Goal: Communication & Community: Answer question/provide support

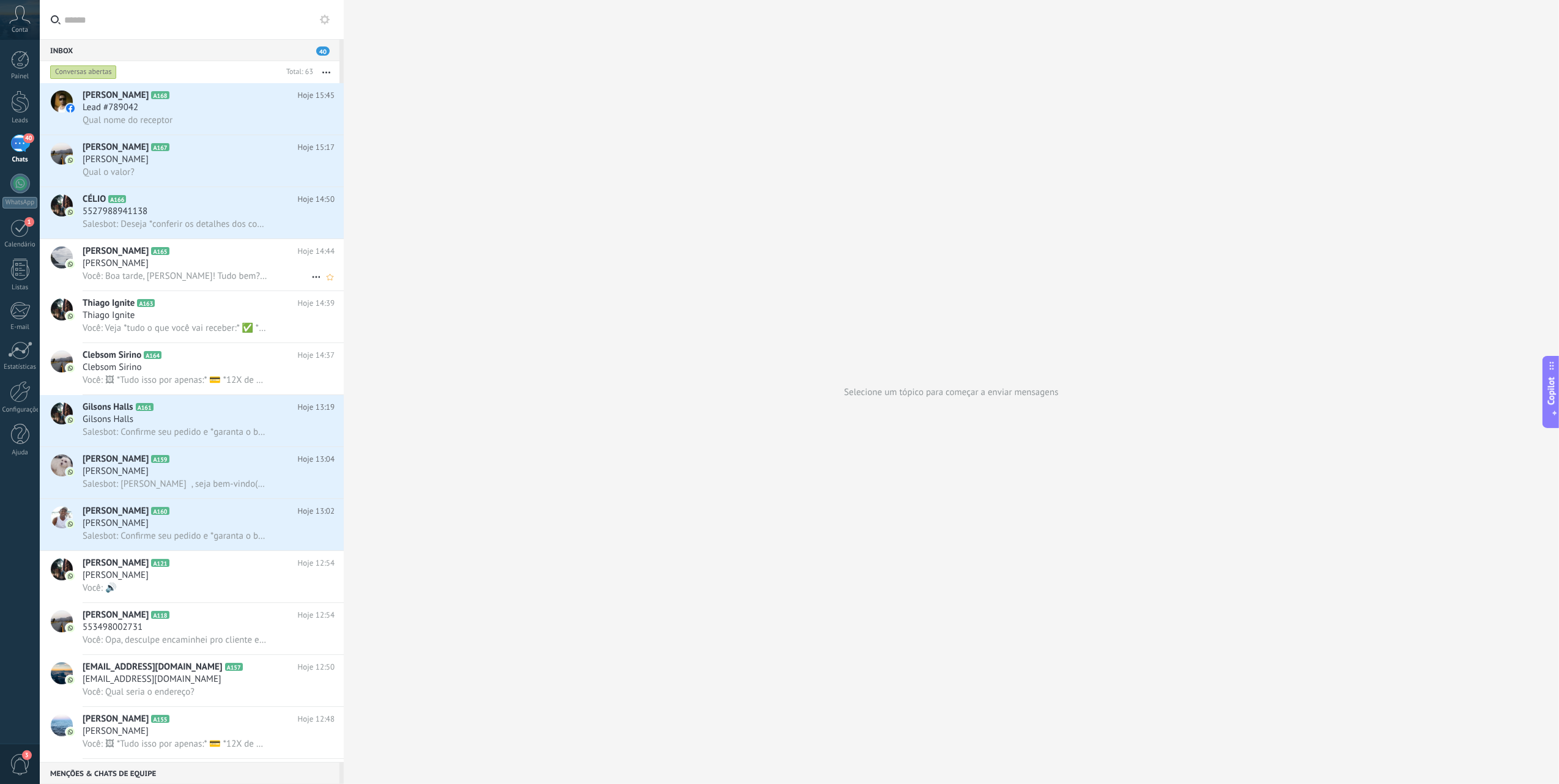
scroll to position [18, 0]
click at [157, 201] on h2 "CÉLIO A166" at bounding box center [190, 199] width 215 height 13
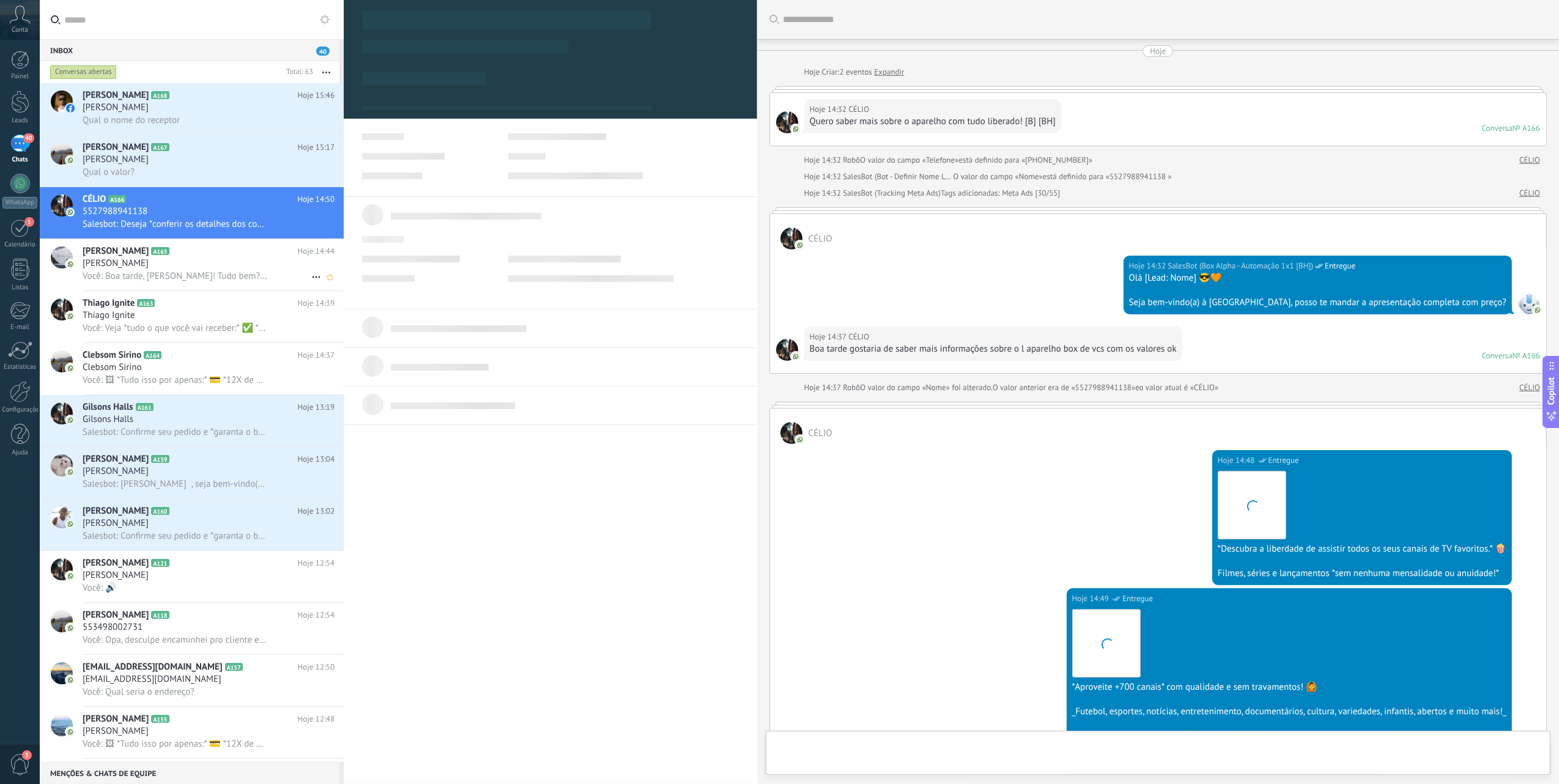
scroll to position [1309, 0]
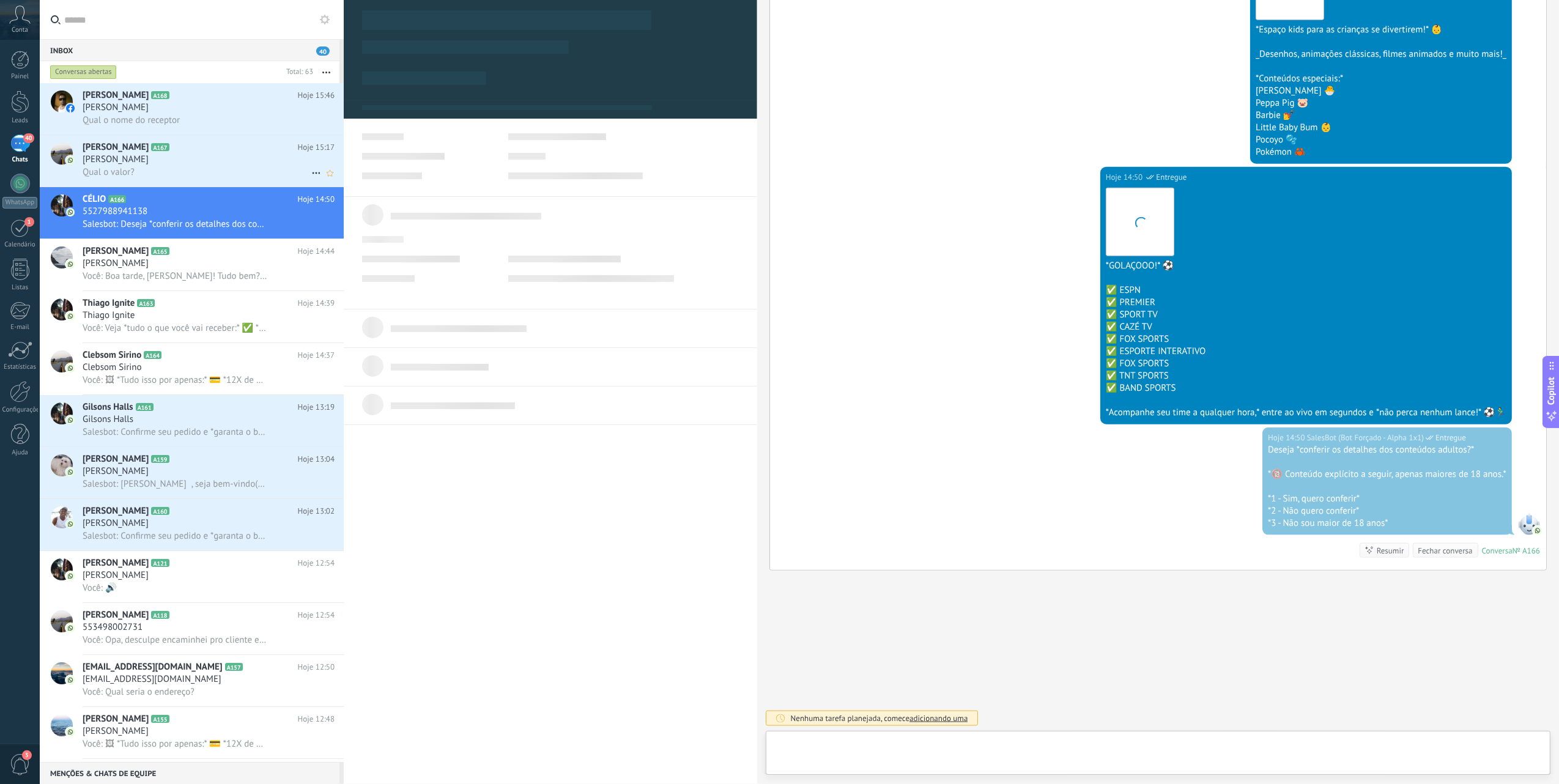
click at [225, 174] on div "Qual o valor?" at bounding box center [208, 171] width 252 height 13
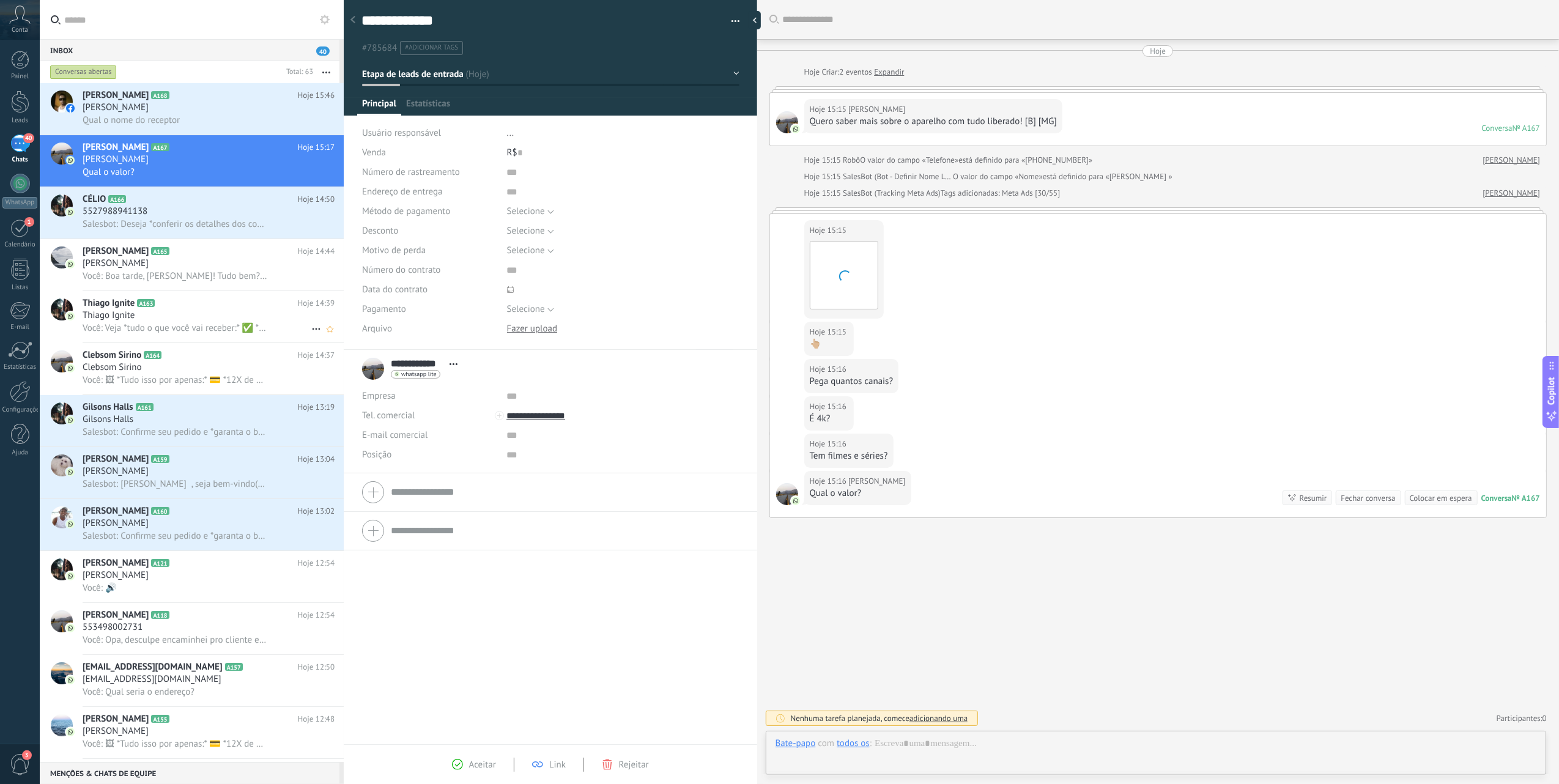
scroll to position [18, 0]
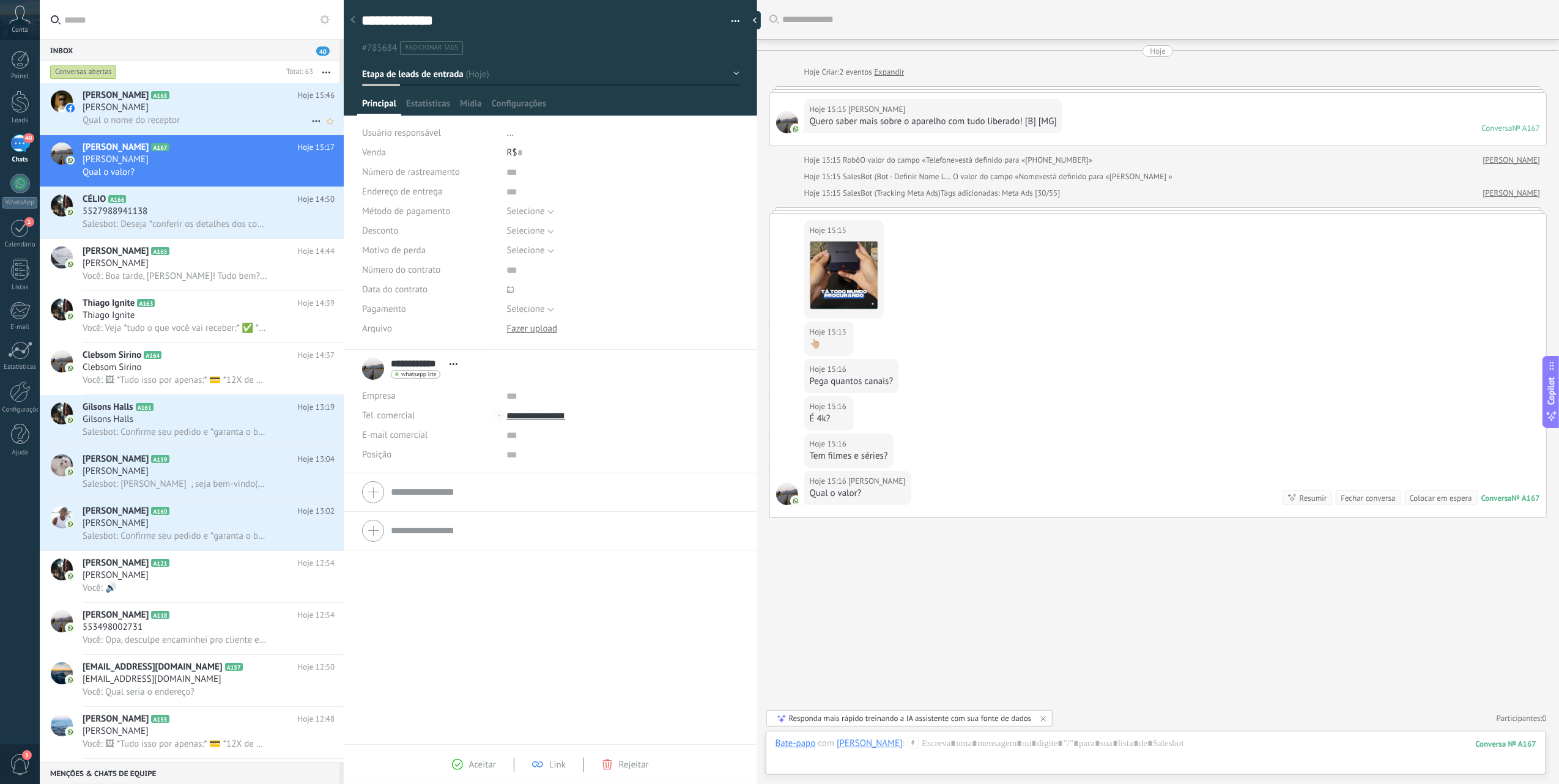
click at [187, 123] on div "Qual o nome do receptor" at bounding box center [208, 120] width 252 height 13
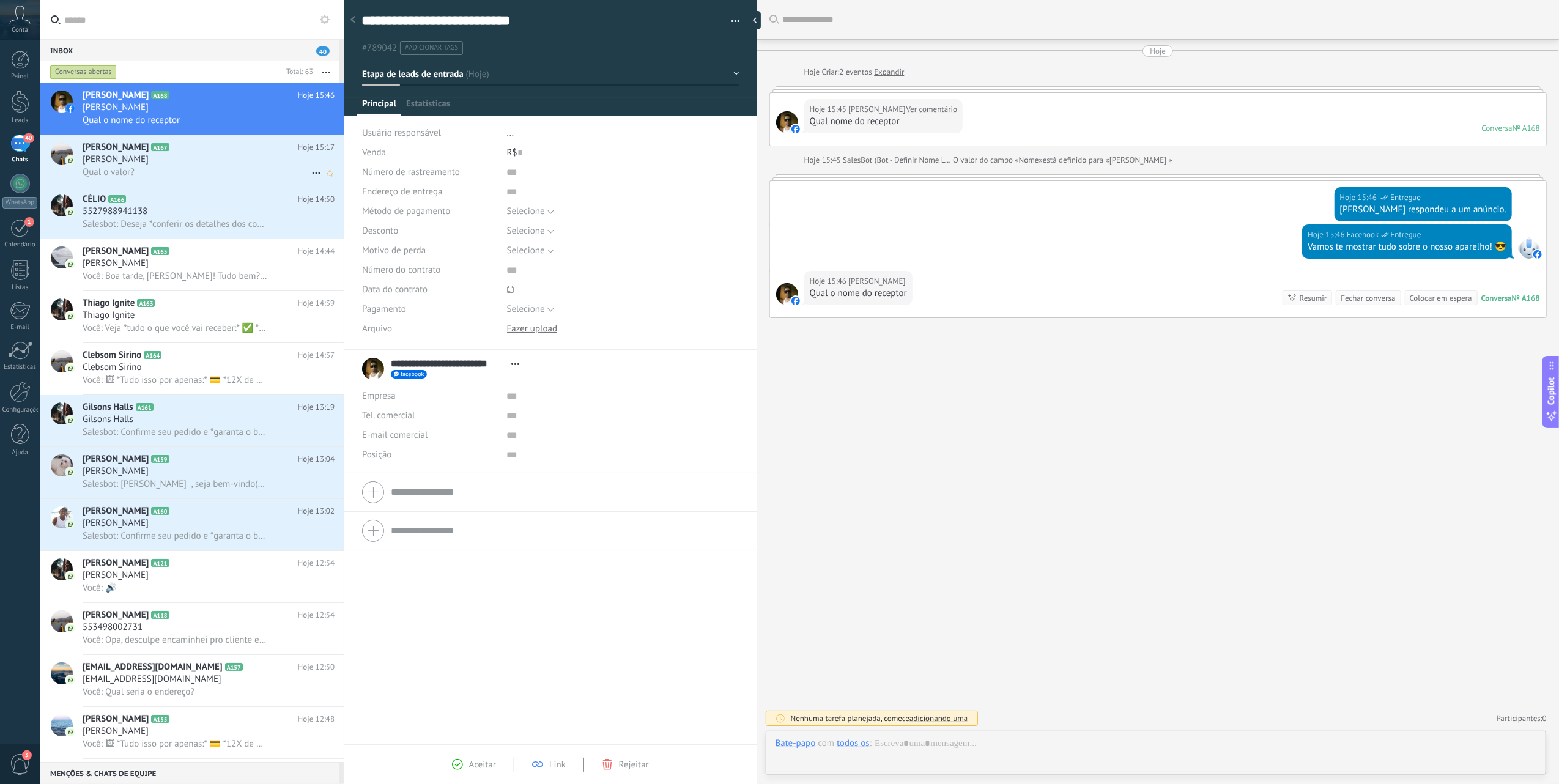
scroll to position [18, 0]
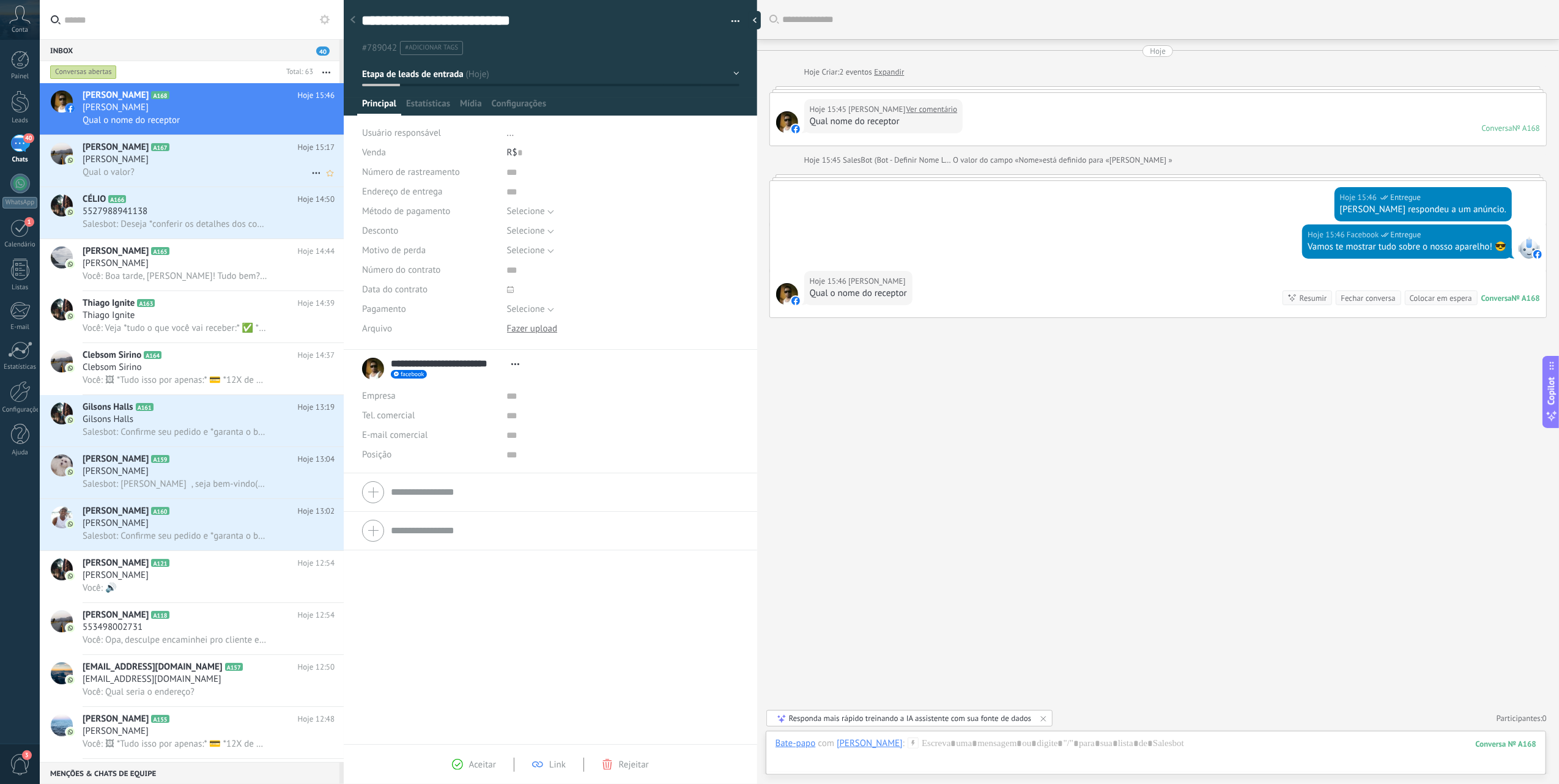
click at [157, 164] on div "[PERSON_NAME]" at bounding box center [208, 160] width 252 height 13
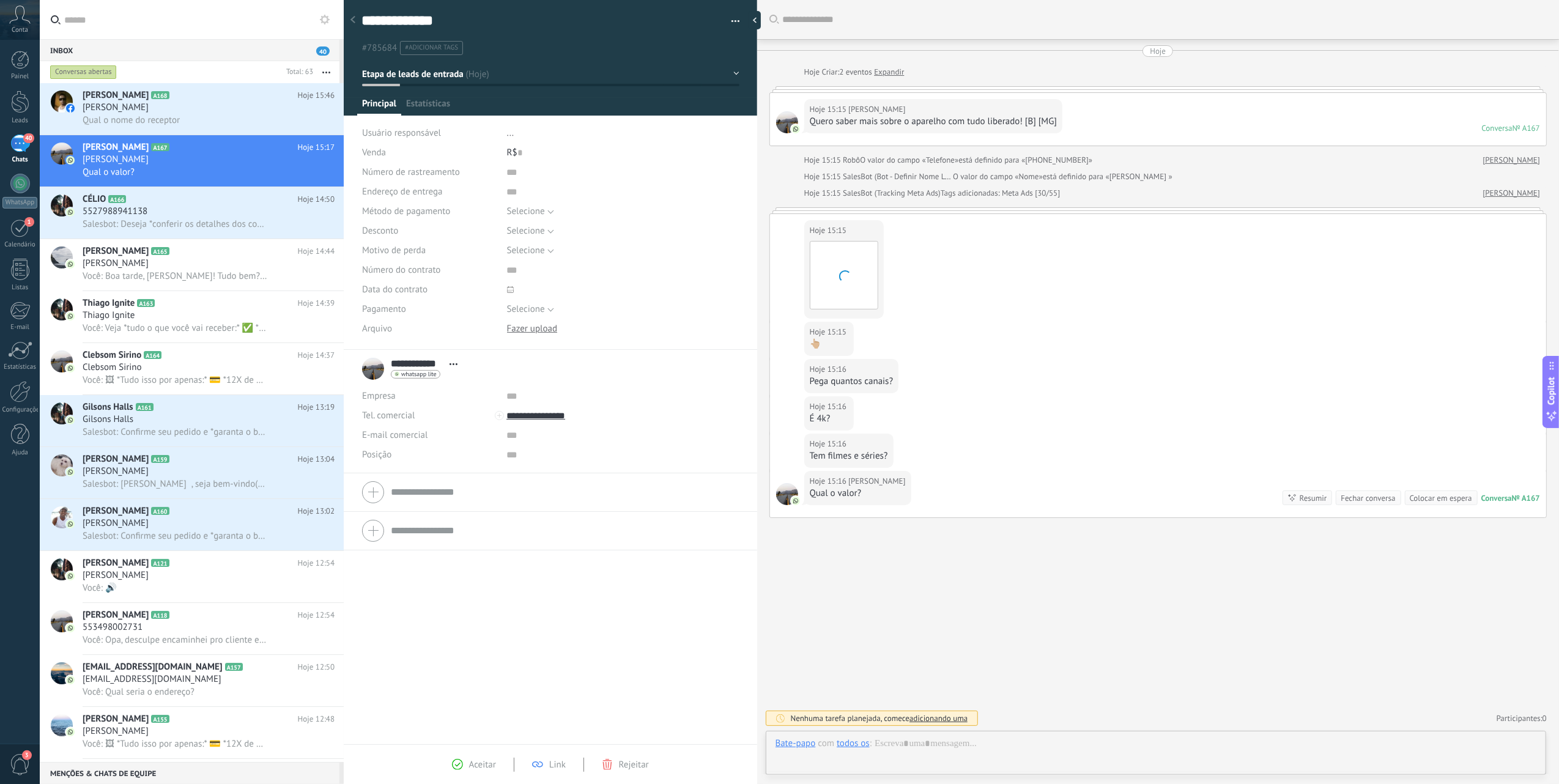
scroll to position [18, 0]
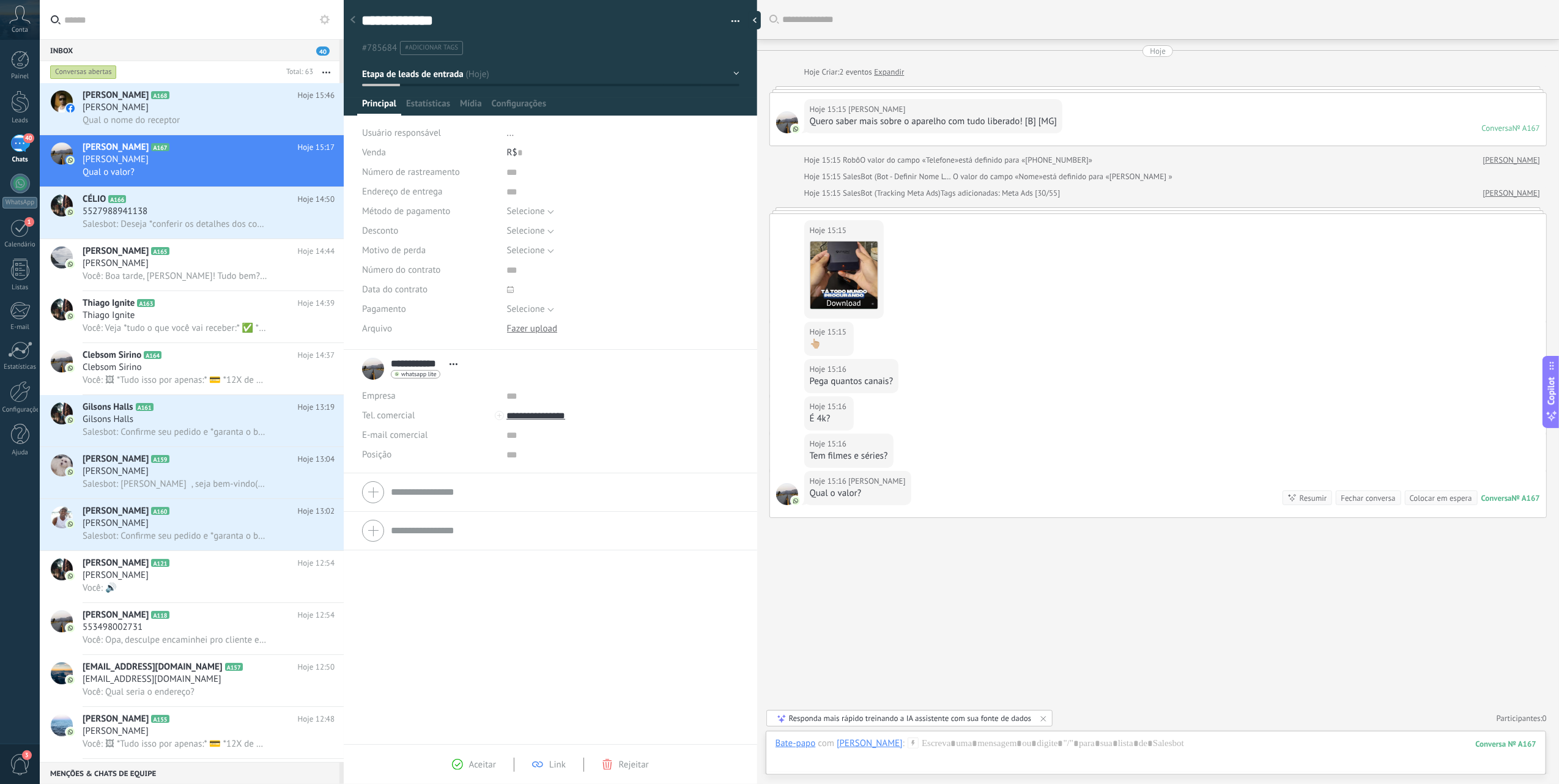
click at [839, 271] on img at bounding box center [843, 275] width 67 height 67
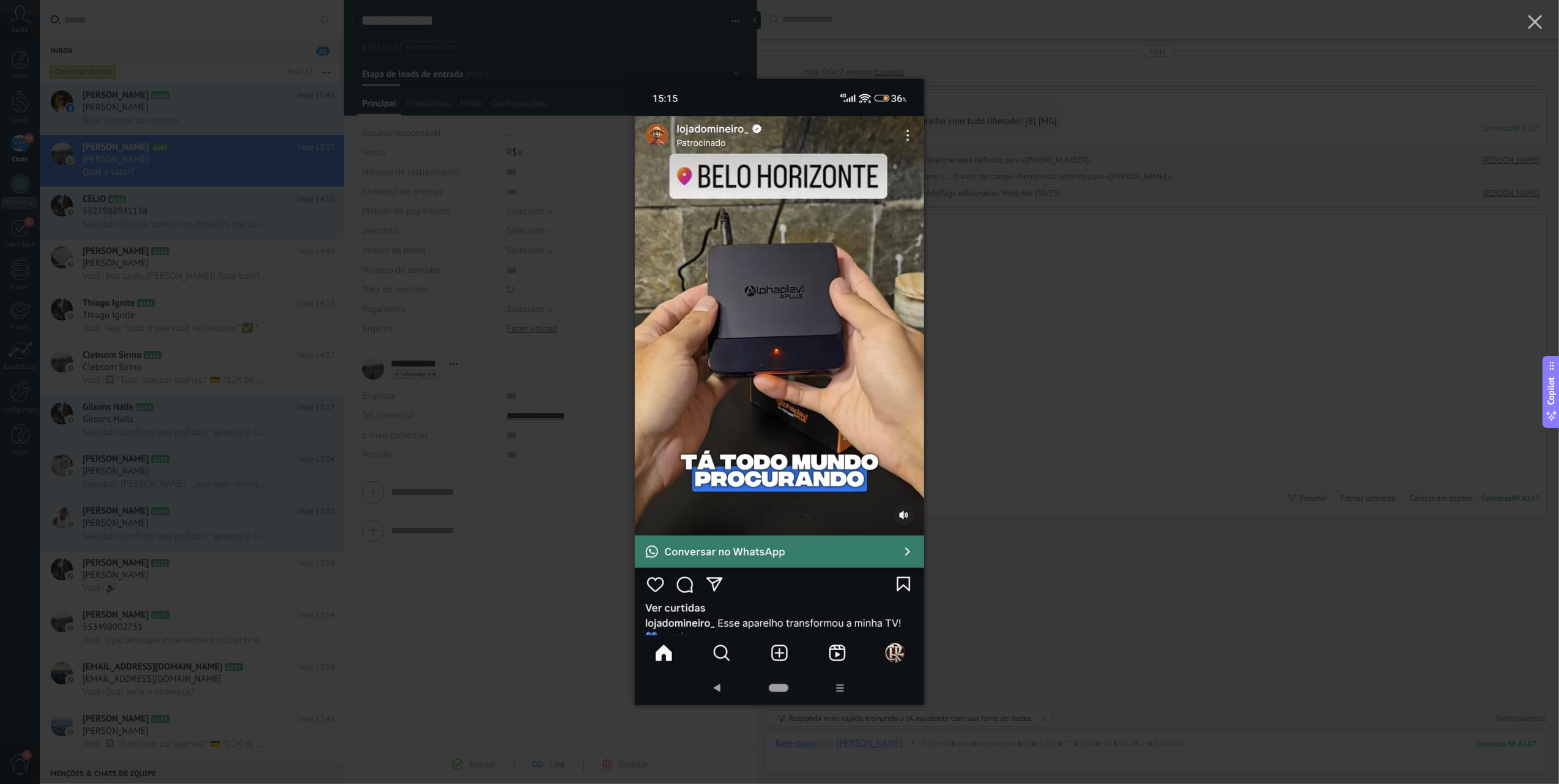
click at [704, 416] on img at bounding box center [779, 392] width 289 height 675
click at [1143, 601] on div at bounding box center [779, 392] width 1559 height 784
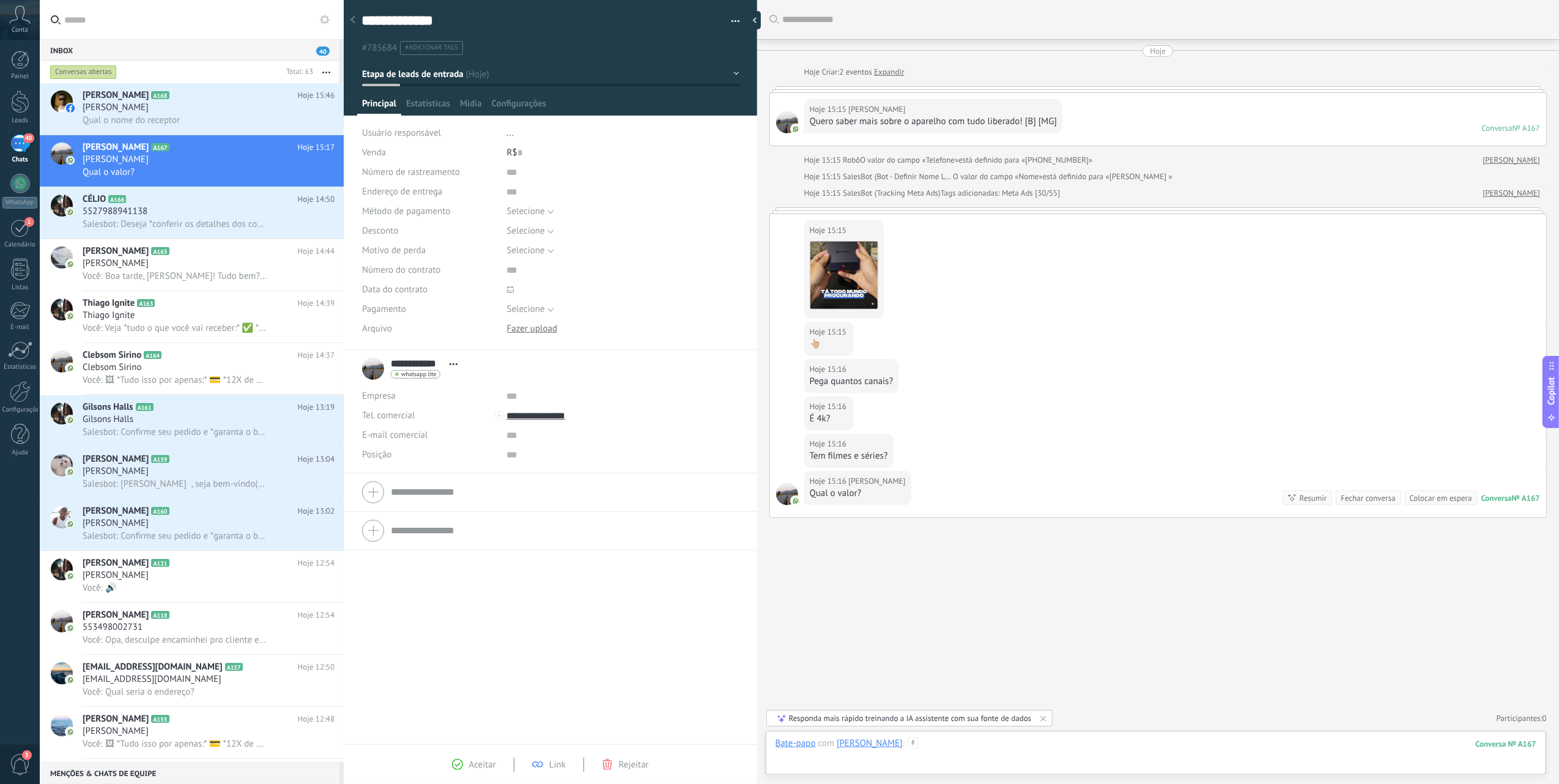
click at [970, 745] on div at bounding box center [1155, 756] width 761 height 37
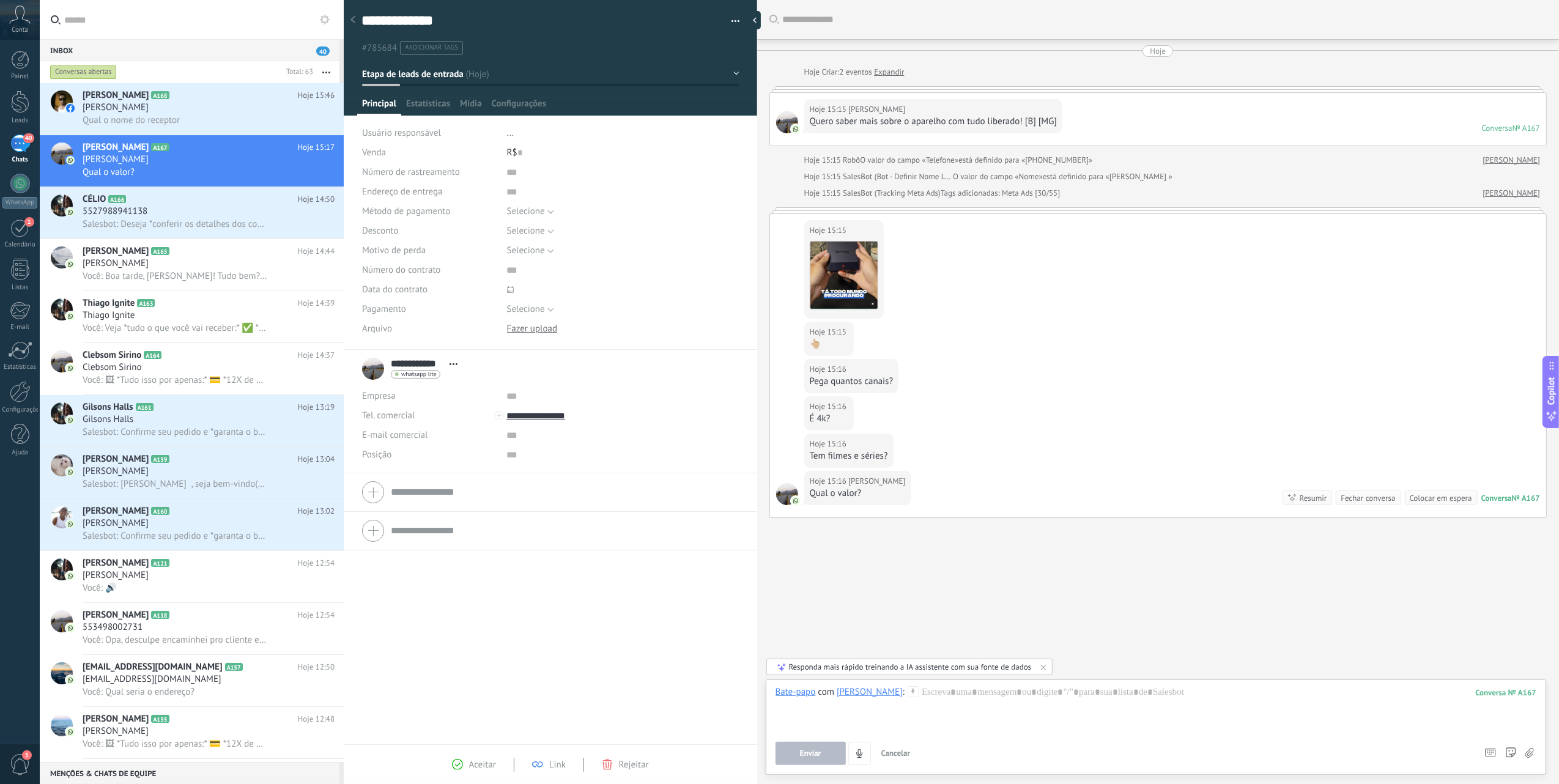
click at [912, 614] on div "Buscar Carregar mais Hoje Hoje Criar: 2 eventos Expandir Hoje 15:15 Elon Ricard…" at bounding box center [1158, 392] width 802 height 784
click at [937, 670] on div "Responda mais rápido treinando a IA assistente com sua fonte de dados" at bounding box center [910, 667] width 242 height 10
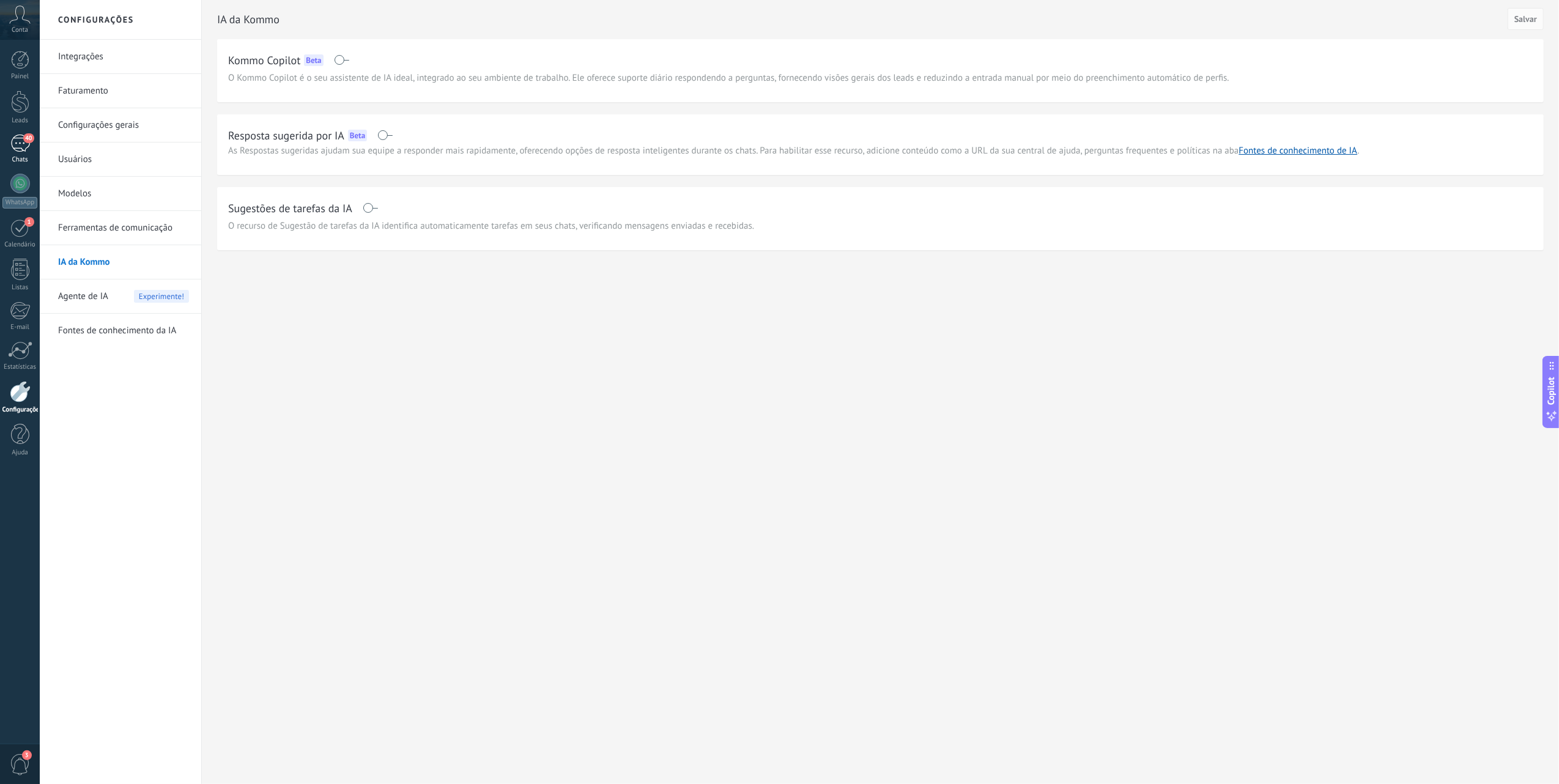
click at [24, 148] on div "40" at bounding box center [20, 143] width 19 height 18
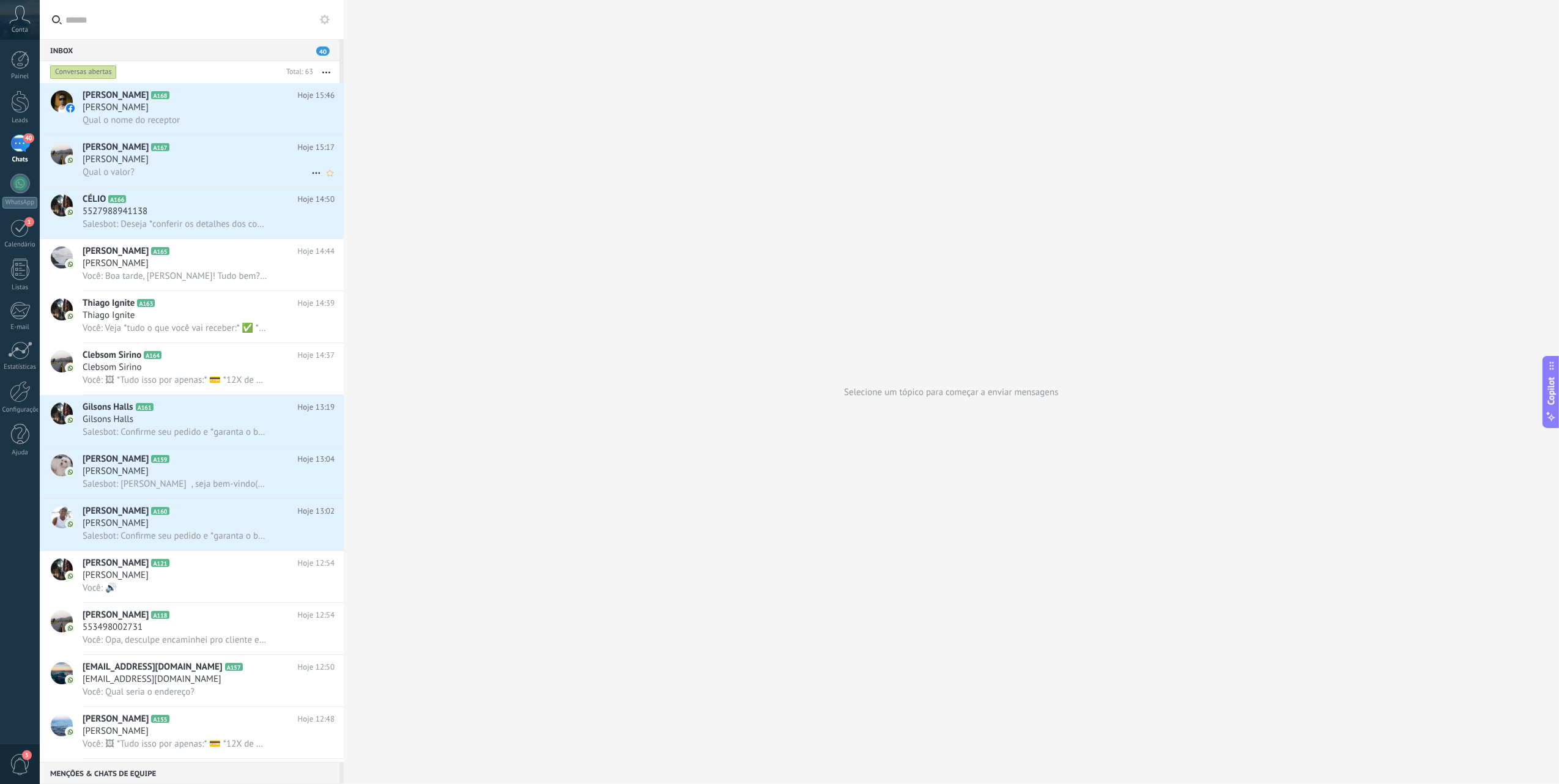
click at [200, 168] on div "Qual o valor?" at bounding box center [208, 171] width 252 height 13
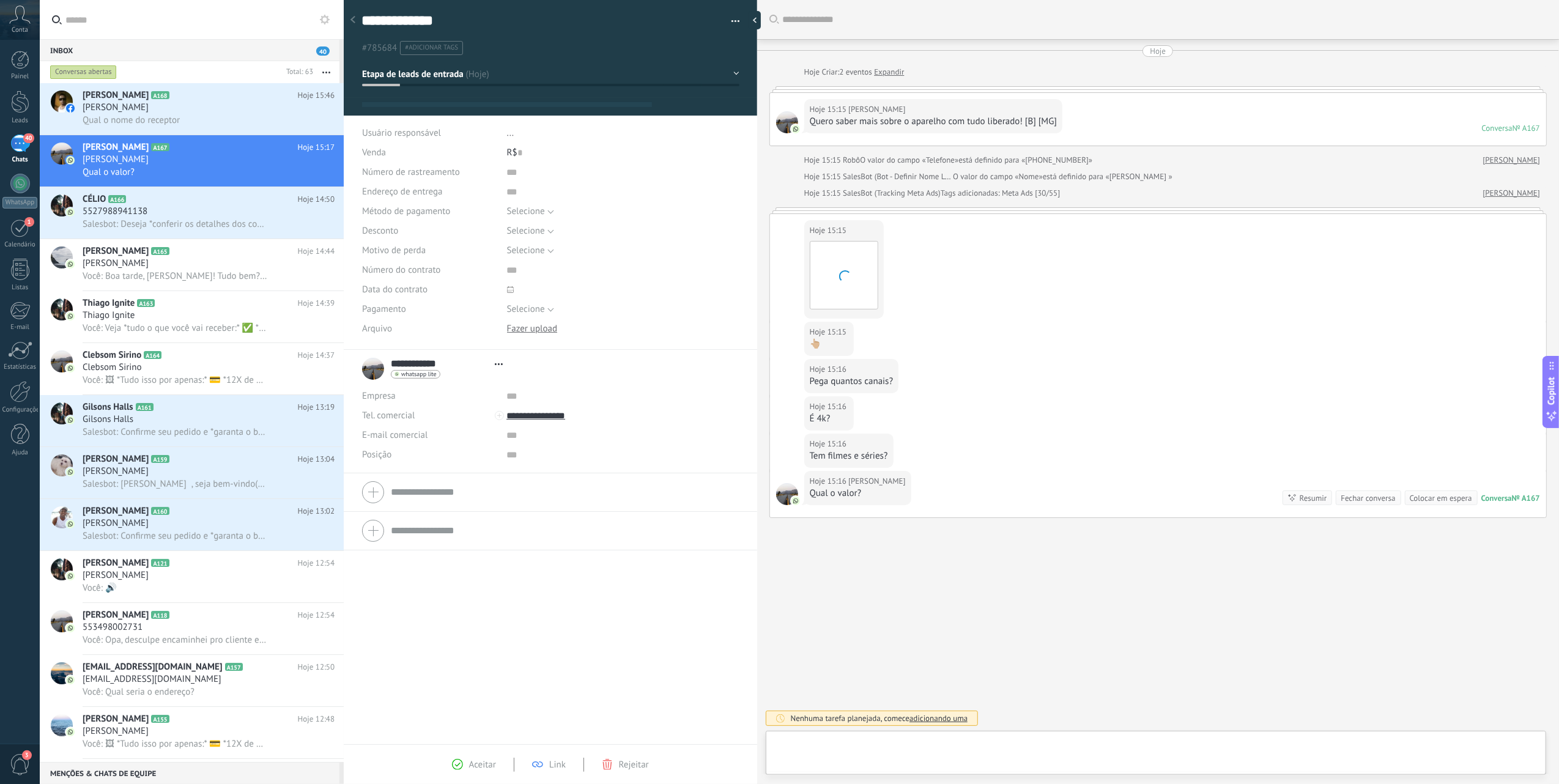
type textarea "**********"
click at [1119, 657] on div "Buscar Carregar mais Hoje Hoje Criar: 2 eventos Expandir Hoje 15:15 Elon Ricard…" at bounding box center [1158, 392] width 802 height 784
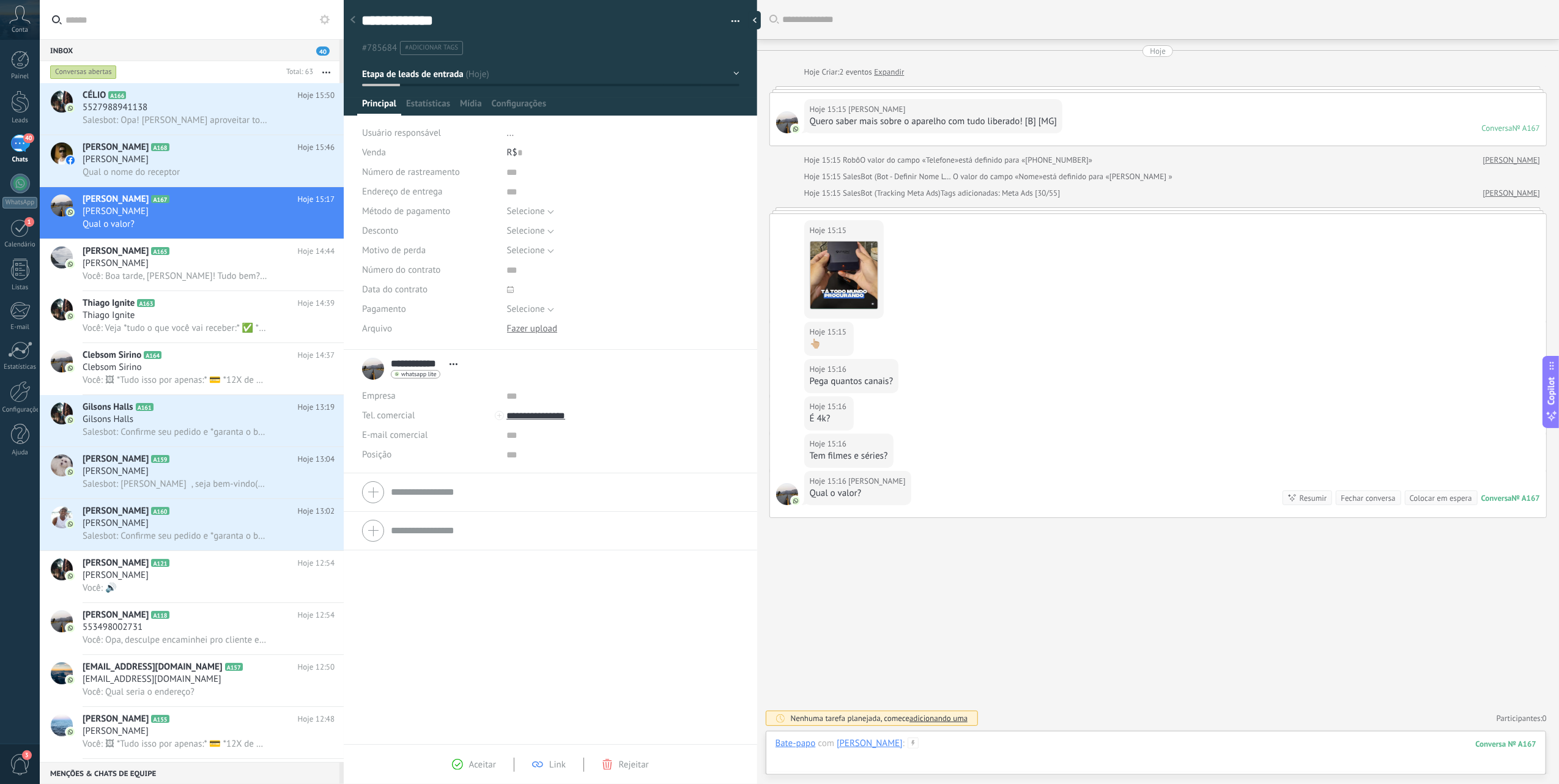
click at [923, 747] on div at bounding box center [1155, 756] width 761 height 37
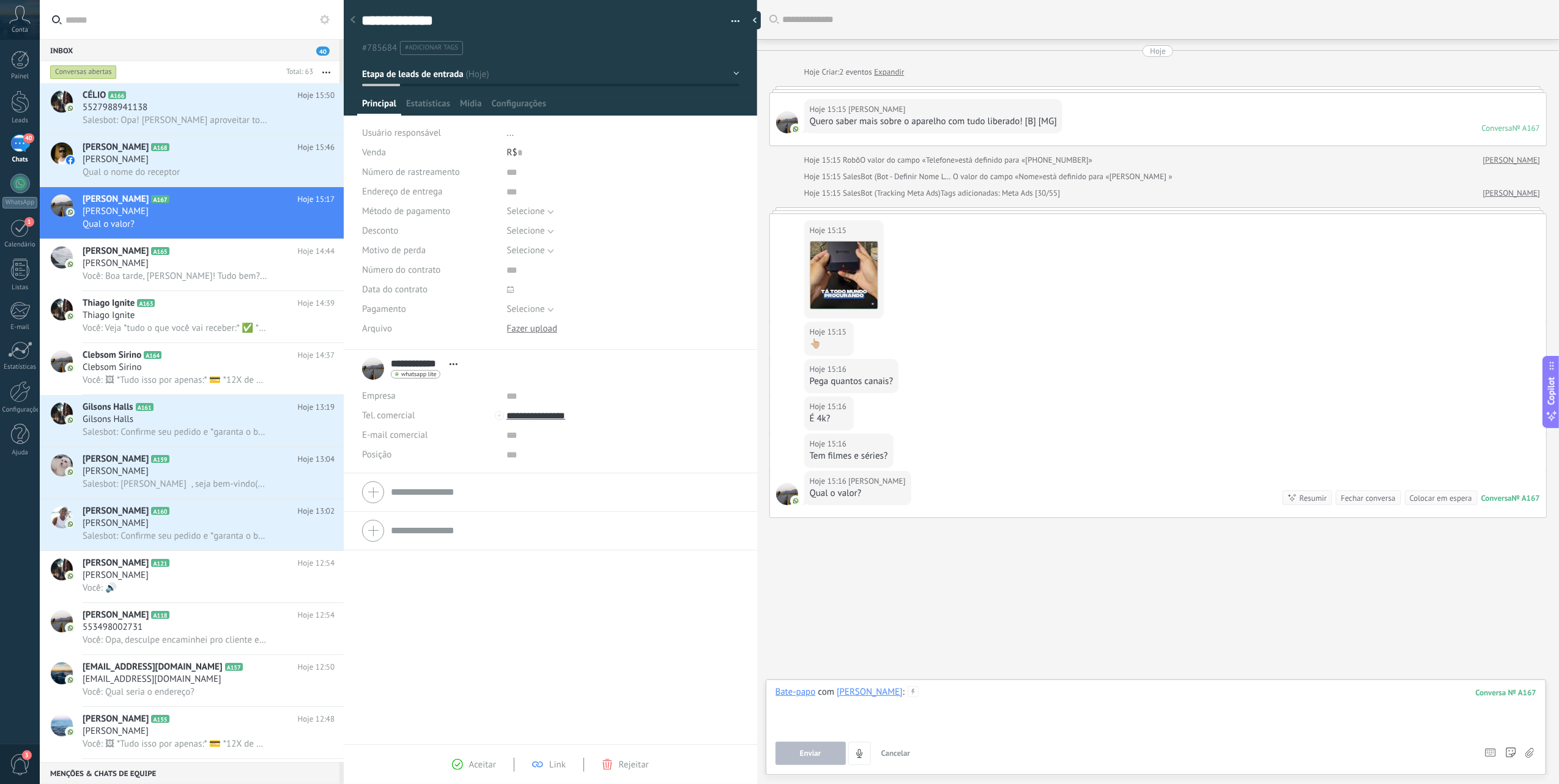
paste div
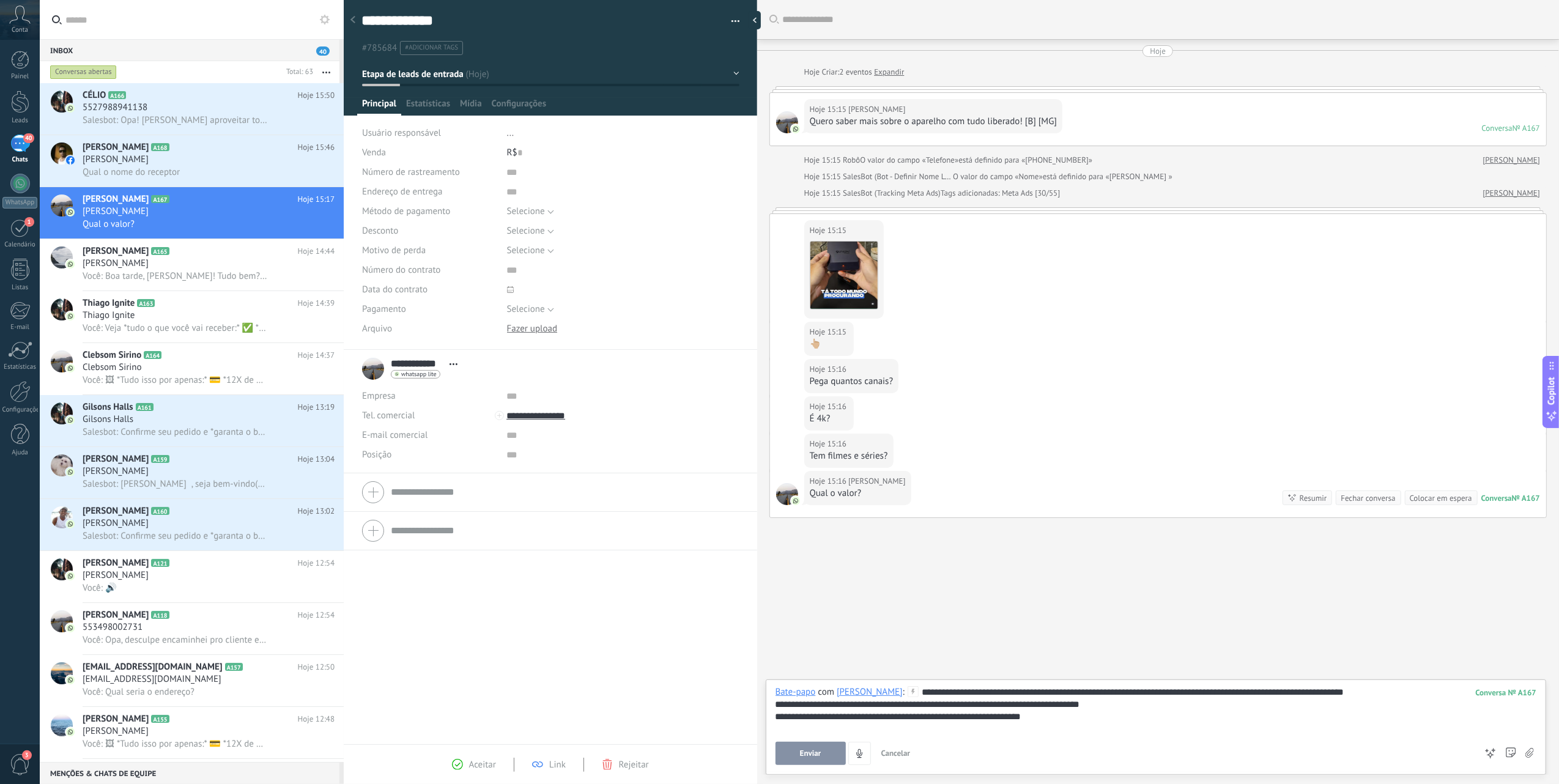
click at [1156, 721] on div "**********" at bounding box center [1155, 716] width 761 height 13
drag, startPoint x: 952, startPoint y: 692, endPoint x: 994, endPoint y: 693, distance: 42.0
click at [994, 693] on div "**********" at bounding box center [1155, 709] width 761 height 47
click at [909, 692] on div "**********" at bounding box center [1155, 709] width 761 height 47
click at [906, 692] on div "**********" at bounding box center [1155, 709] width 761 height 47
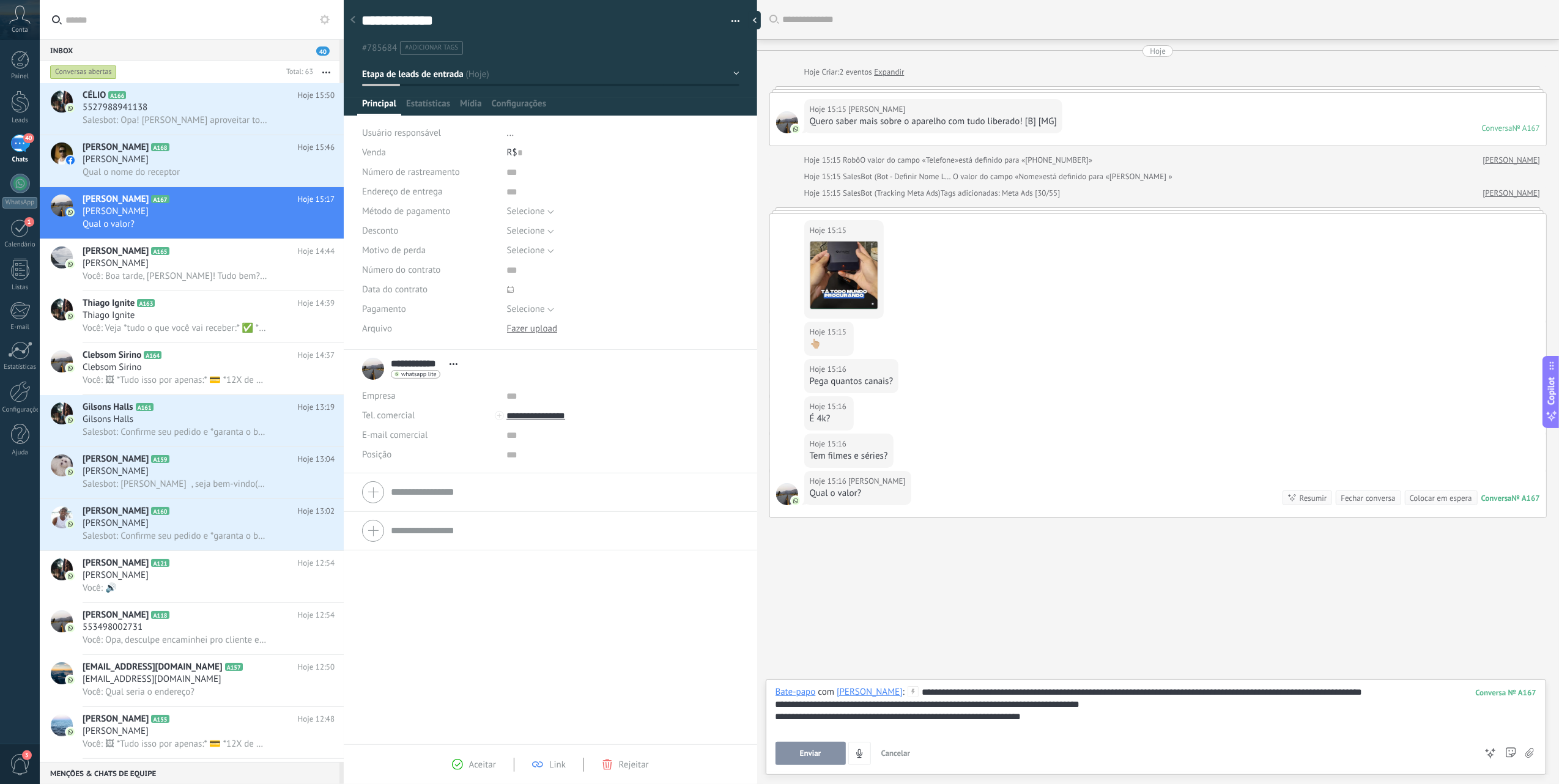
click at [971, 698] on div "**********" at bounding box center [1155, 704] width 761 height 13
click at [973, 690] on div "**********" at bounding box center [1155, 709] width 761 height 47
click at [1149, 710] on div "**********" at bounding box center [1155, 716] width 761 height 13
click at [1390, 697] on div "**********" at bounding box center [1155, 709] width 761 height 47
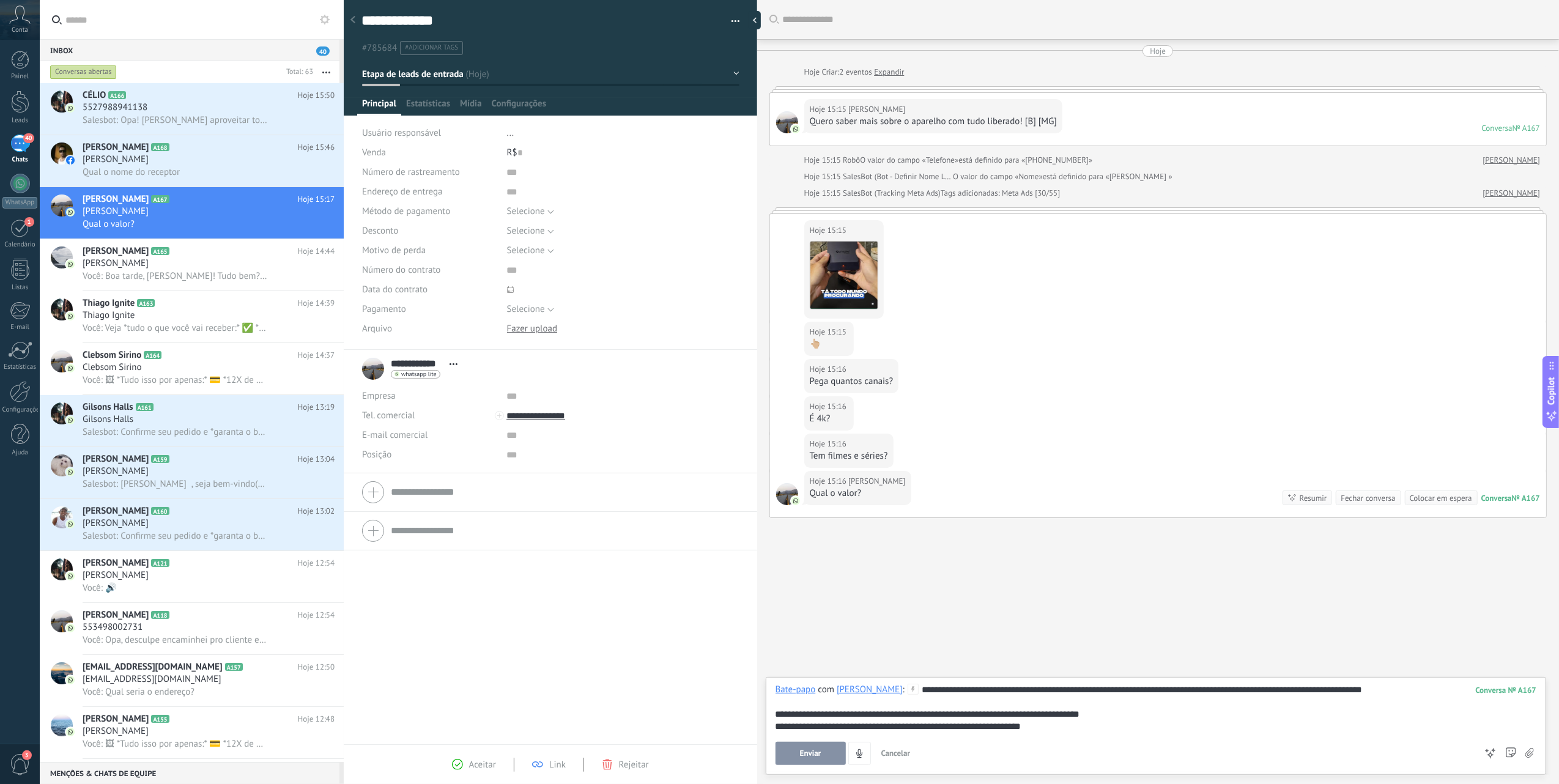
click at [796, 752] on button "Enviar" at bounding box center [810, 753] width 70 height 23
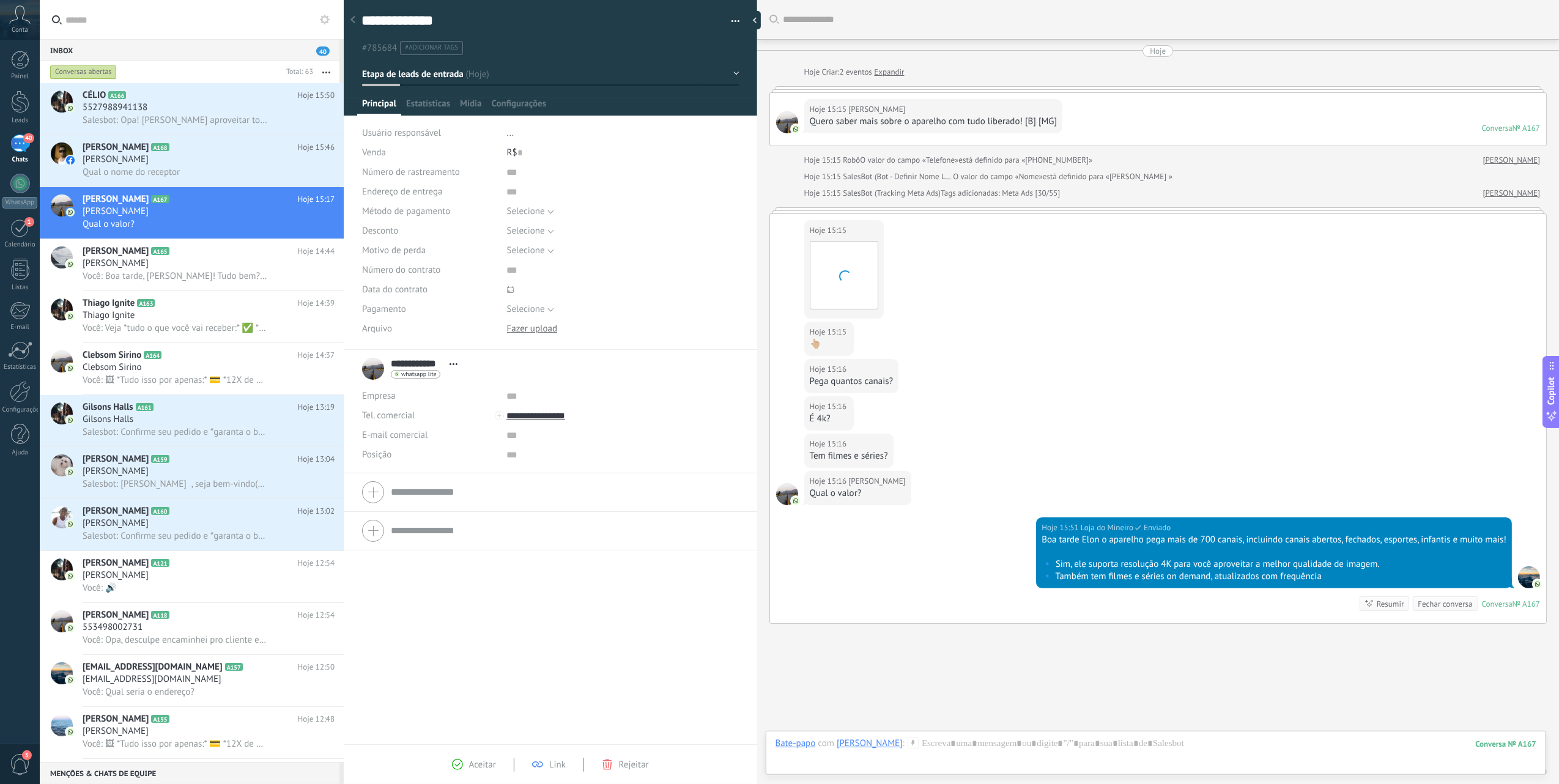
scroll to position [55, 0]
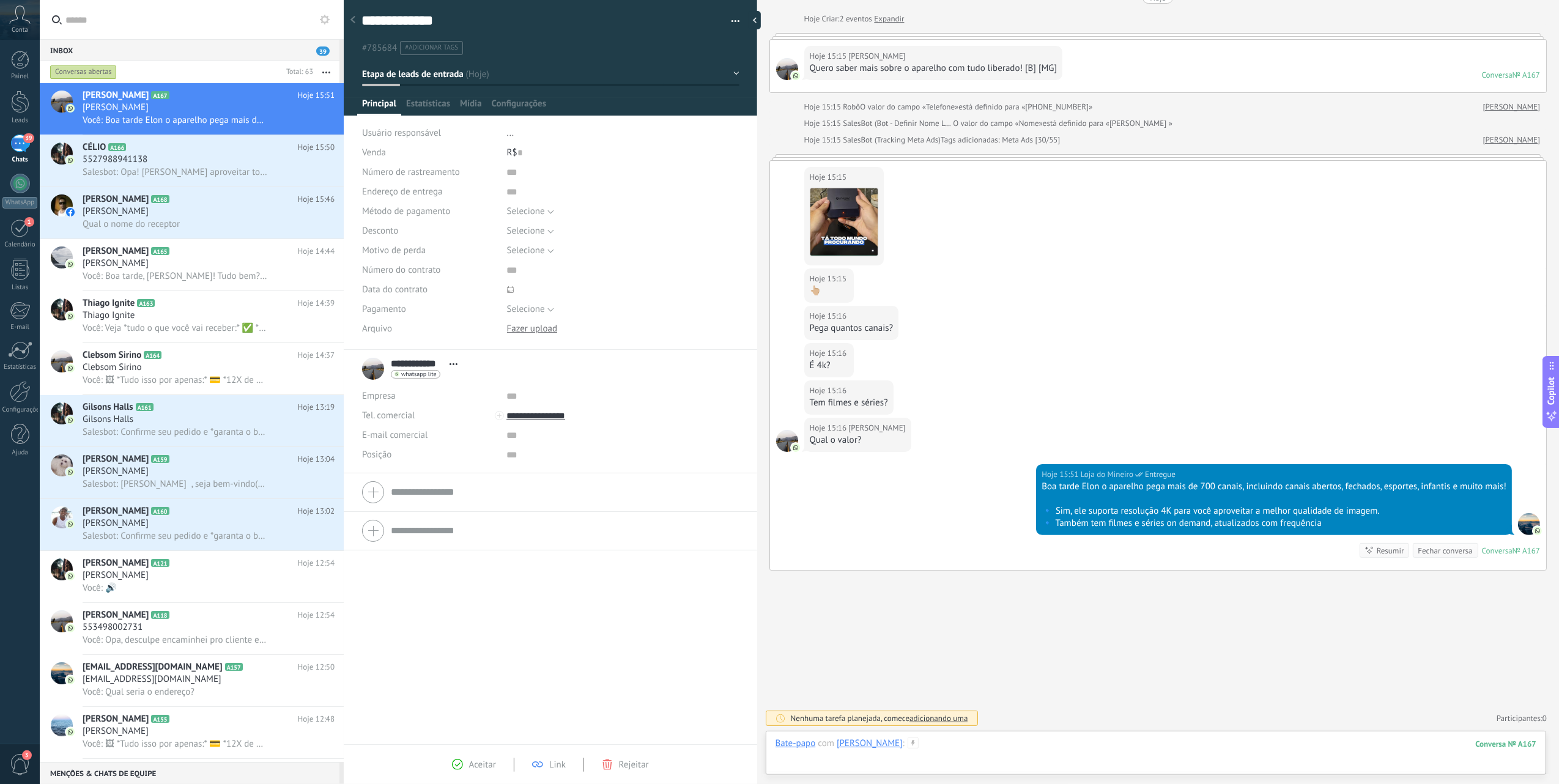
click at [955, 749] on div at bounding box center [1155, 756] width 761 height 37
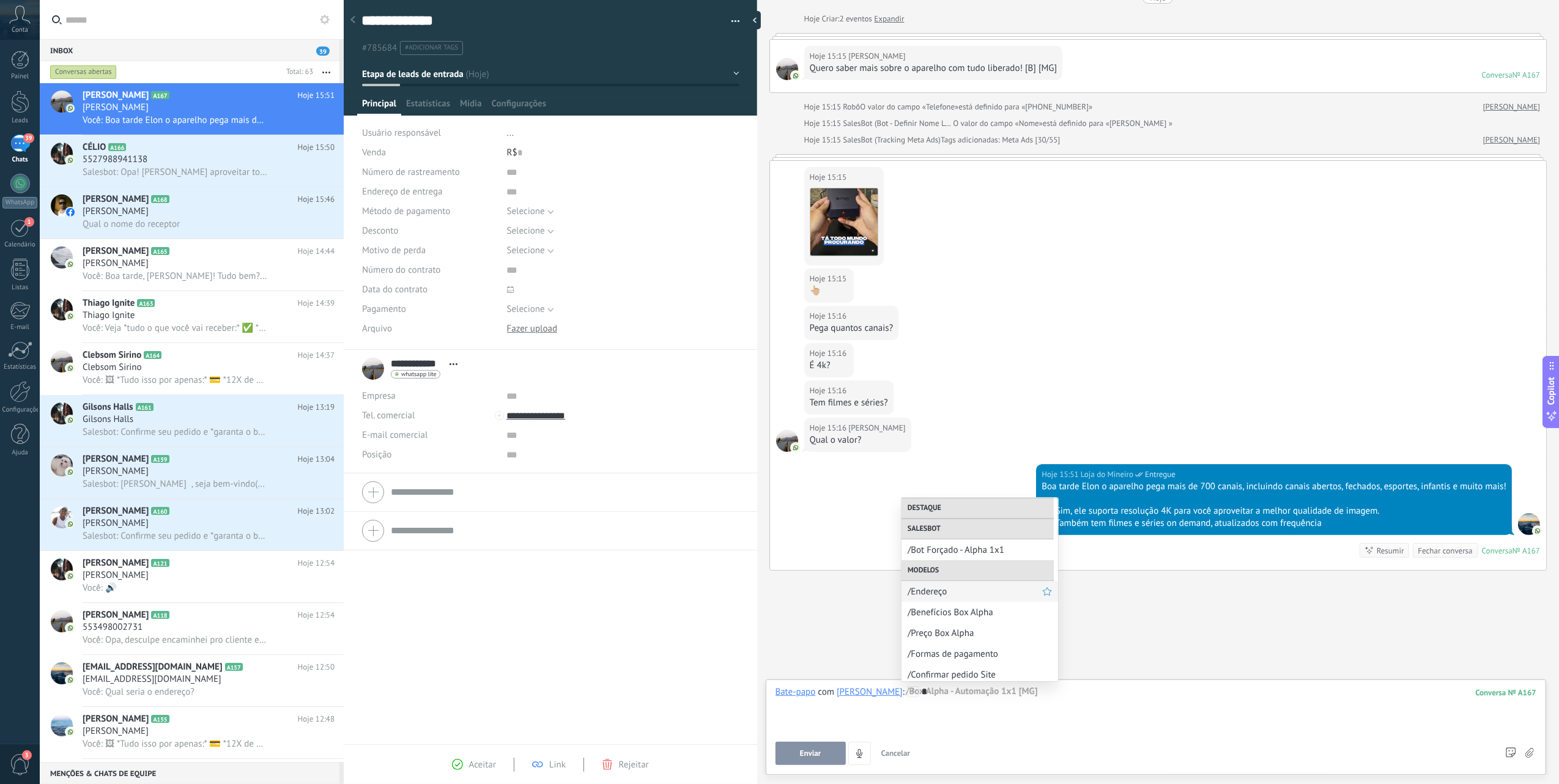
scroll to position [253, 0]
click at [997, 610] on span "/Benefícios Box Alpha" at bounding box center [975, 609] width 135 height 12
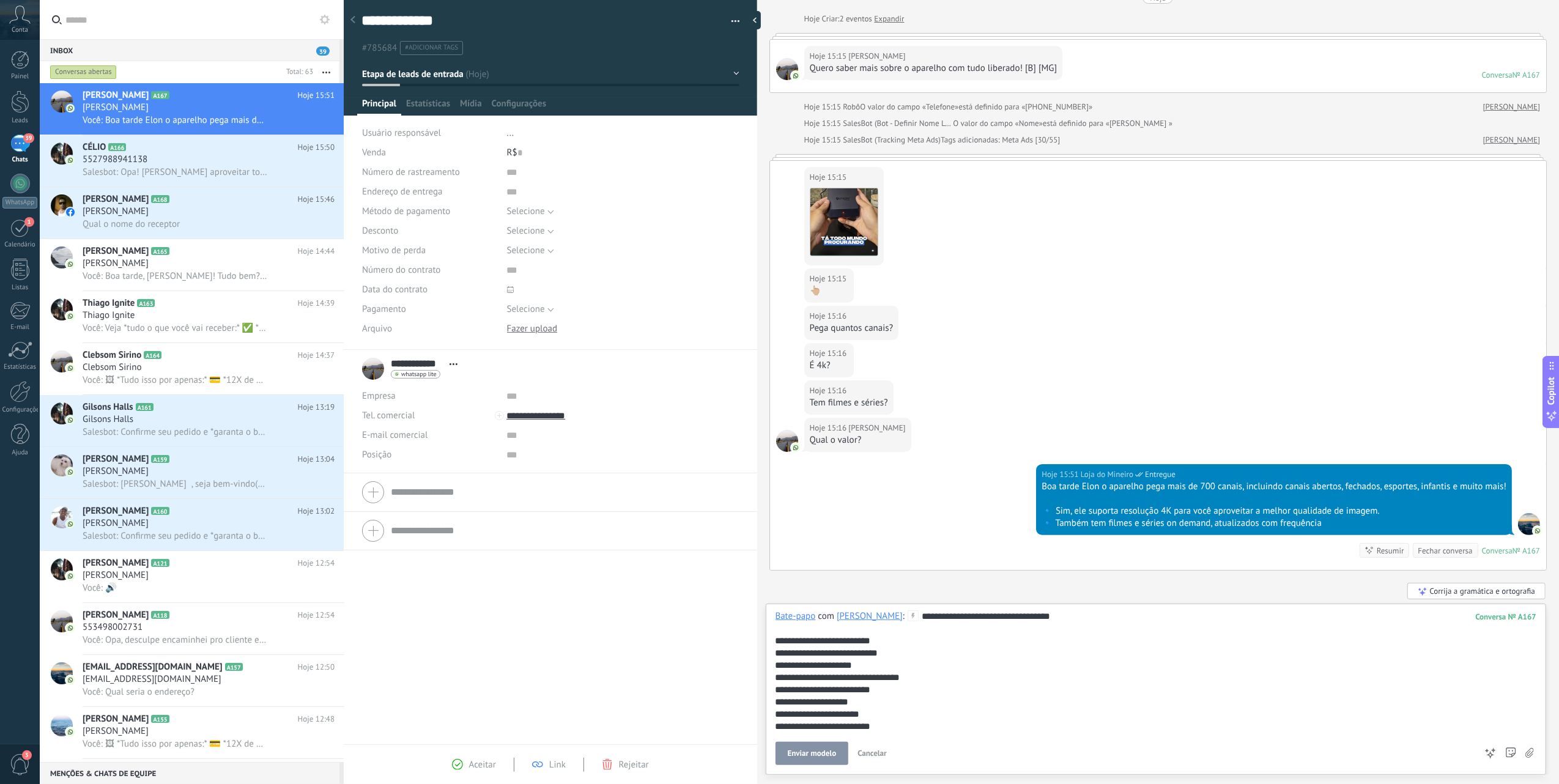
scroll to position [72, 0]
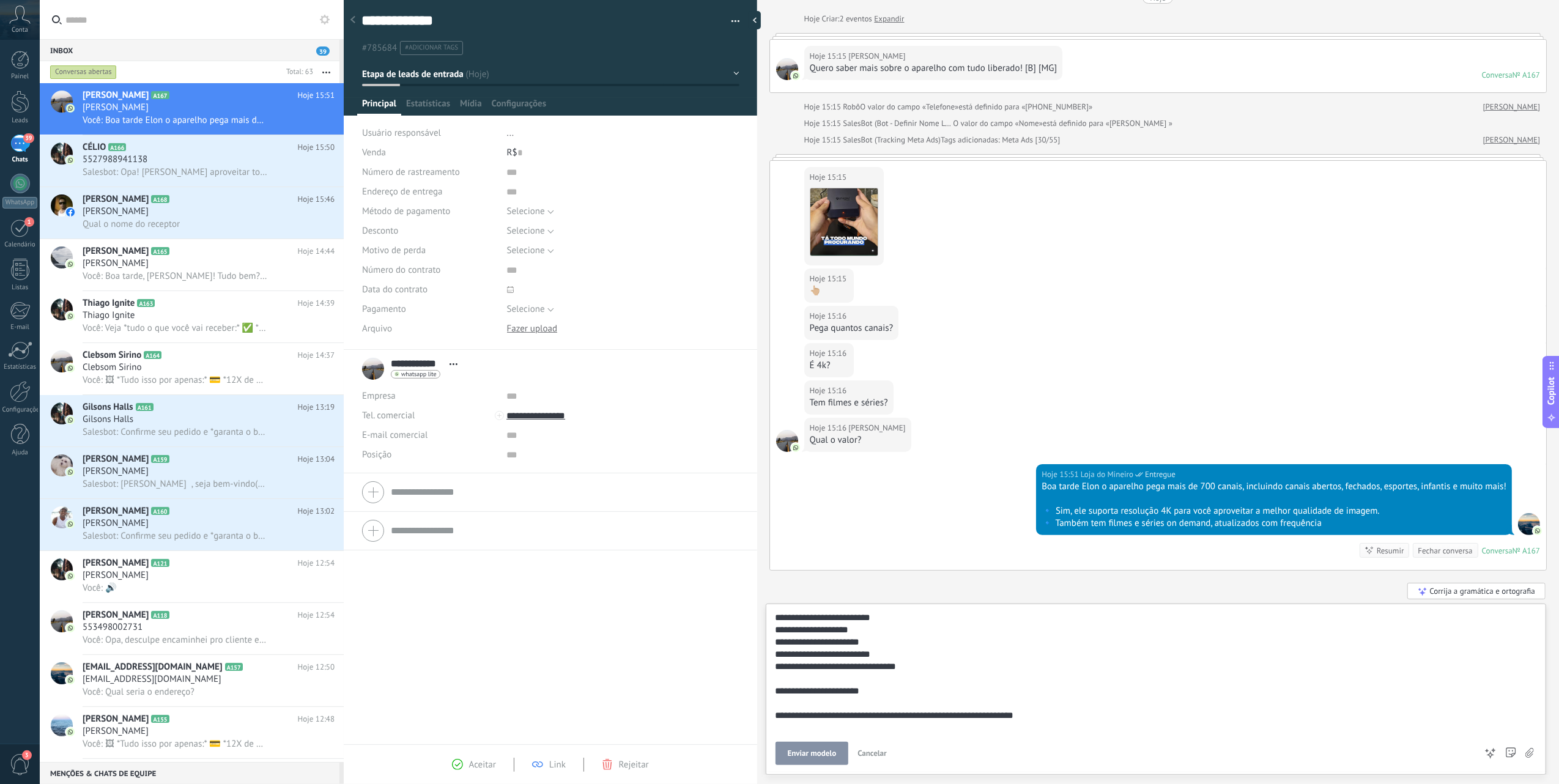
click at [818, 754] on span "Enviar modelo" at bounding box center [812, 754] width 49 height 9
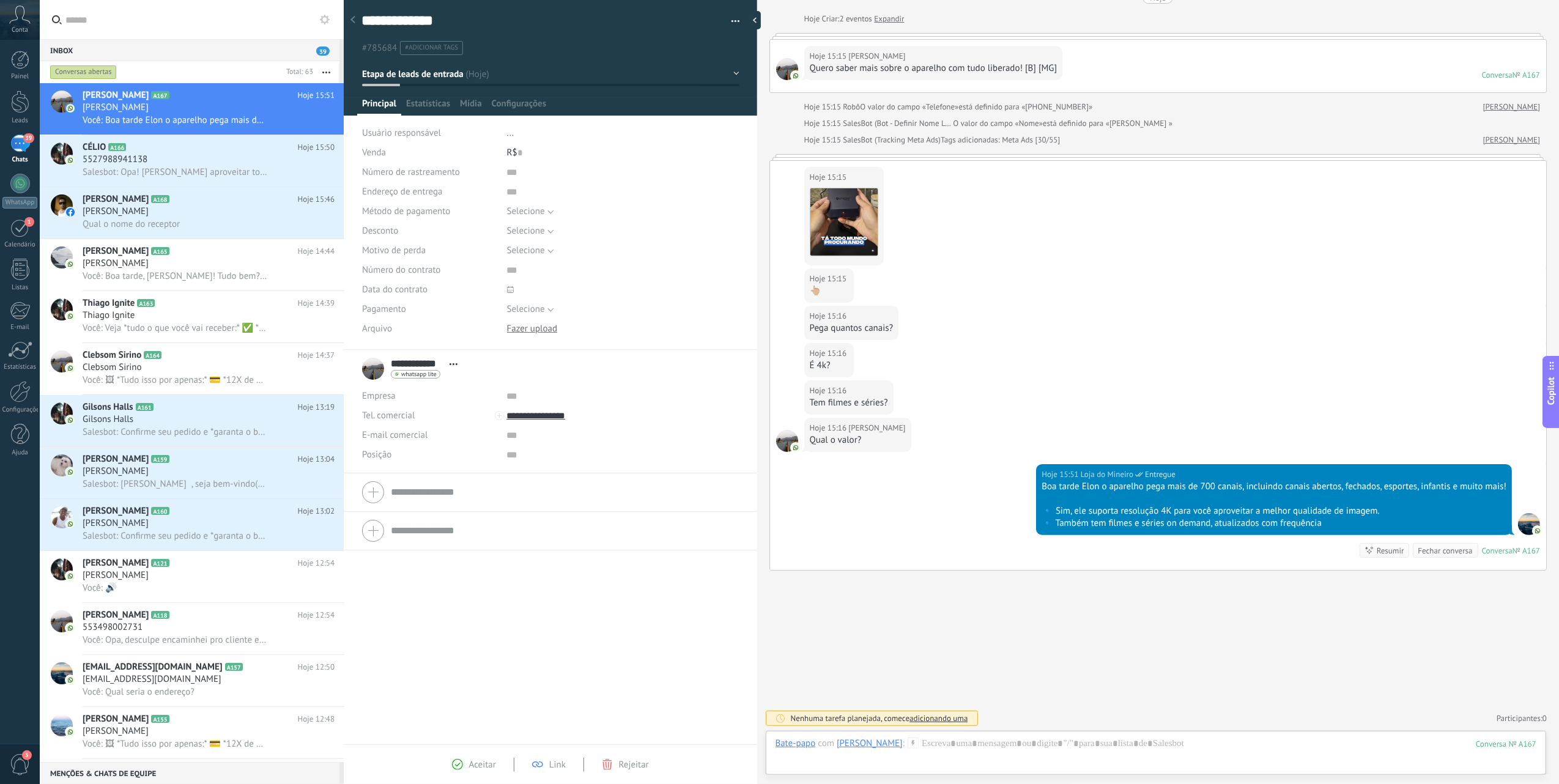
scroll to position [264, 0]
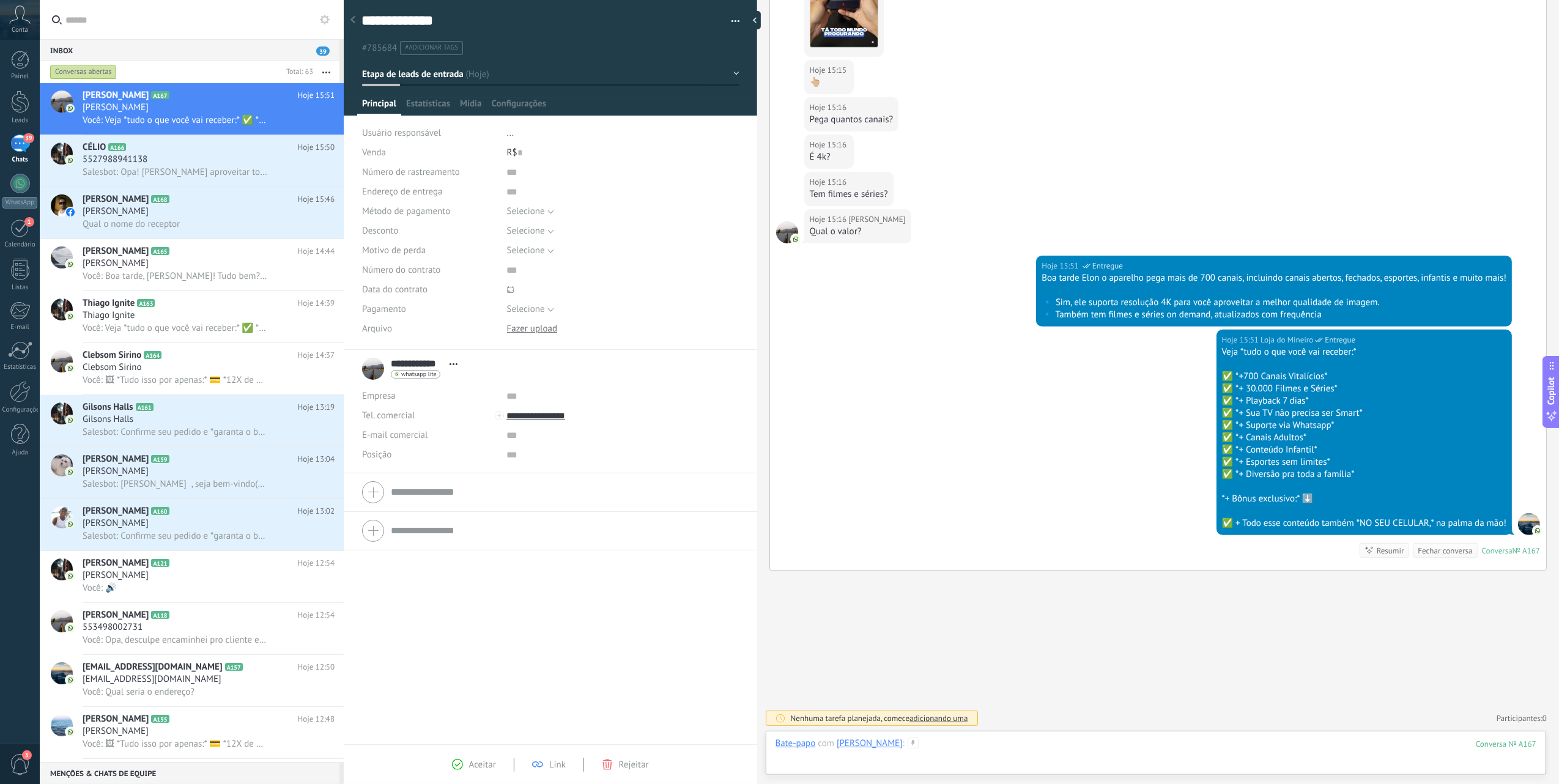
click at [925, 737] on div at bounding box center [1155, 756] width 761 height 37
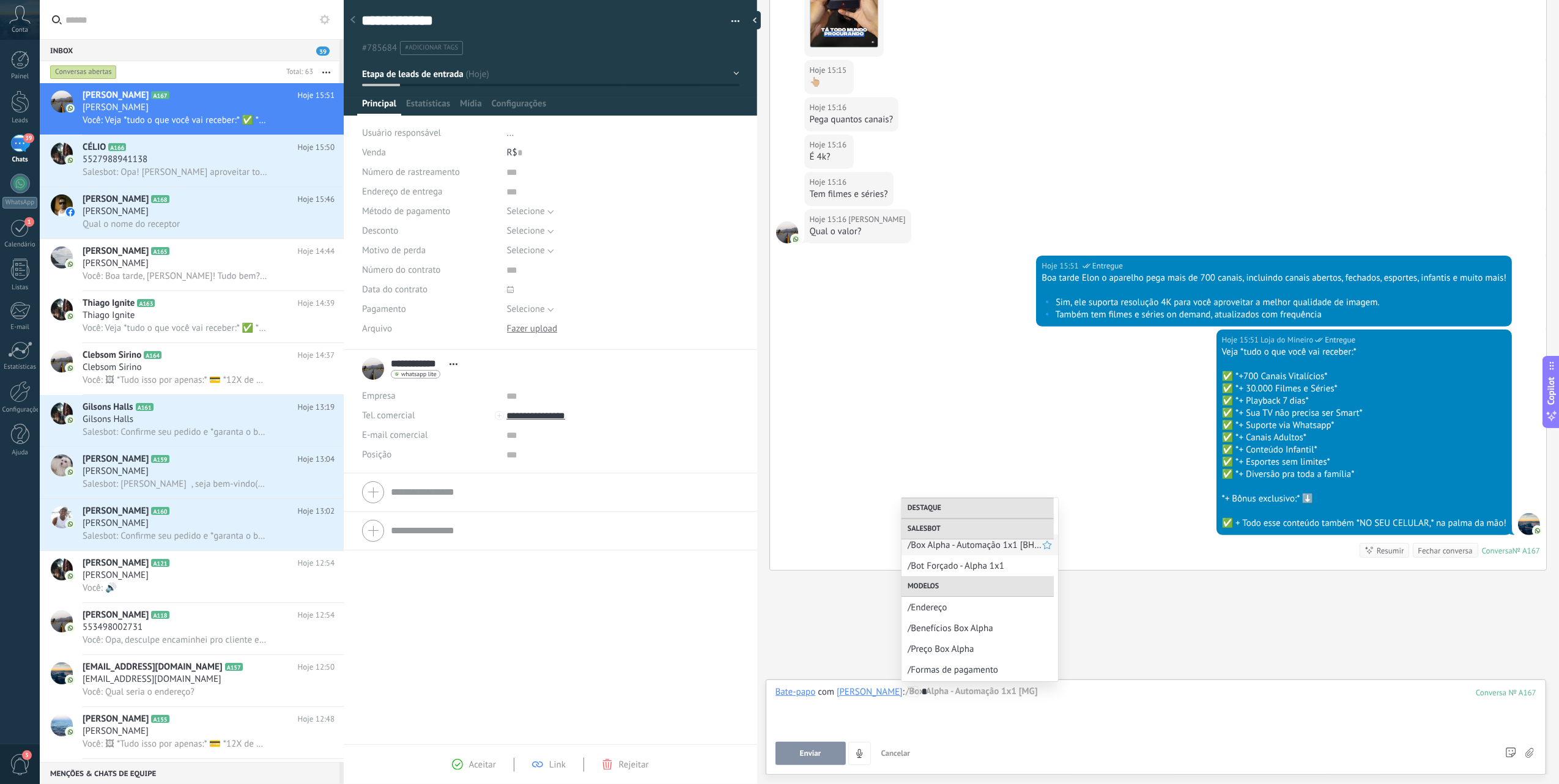
scroll to position [253, 0]
click at [974, 629] on span "/Preço Box Alpha" at bounding box center [975, 630] width 135 height 12
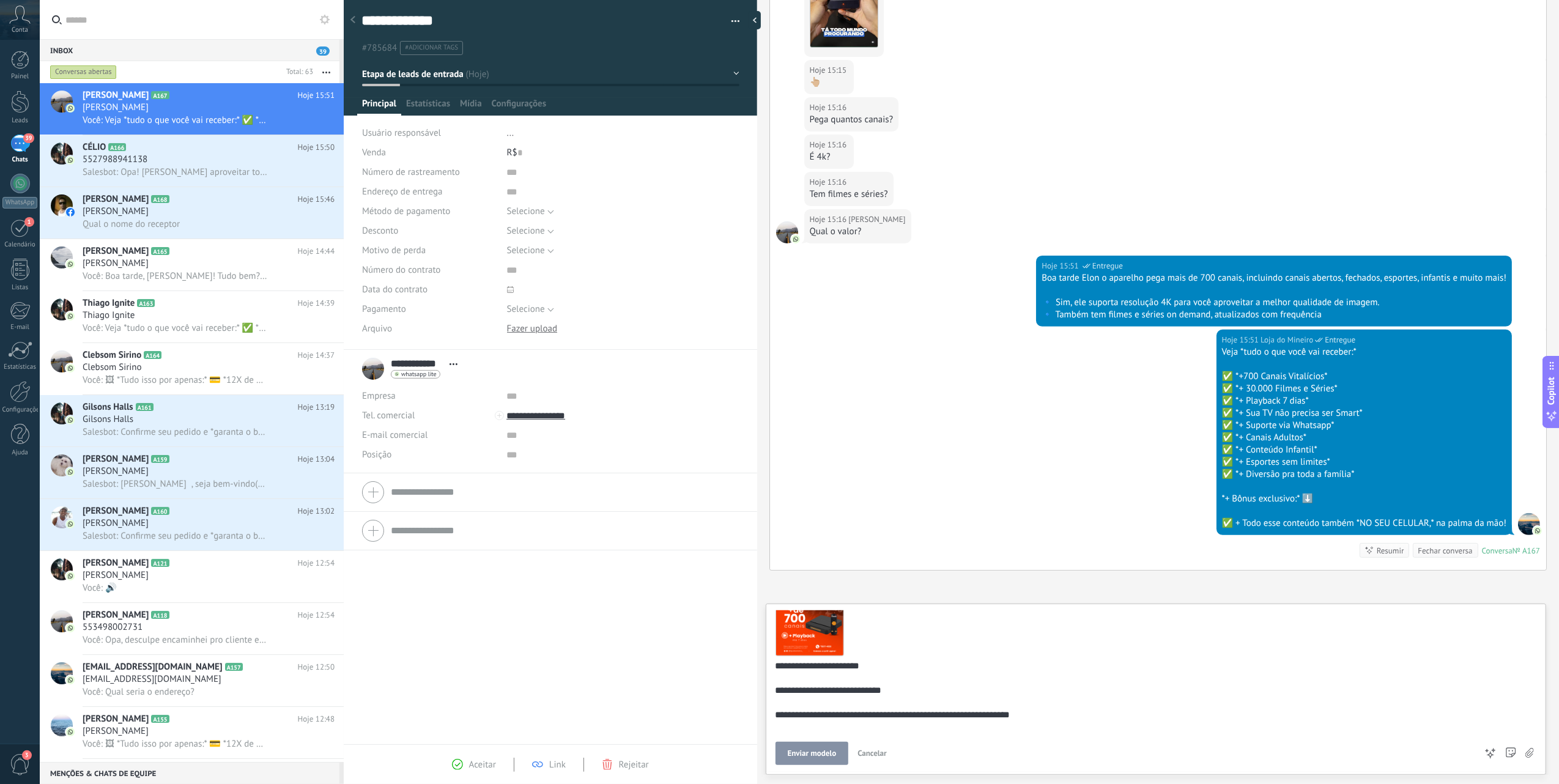
scroll to position [52, 0]
click at [829, 746] on button "Enviar modelo" at bounding box center [812, 753] width 73 height 23
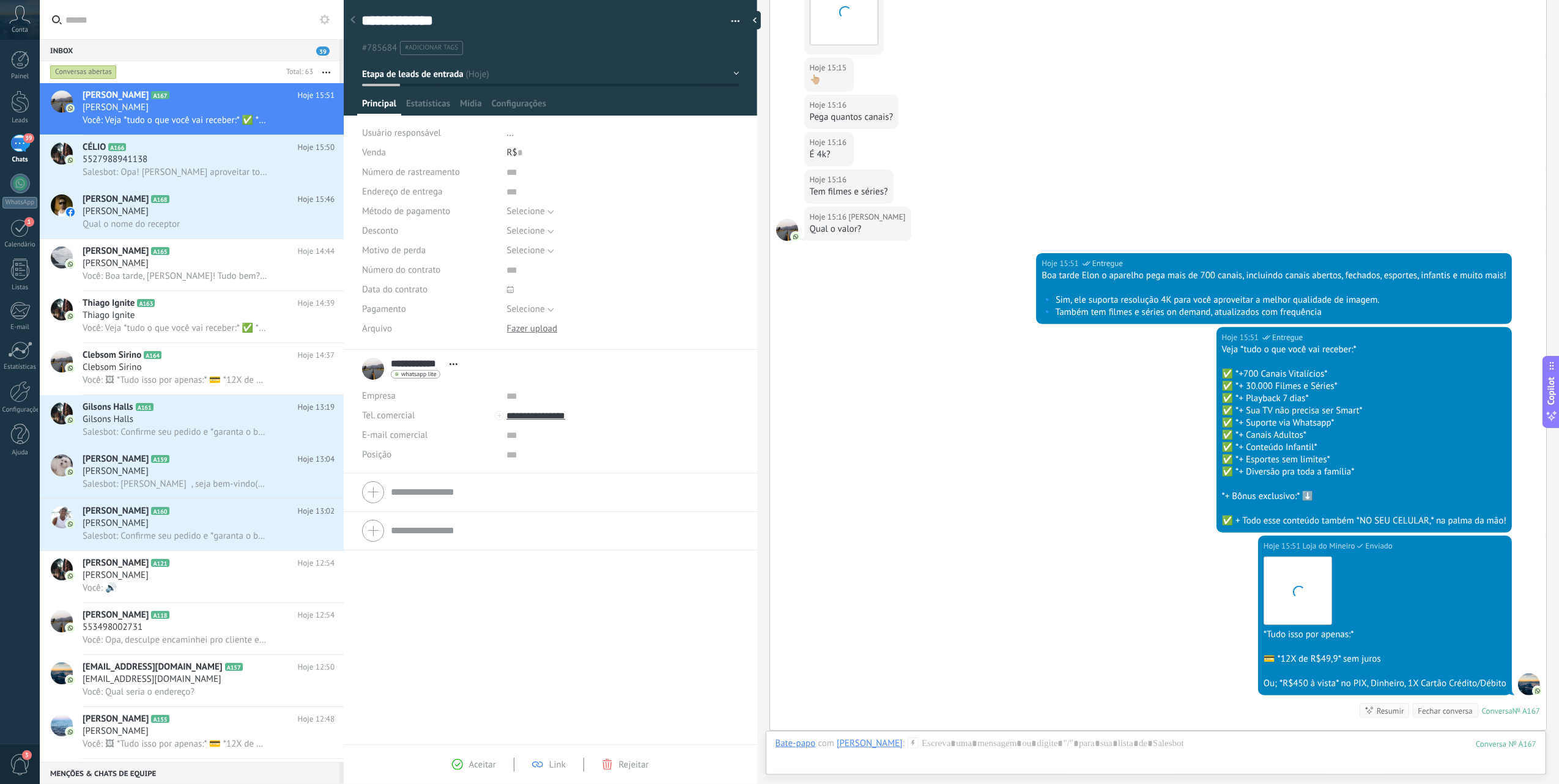
scroll to position [427, 0]
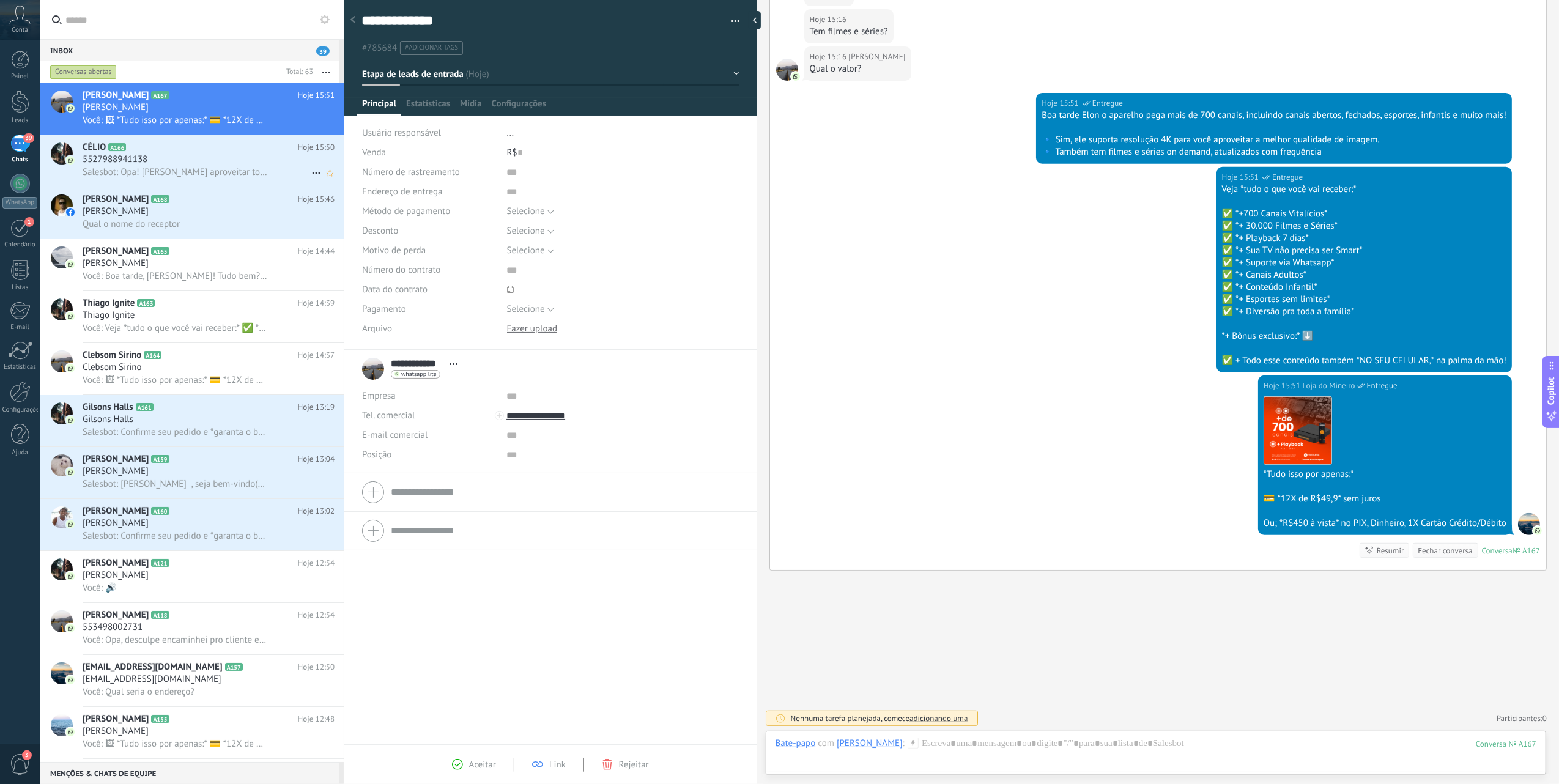
click at [188, 157] on div "5527988941138" at bounding box center [208, 160] width 252 height 13
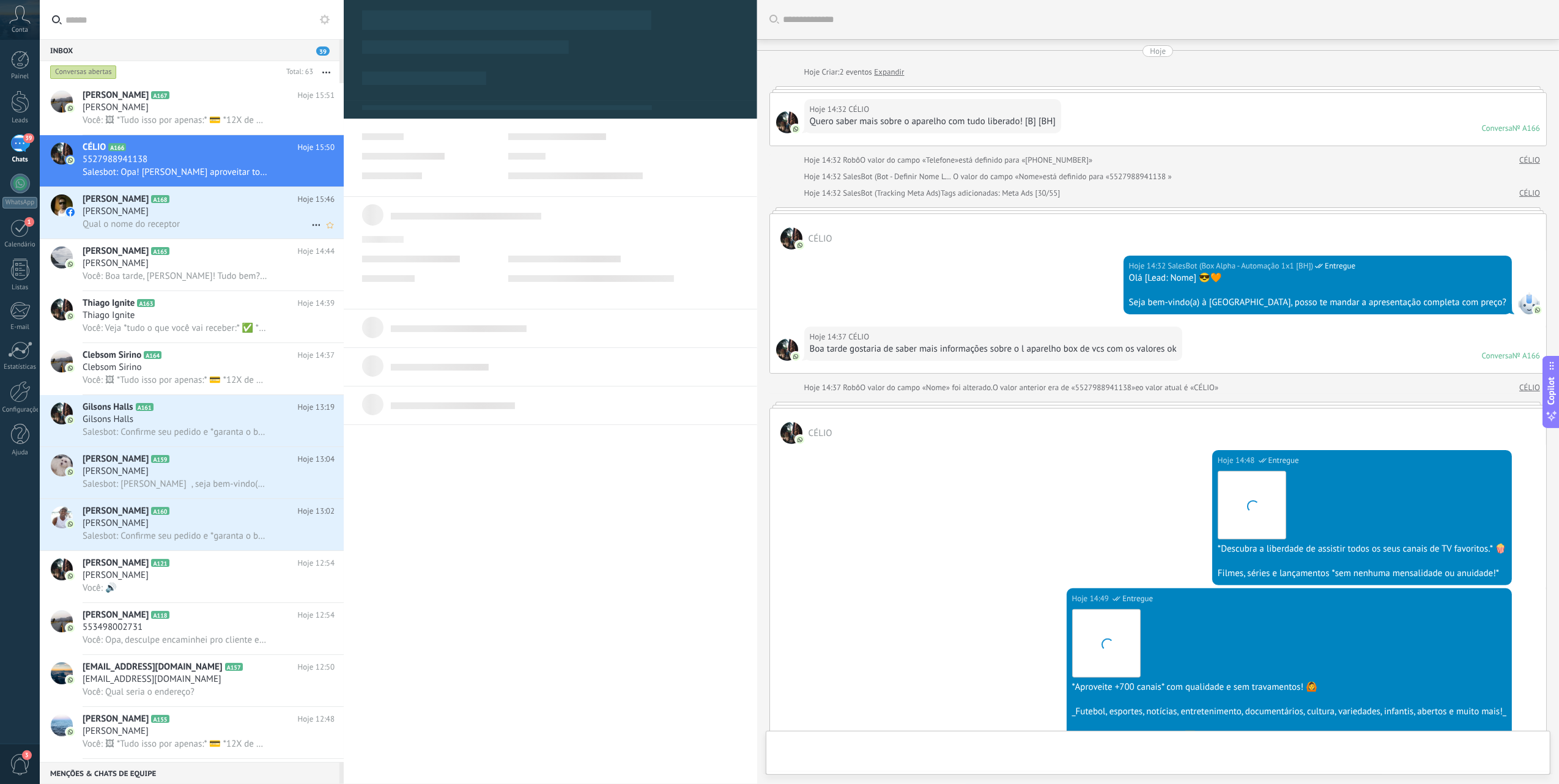
scroll to position [1346, 0]
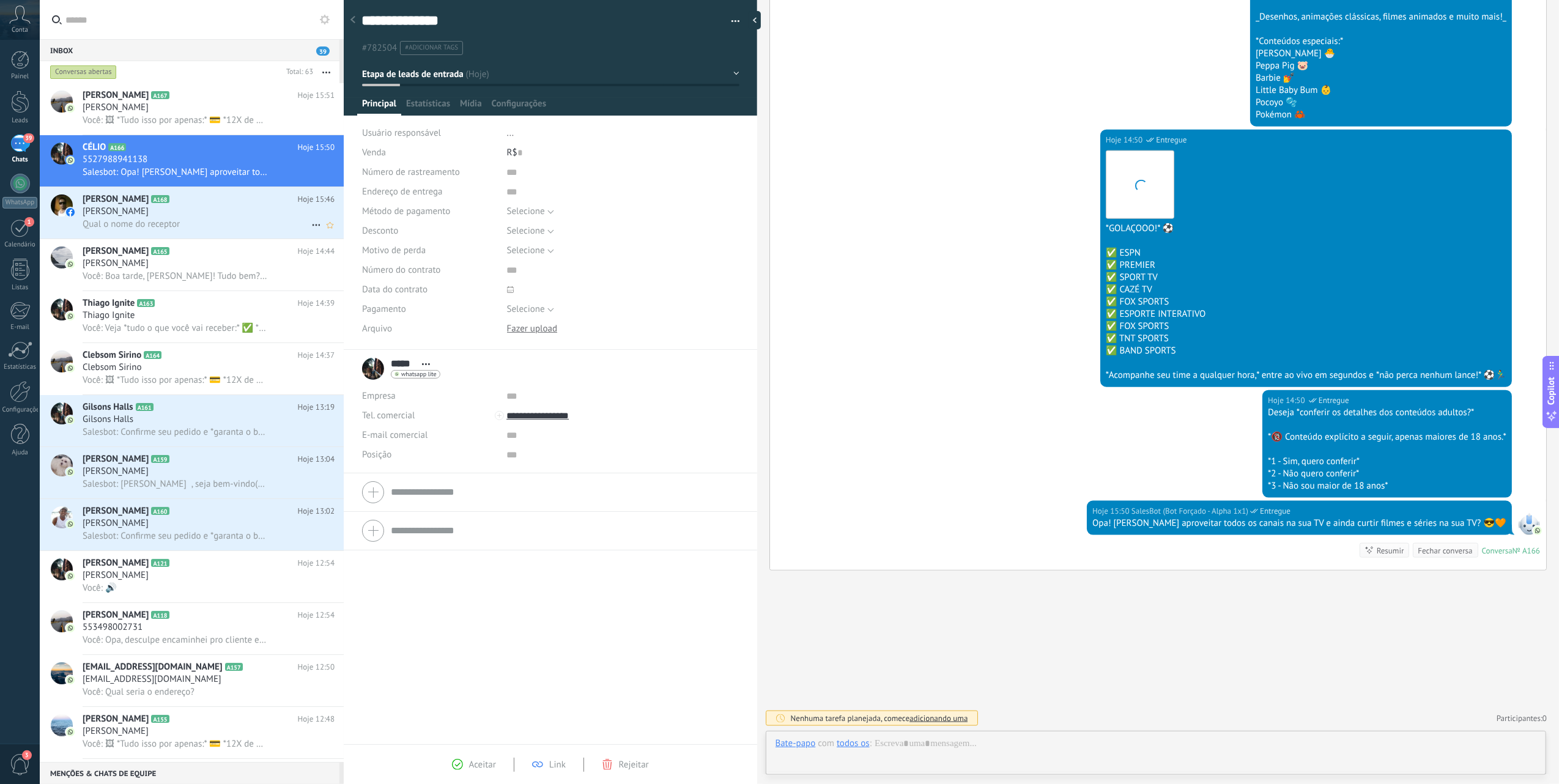
click at [154, 213] on h3 "[PERSON_NAME]" at bounding box center [119, 211] width 72 height 13
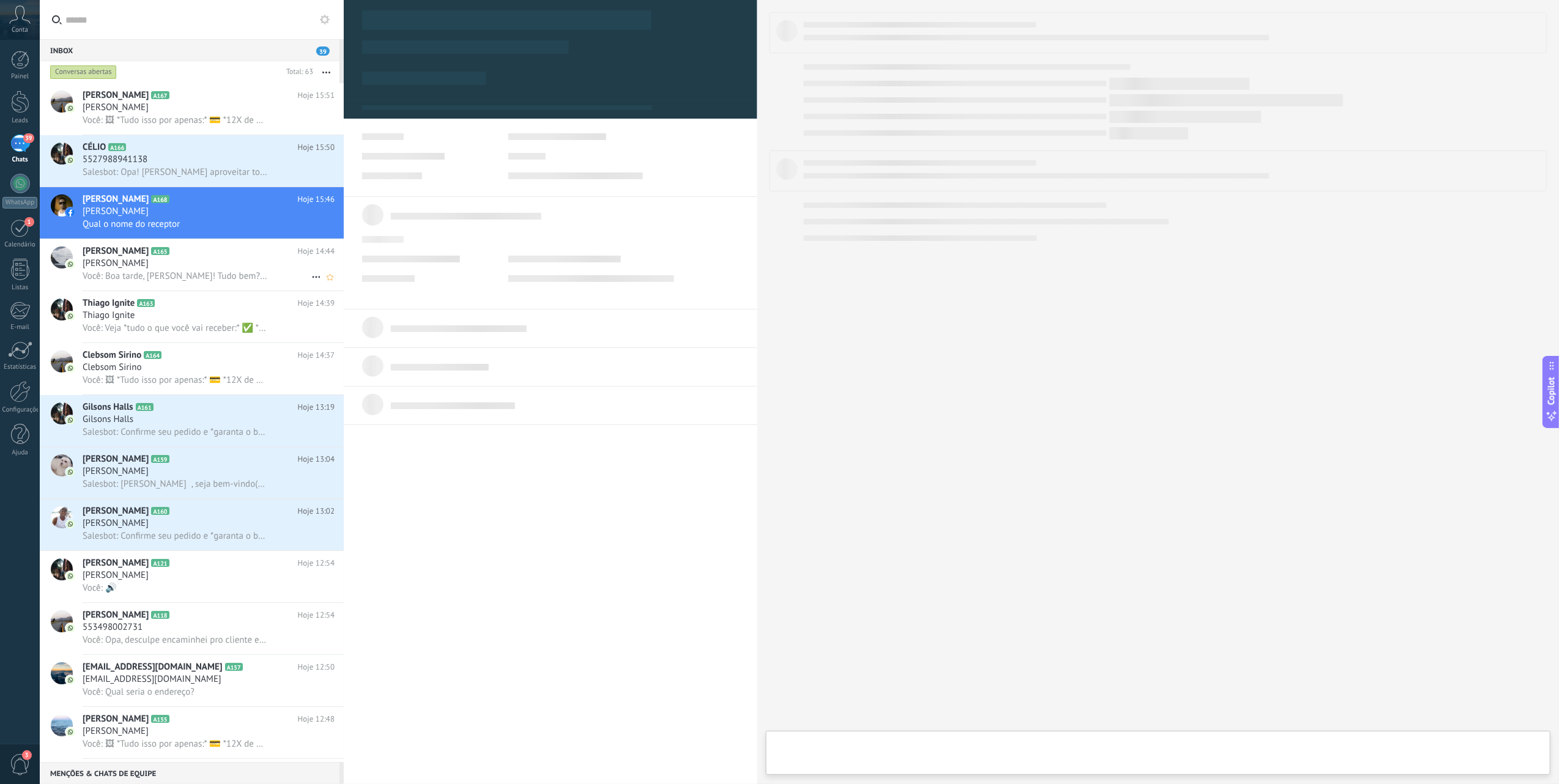
type textarea "**********"
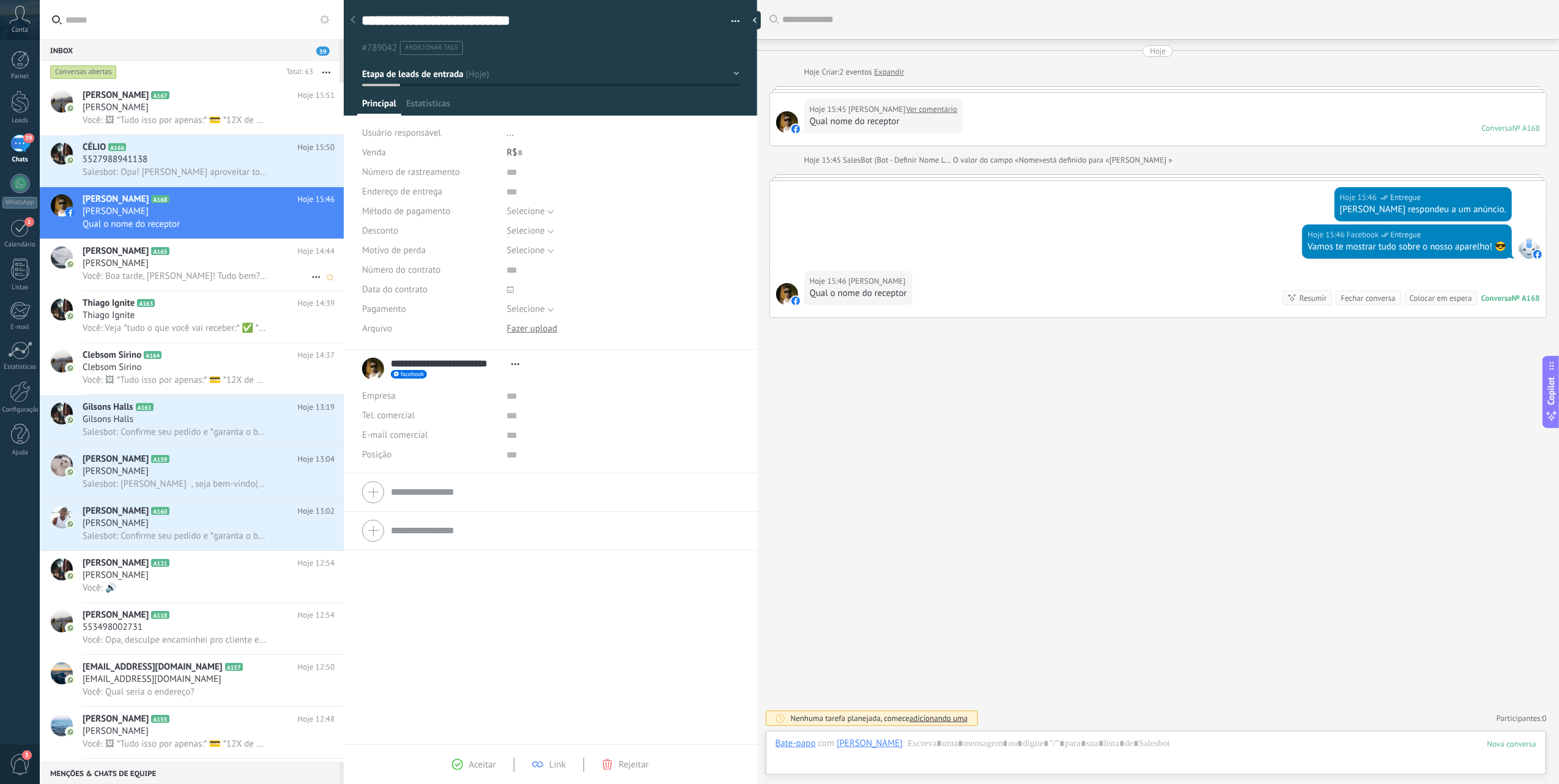
scroll to position [18, 0]
click at [1036, 749] on div at bounding box center [1155, 756] width 761 height 37
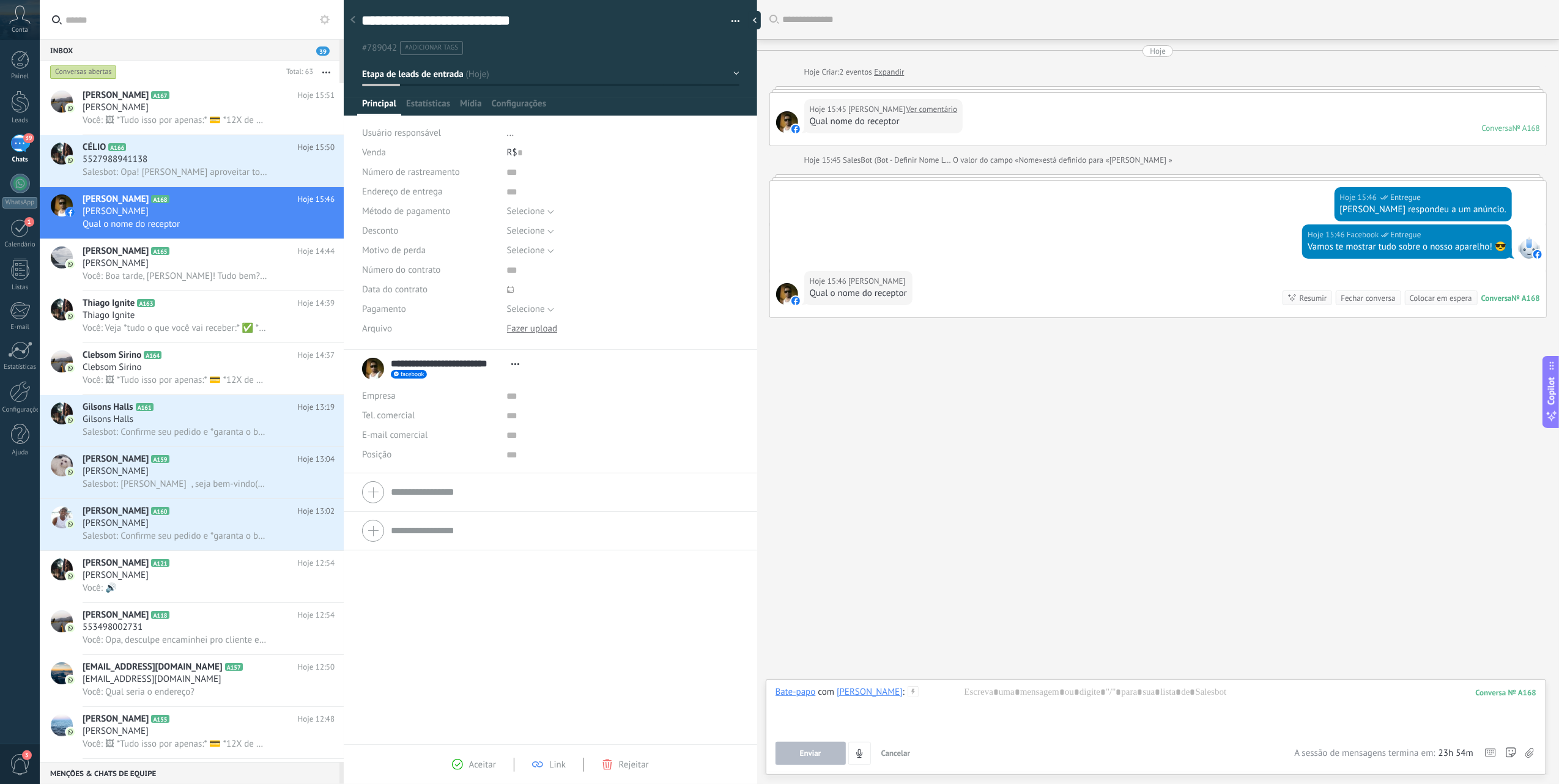
click at [1094, 624] on div "Buscar Carregar mais Hoje Hoje Criar: 2 eventos Expandir Hoje 15:45 Flávio Gonç…" at bounding box center [1158, 392] width 802 height 784
click at [1024, 717] on div at bounding box center [1155, 709] width 761 height 47
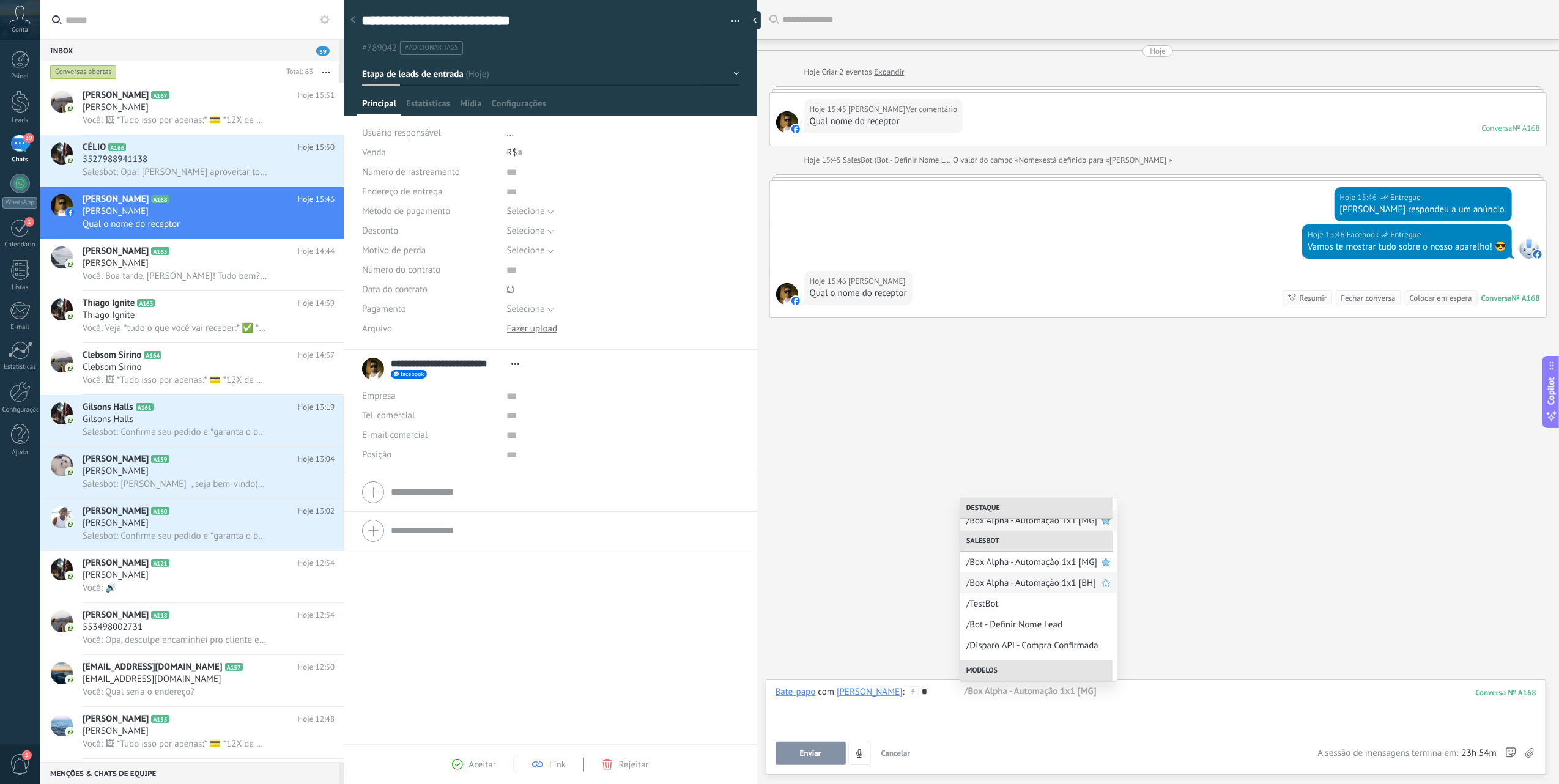
click at [1033, 583] on span "/Box Alpha - Automação 1x1 [BH]" at bounding box center [1033, 583] width 135 height 12
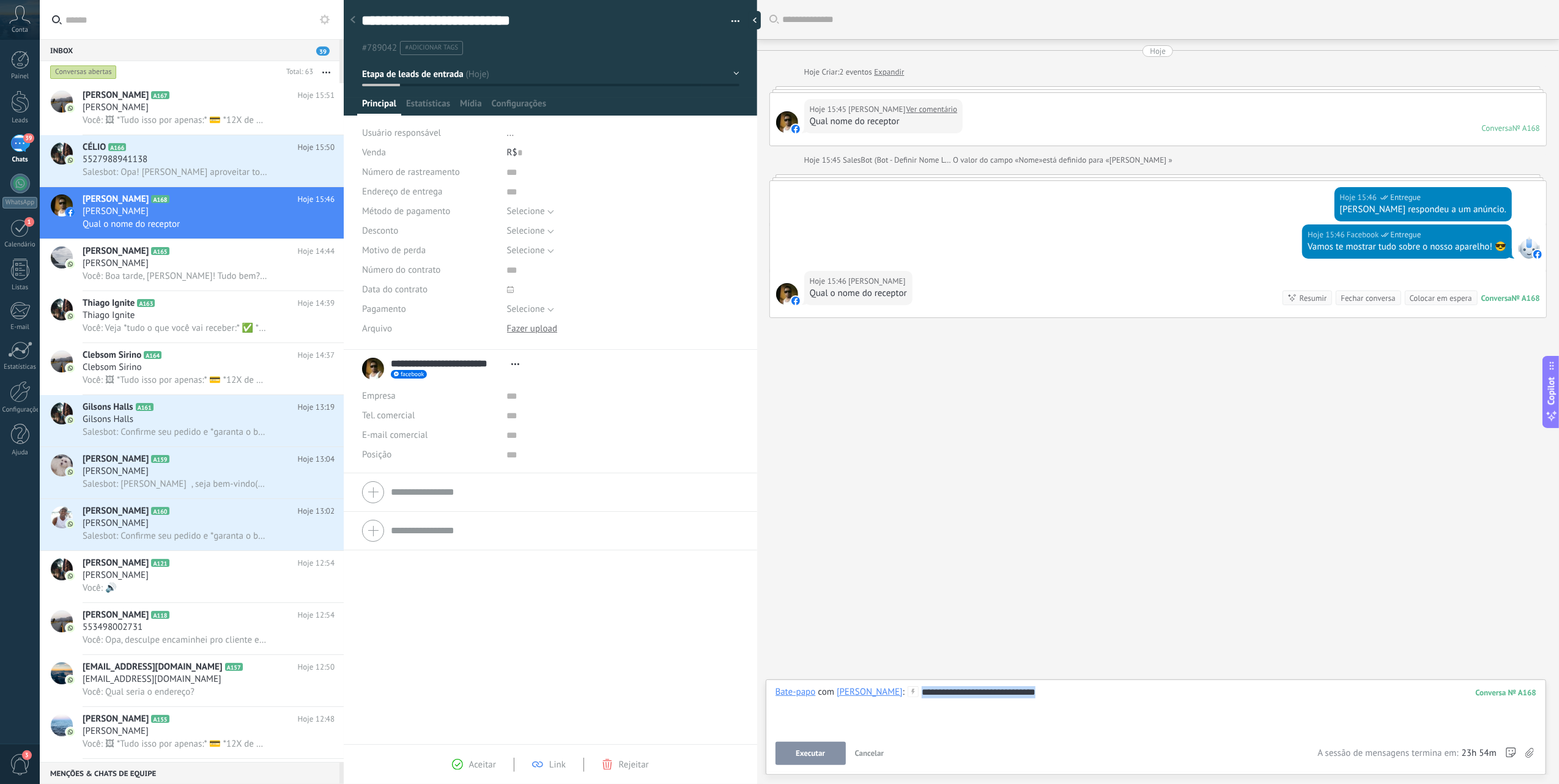
drag, startPoint x: 1115, startPoint y: 700, endPoint x: 965, endPoint y: 703, distance: 150.0
click at [943, 692] on div "**********" at bounding box center [1155, 709] width 761 height 47
click at [243, 307] on h2 "Thiago Ignite A163" at bounding box center [190, 303] width 215 height 13
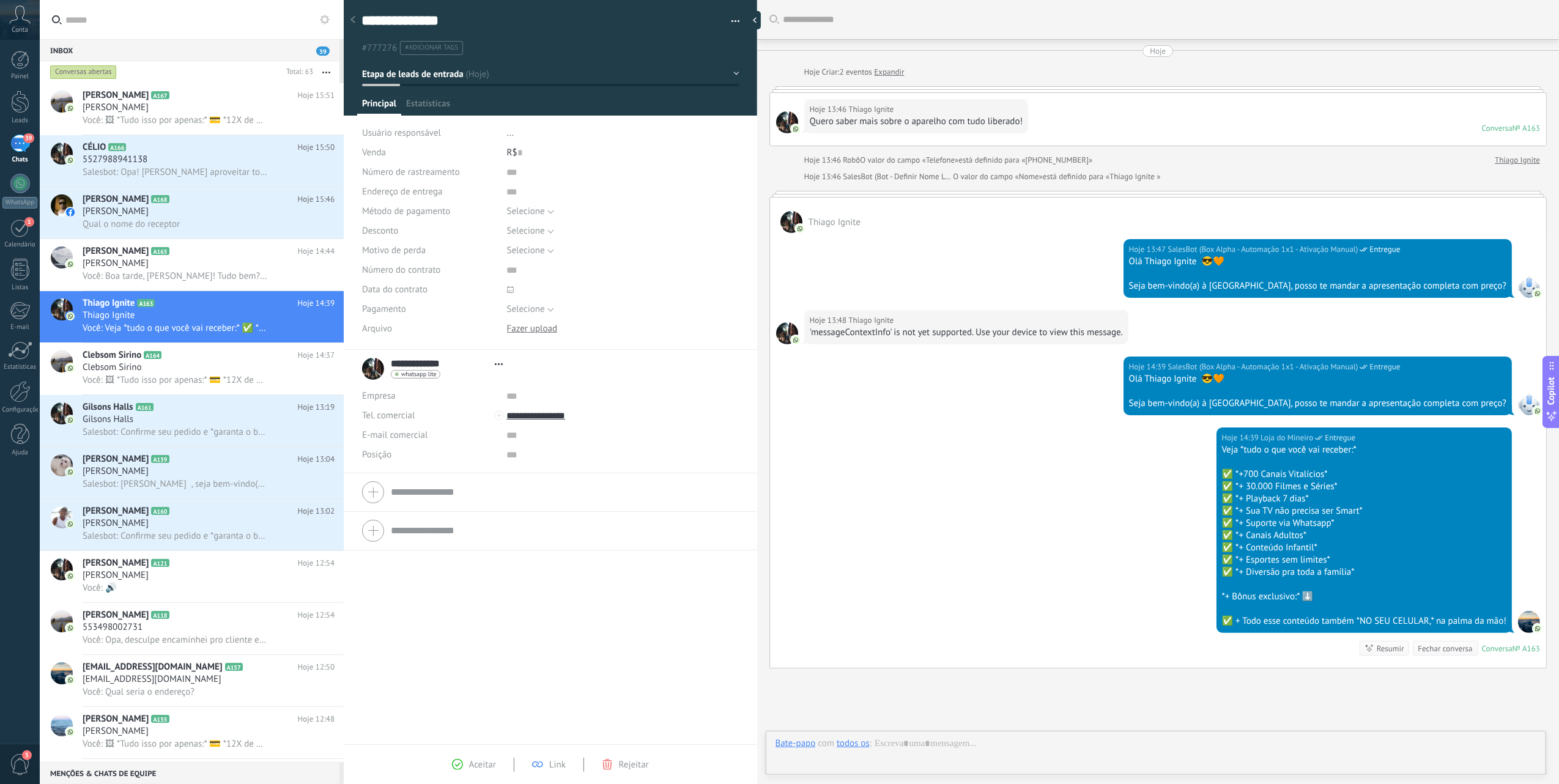
type textarea "**********"
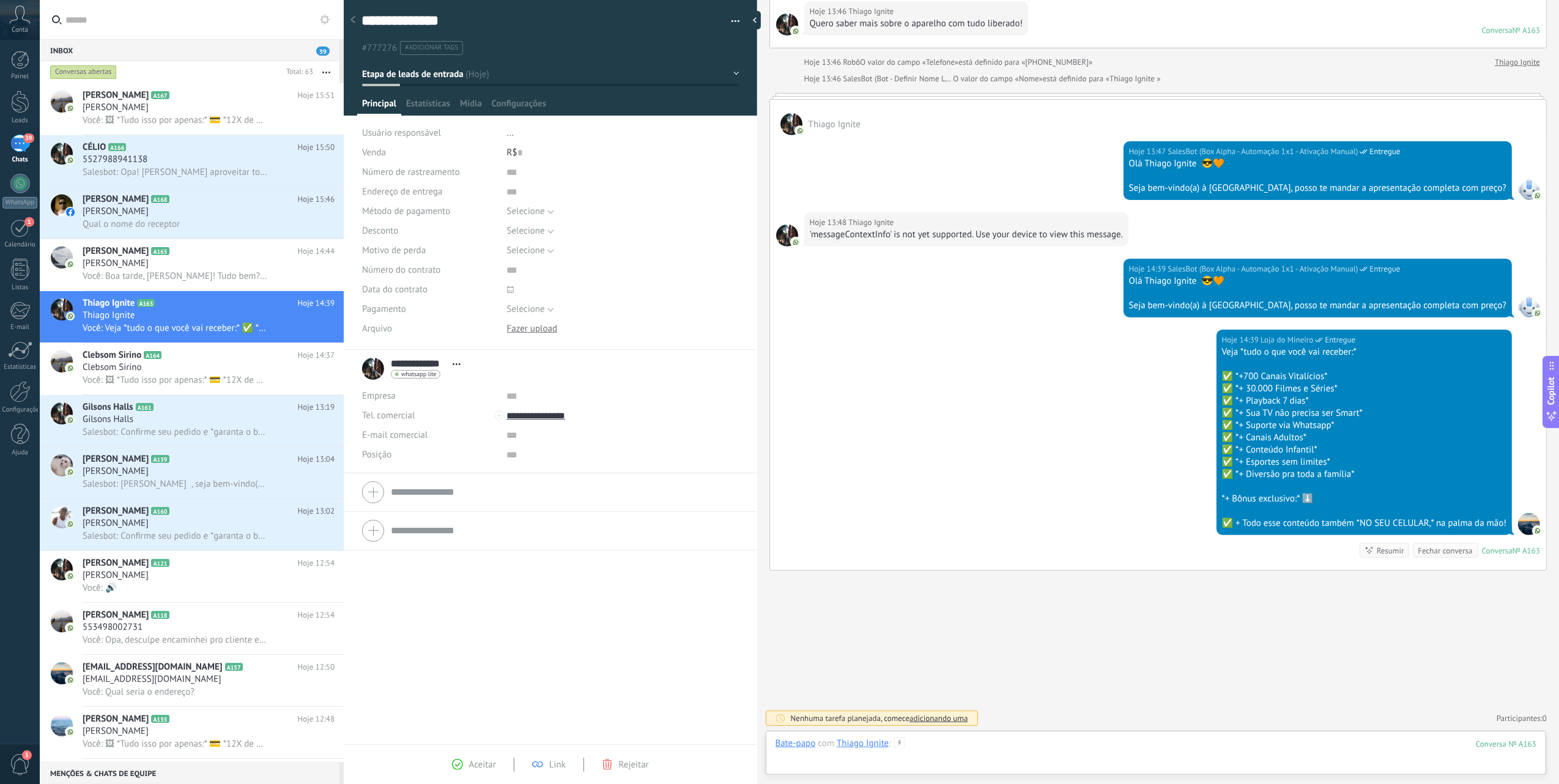
click at [930, 762] on div at bounding box center [1155, 756] width 761 height 37
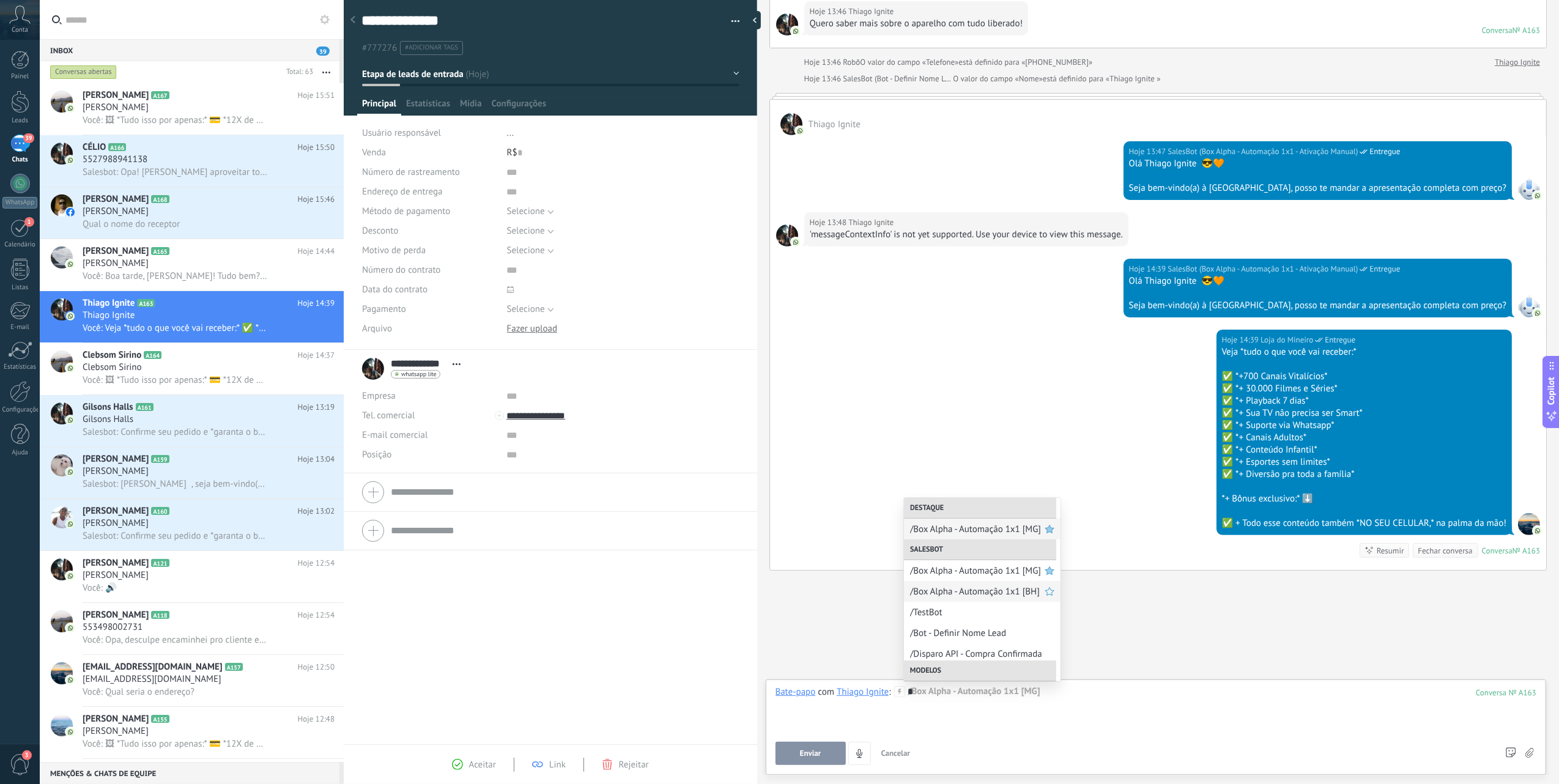
click at [979, 590] on span "/Box Alpha - Automação 1x1 [BH]" at bounding box center [977, 592] width 135 height 12
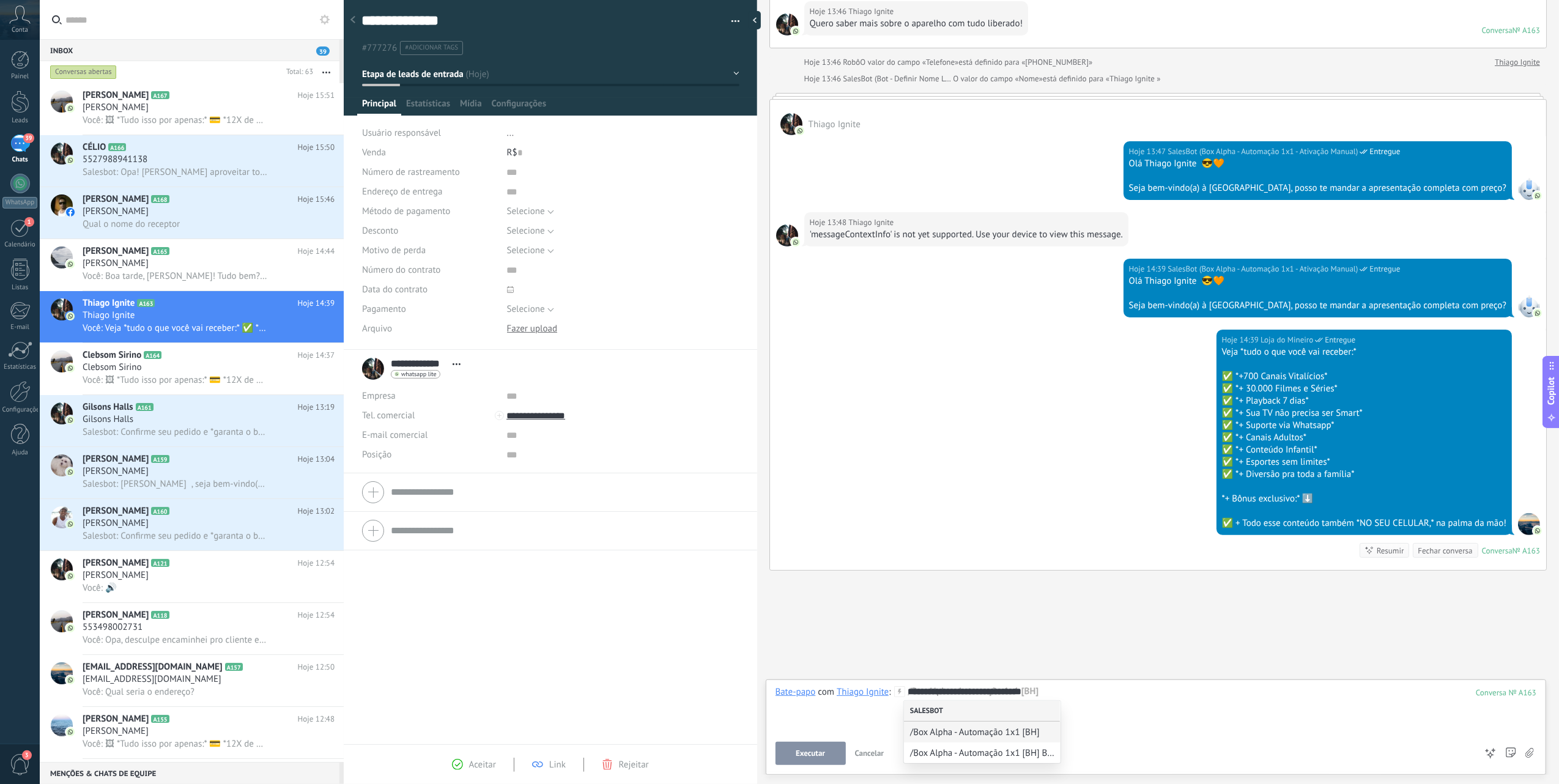
click at [999, 717] on div "Salesbot" at bounding box center [982, 711] width 156 height 21
click at [1001, 729] on span "/Box Alpha - Automação 1x1 [BH]" at bounding box center [977, 732] width 135 height 12
click at [803, 754] on span "Executar" at bounding box center [810, 754] width 30 height 9
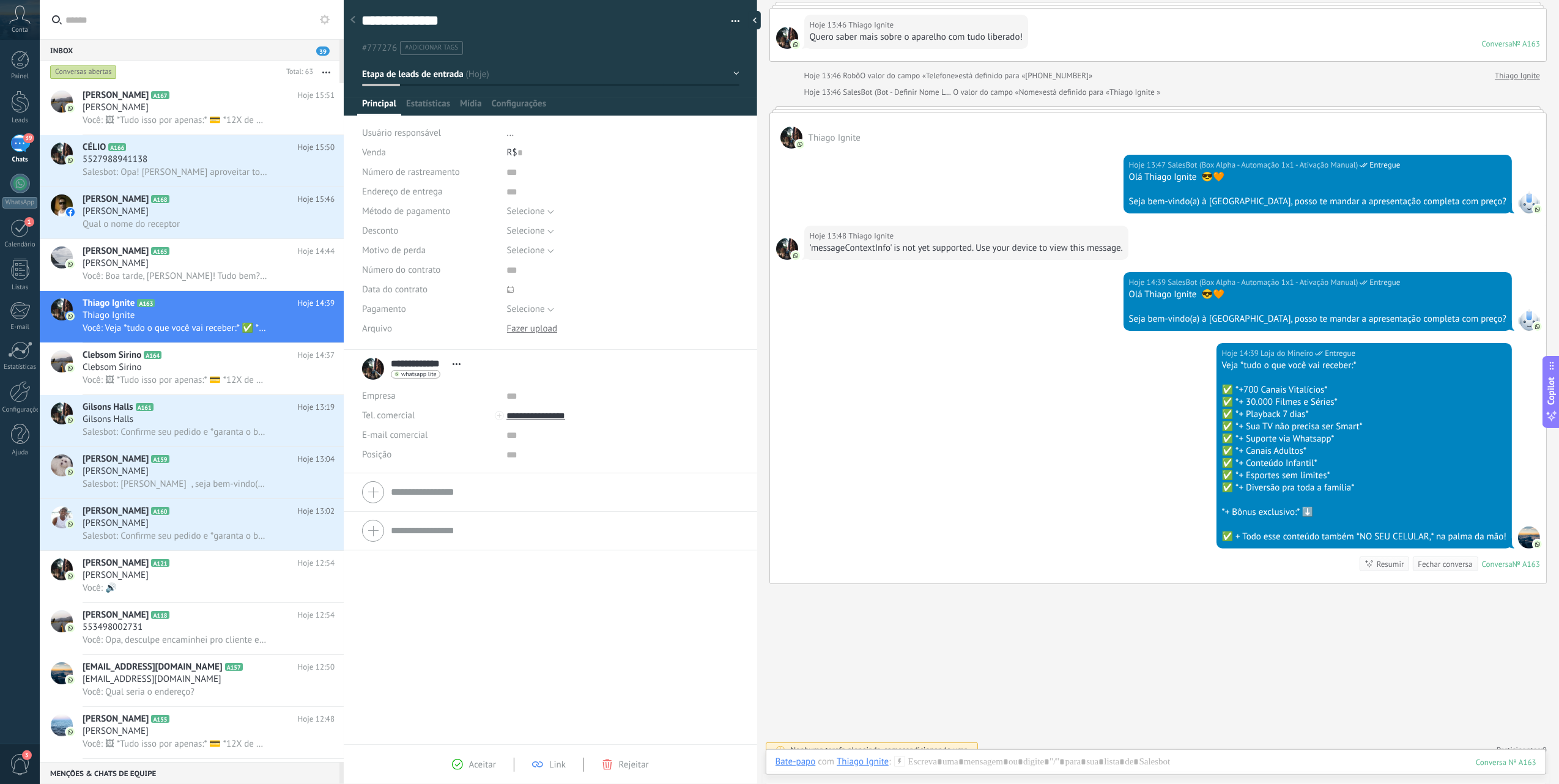
scroll to position [100, 0]
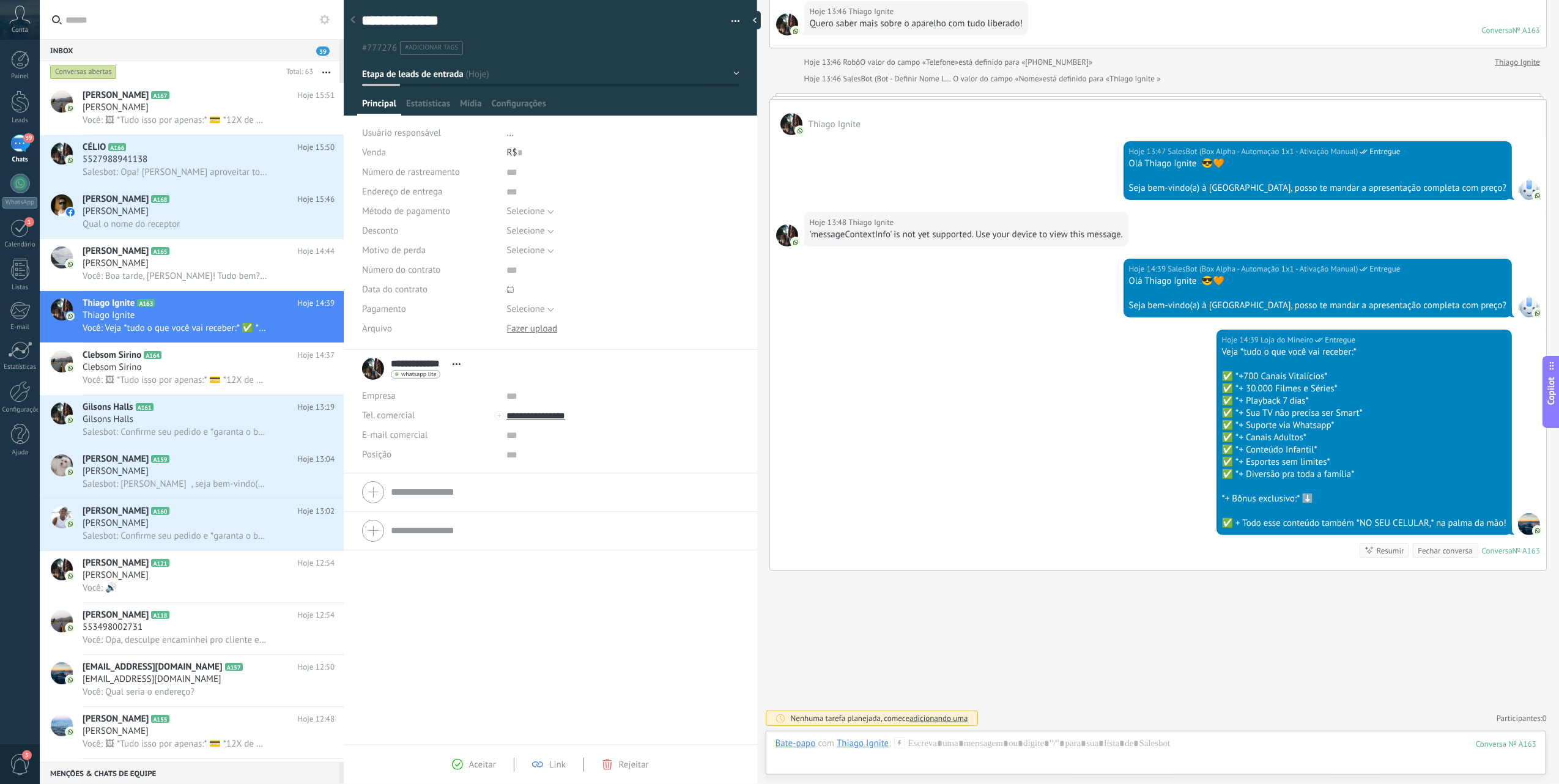
click at [1005, 653] on div "Buscar Carregar mais Hoje Hoje Criar: 2 eventos Expandir Hoje 13:46 Thiago Igni…" at bounding box center [1158, 343] width 802 height 882
click at [927, 751] on div at bounding box center [1155, 756] width 761 height 37
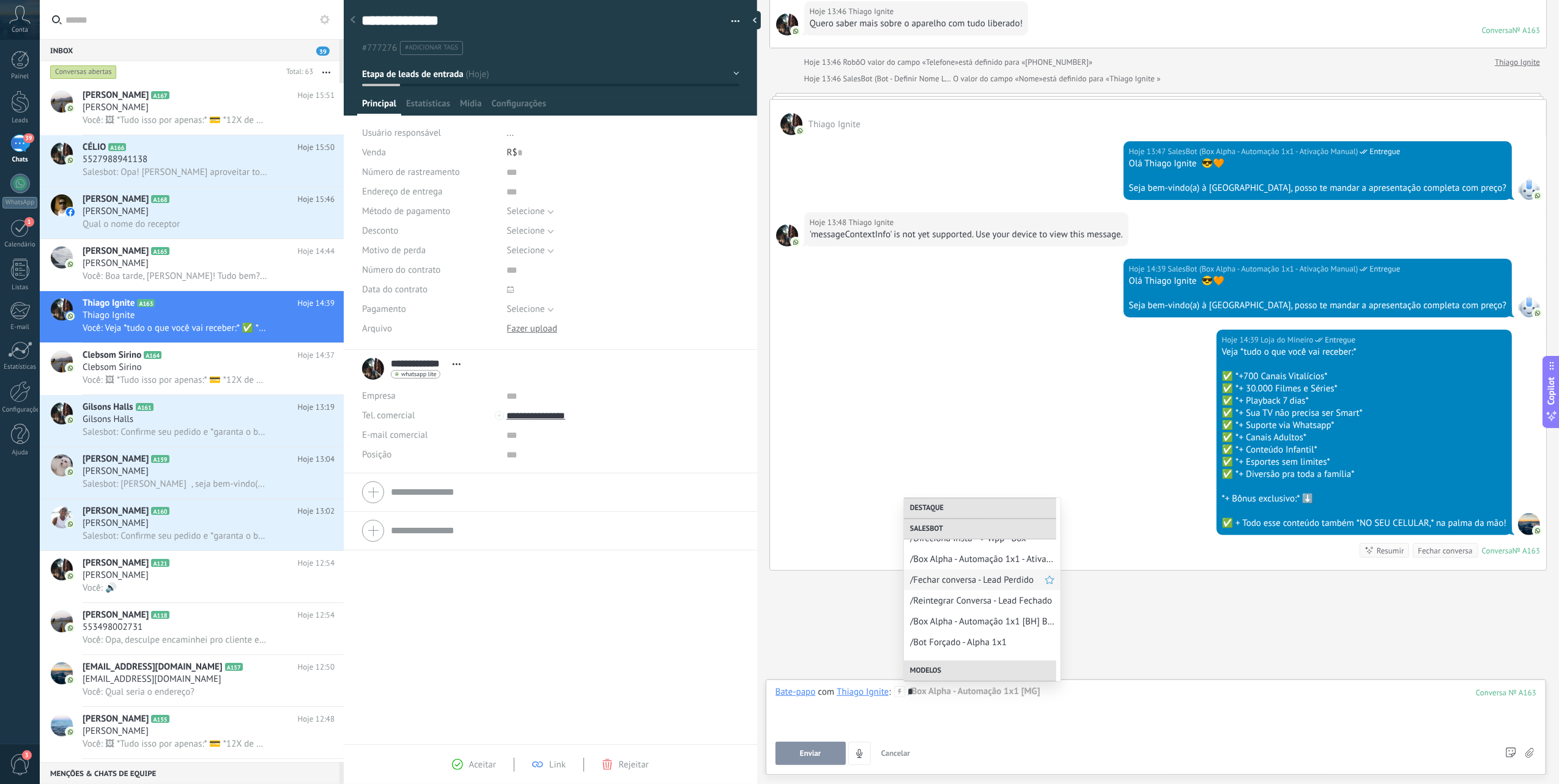
scroll to position [163, 0]
click at [996, 556] on span "/Box Alpha - Automação 1x1 - Ativação Manual" at bounding box center [977, 553] width 135 height 12
click at [951, 637] on span "/Bot Forçado - Alpha 1x1" at bounding box center [977, 637] width 135 height 12
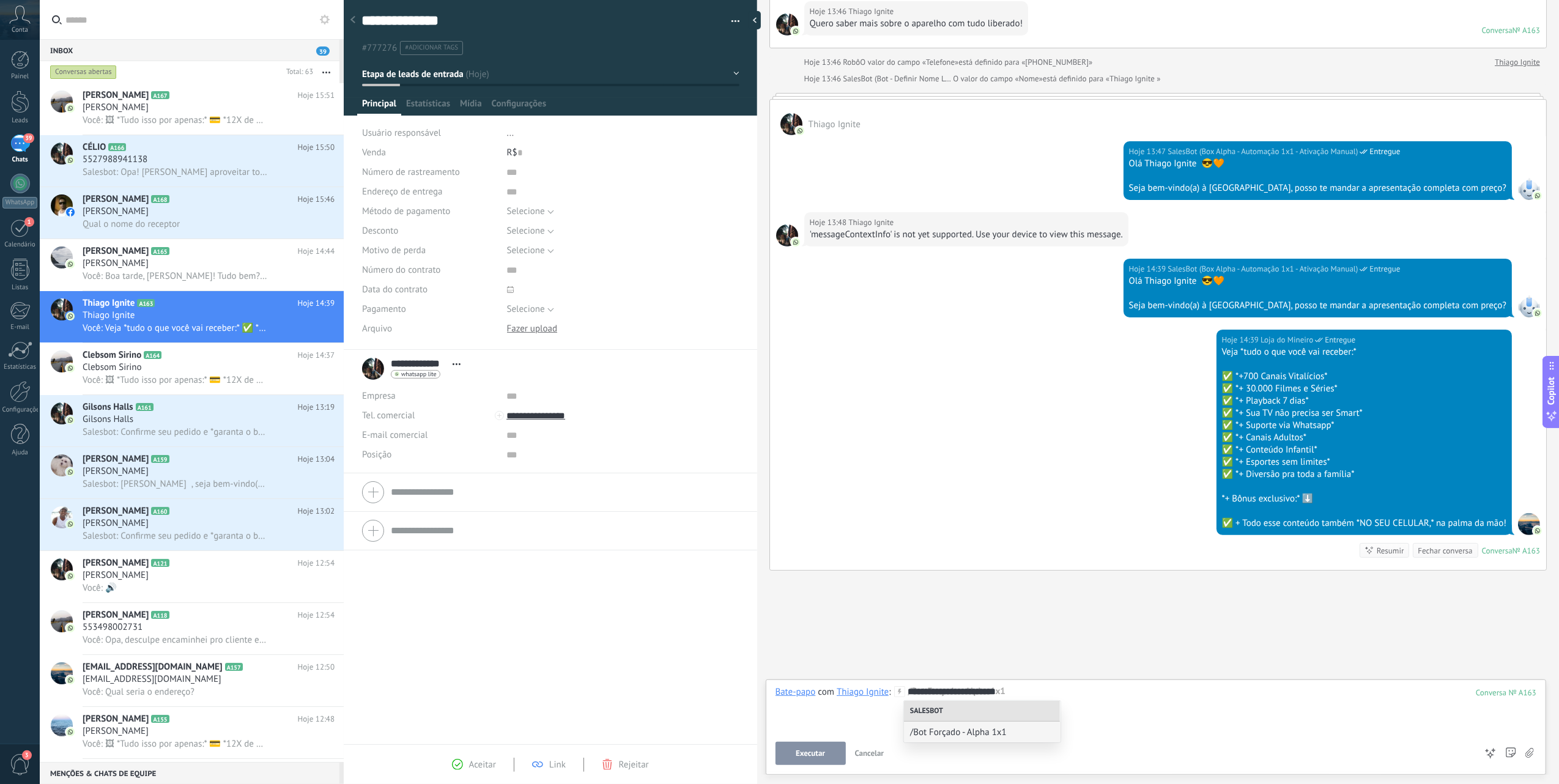
click at [824, 753] on span "Executar" at bounding box center [810, 754] width 30 height 9
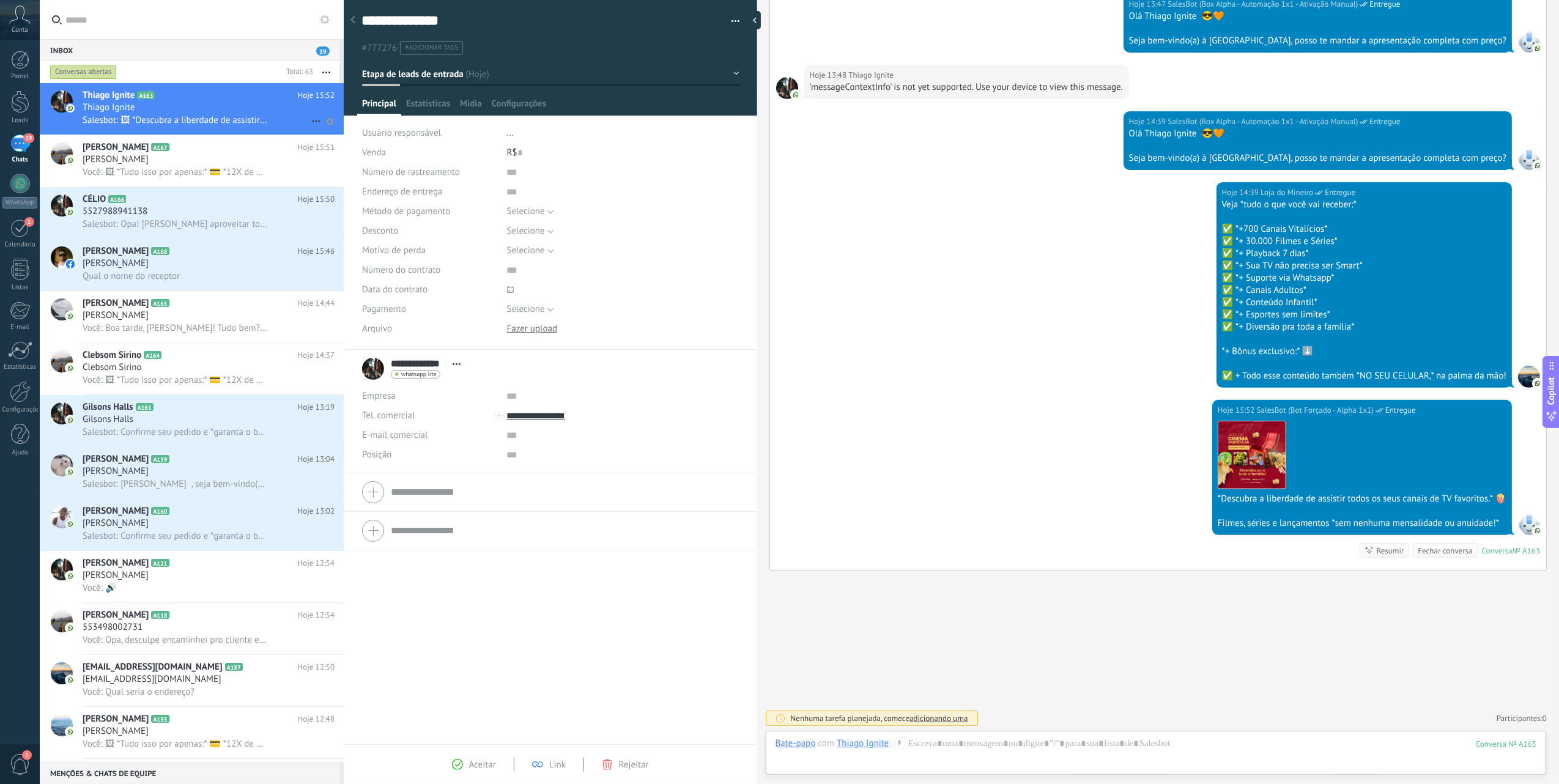
click at [218, 110] on div "Thiago Ignite" at bounding box center [208, 107] width 252 height 13
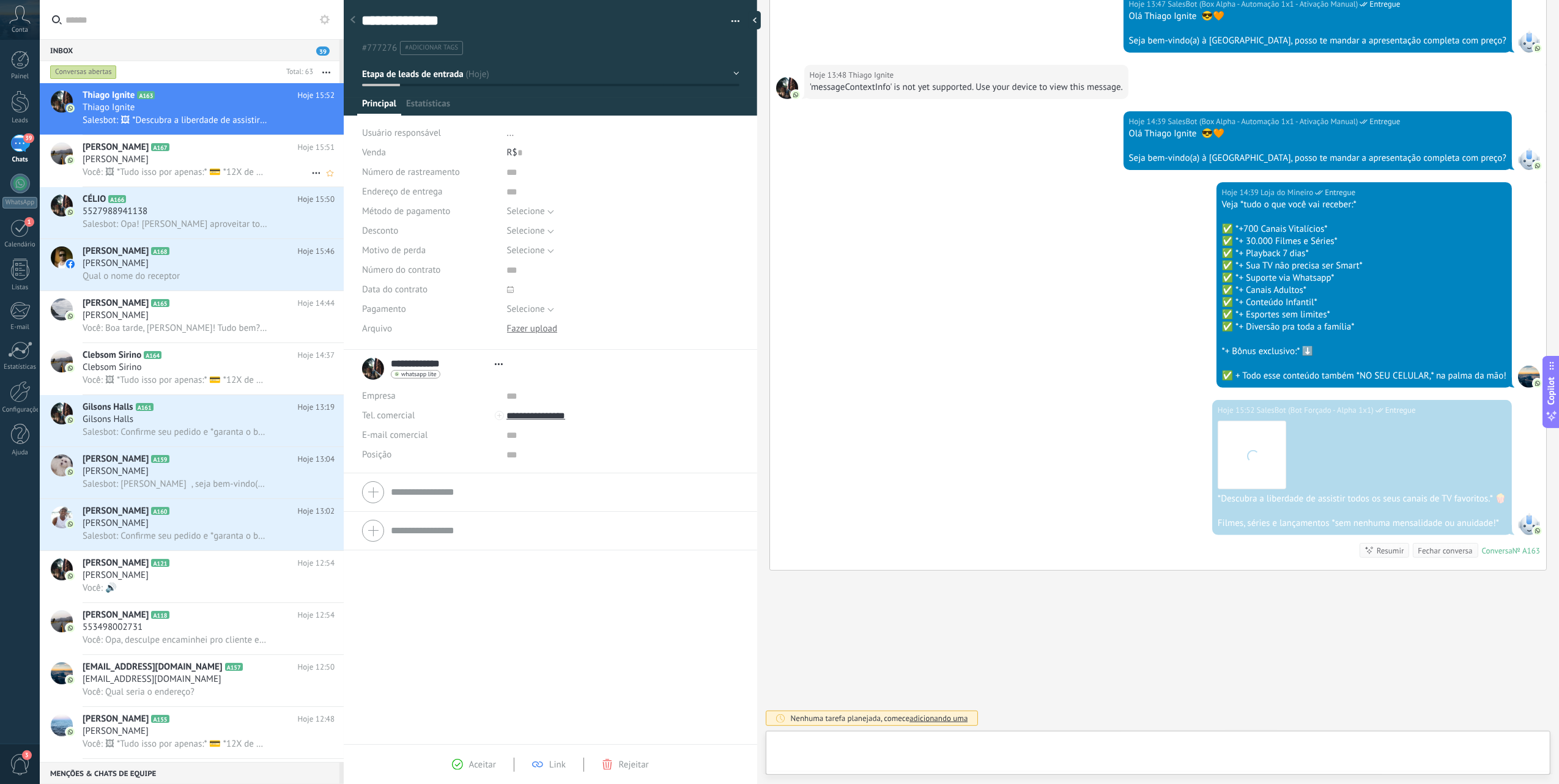
scroll to position [18, 0]
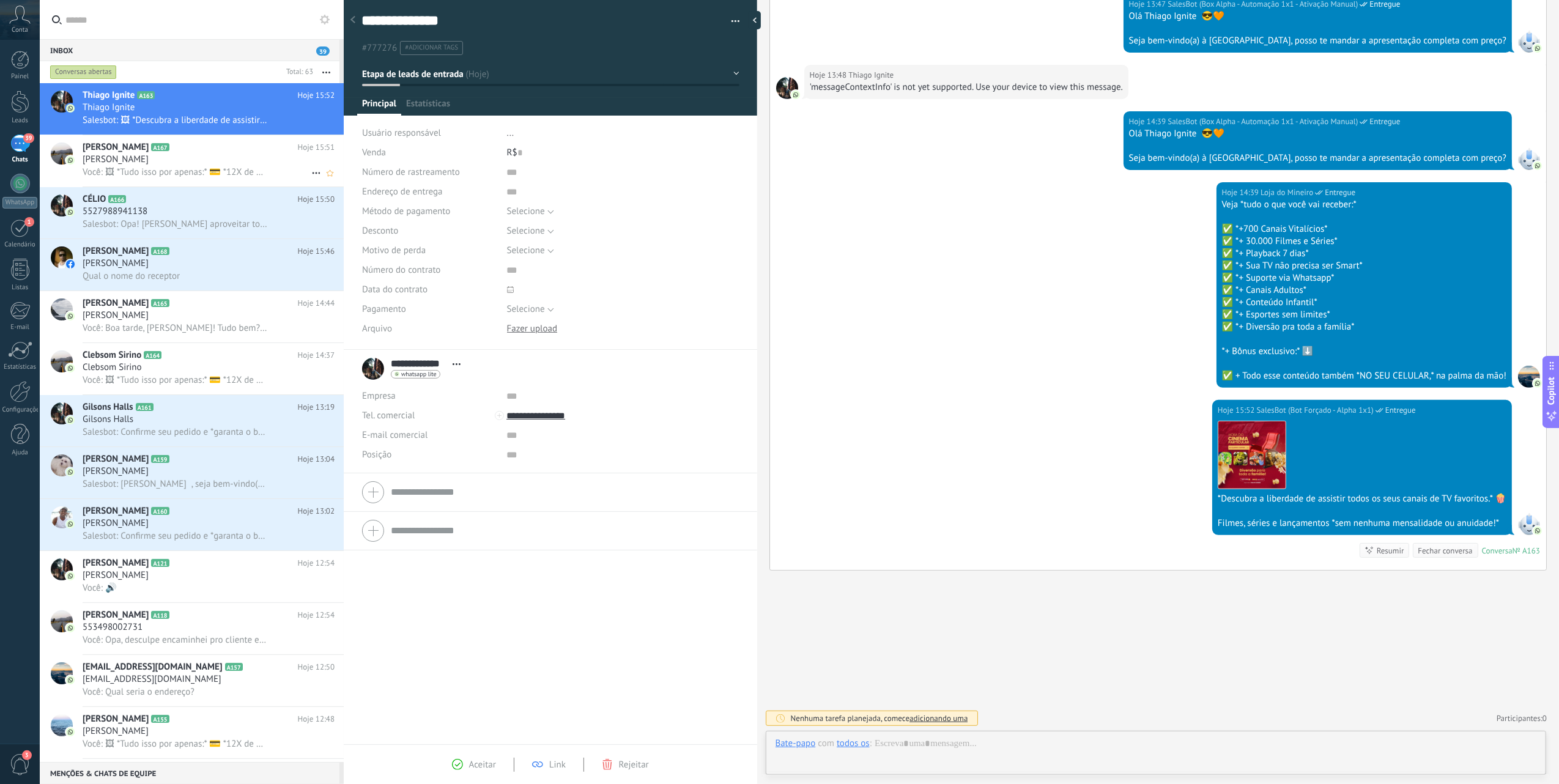
click at [166, 166] on span "Você: 🖼 *Tudo isso por apenas:* 💳 *12X de R$49,9* sem juros Ou; *R$450 à vista*…" at bounding box center [175, 172] width 185 height 12
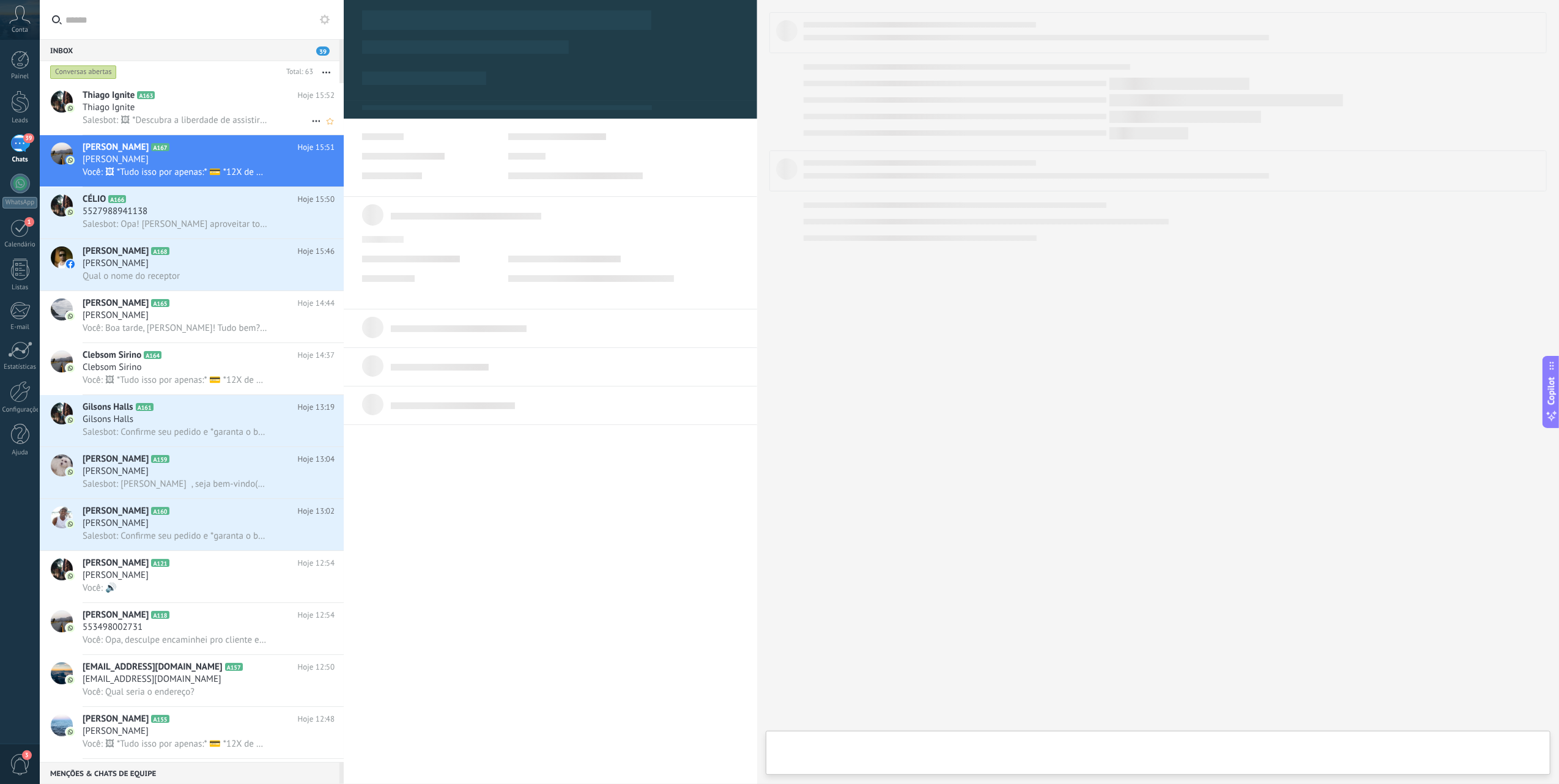
click at [174, 115] on span "Salesbot: 🖼 *Descubra a liberdade de assistir todos os seus canais de TV favori…" at bounding box center [175, 120] width 185 height 12
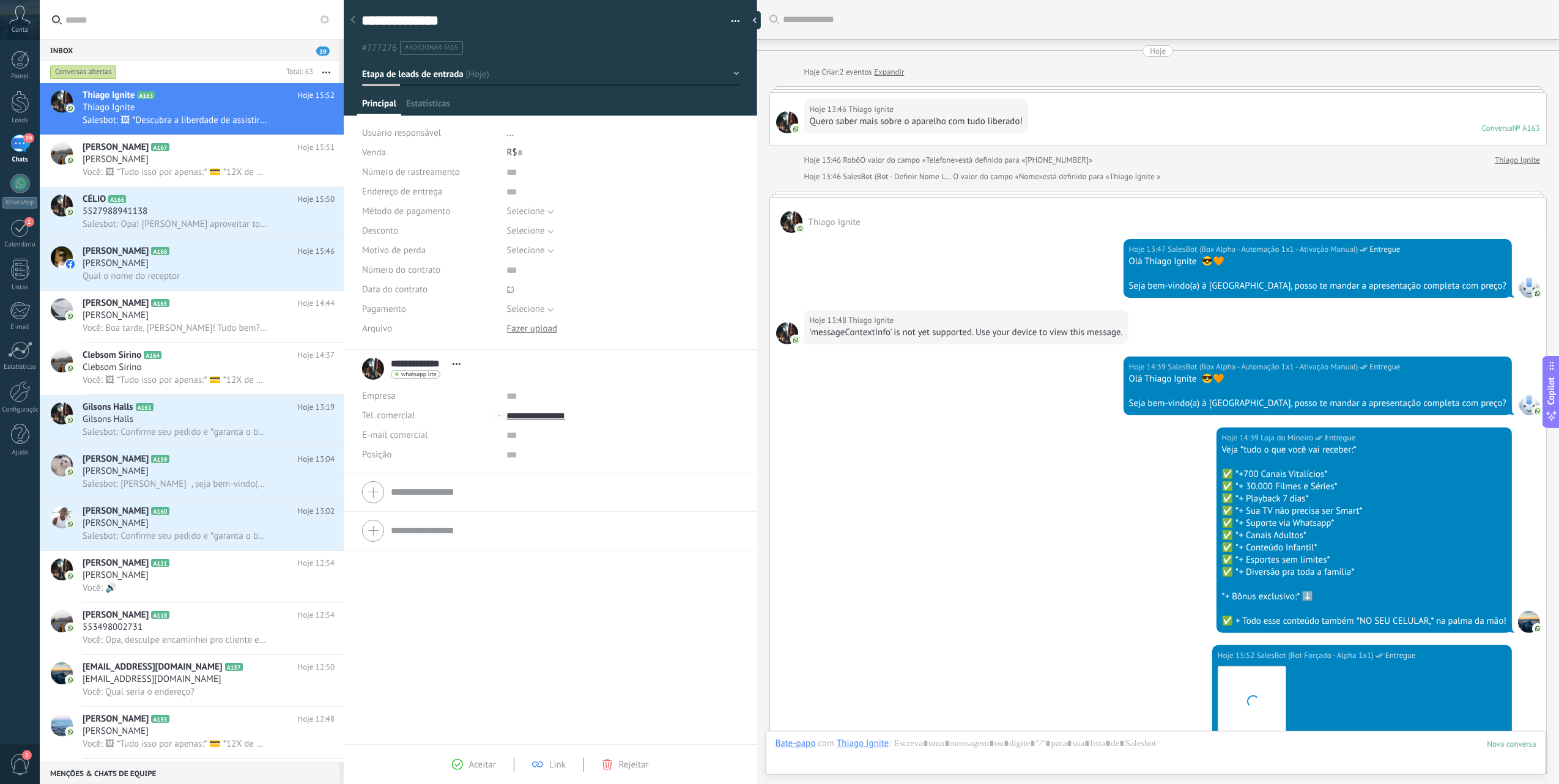
scroll to position [248, 0]
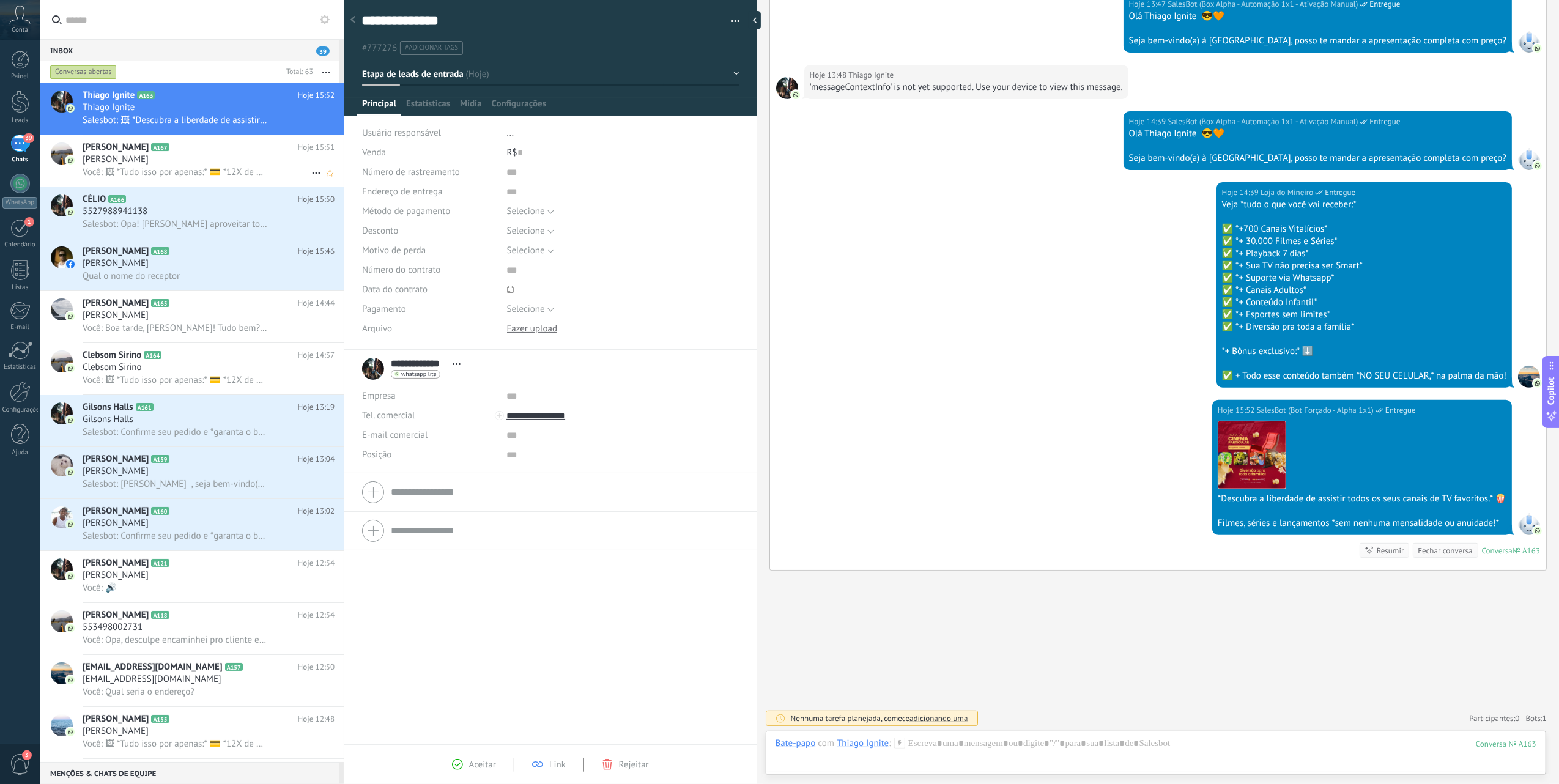
click at [174, 163] on div "[PERSON_NAME]" at bounding box center [208, 160] width 252 height 13
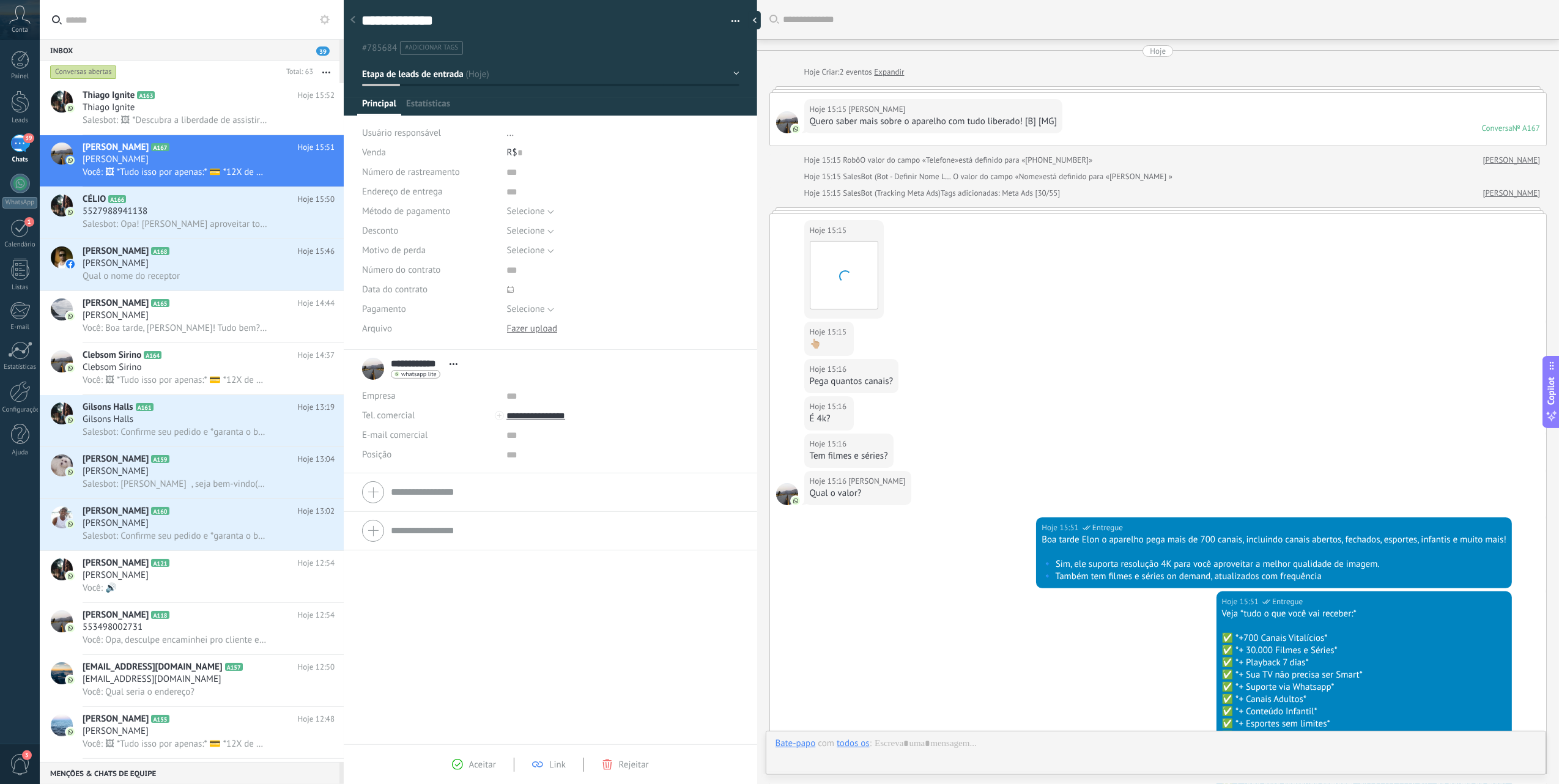
scroll to position [18, 0]
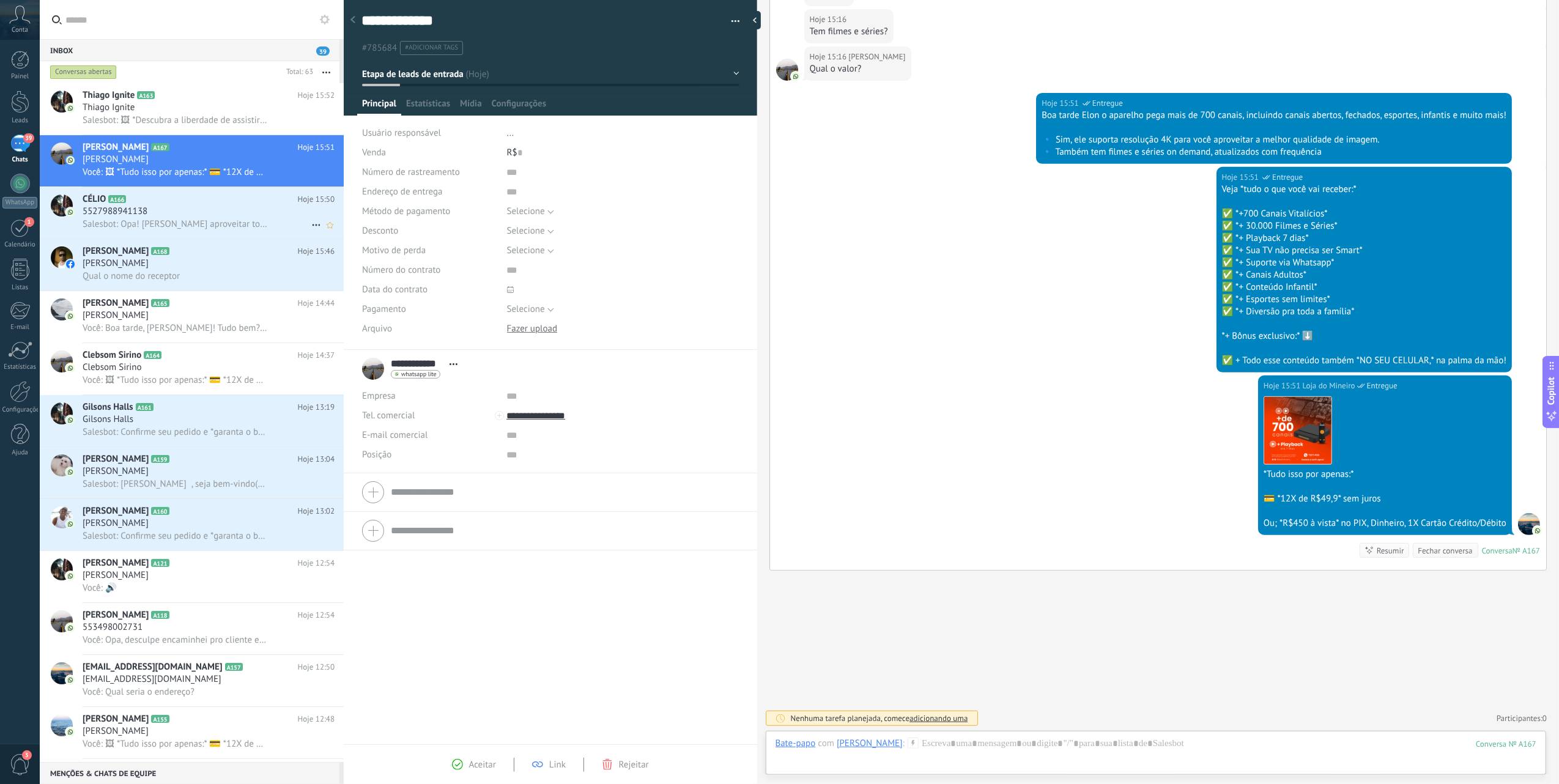
click at [181, 219] on span "Salesbot: Opa! [PERSON_NAME] aproveitar todos os canais na sua TV e ainda curti…" at bounding box center [175, 224] width 185 height 12
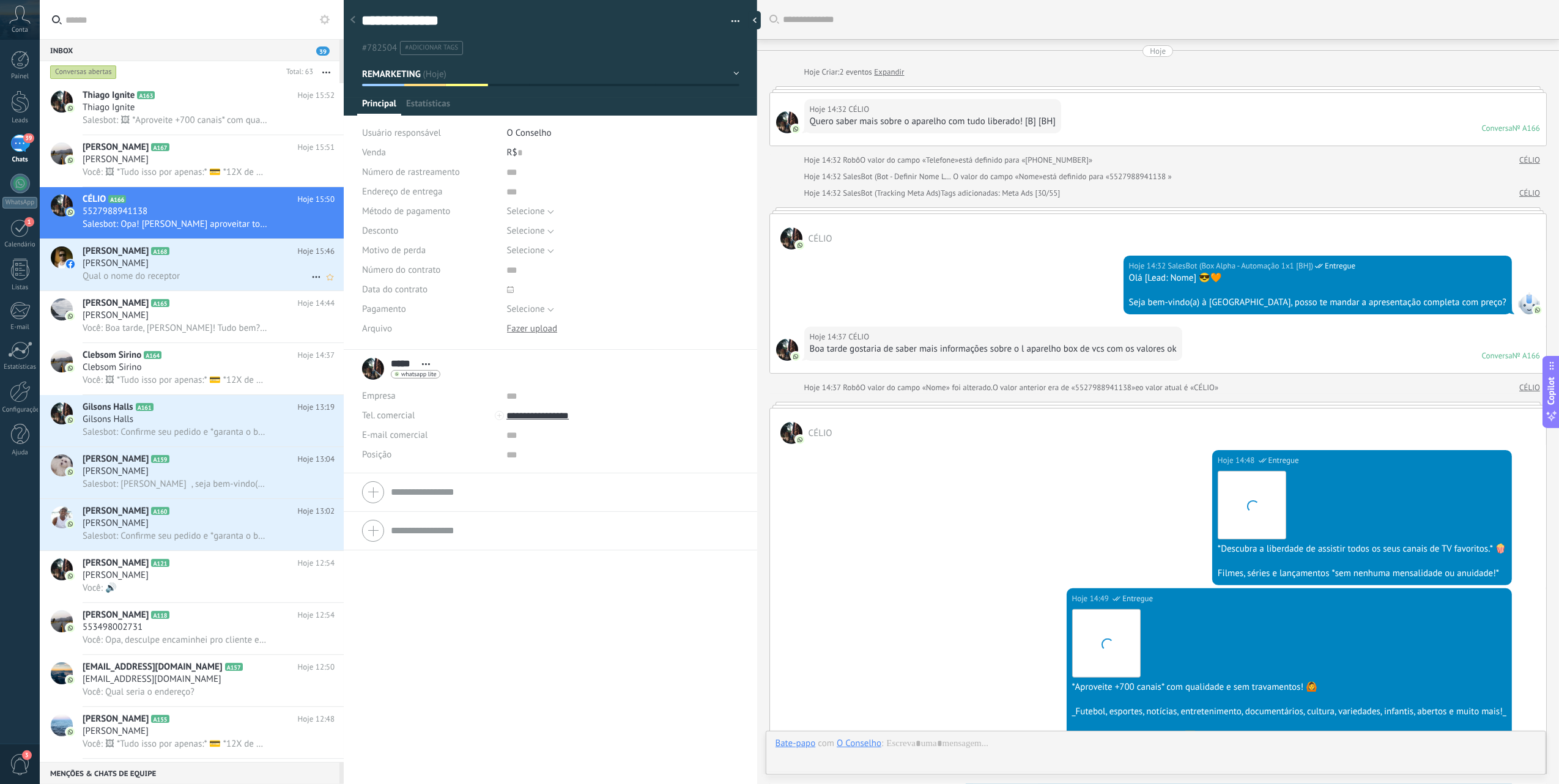
scroll to position [1383, 0]
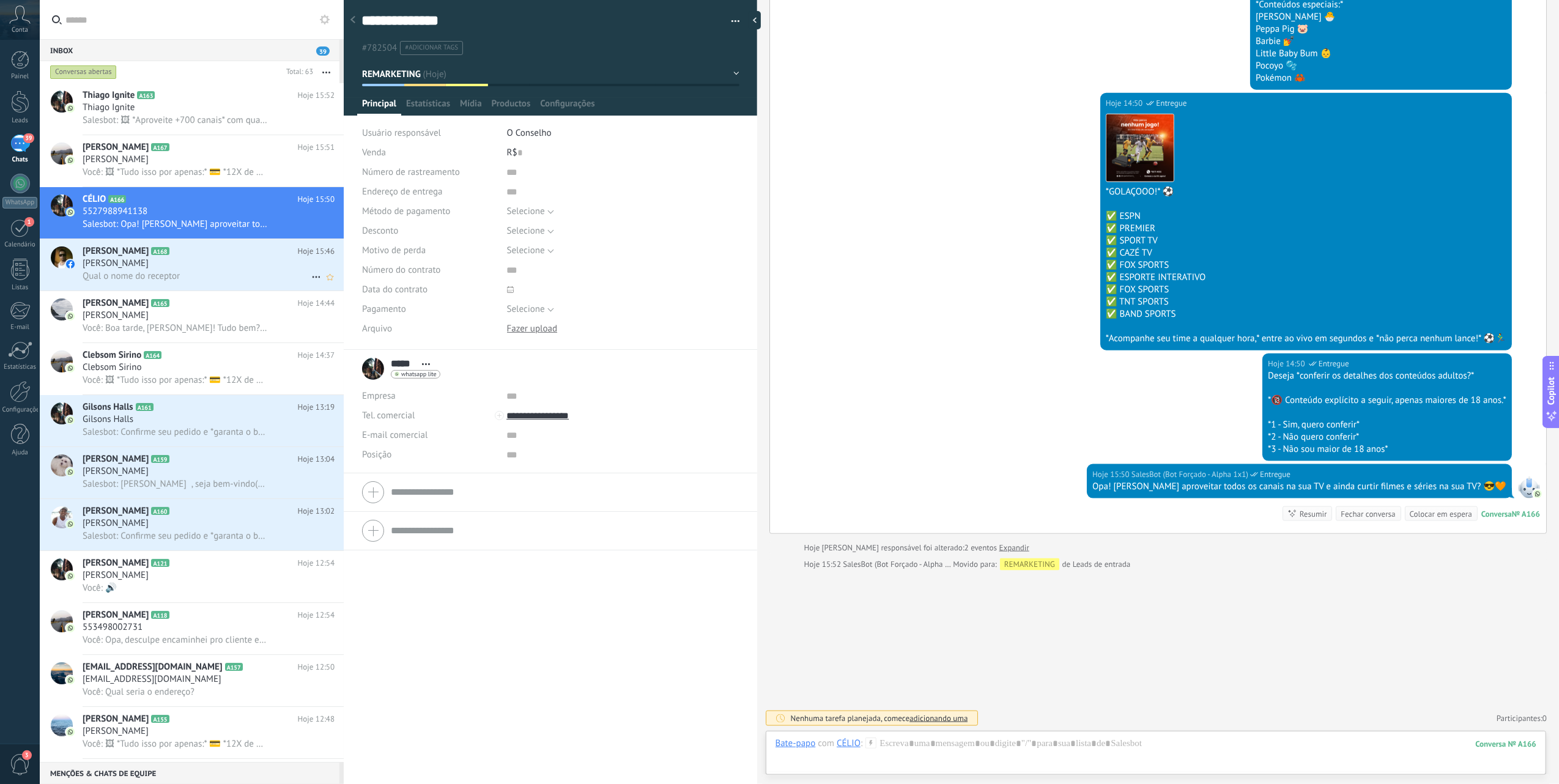
click at [204, 267] on div "[PERSON_NAME]" at bounding box center [208, 263] width 252 height 13
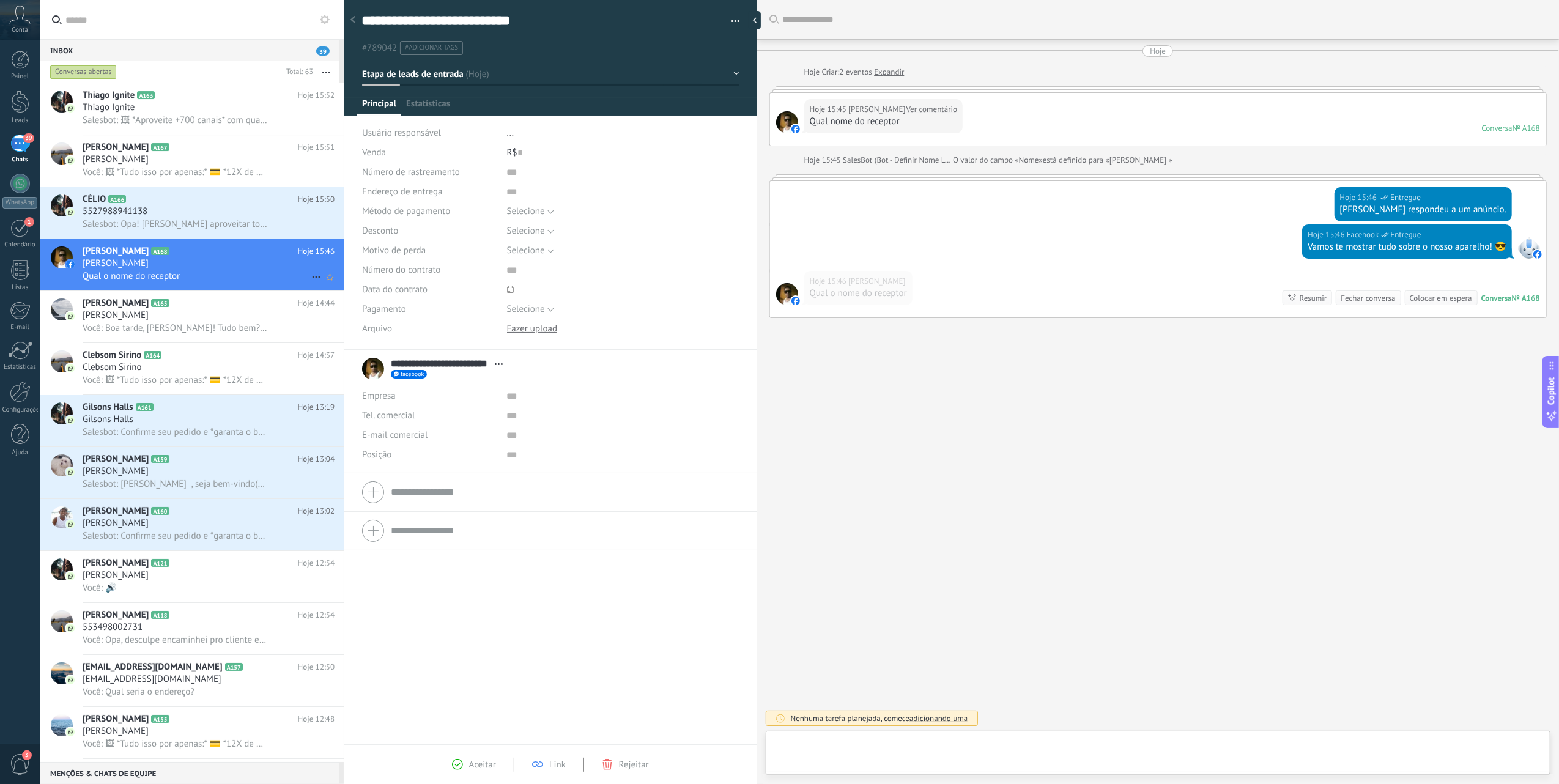
scroll to position [18, 0]
click at [126, 106] on span "Thiago Ignite" at bounding box center [109, 107] width 52 height 13
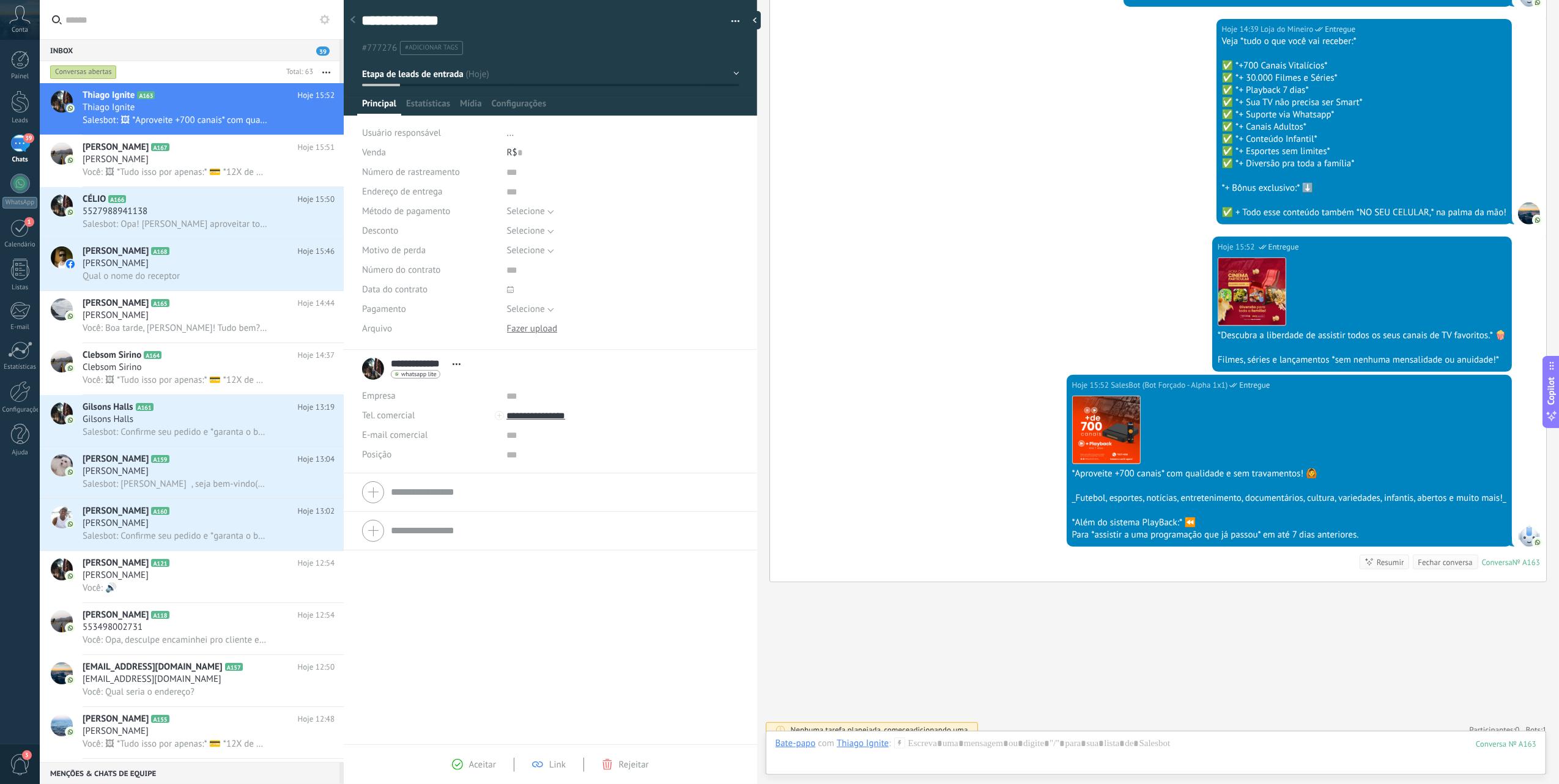
scroll to position [423, 0]
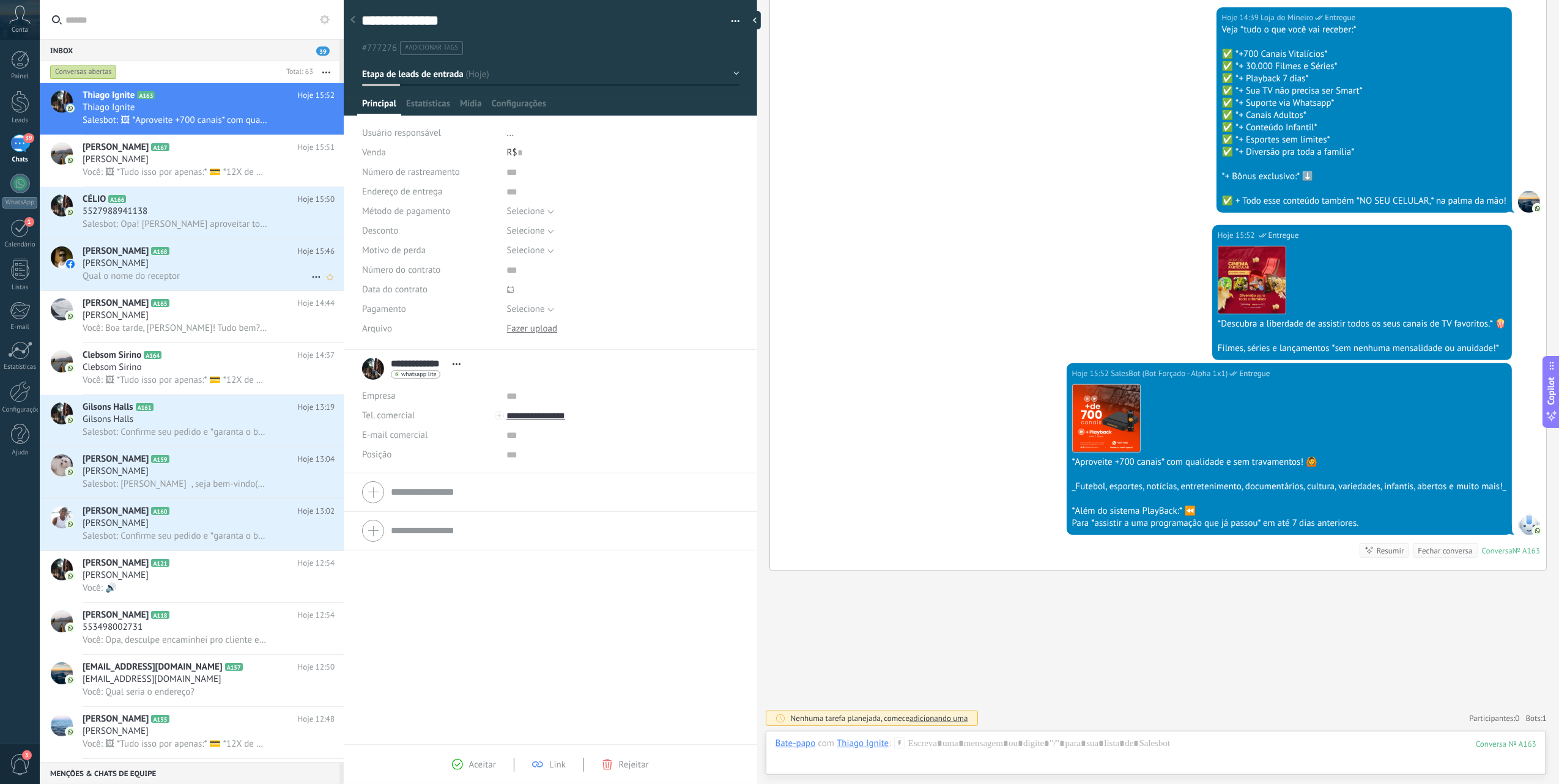
click at [149, 267] on span "[PERSON_NAME]" at bounding box center [115, 263] width 66 height 13
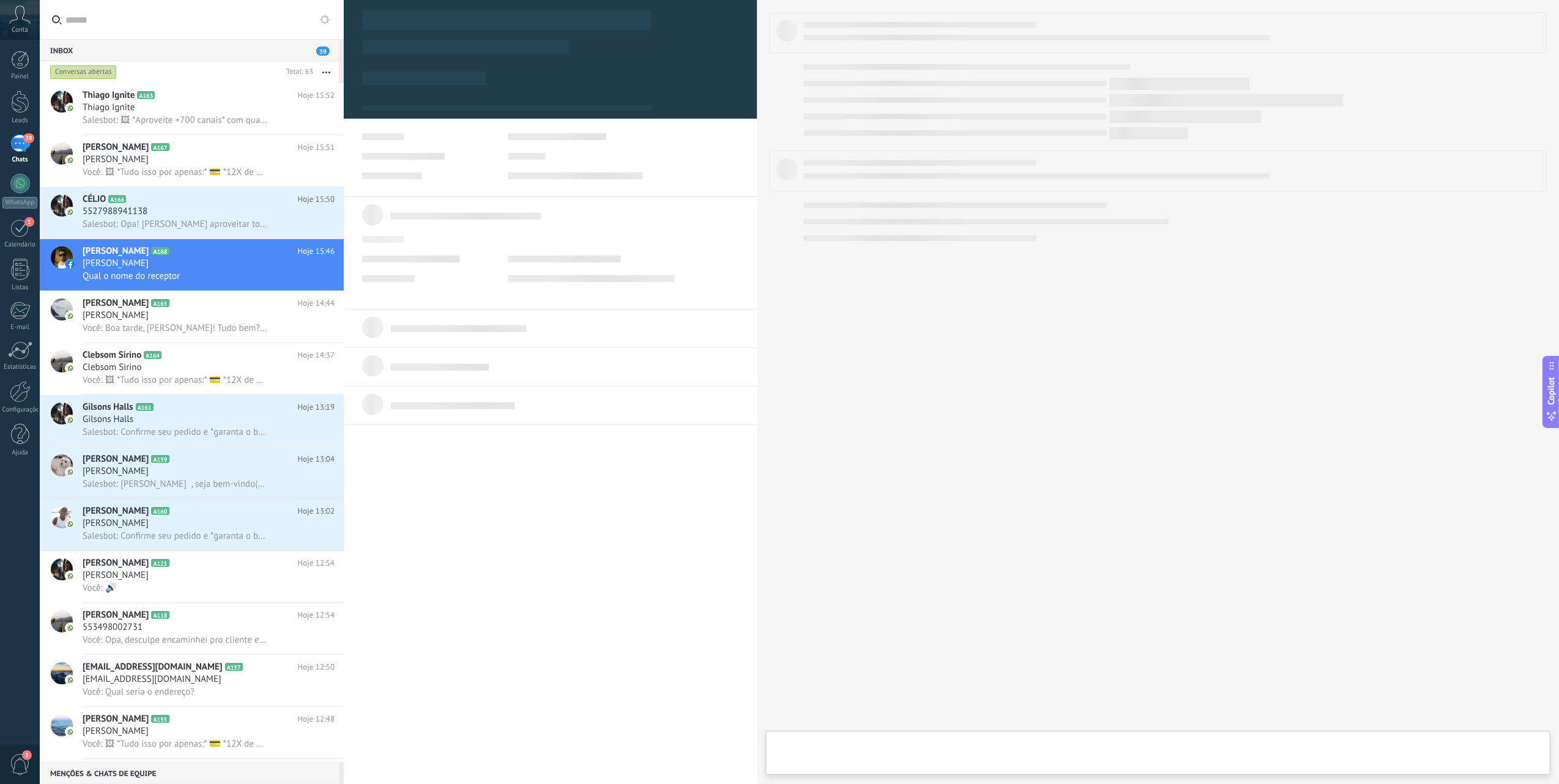
type textarea "**********"
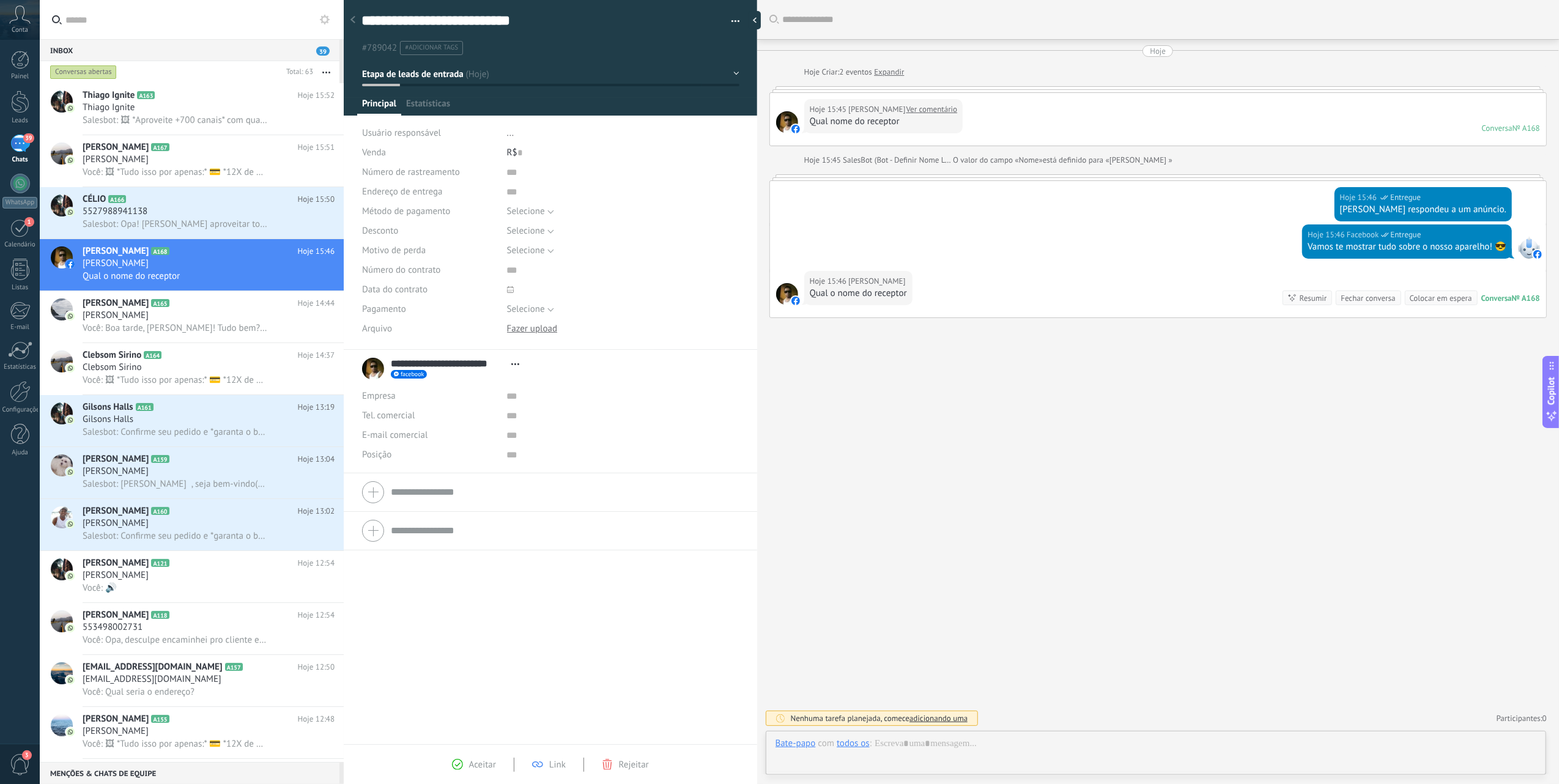
scroll to position [18, 0]
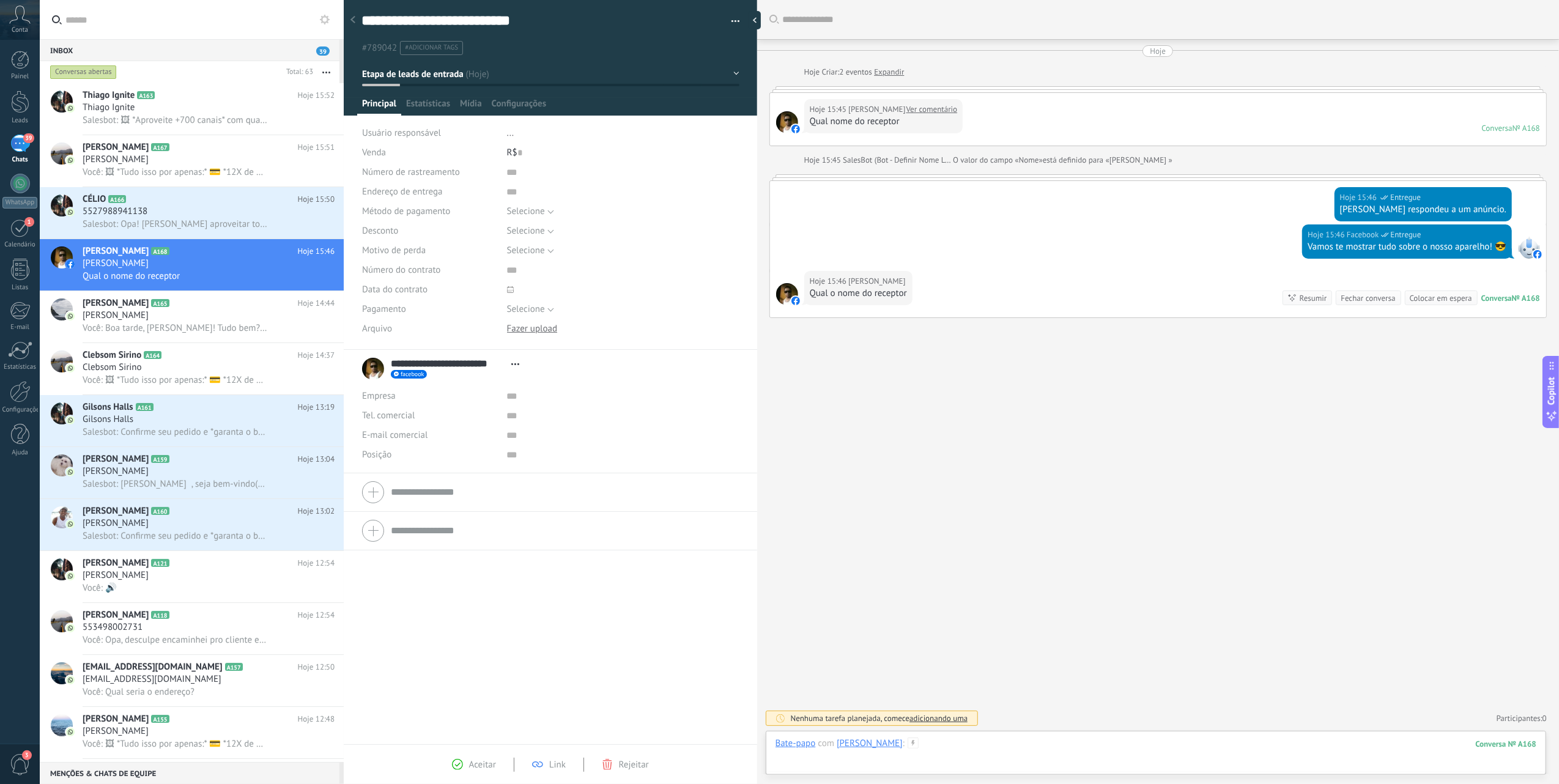
click at [985, 743] on div at bounding box center [1155, 756] width 761 height 37
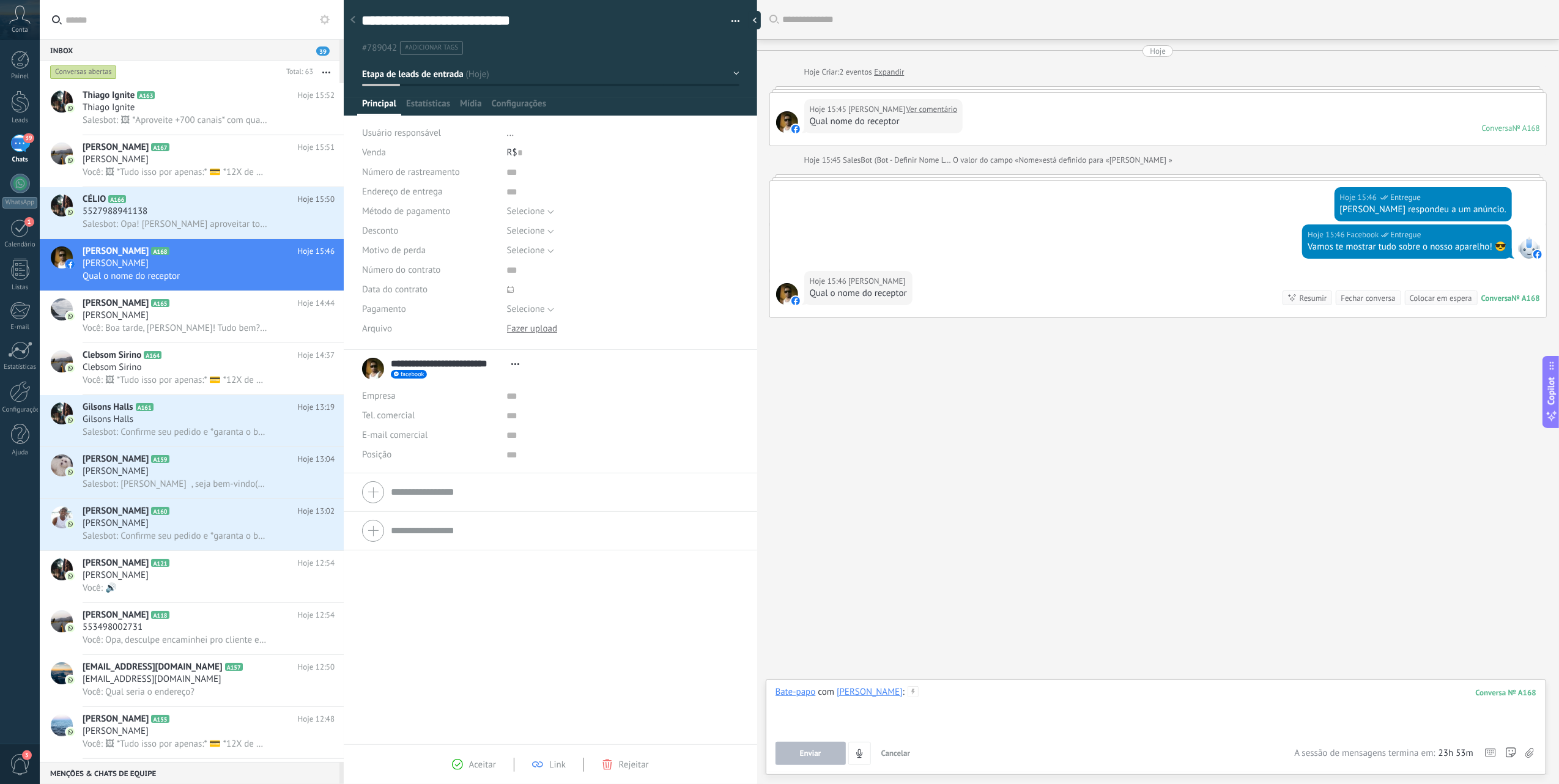
click at [1016, 721] on div at bounding box center [1155, 709] width 761 height 47
click at [1008, 696] on div at bounding box center [1155, 709] width 761 height 47
click at [1015, 697] on div at bounding box center [1155, 709] width 761 height 47
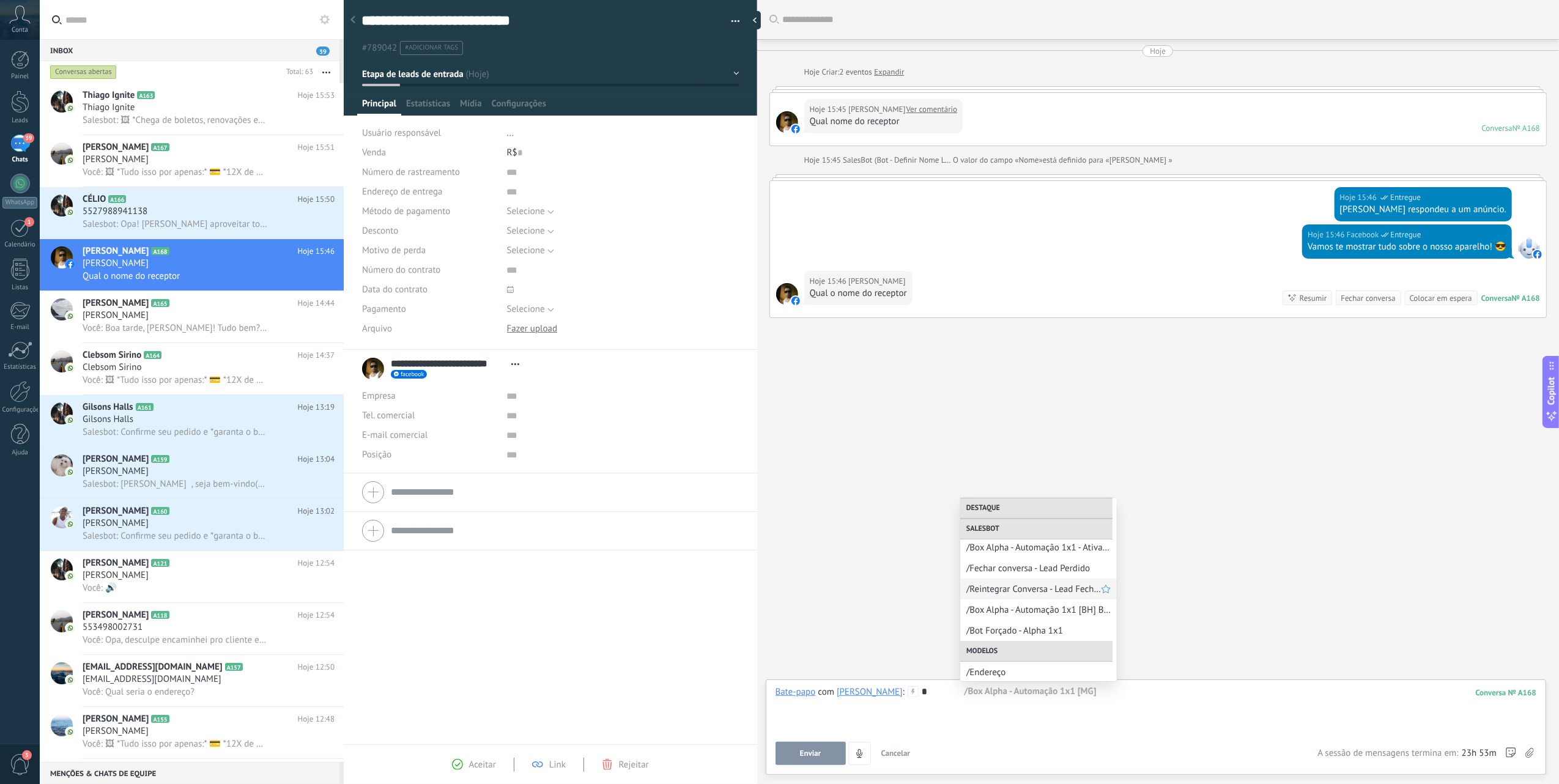
scroll to position [163, 0]
click at [1028, 634] on span "/Bot Forçado - Alpha 1x1" at bounding box center [1033, 637] width 135 height 12
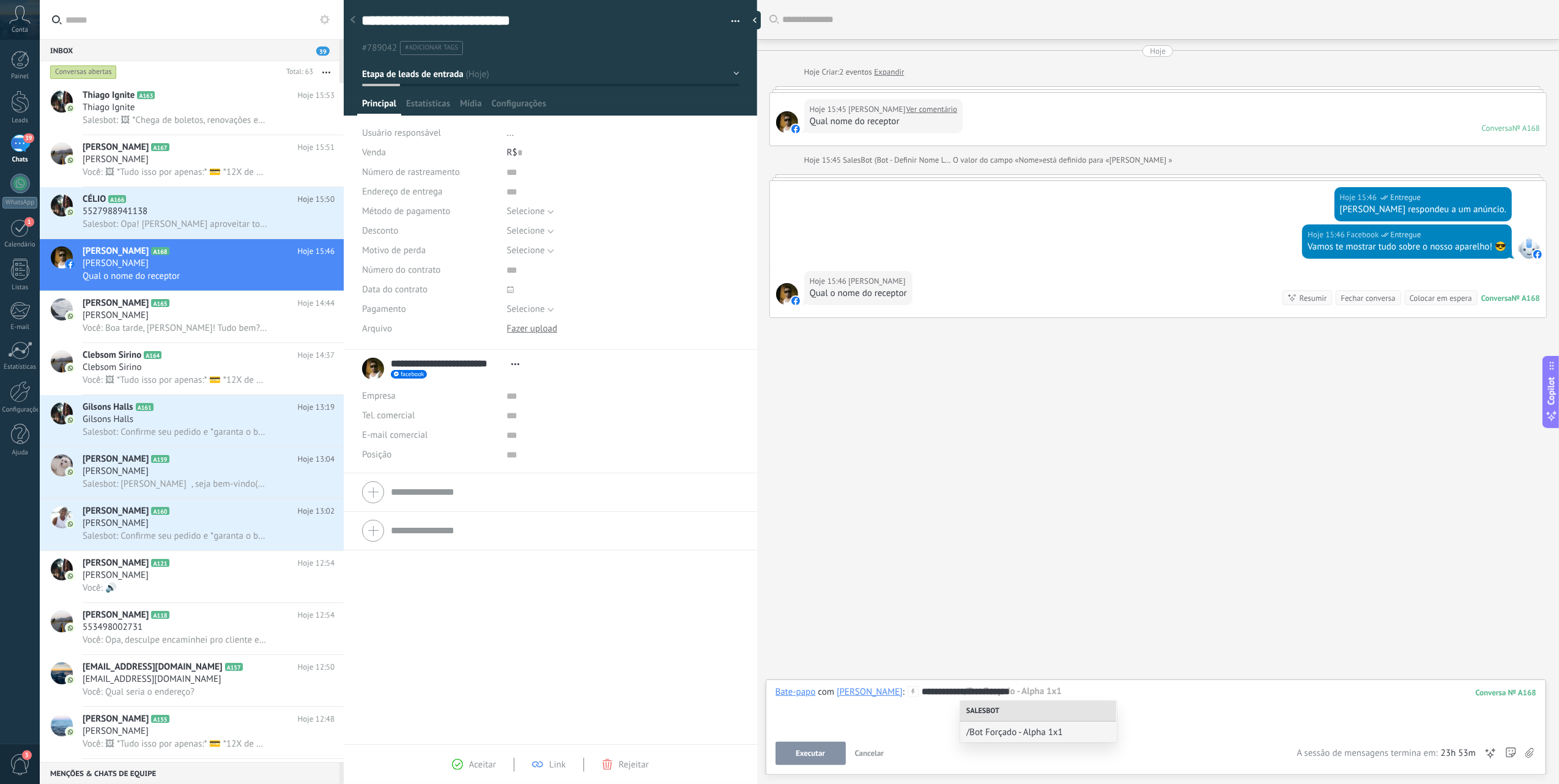
click at [879, 748] on span "Cancelar" at bounding box center [870, 753] width 30 height 10
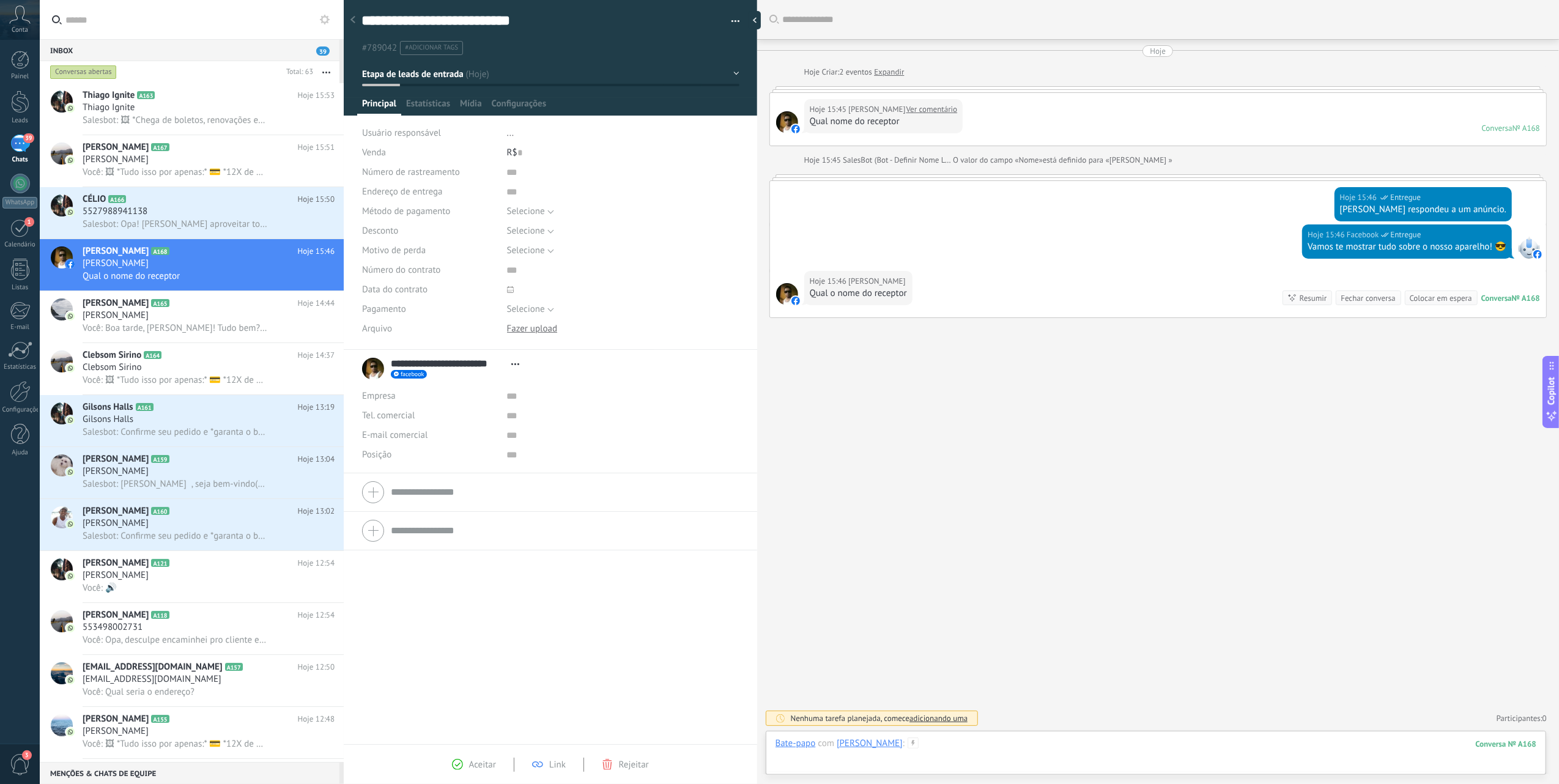
click at [996, 744] on div at bounding box center [1155, 756] width 761 height 37
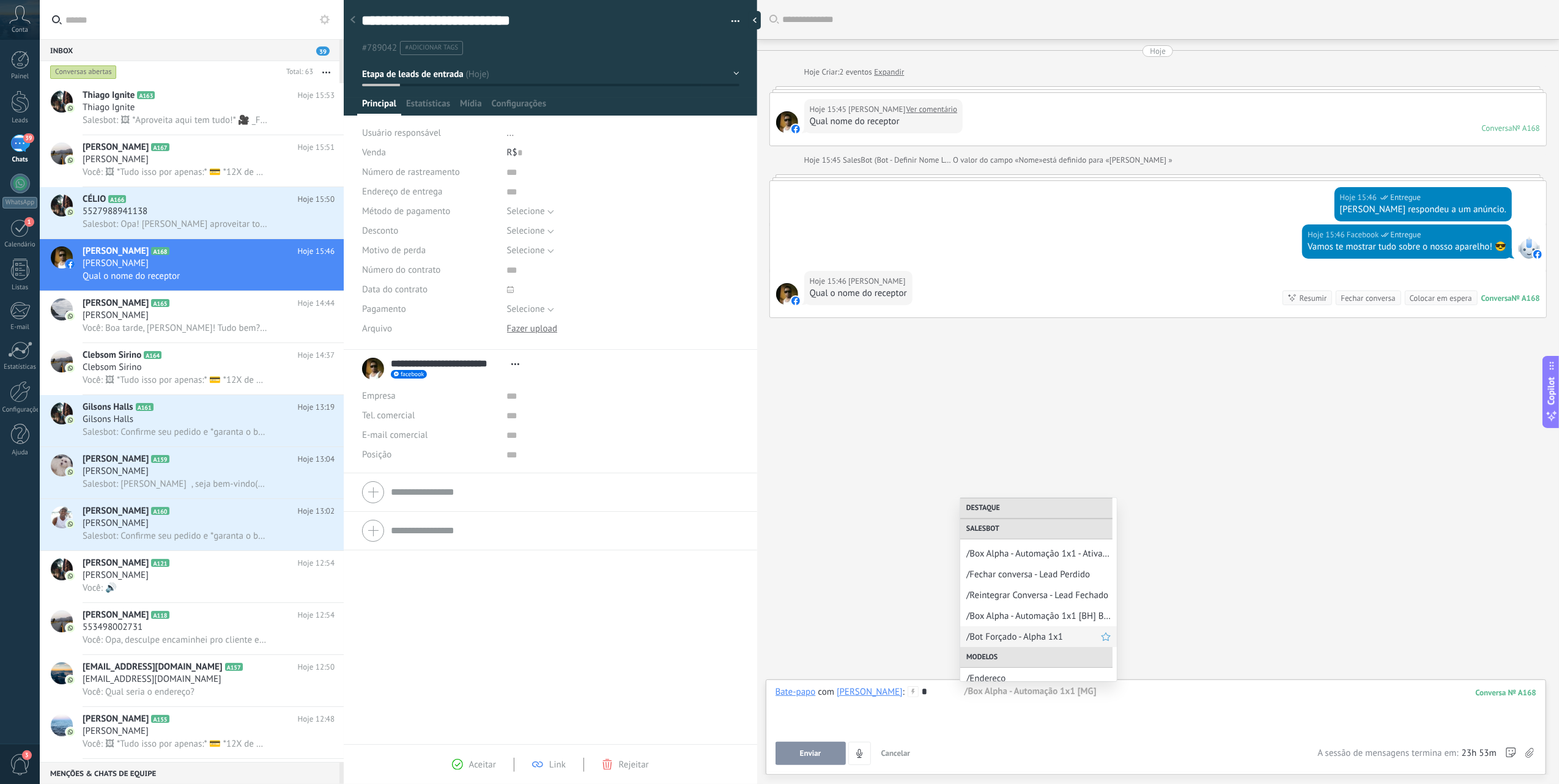
click at [1026, 635] on span "/Bot Forçado - Alpha 1x1" at bounding box center [1033, 637] width 135 height 12
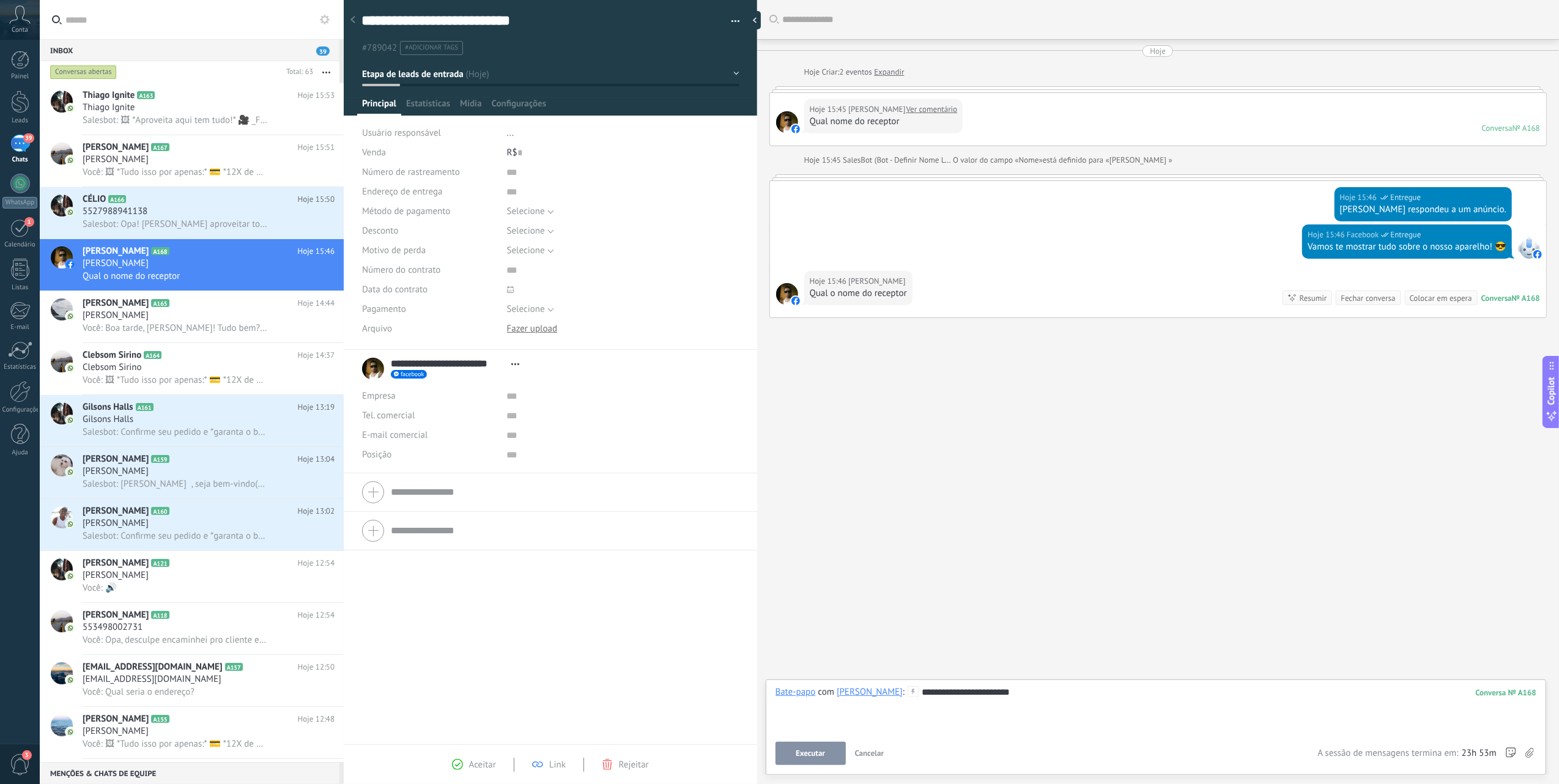
click at [806, 752] on span "Executar" at bounding box center [810, 754] width 30 height 9
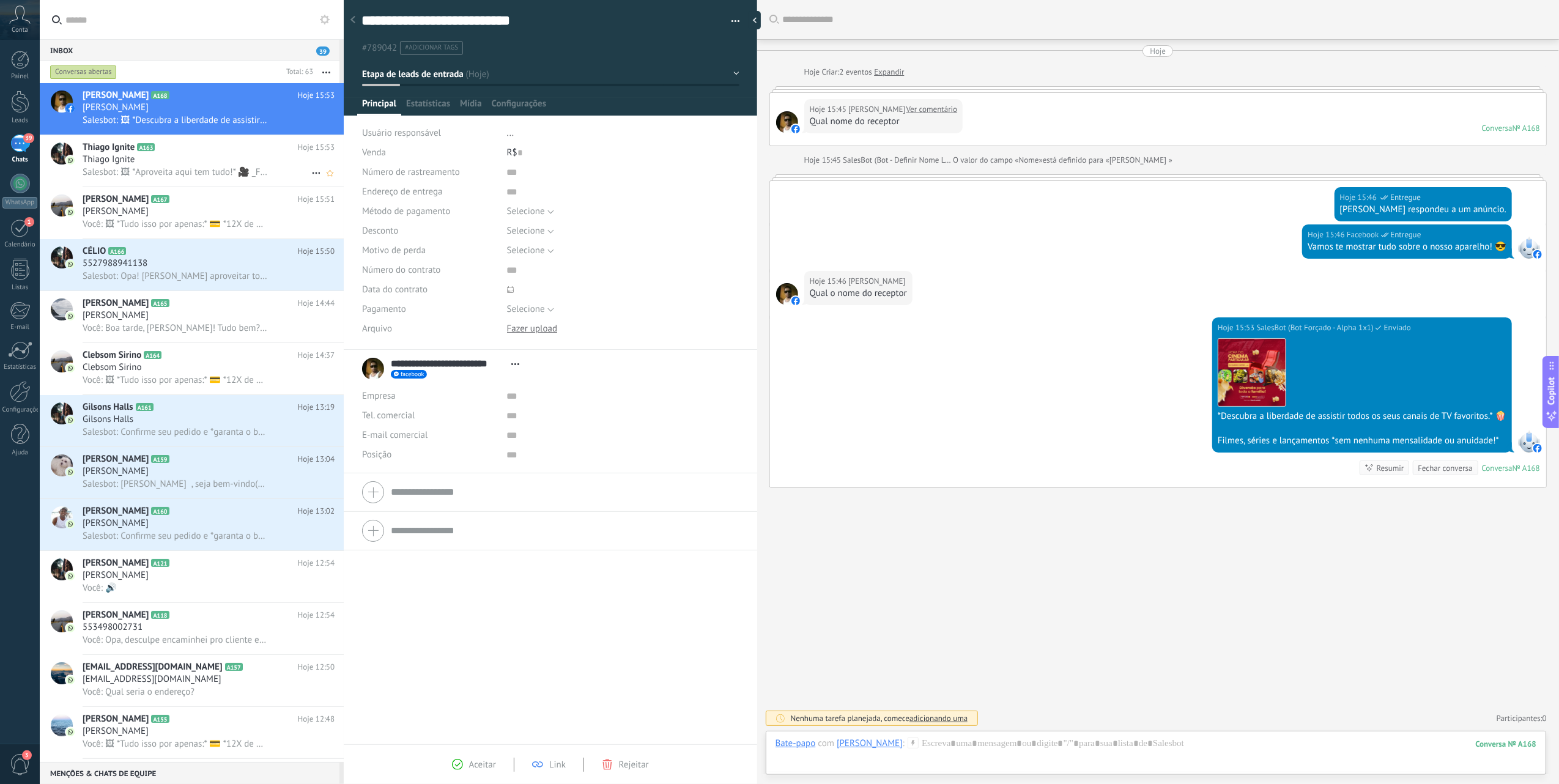
click at [208, 183] on div "Thiago Ignite A163 Hoje 15:53 Thiago Ignite Salesbot: 🖼 *Aproveita aqui tem tud…" at bounding box center [213, 161] width 261 height 52
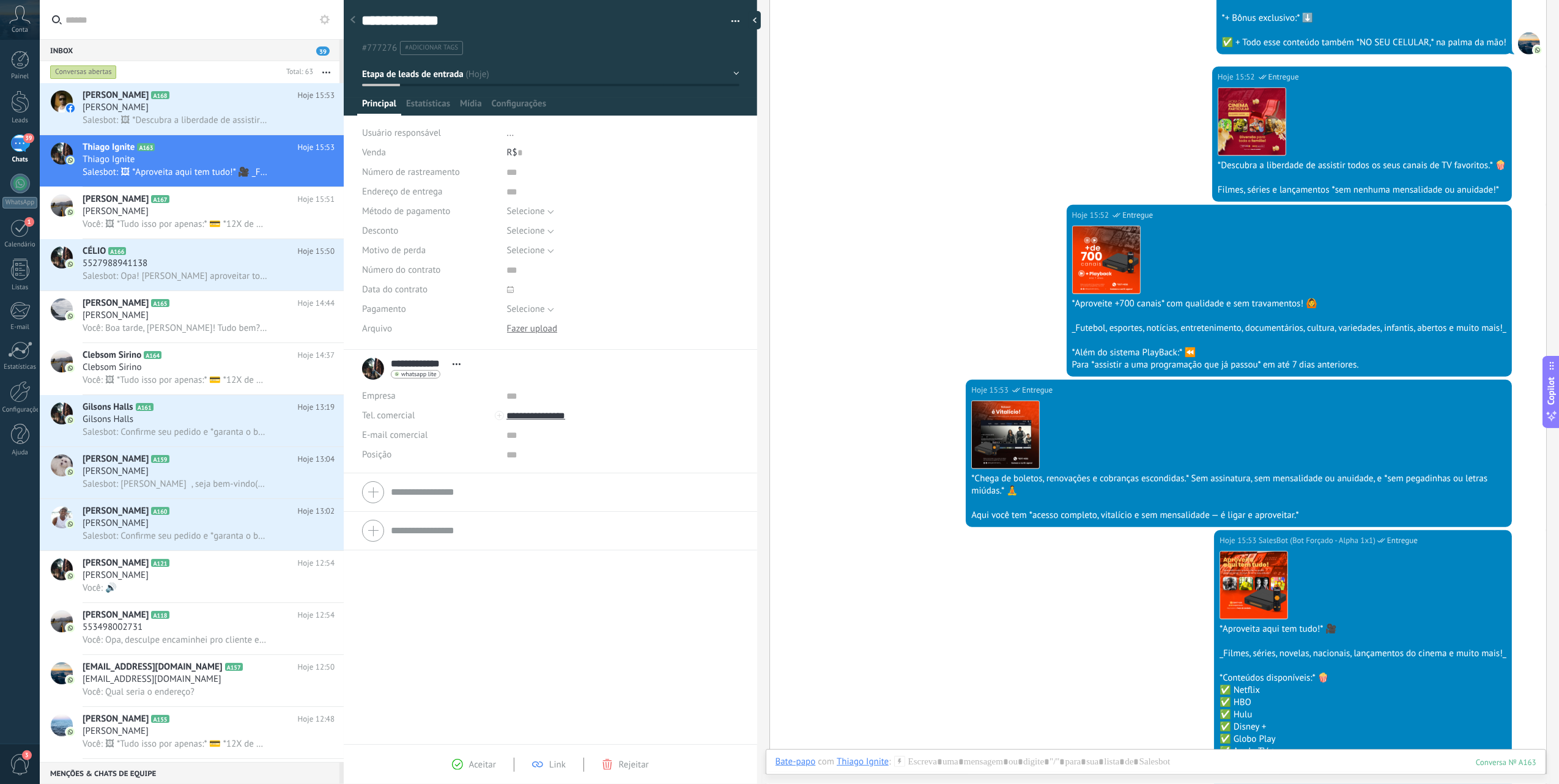
scroll to position [570, 0]
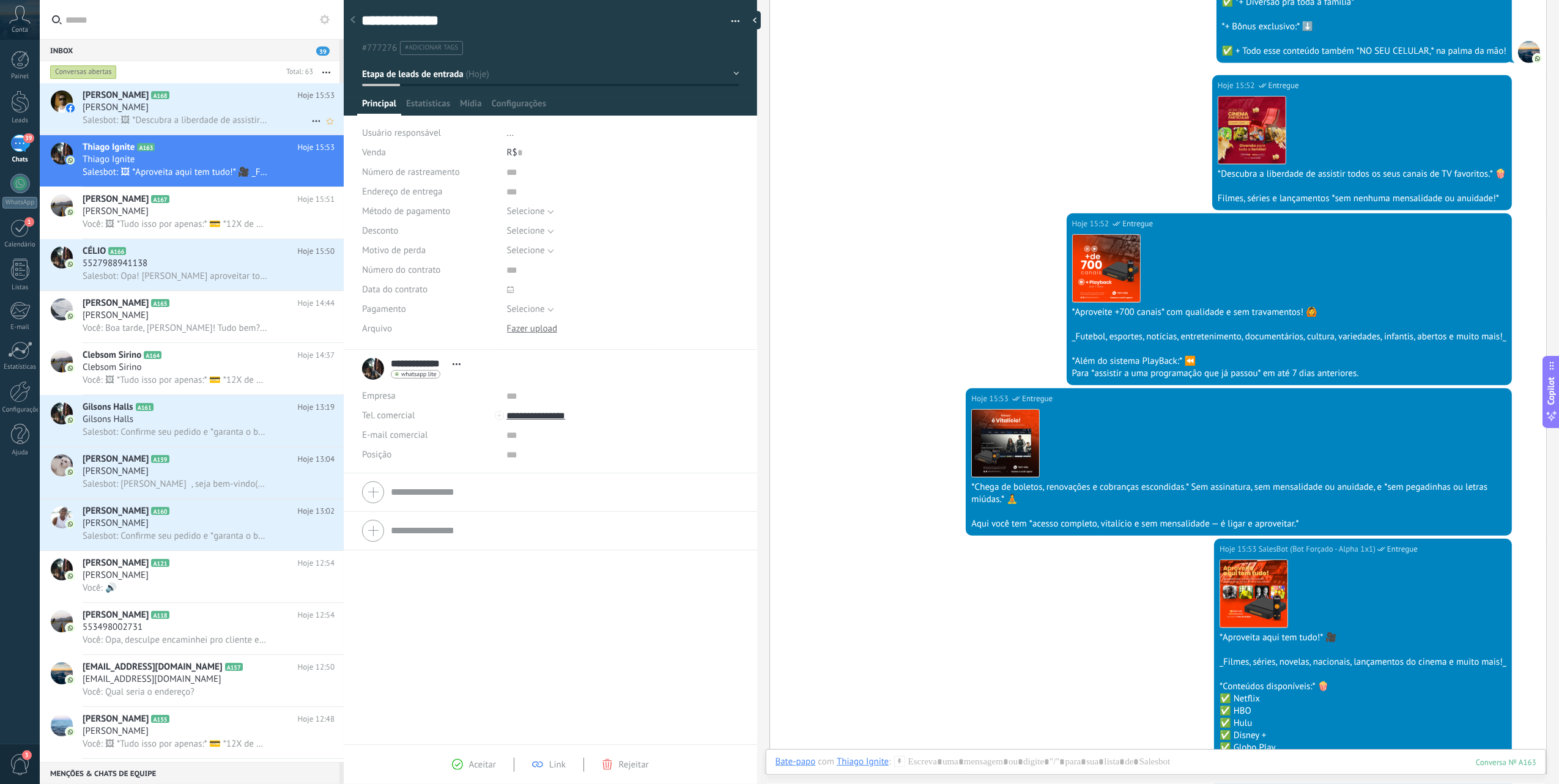
click at [194, 130] on div "Flávio Gonçalves Goncalves A168 Hoje 15:53 Flávio Gonçalves Goncalves Salesbot:…" at bounding box center [213, 109] width 261 height 52
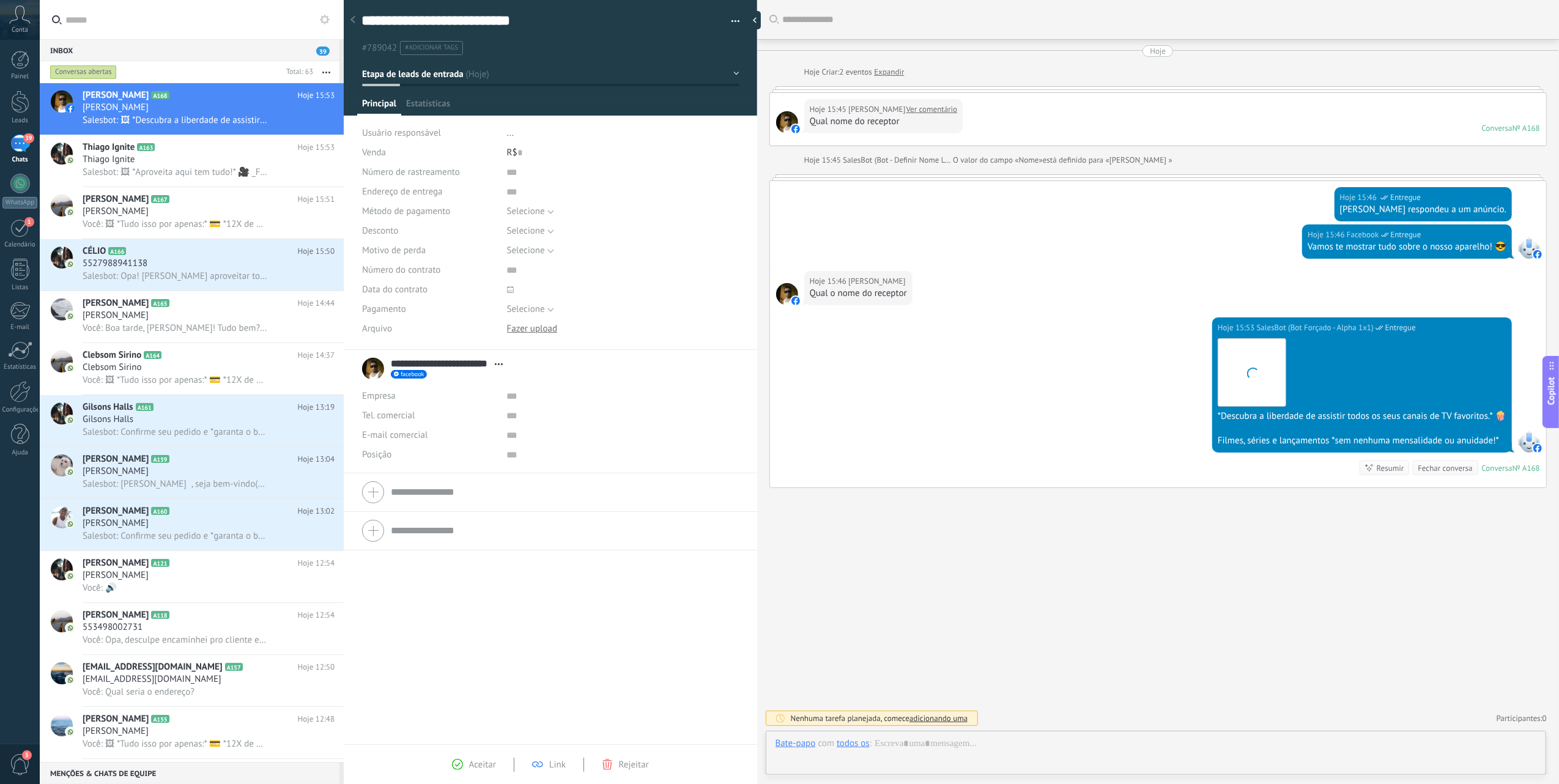
type textarea "**********"
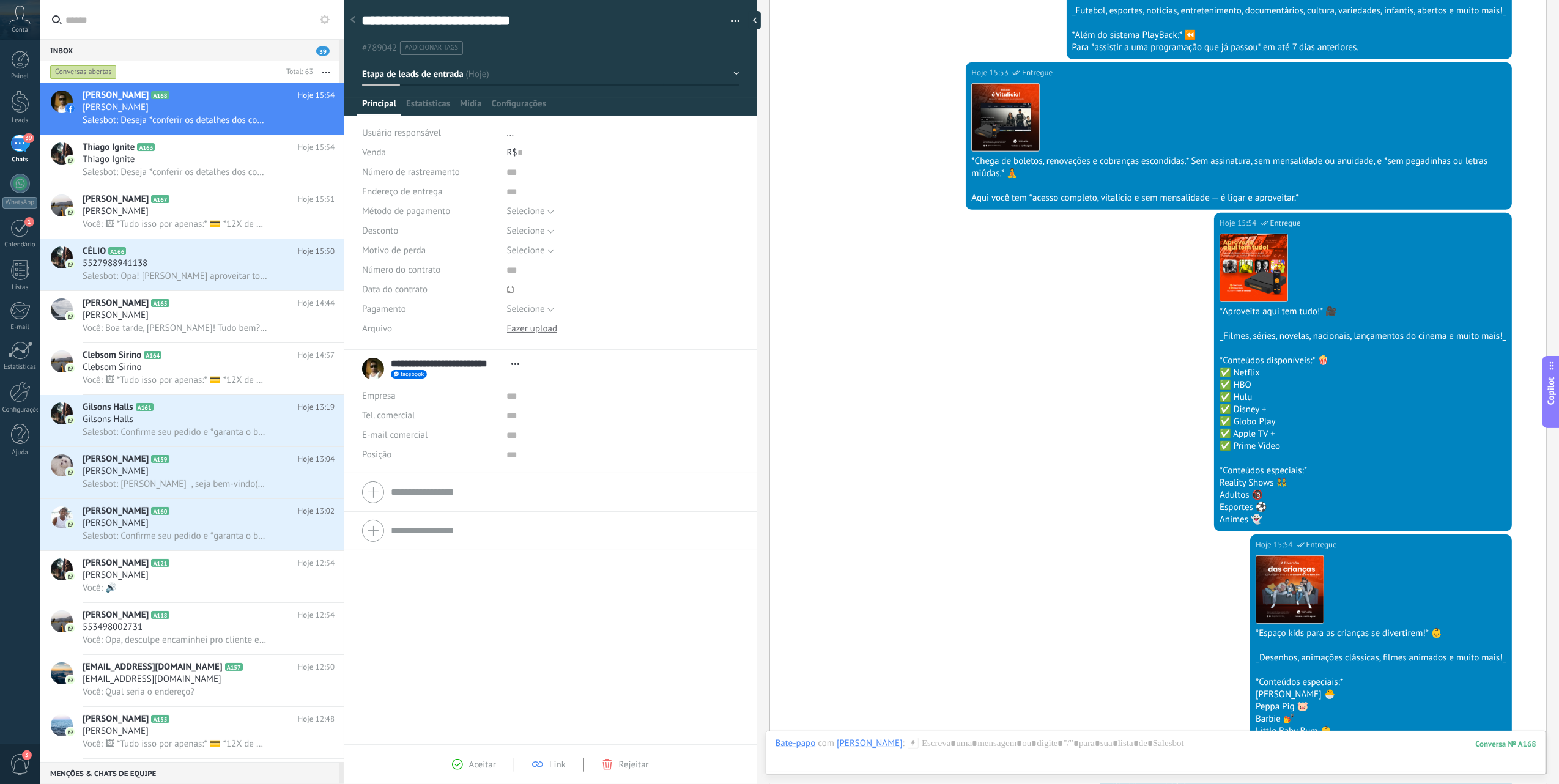
scroll to position [1176, 0]
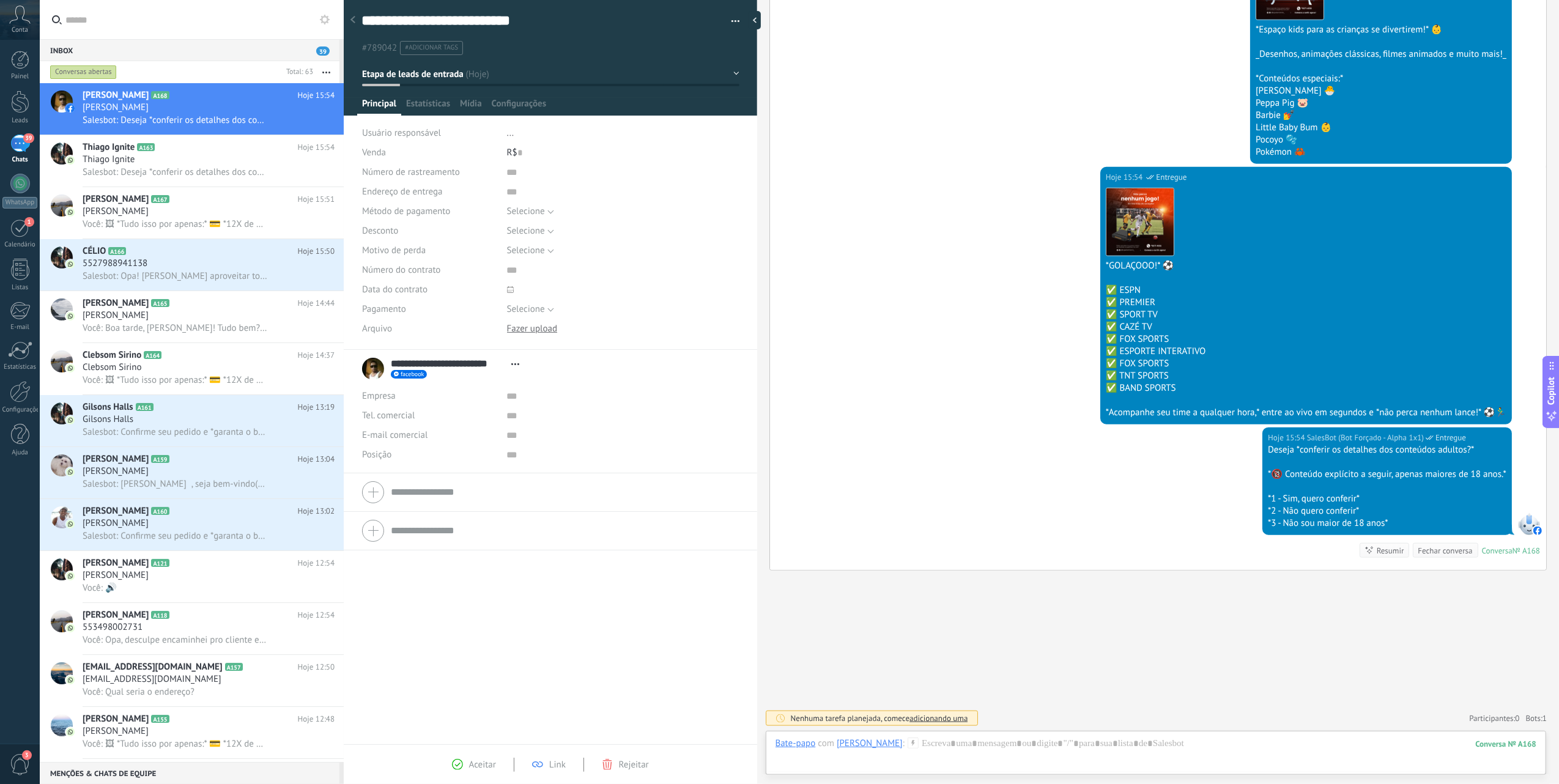
drag, startPoint x: 24, startPoint y: 143, endPoint x: 26, endPoint y: 151, distance: 8.2
click at [24, 143] on div "39" at bounding box center [20, 143] width 19 height 18
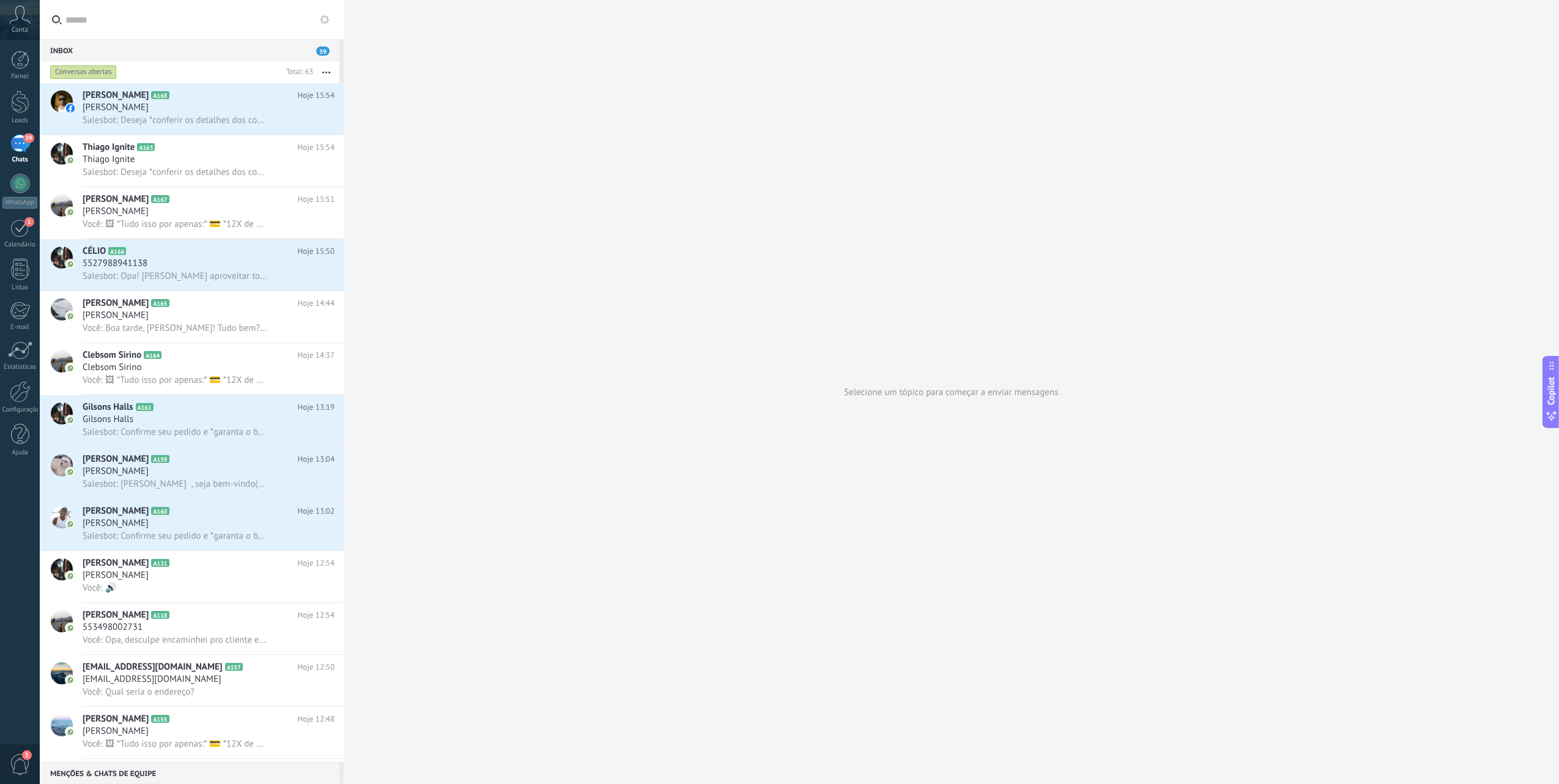
click at [20, 8] on icon at bounding box center [19, 14] width 21 height 18
click at [188, 157] on div "Thiago Ignite" at bounding box center [208, 160] width 252 height 13
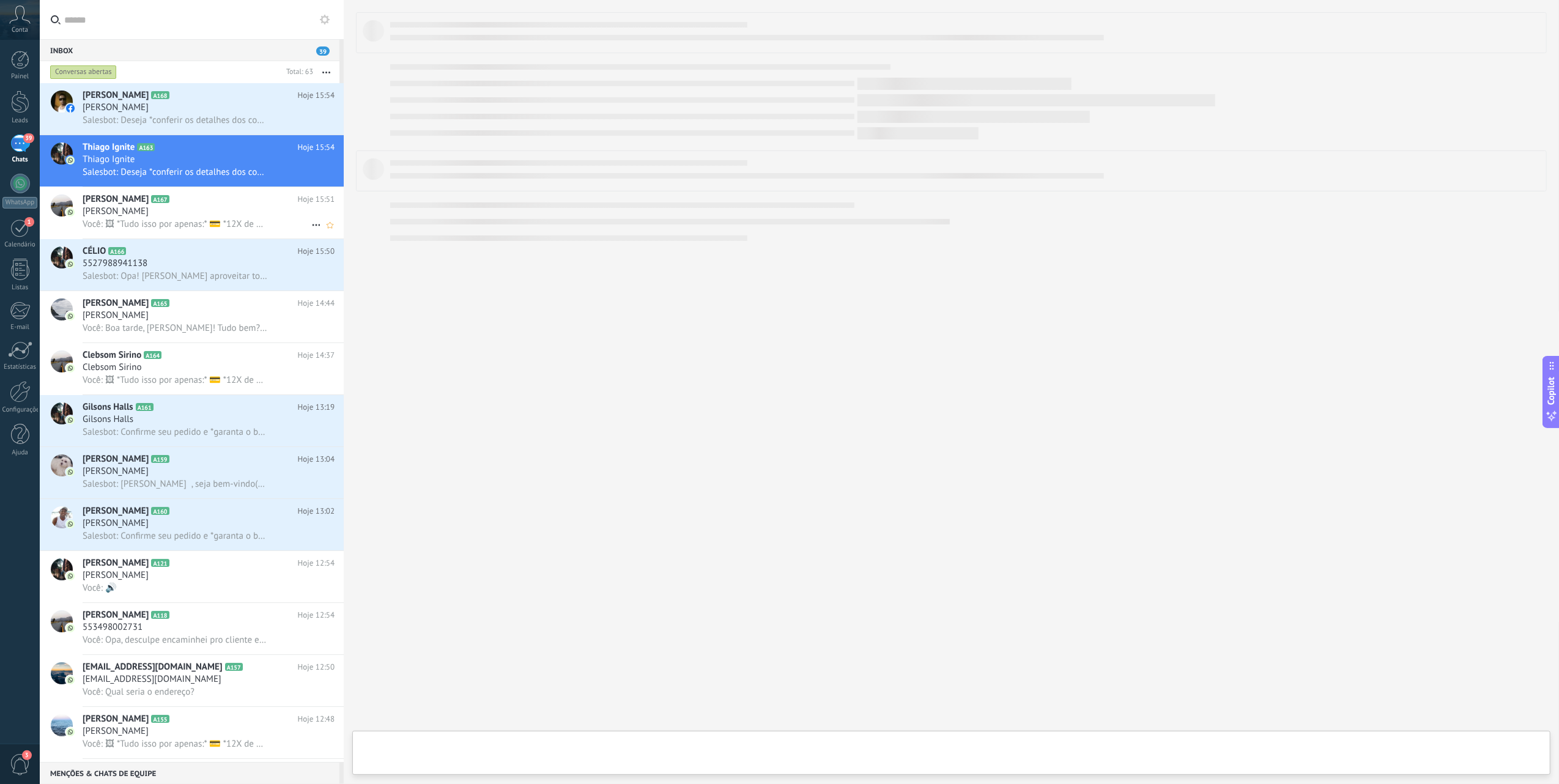
click at [179, 198] on h2 "[PERSON_NAME] A167" at bounding box center [190, 199] width 215 height 13
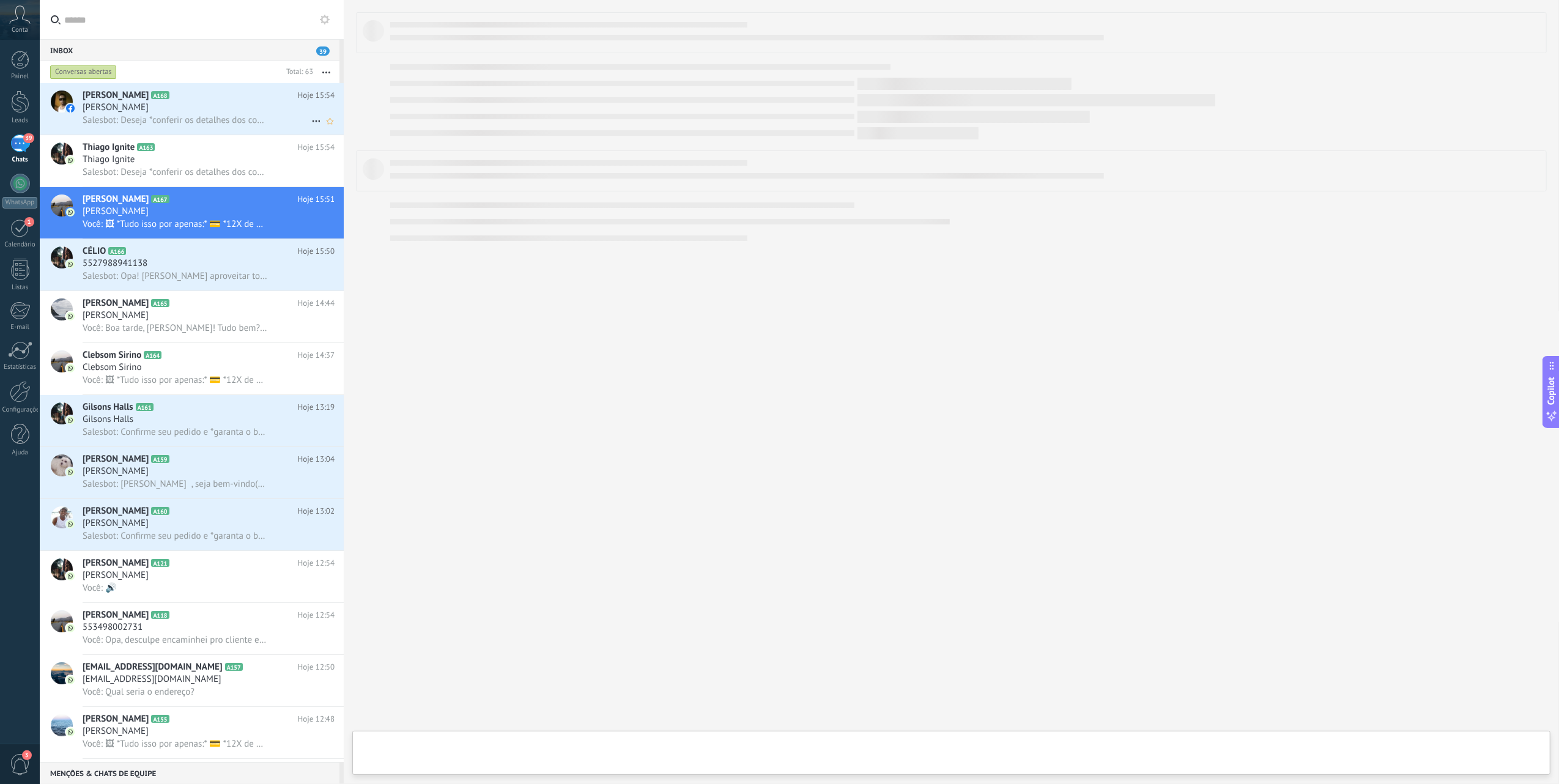
click at [215, 115] on span "Salesbot: Deseja *conferir os detalhes dos conteúdos adultos?* *🔞 Conteúdo expl…" at bounding box center [175, 120] width 185 height 12
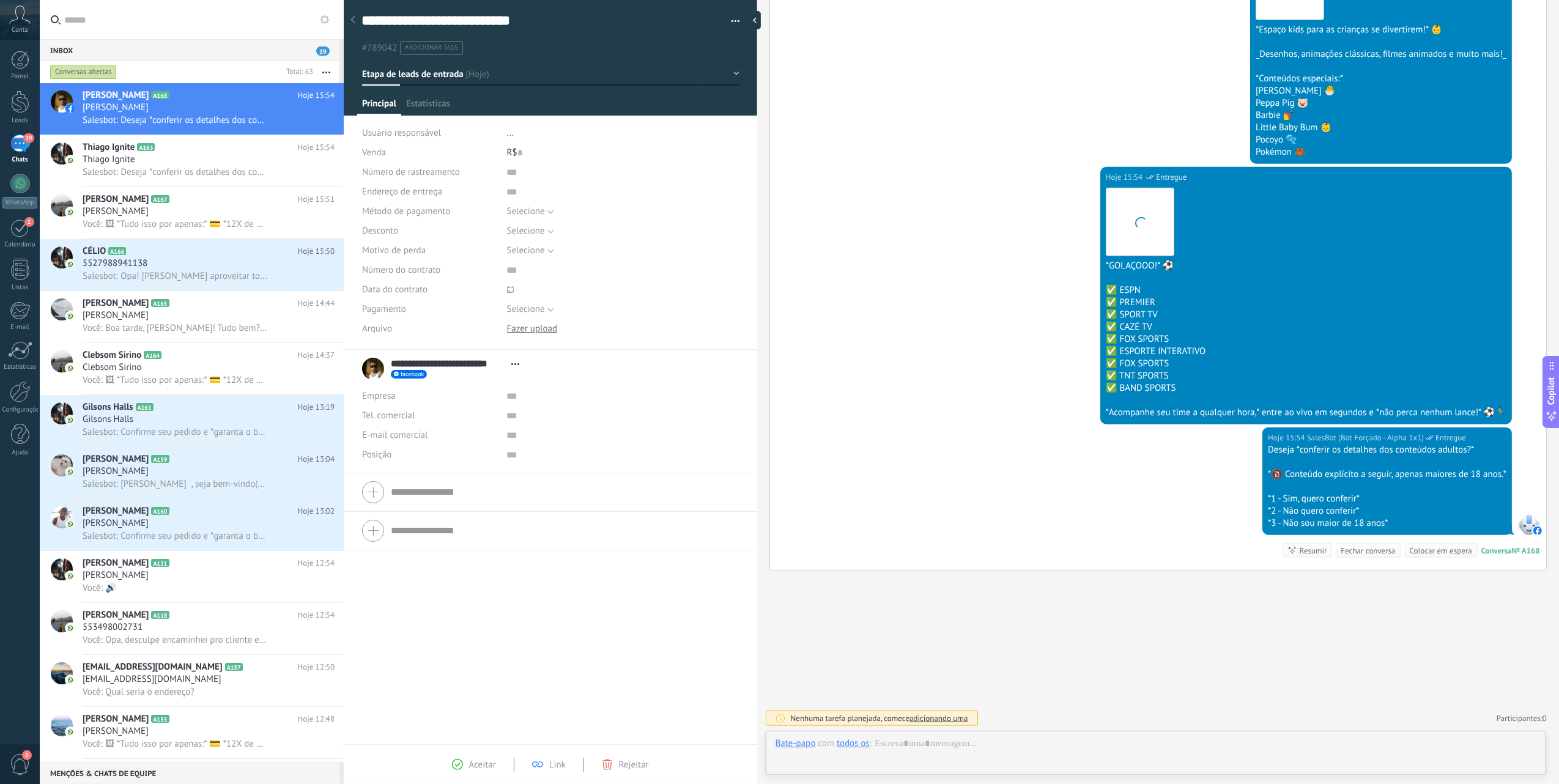
scroll to position [18, 0]
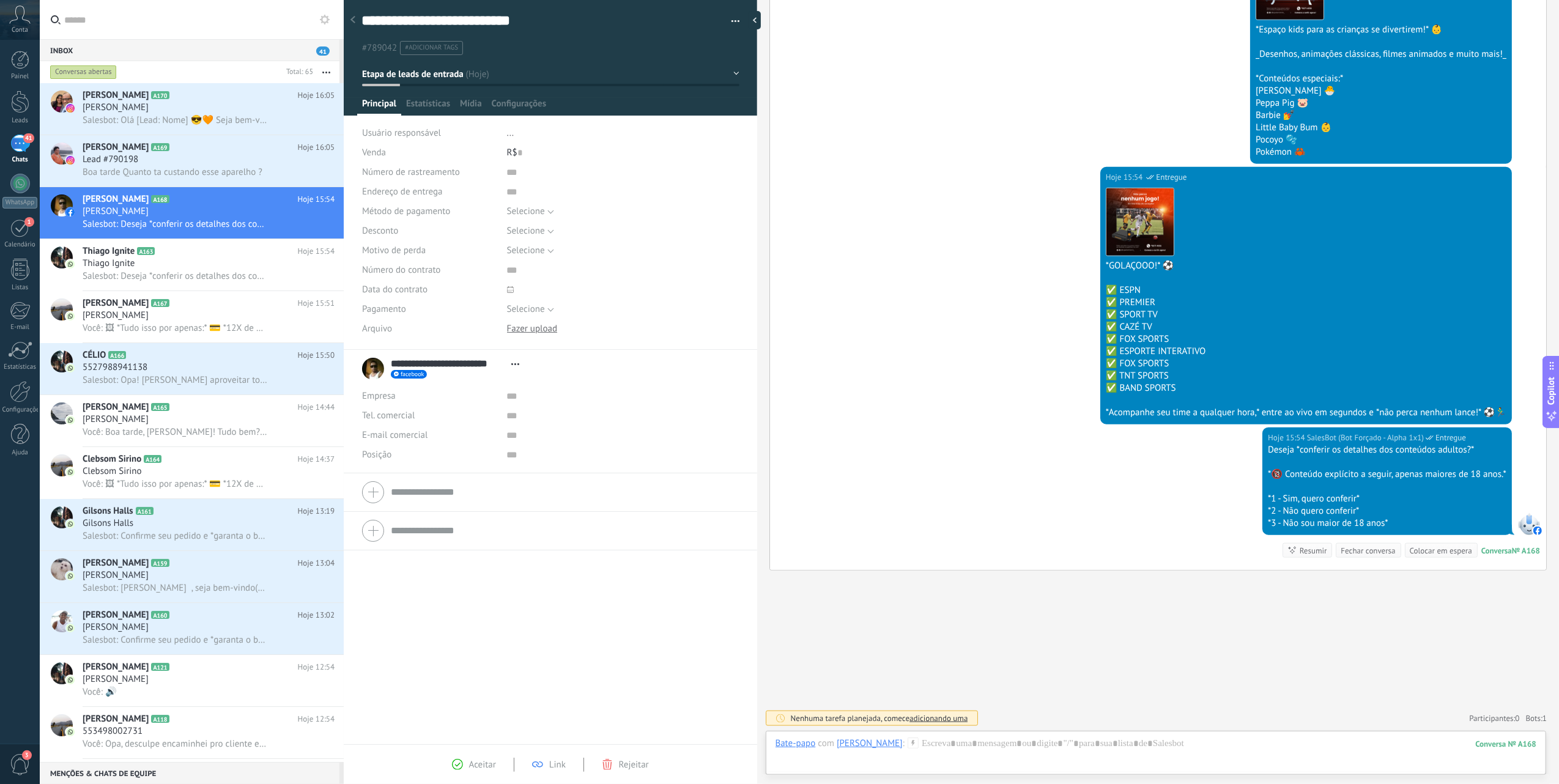
click at [22, 27] on span "Conta" at bounding box center [20, 30] width 16 height 8
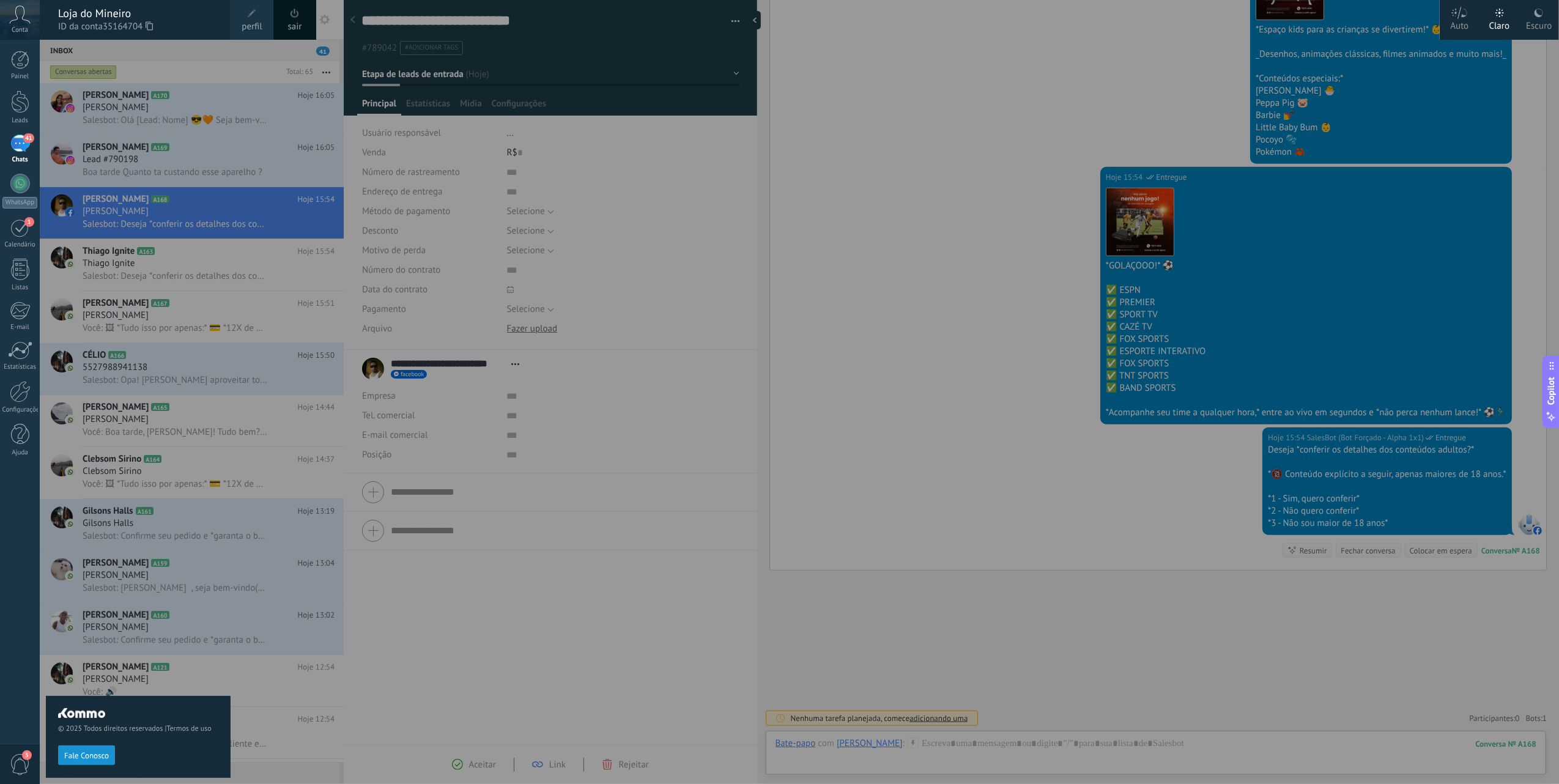
click at [845, 558] on div at bounding box center [819, 392] width 1559 height 784
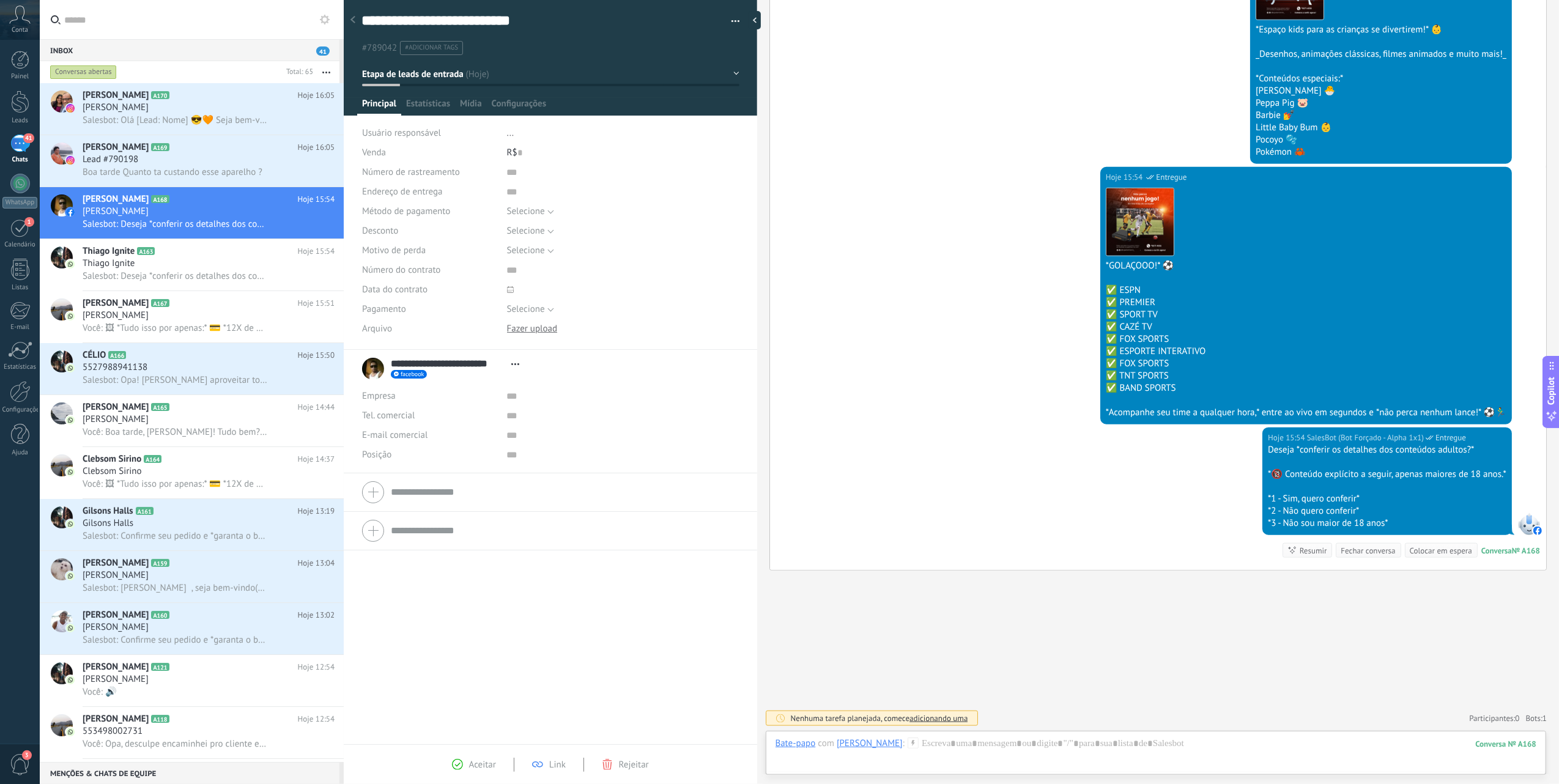
click at [13, 27] on span "Conta" at bounding box center [20, 30] width 16 height 8
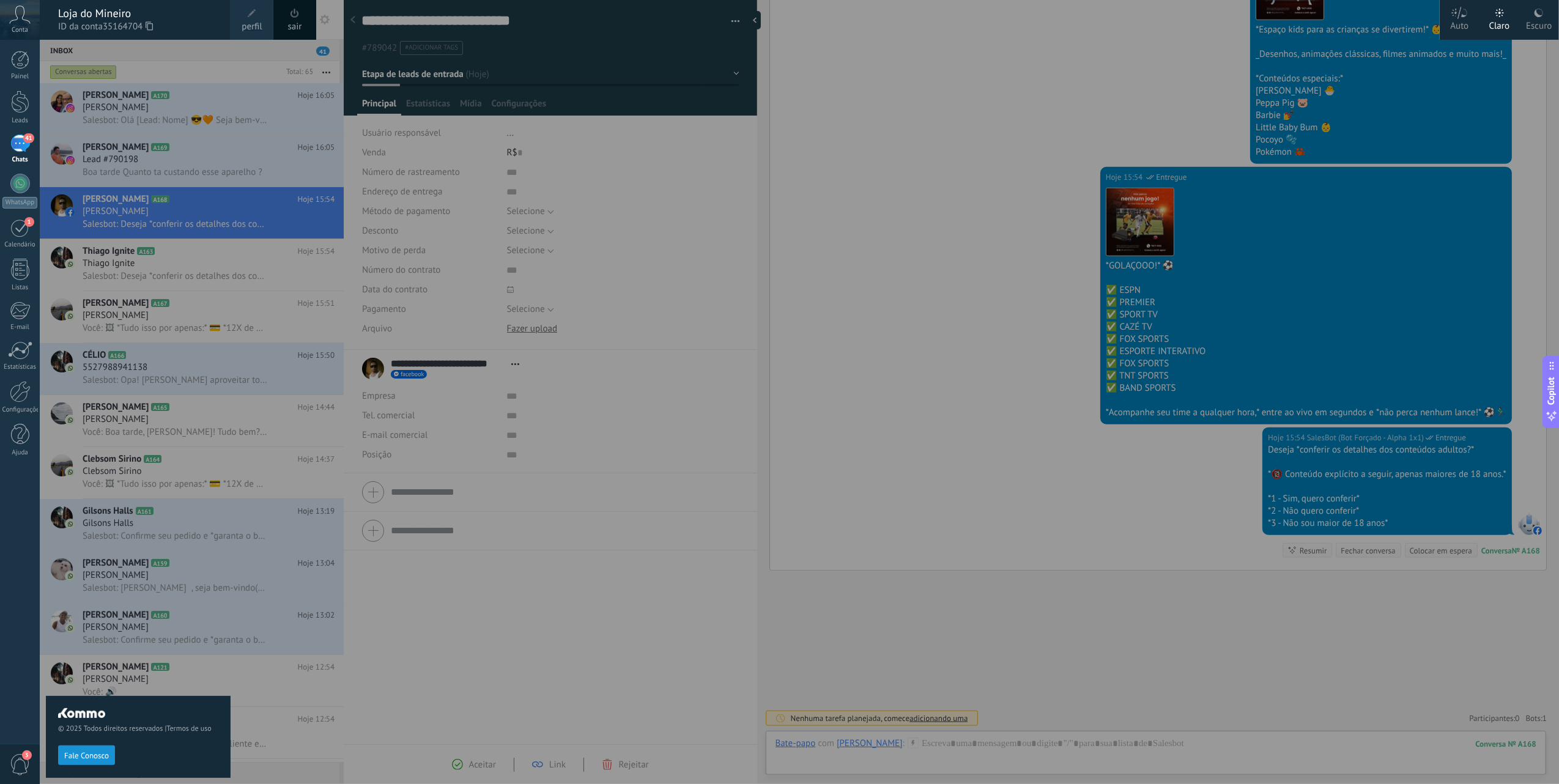
click at [22, 47] on div "Painel Leads 41 Chats WhatsApp Clientes 1" at bounding box center [40, 392] width 80 height 704
click at [17, 149] on div "41" at bounding box center [20, 143] width 19 height 18
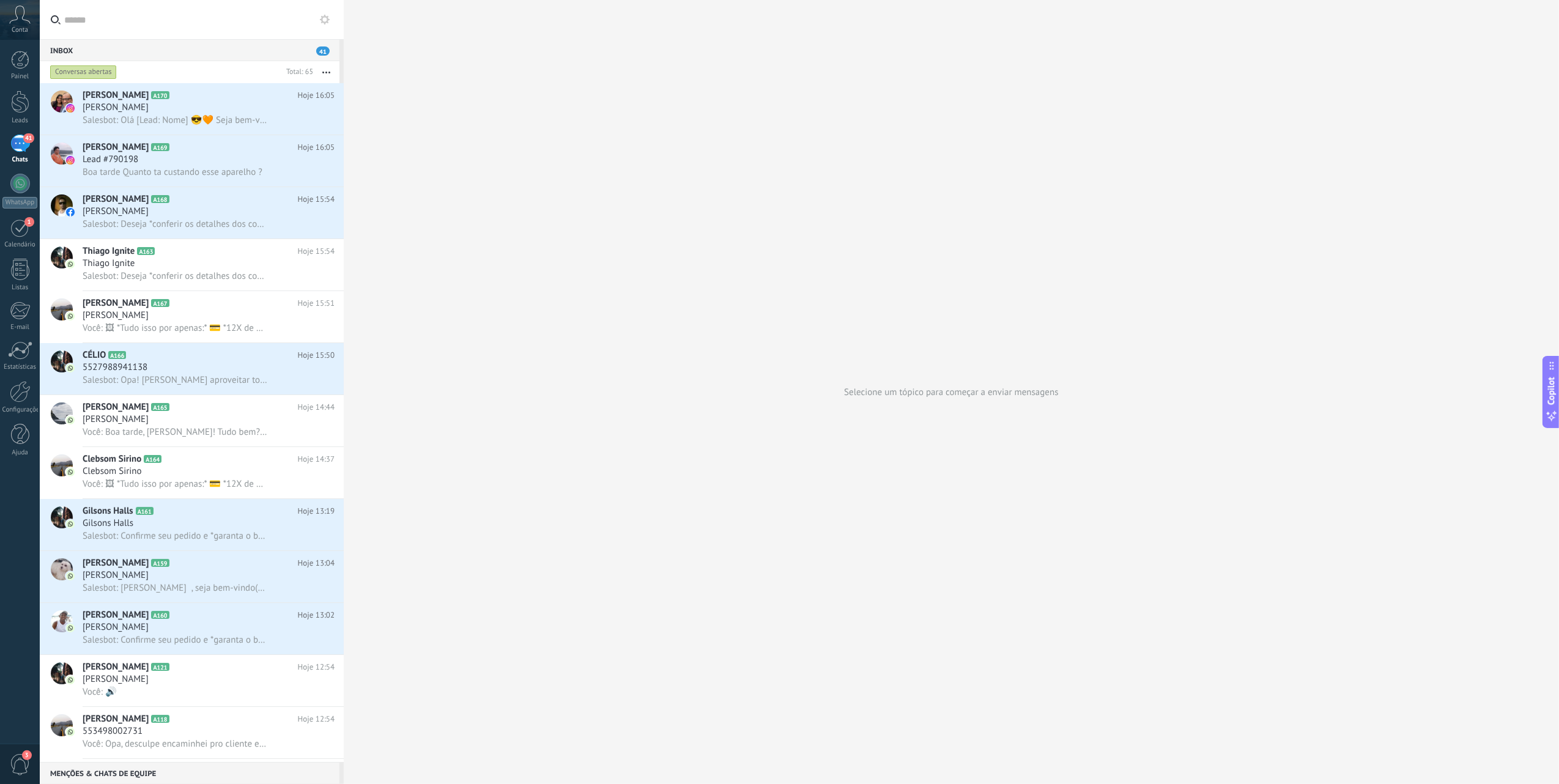
click at [196, 171] on span "Boa tarde Quanto ta custando esse aparelho ?" at bounding box center [172, 172] width 180 height 12
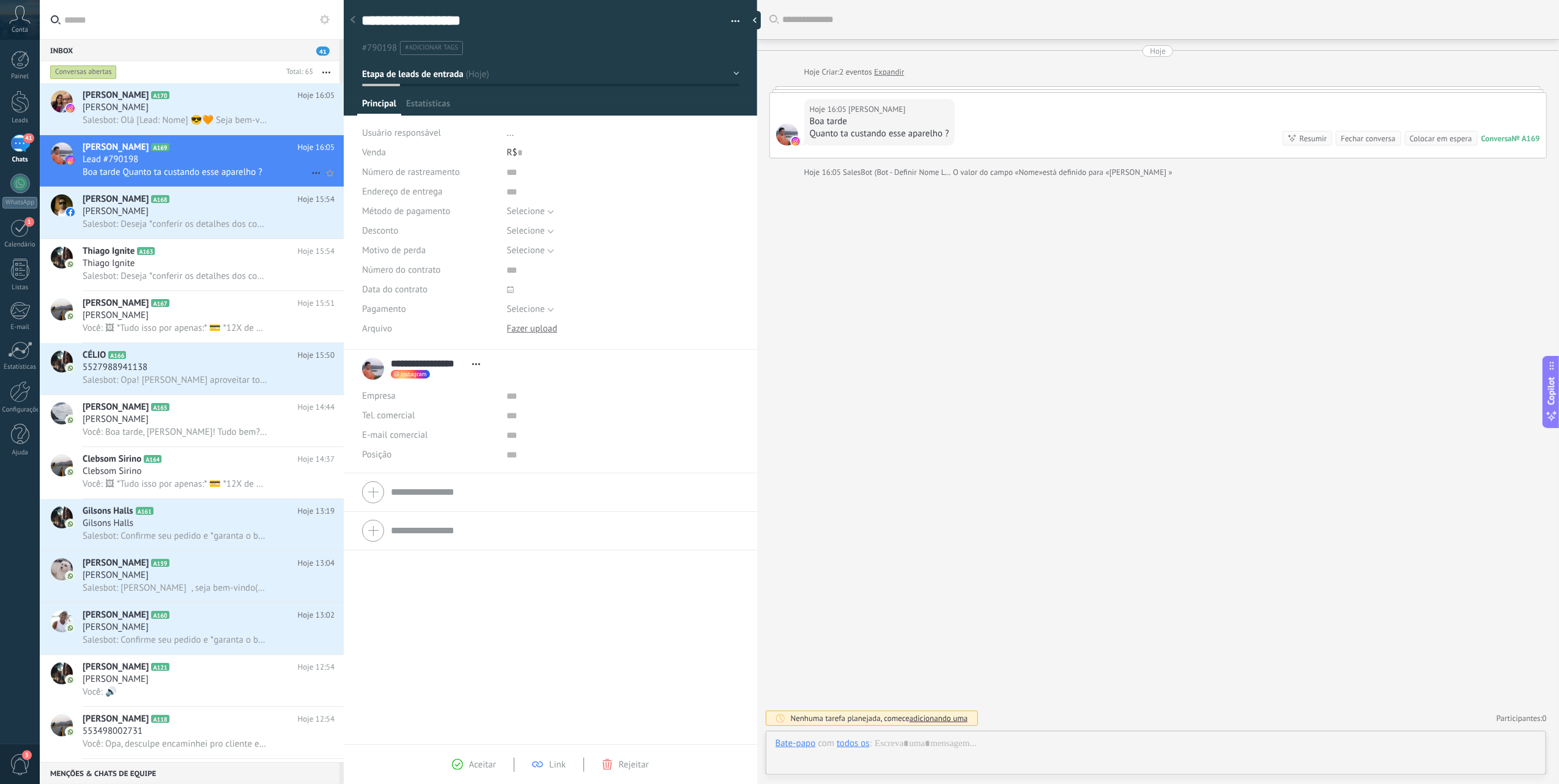
scroll to position [18, 0]
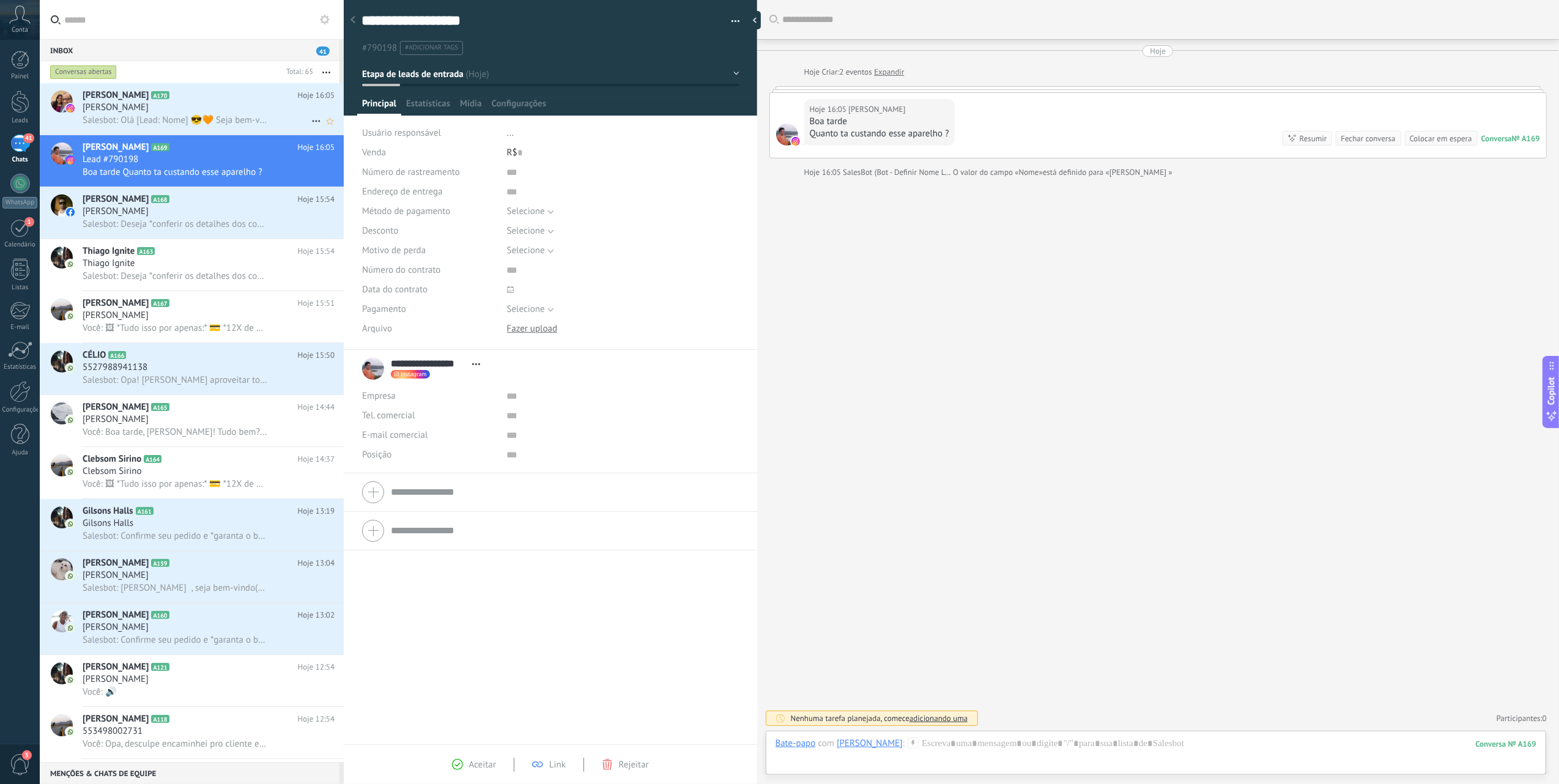
click at [168, 117] on span "Salesbot: Olá [Lead: Nome] 😎🧡 Seja bem-vindo(a) à [GEOGRAPHIC_DATA], posso te m…" at bounding box center [175, 120] width 185 height 12
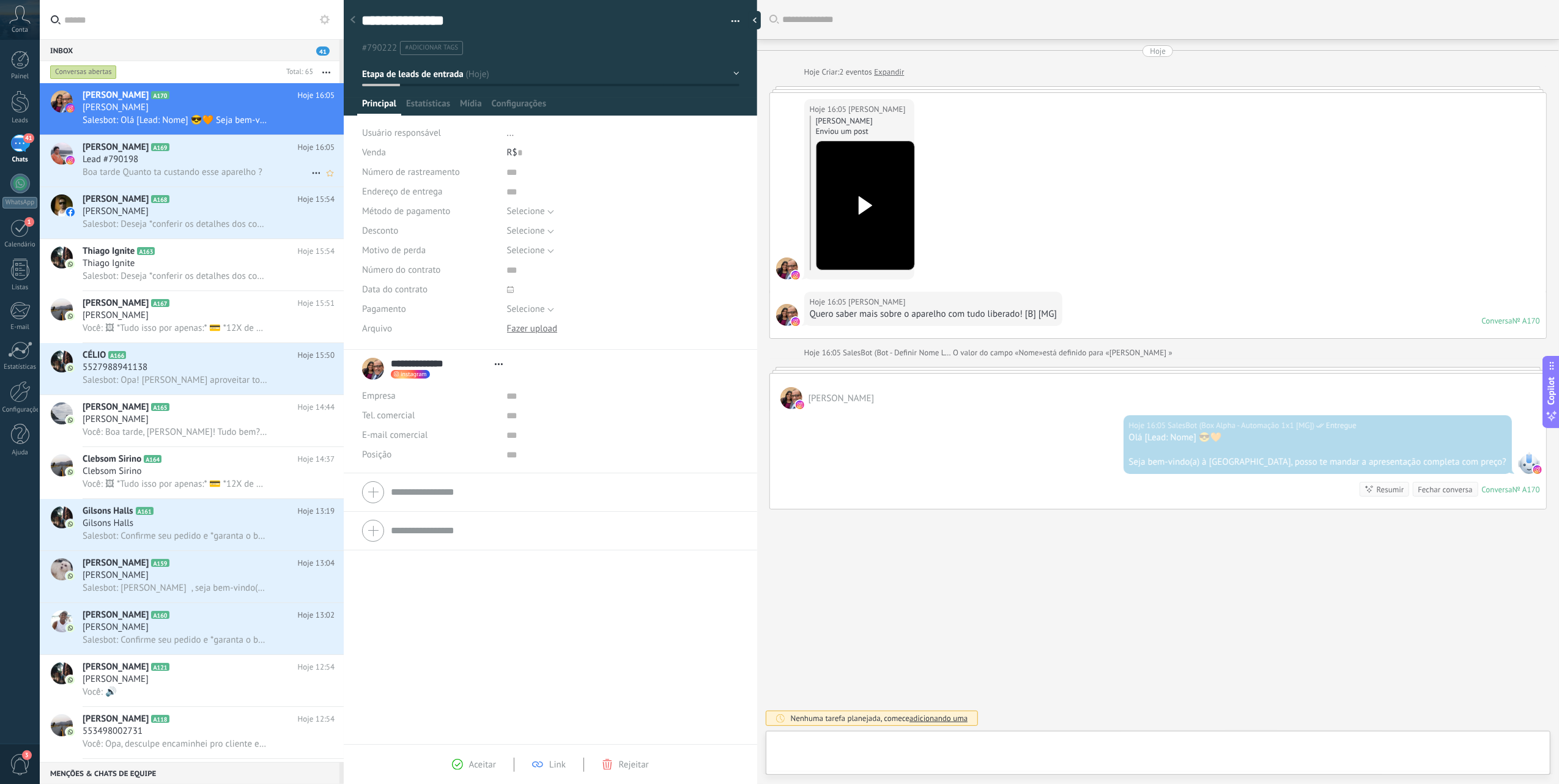
scroll to position [18, 0]
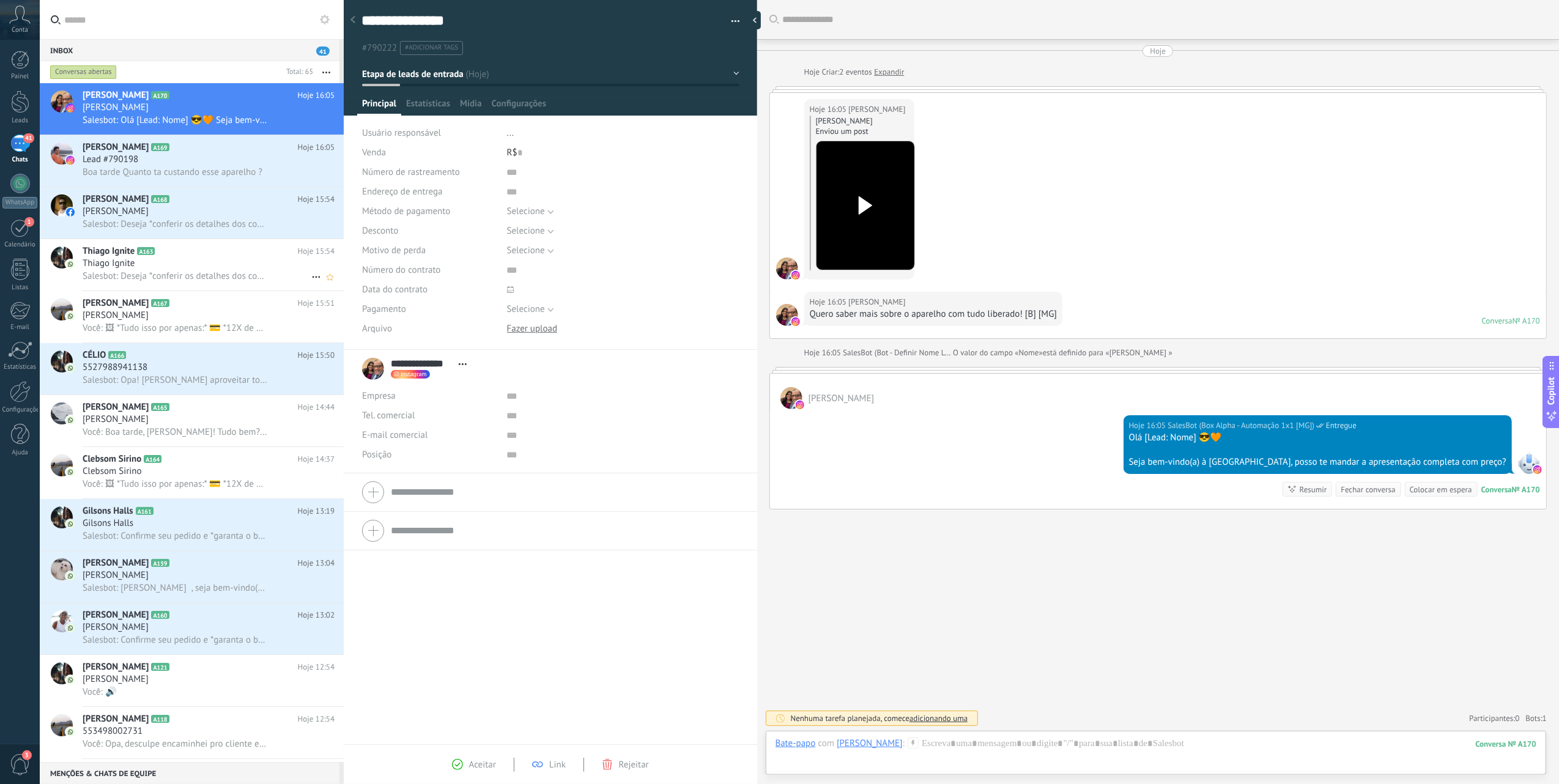
click at [201, 263] on div "Thiago Ignite" at bounding box center [208, 263] width 252 height 13
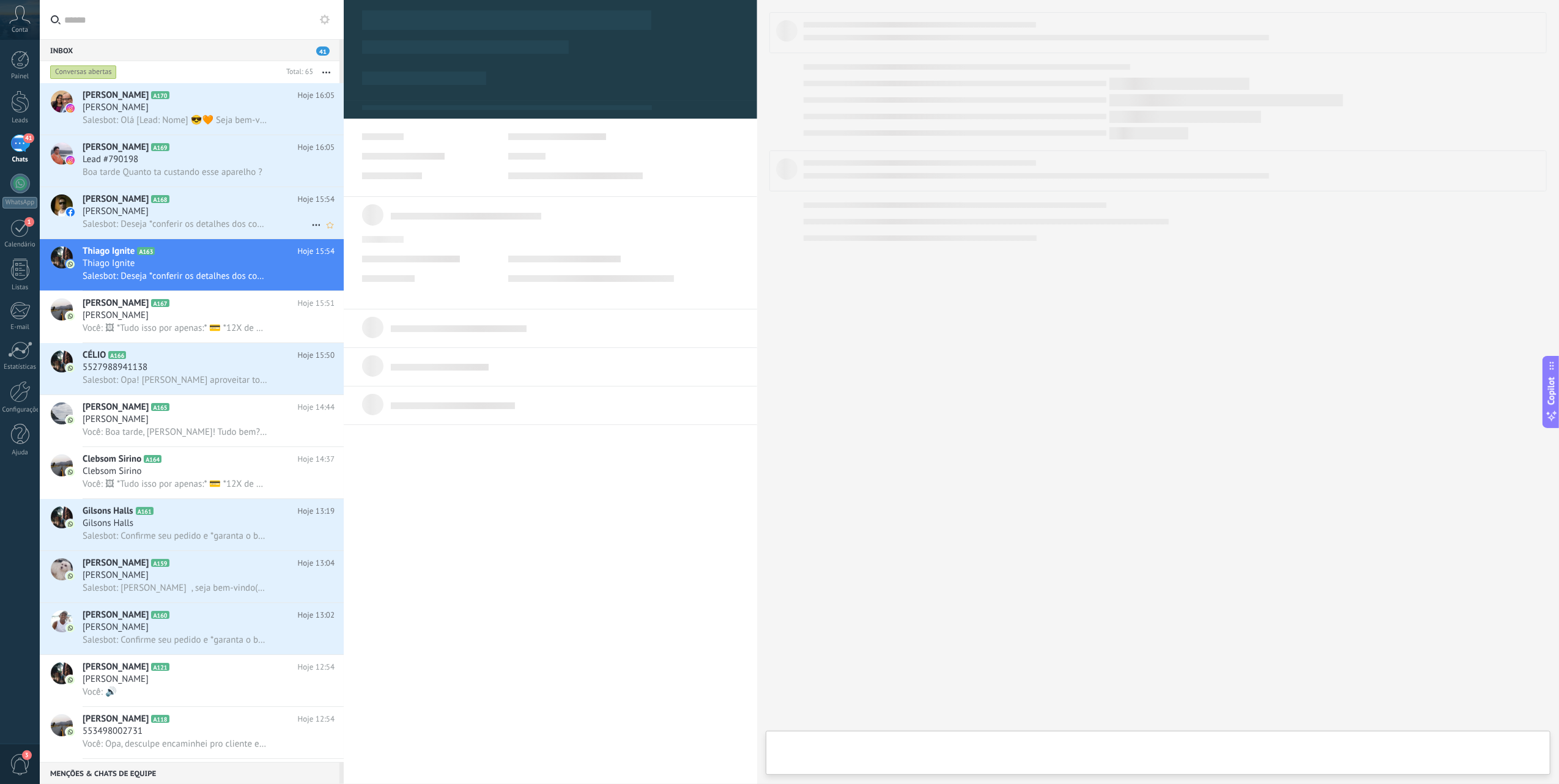
click at [154, 211] on h3 "[PERSON_NAME]" at bounding box center [119, 211] width 72 height 13
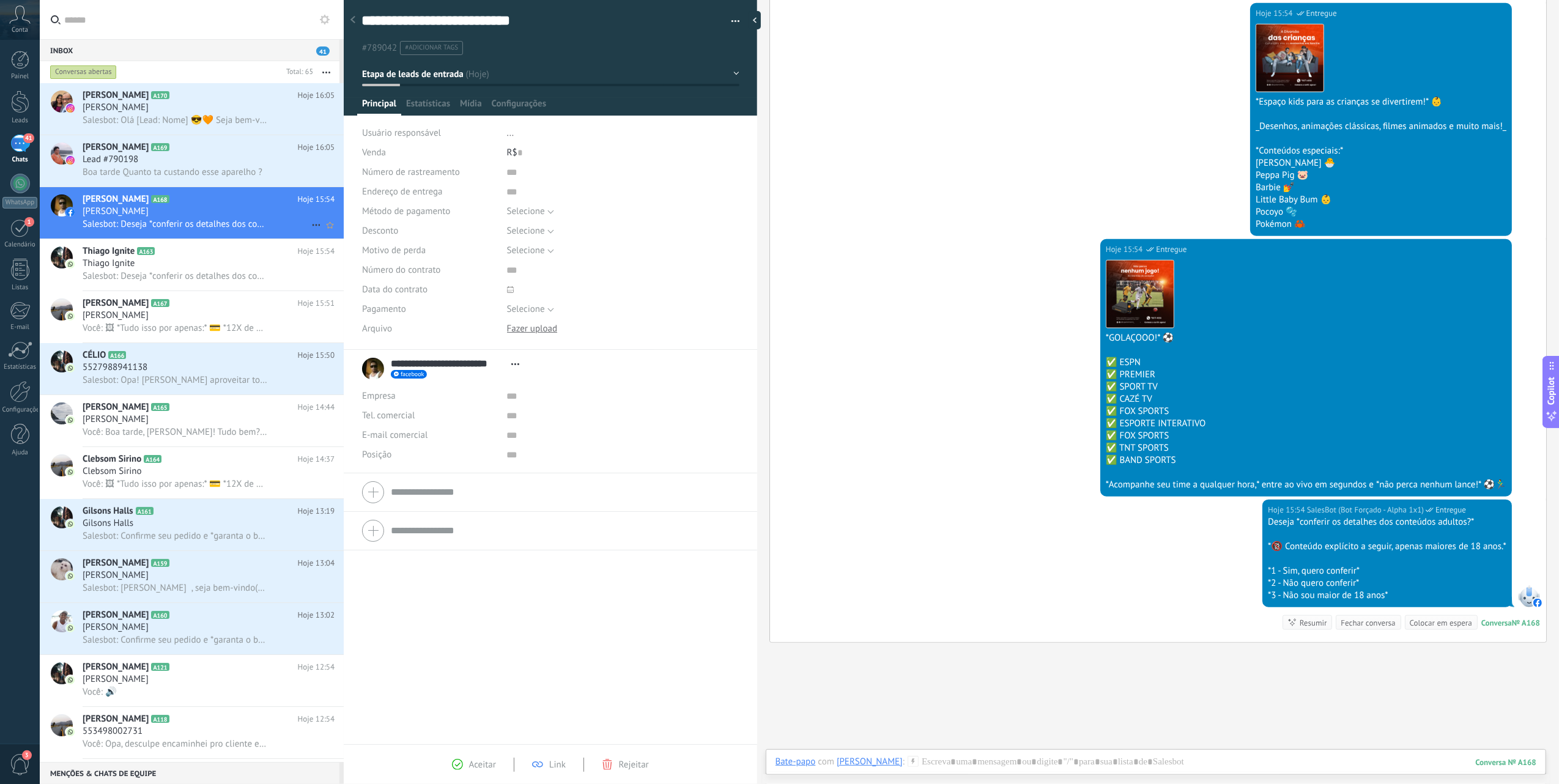
scroll to position [1094, 0]
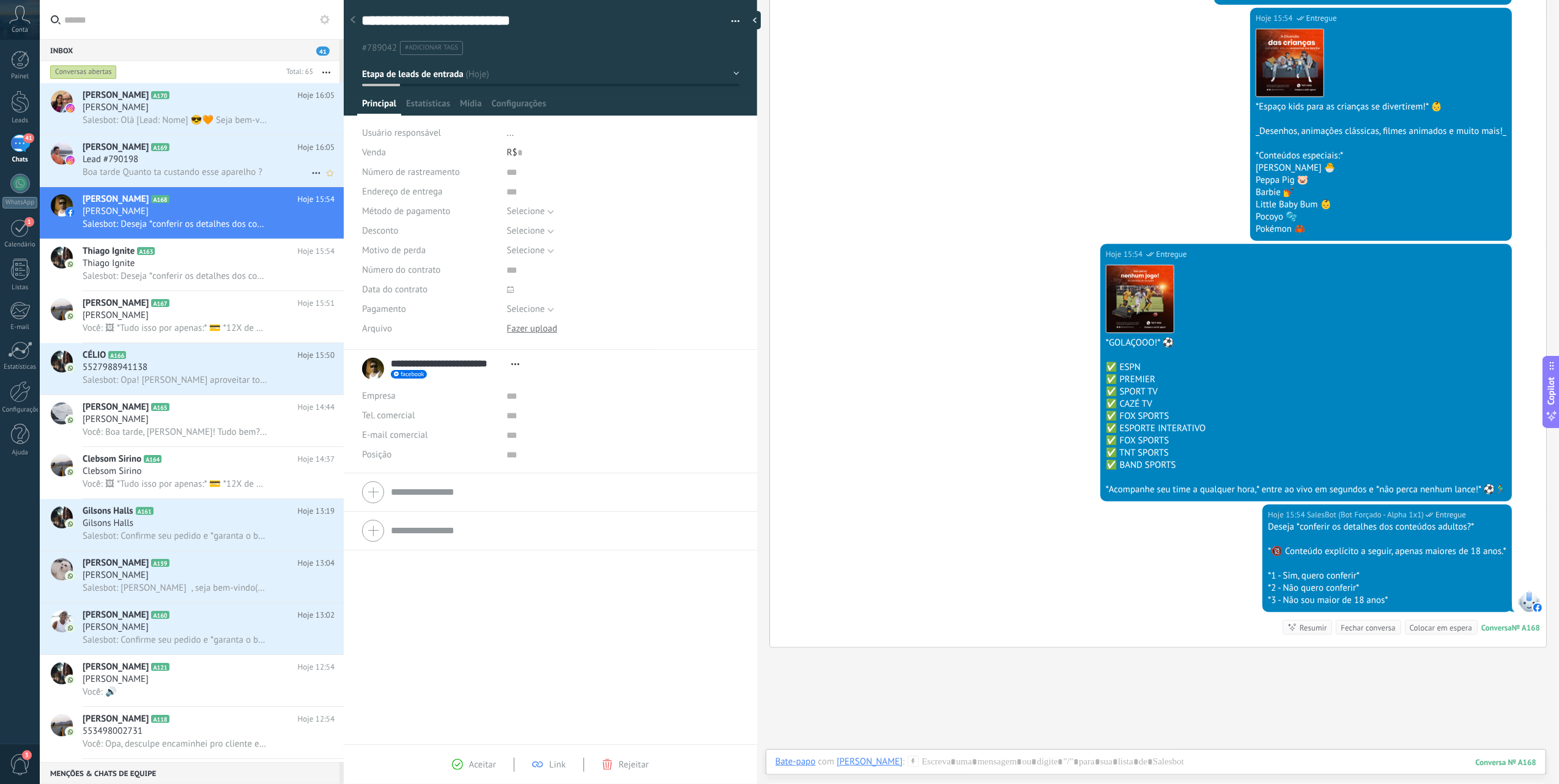
click at [276, 160] on div "Lead #790198" at bounding box center [208, 160] width 252 height 13
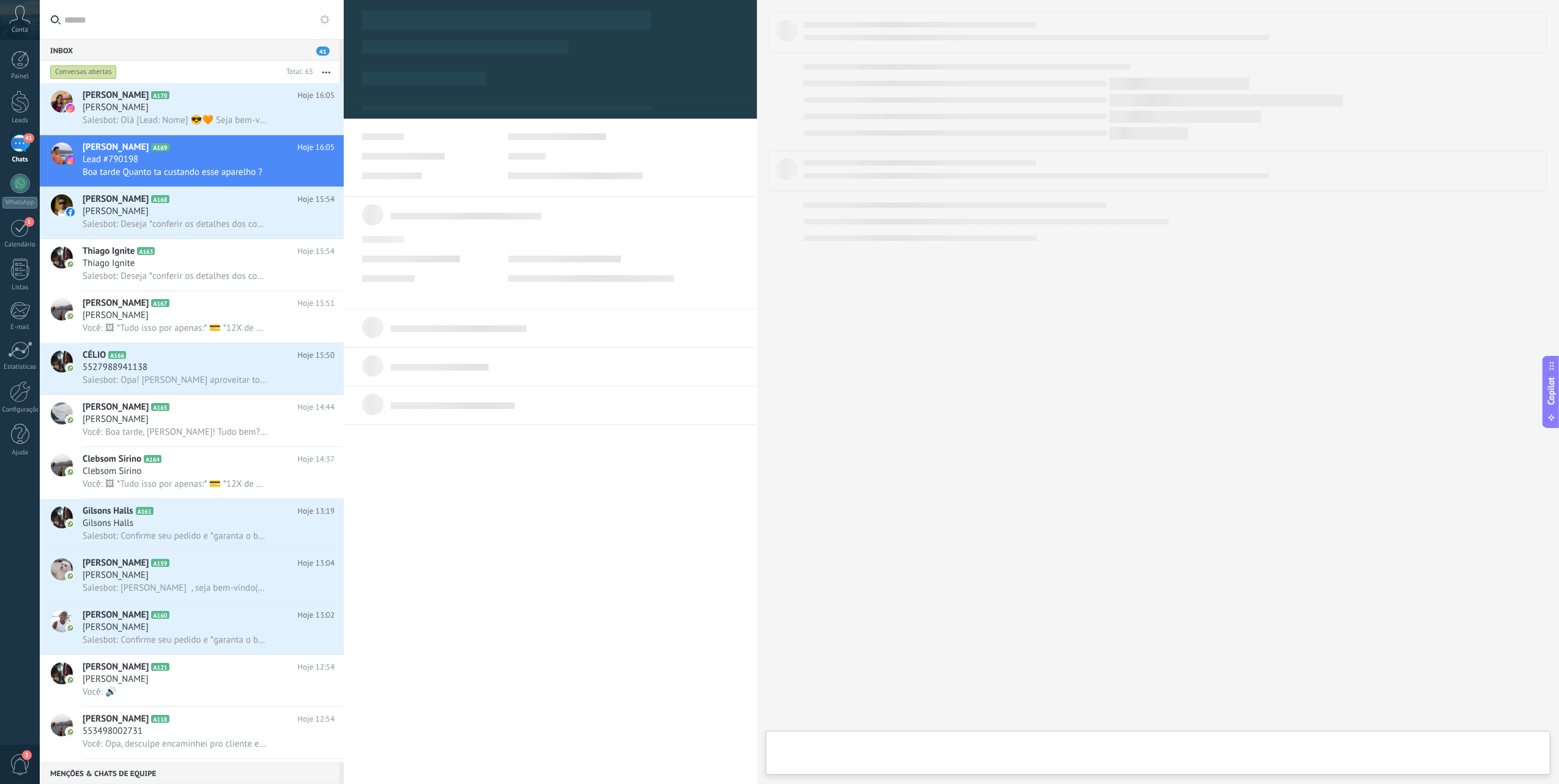
type textarea "**********"
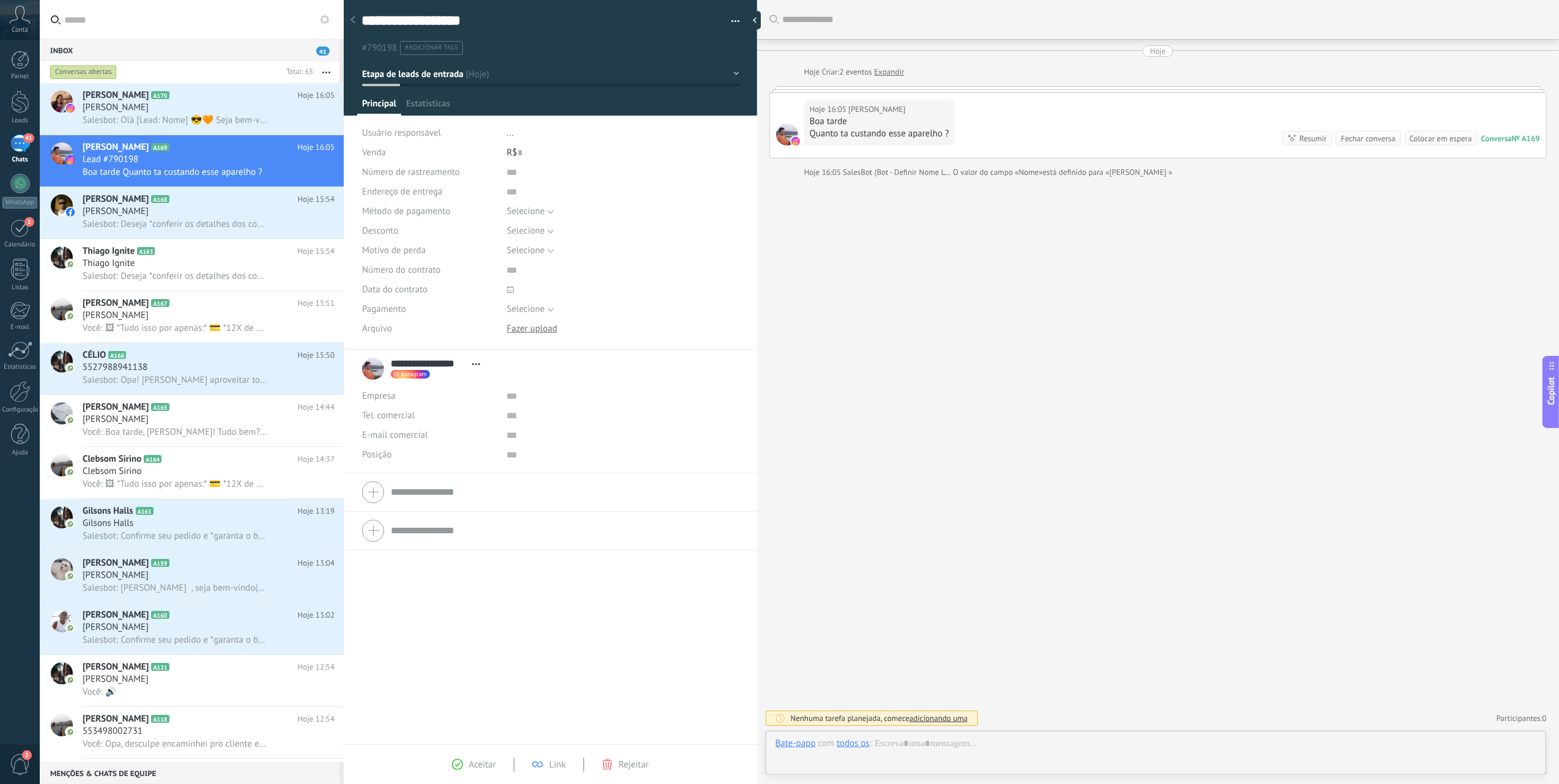
scroll to position [18, 0]
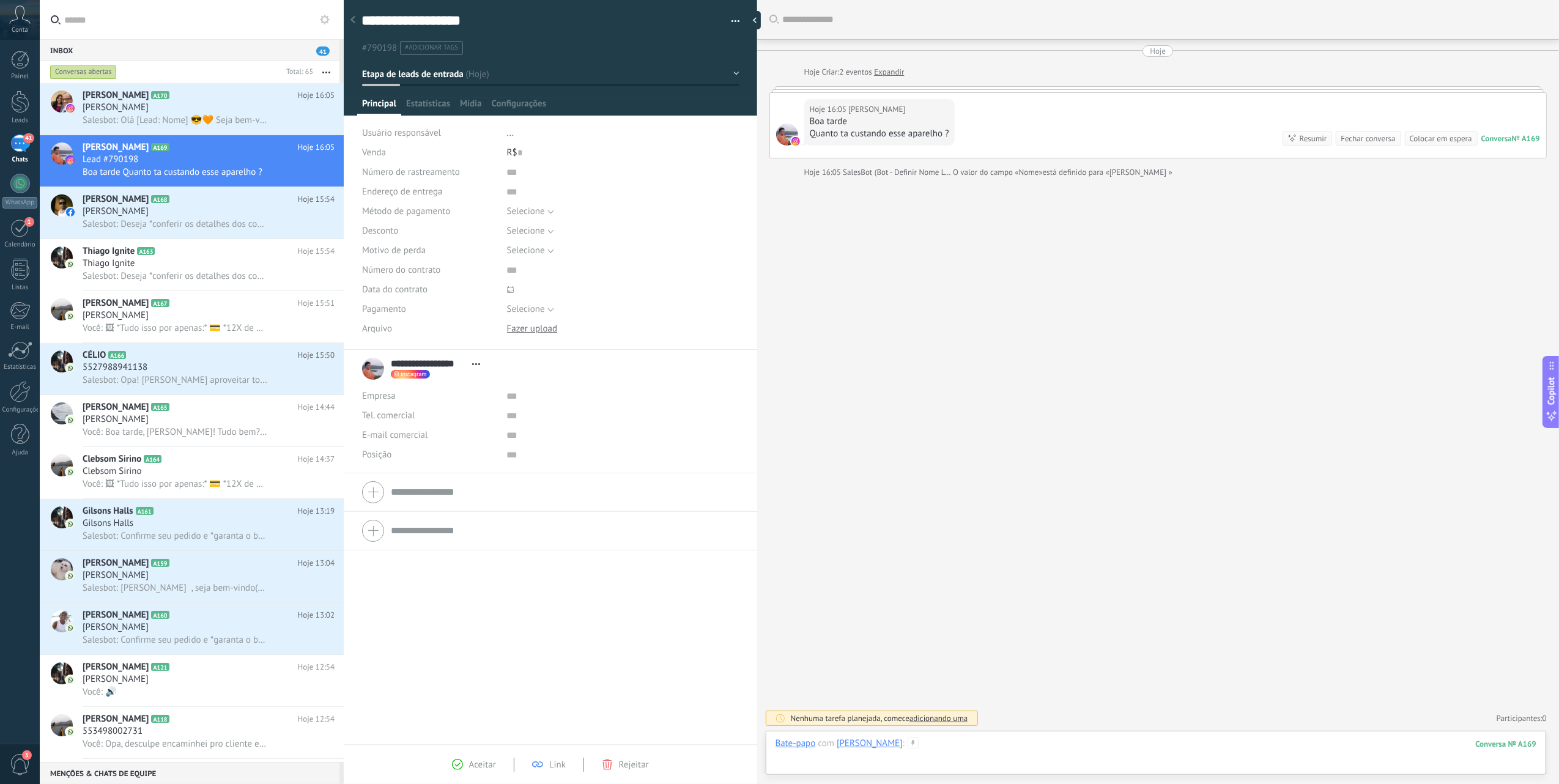
click at [955, 747] on div at bounding box center [1155, 756] width 761 height 37
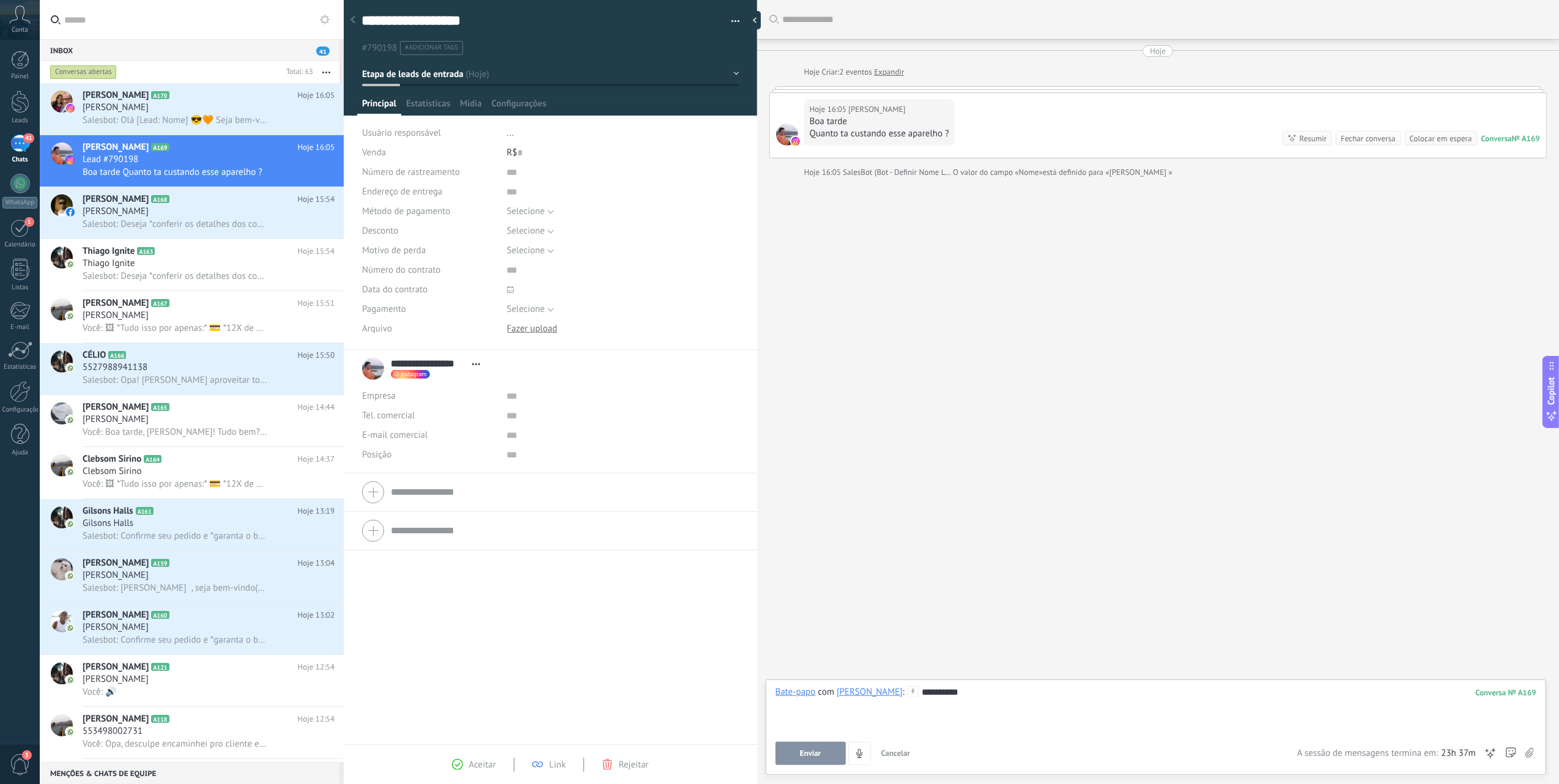
click at [822, 749] on button "Enviar" at bounding box center [810, 753] width 70 height 23
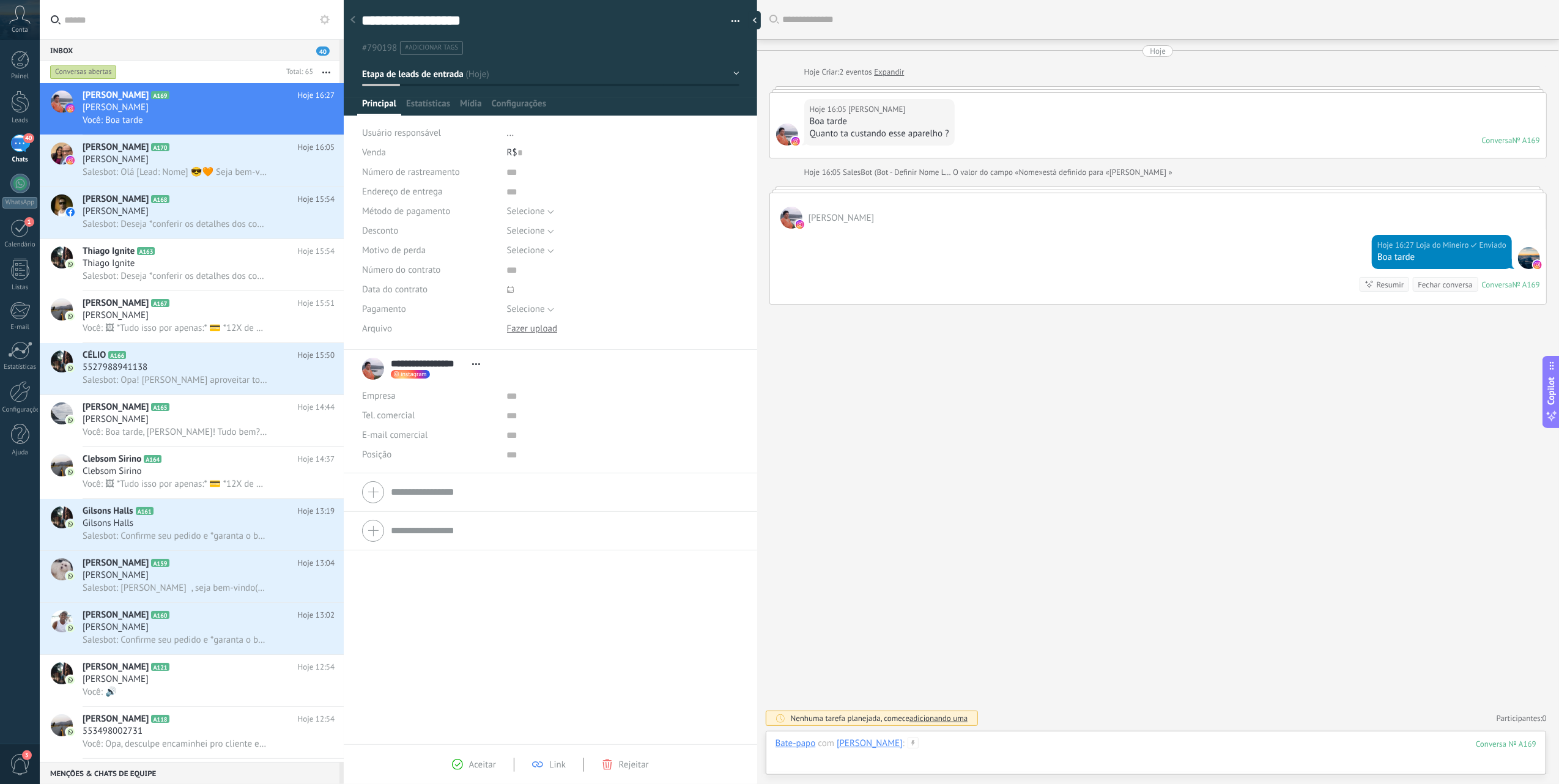
click at [942, 738] on div at bounding box center [1155, 756] width 761 height 37
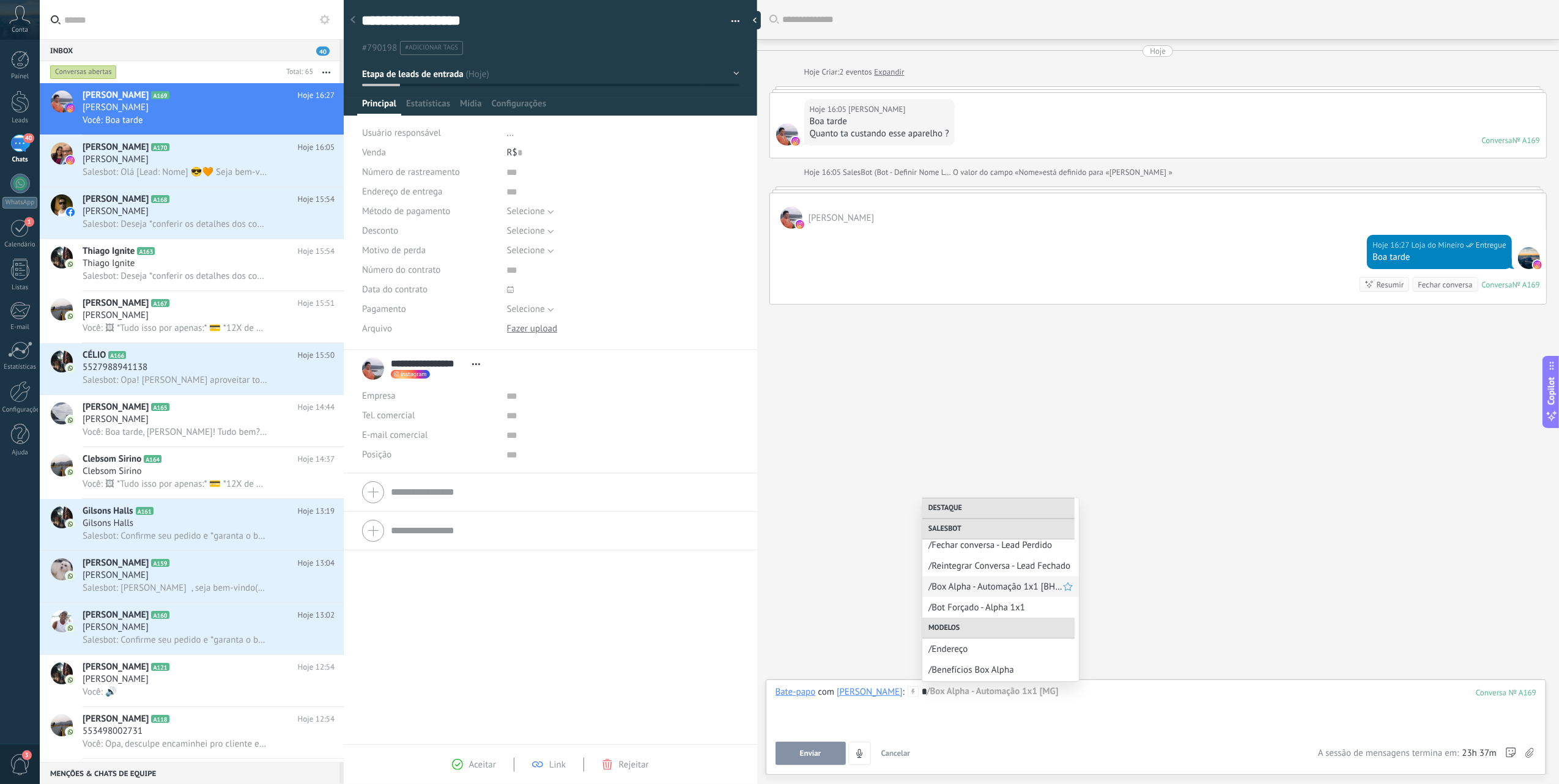
scroll to position [245, 0]
click at [977, 641] on span "/Preço Box Alpha" at bounding box center [996, 638] width 135 height 12
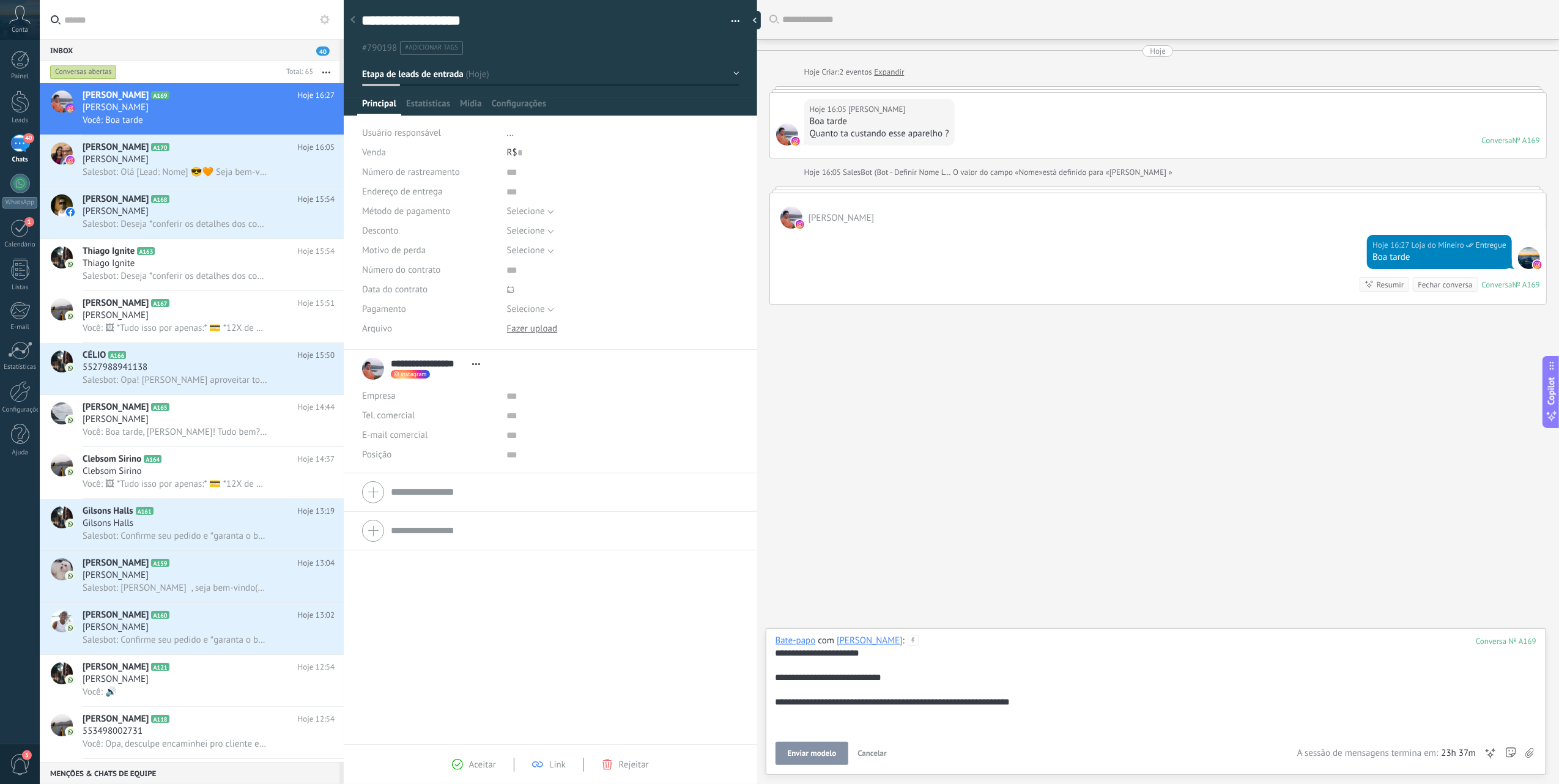
click at [823, 754] on span "Enviar modelo" at bounding box center [812, 754] width 49 height 9
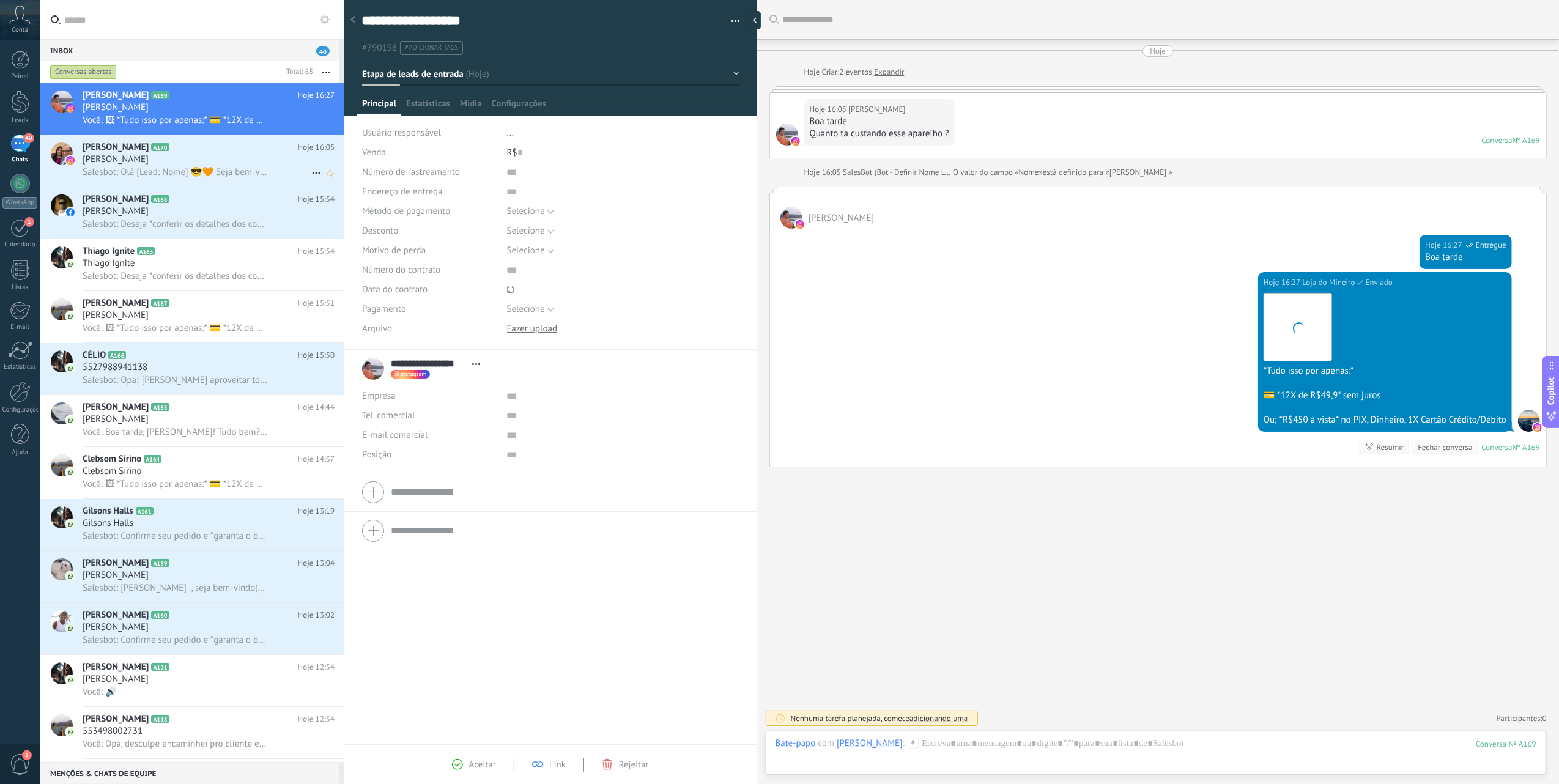
click at [214, 166] on span "Salesbot: Olá [Lead: Nome] 😎🧡 Seja bem-vindo(a) à [GEOGRAPHIC_DATA], posso te m…" at bounding box center [175, 172] width 185 height 12
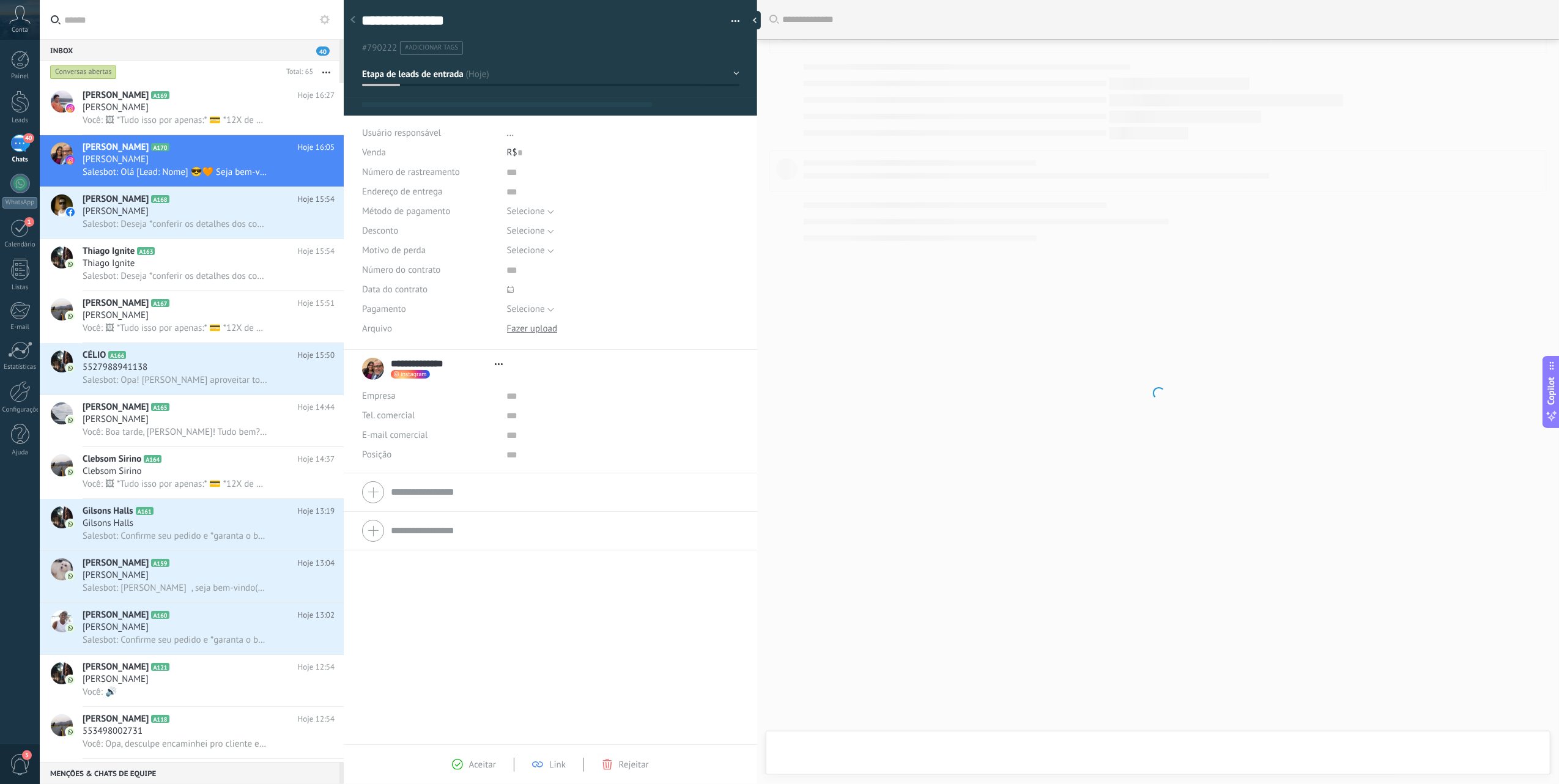
scroll to position [18, 0]
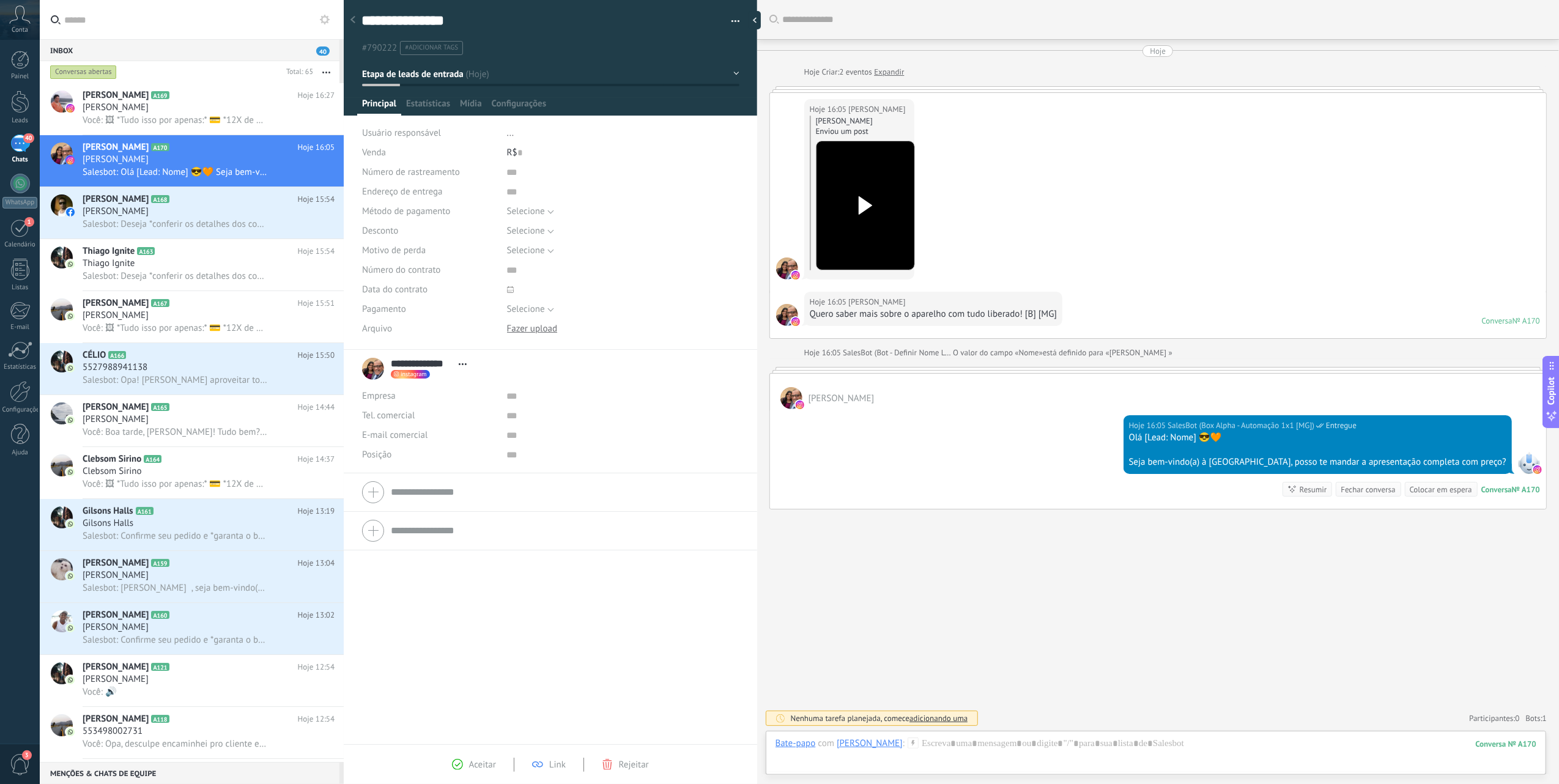
drag, startPoint x: 1009, startPoint y: 734, endPoint x: 1011, endPoint y: 742, distance: 8.2
click at [1009, 735] on div "Bate-papo E-mail Nota Tarefa Bate-papo com [PERSON_NAME] : 170 Enviar Cancelar …" at bounding box center [1156, 753] width 781 height 44
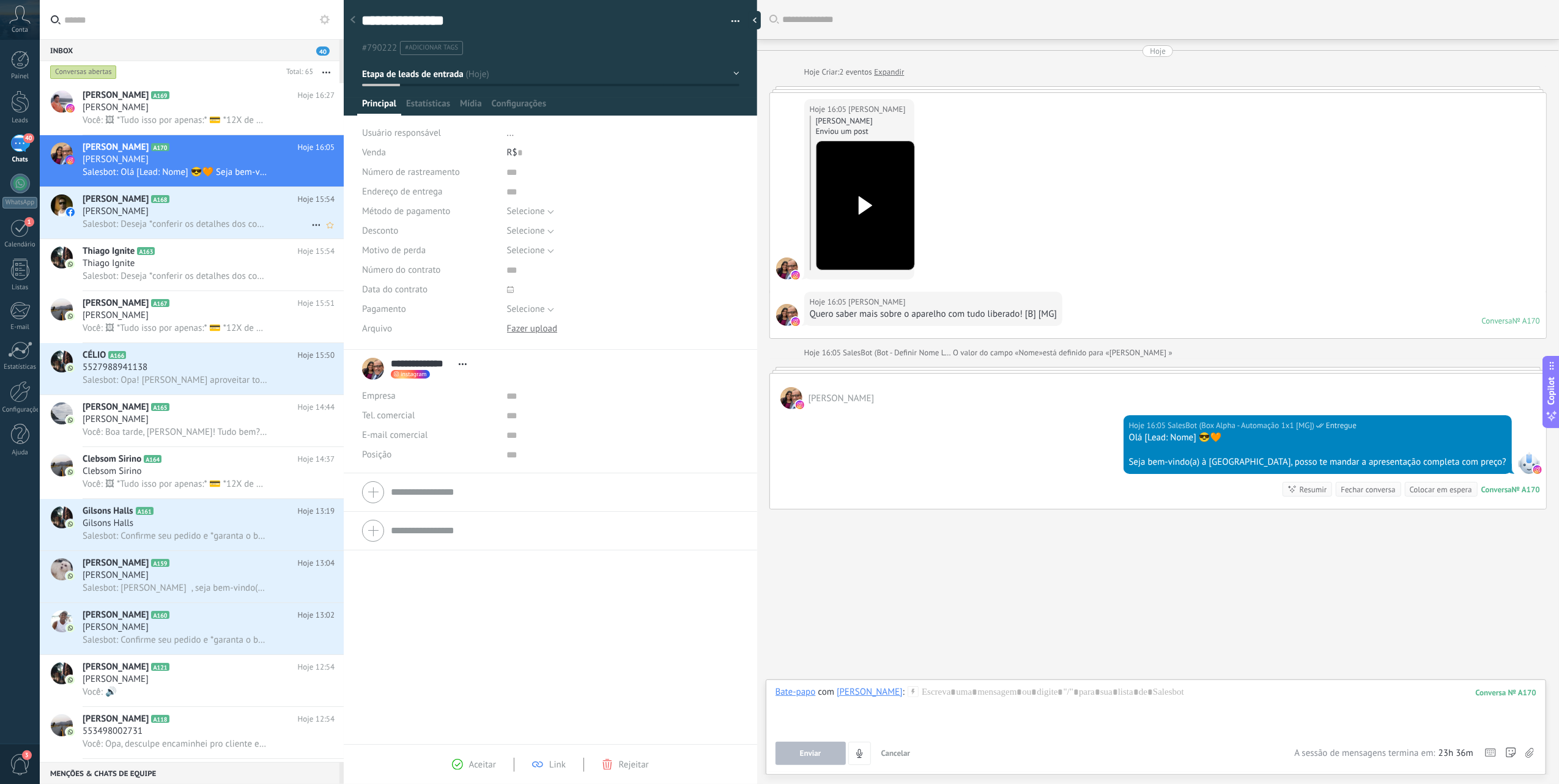
click at [149, 218] on div "Salesbot: Deseja *conferir os detalhes dos conteúdos adultos?* *🔞 Conteúdo expl…" at bounding box center [208, 224] width 252 height 13
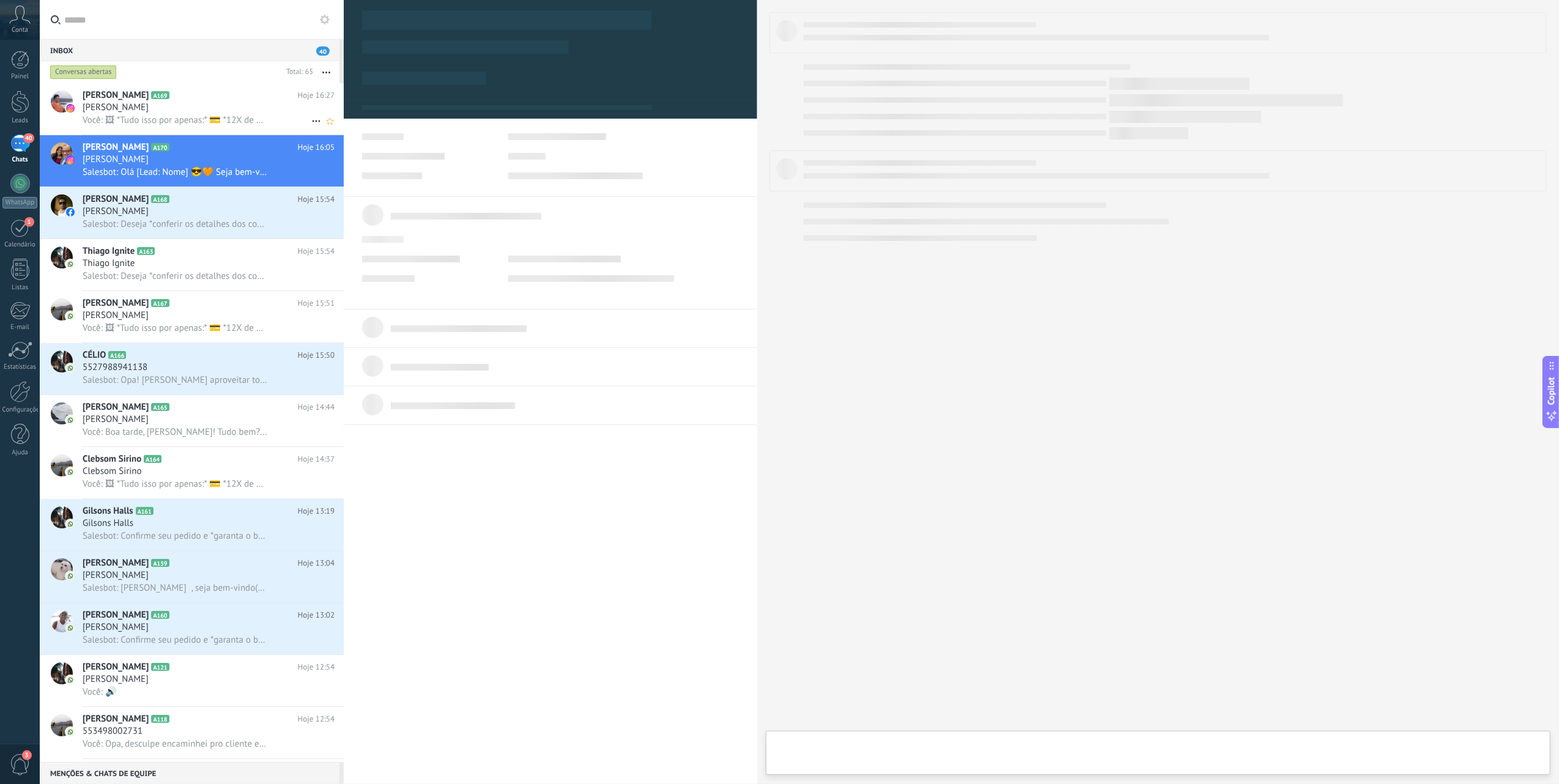
click at [138, 115] on span "Você: 🖼 *Tudo isso por apenas:* 💳 *12X de R$49,9* sem juros Ou; *R$450 à vista*…" at bounding box center [175, 120] width 185 height 12
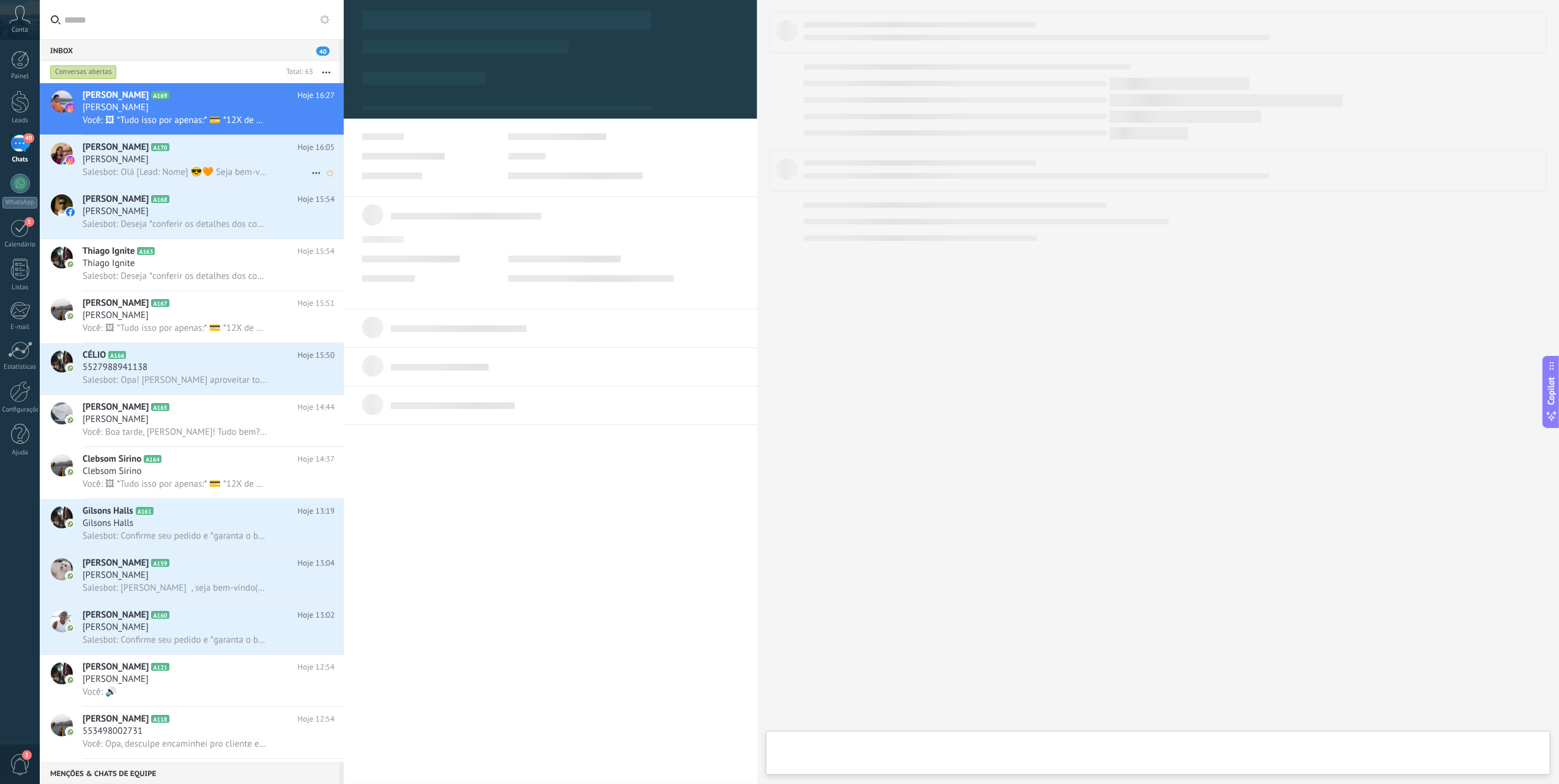
click at [157, 152] on h2 "[PERSON_NAME] A170" at bounding box center [190, 147] width 215 height 13
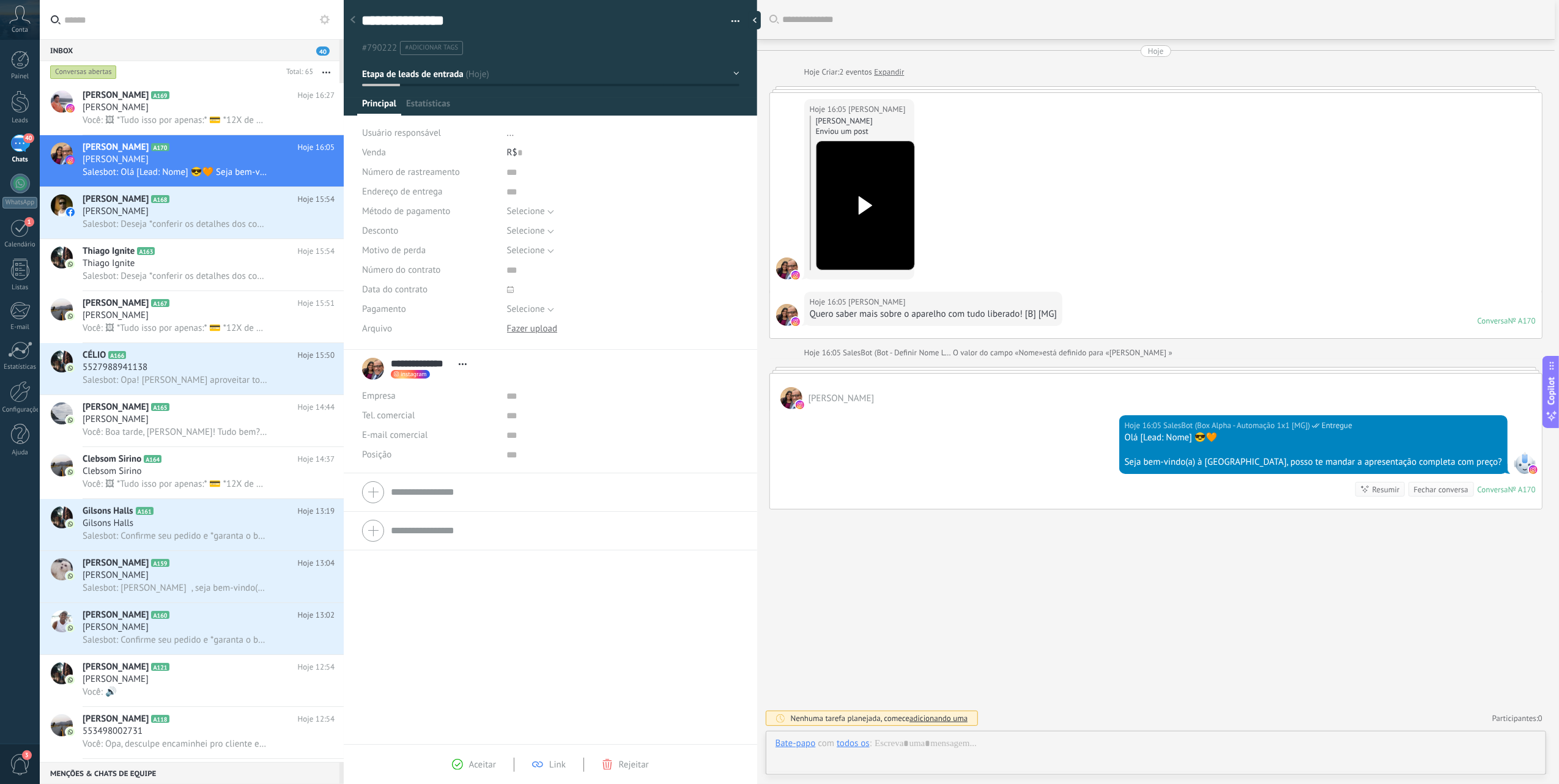
scroll to position [18, 0]
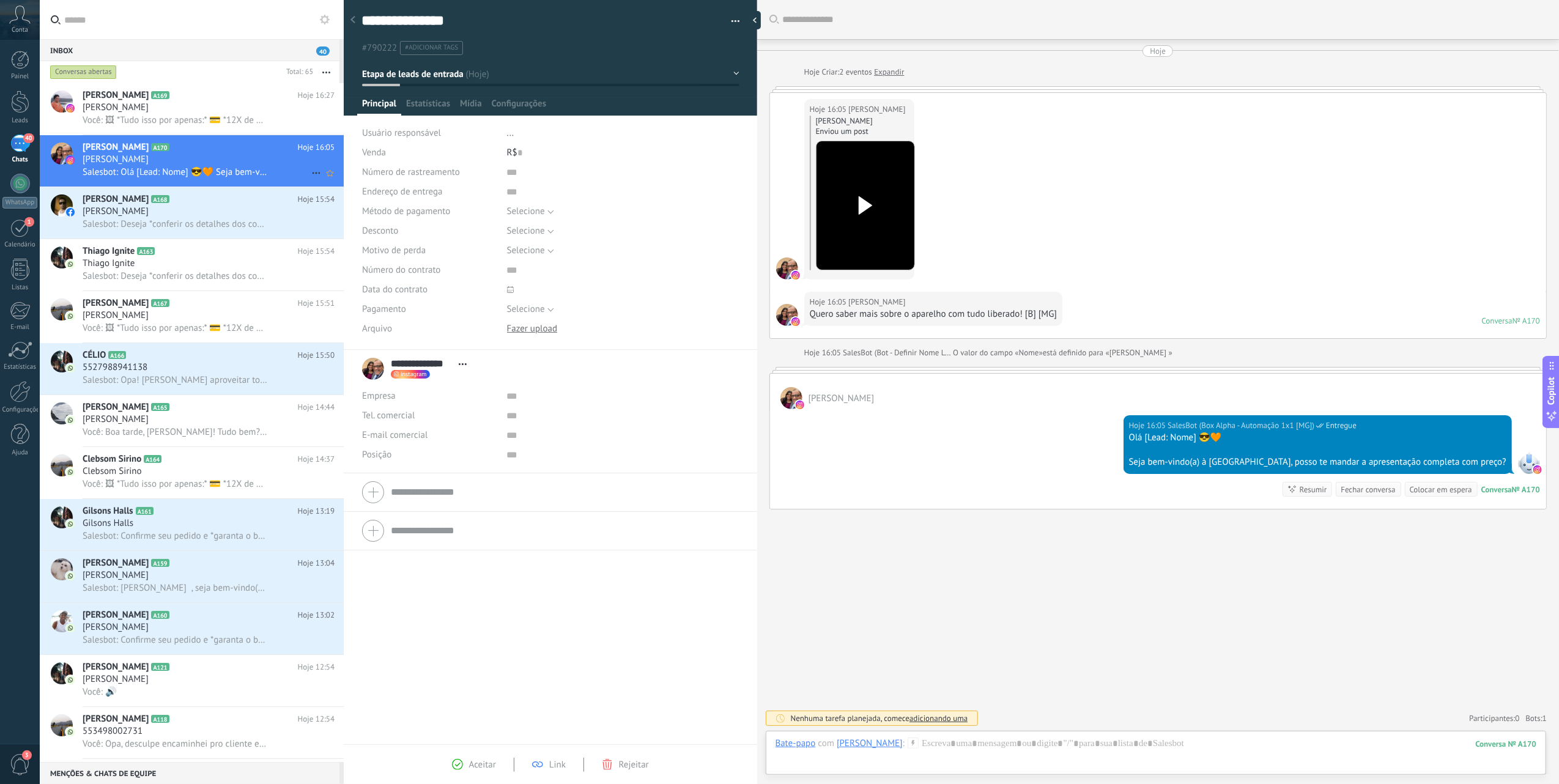
click at [204, 159] on div "[PERSON_NAME]" at bounding box center [208, 160] width 252 height 13
drag, startPoint x: 1144, startPoint y: 436, endPoint x: 1236, endPoint y: 446, distance: 92.5
click at [1236, 446] on div "Hoje 16:05 SalesBot (Box Alpha - Automação 1x1 [MG]) Entregue Olá [Lead: Nome] …" at bounding box center [1317, 444] width 388 height 58
drag, startPoint x: 1236, startPoint y: 446, endPoint x: 1234, endPoint y: 453, distance: 7.3
click at [1234, 453] on div at bounding box center [1317, 450] width 378 height 13
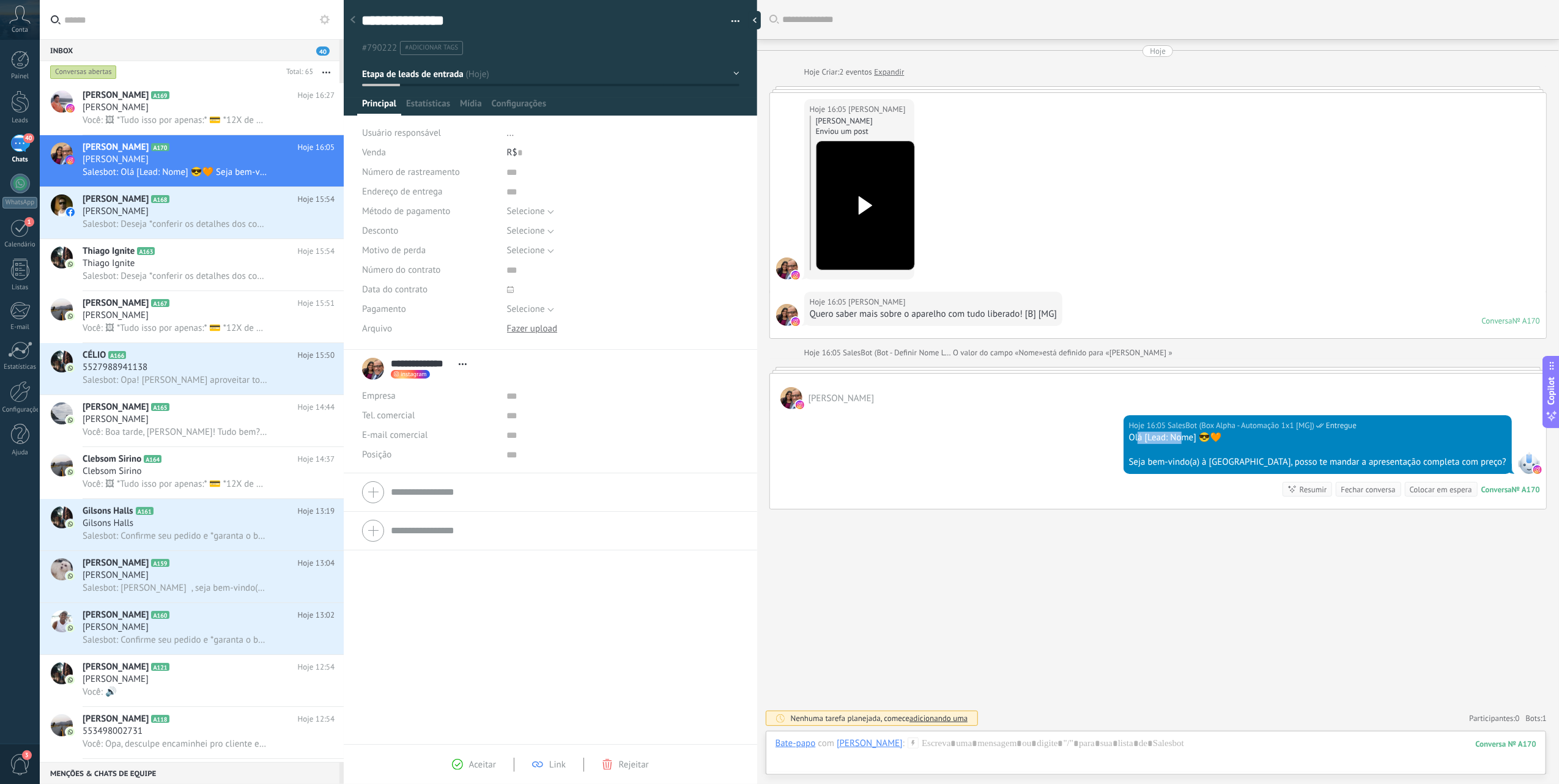
drag, startPoint x: 1160, startPoint y: 441, endPoint x: 1197, endPoint y: 446, distance: 37.3
click at [1197, 444] on div "Olá [Lead: Nome] 😎🧡" at bounding box center [1317, 437] width 378 height 13
drag, startPoint x: 1197, startPoint y: 446, endPoint x: 1175, endPoint y: 453, distance: 23.1
click at [1175, 453] on div at bounding box center [1317, 450] width 378 height 13
drag, startPoint x: 1161, startPoint y: 441, endPoint x: 1228, endPoint y: 451, distance: 67.7
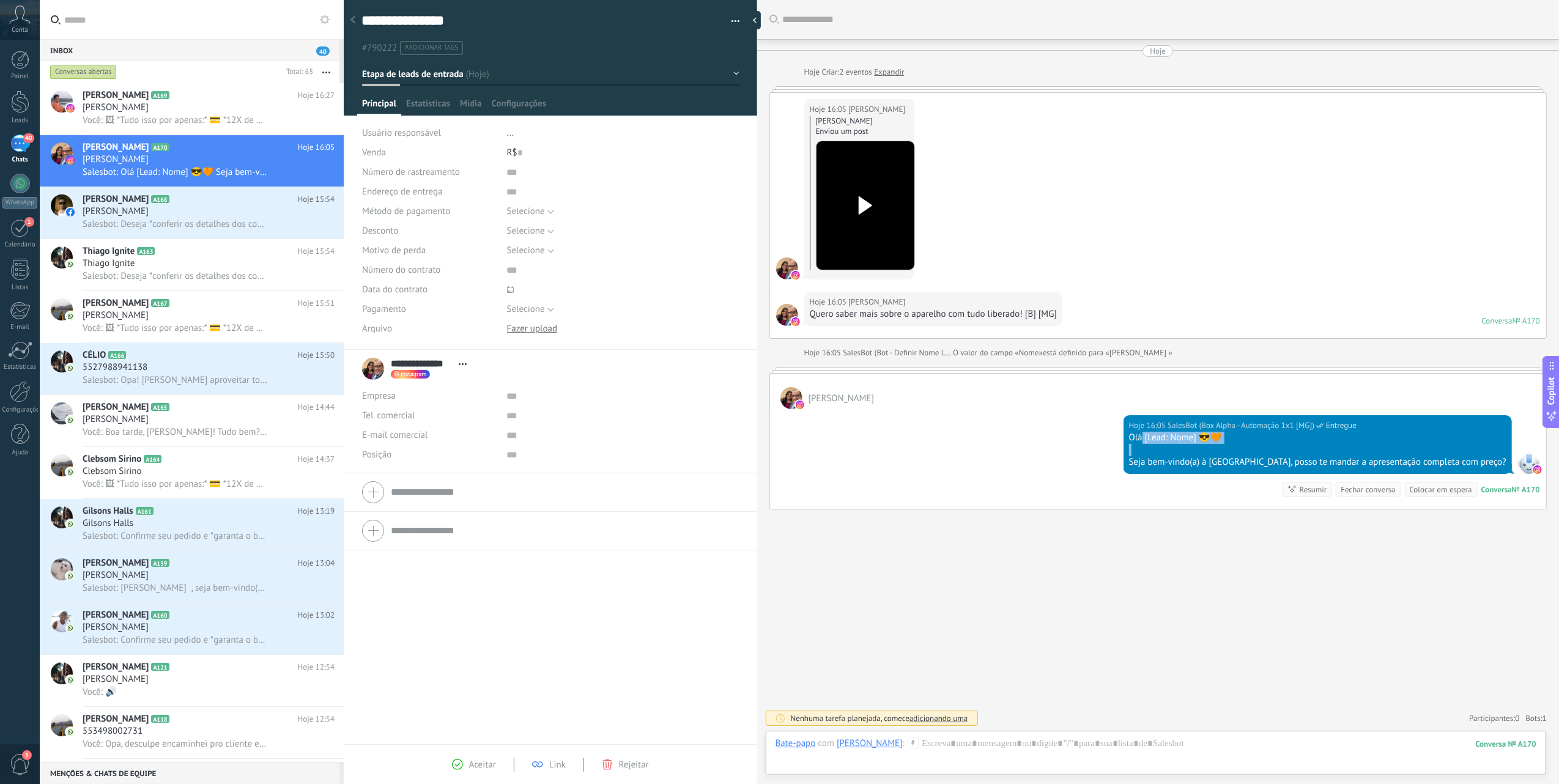
click at [1228, 451] on div "Olá [Lead: Nome] 😎🧡 Seja bem-vindo(a) à Loja do Mineiro, posso te mandar a apre…" at bounding box center [1317, 450] width 378 height 37
click at [1228, 451] on div at bounding box center [1317, 450] width 378 height 13
click at [216, 218] on span "Salesbot: Deseja *conferir os detalhes dos conteúdos adultos?* *🔞 Conteúdo expl…" at bounding box center [175, 224] width 185 height 12
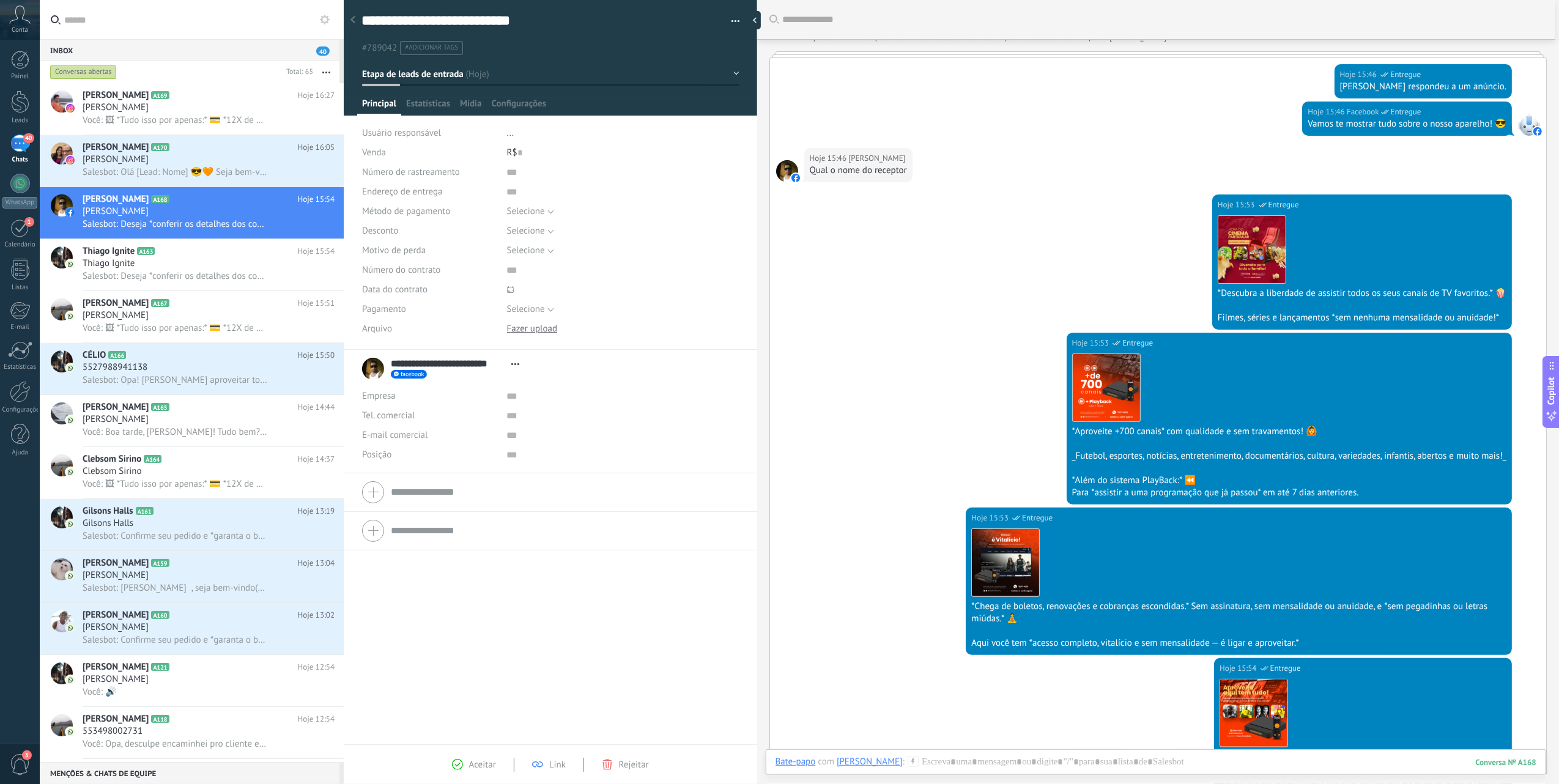
scroll to position [116, 0]
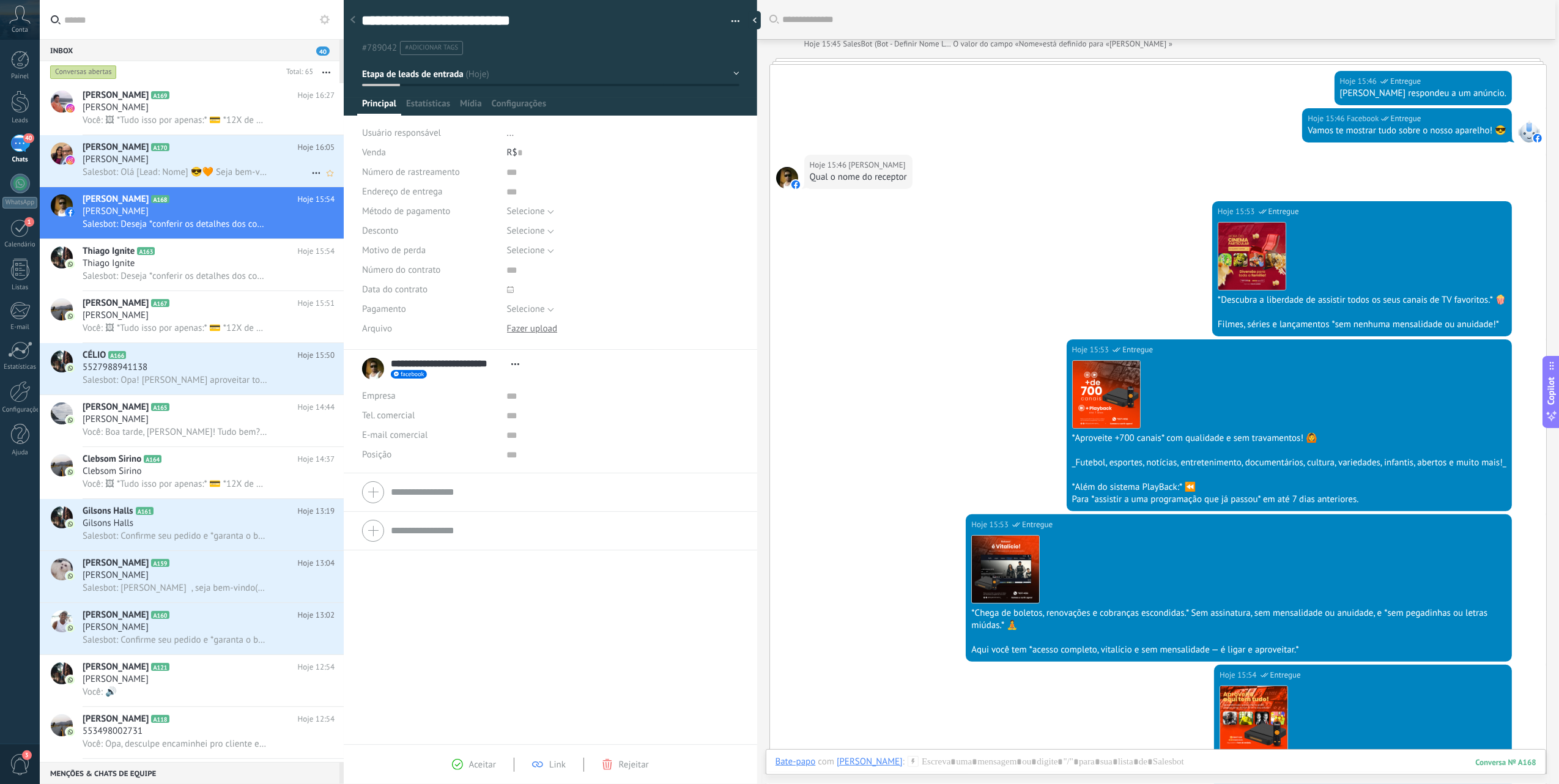
click at [177, 171] on span "Salesbot: Olá [Lead: Nome] 😎🧡 Seja bem-vindo(a) à [GEOGRAPHIC_DATA], posso te m…" at bounding box center [175, 172] width 185 height 12
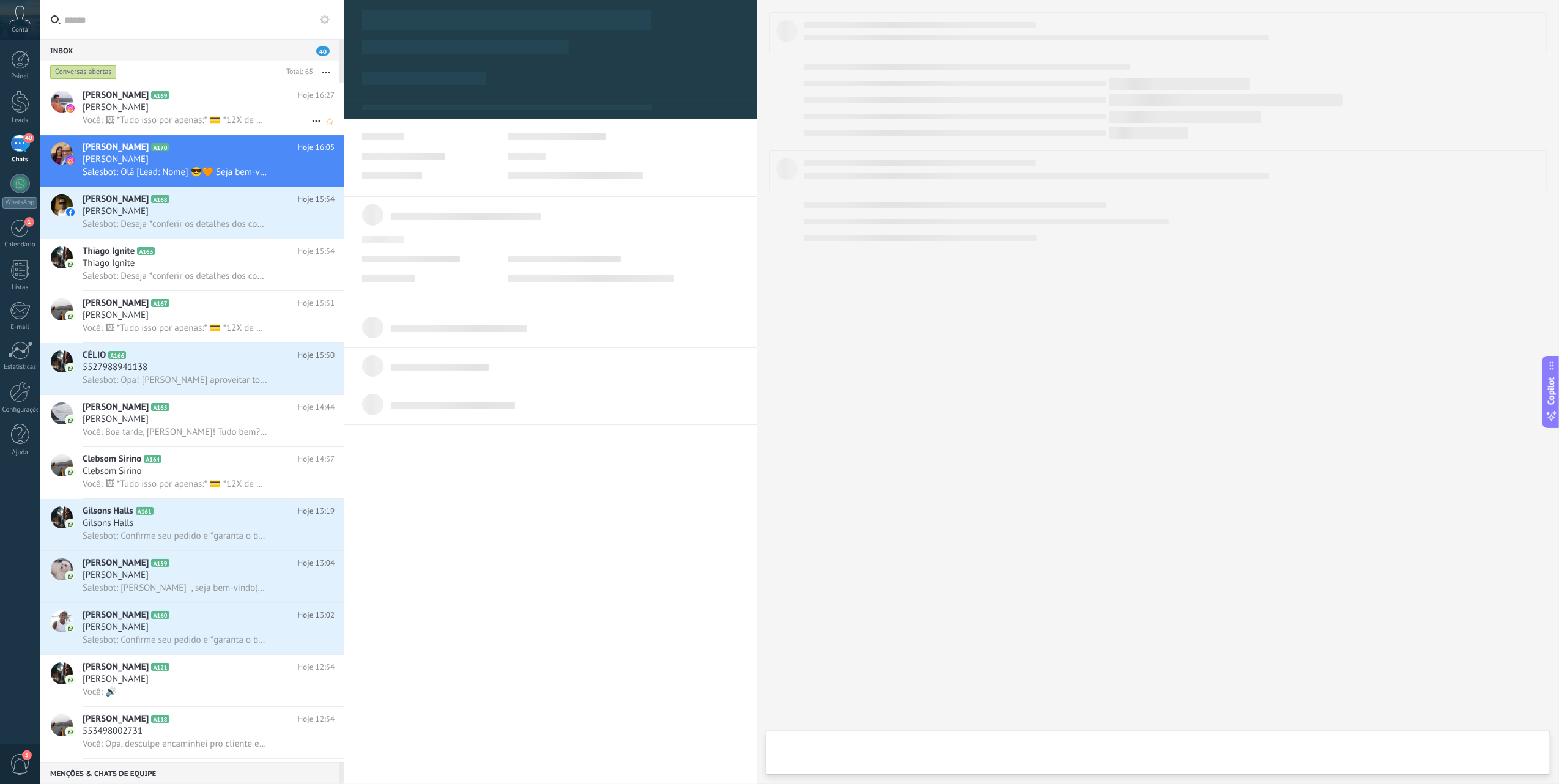
click at [191, 112] on div "[PERSON_NAME]" at bounding box center [208, 107] width 252 height 13
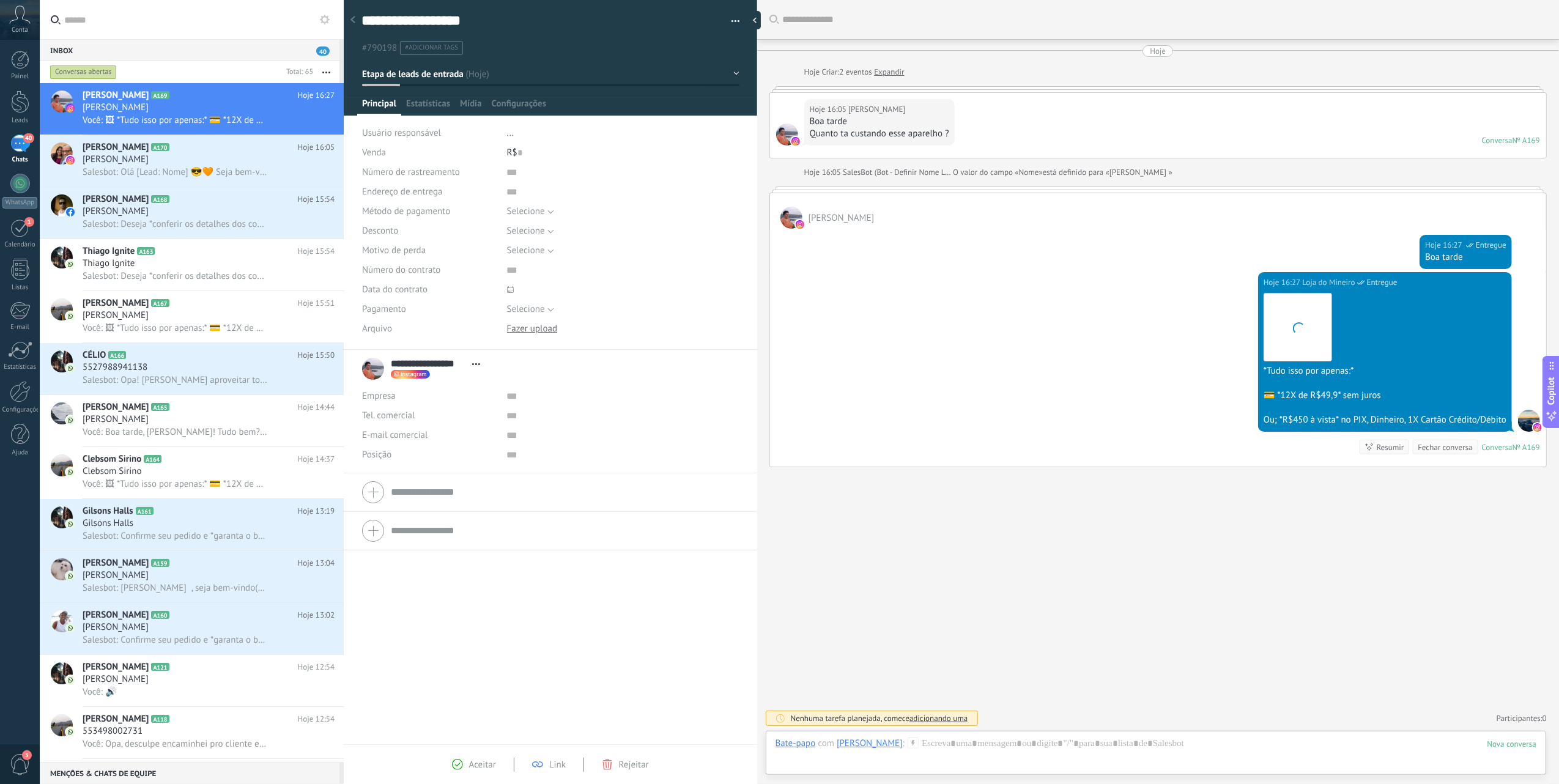
scroll to position [18, 0]
click at [126, 164] on span "[PERSON_NAME]" at bounding box center [115, 160] width 66 height 13
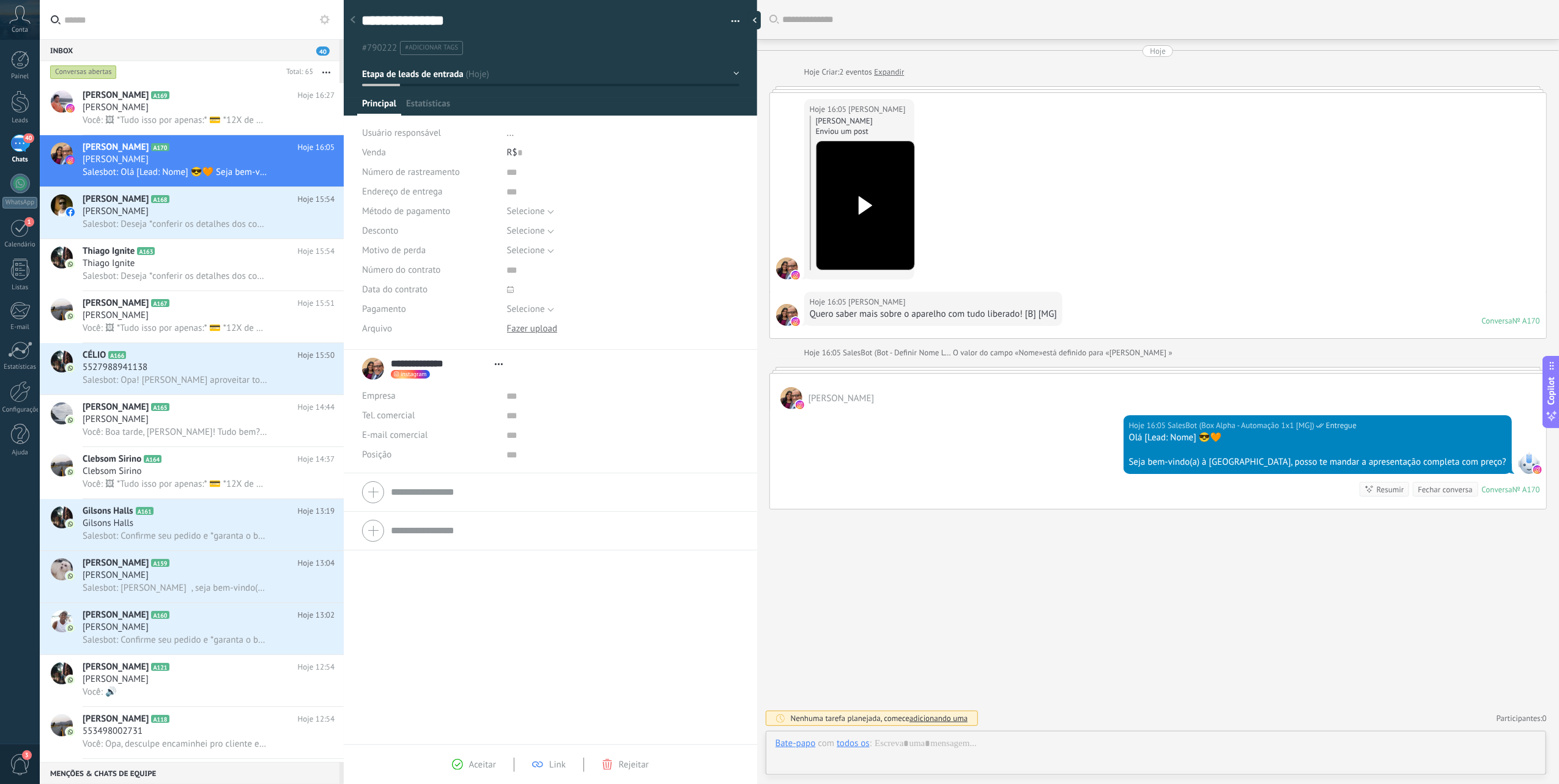
scroll to position [18, 0]
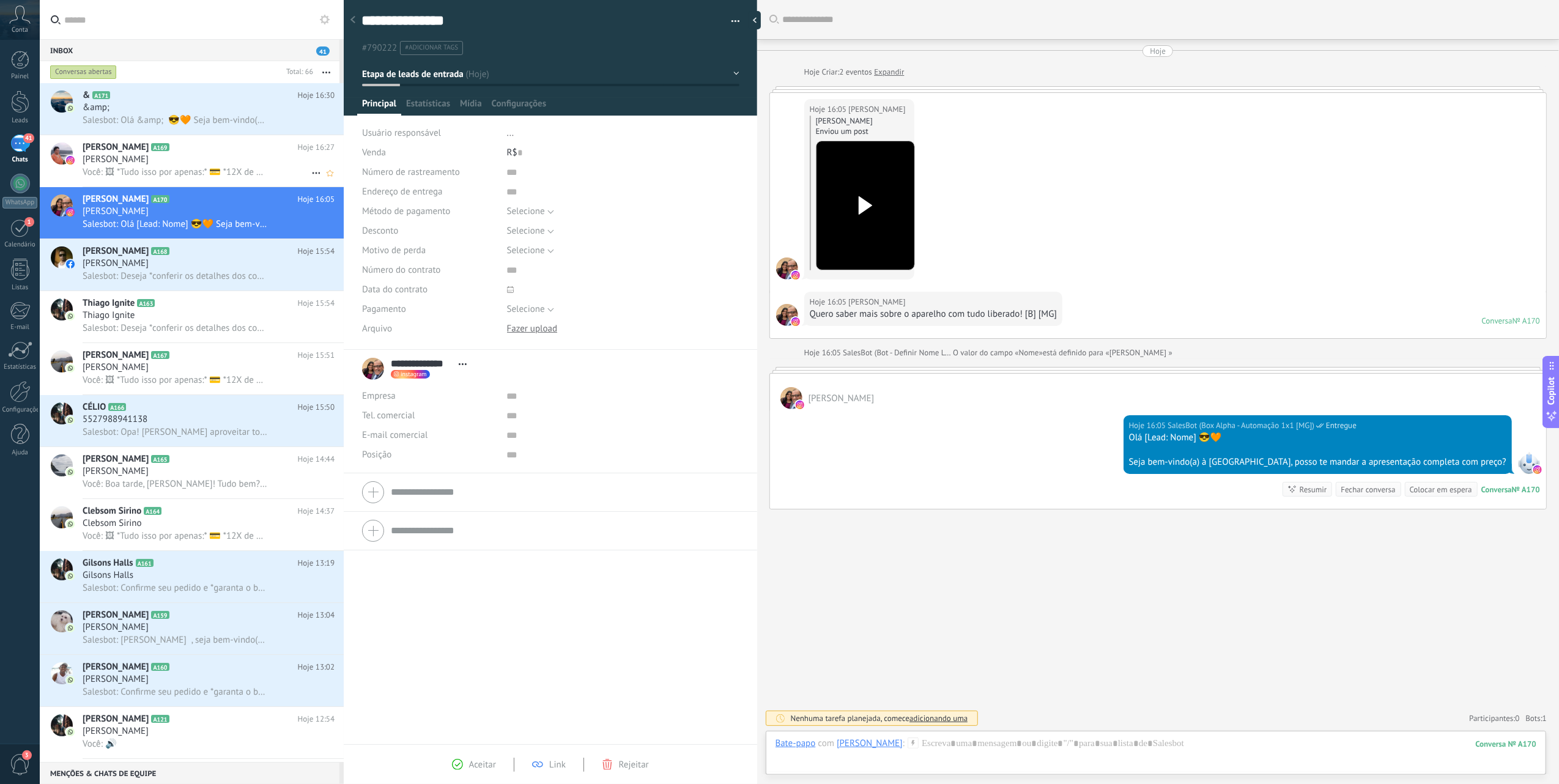
click at [257, 162] on div "[PERSON_NAME]" at bounding box center [208, 160] width 252 height 13
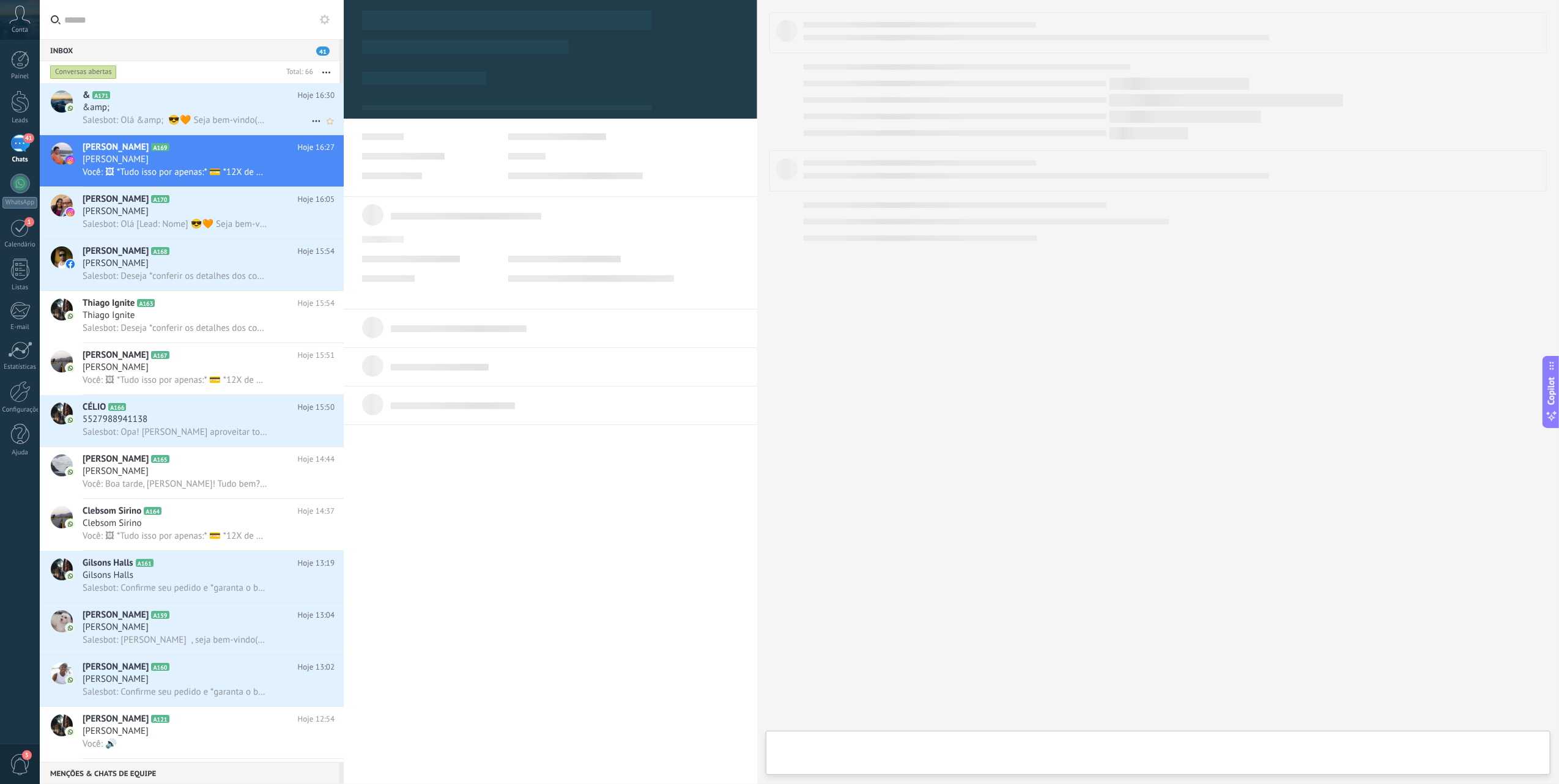
click at [263, 109] on div "&amp;" at bounding box center [208, 107] width 252 height 13
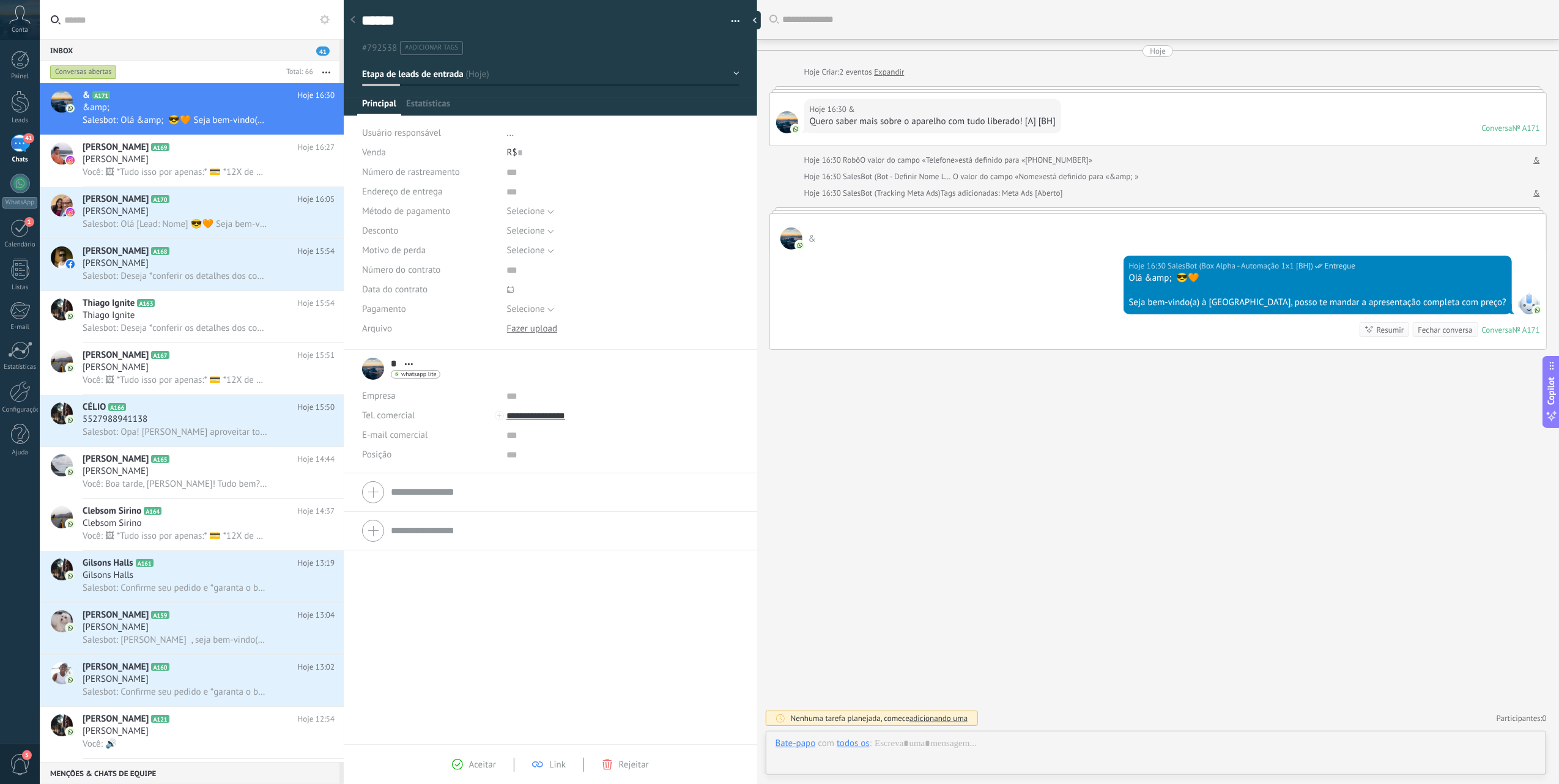
scroll to position [18, 0]
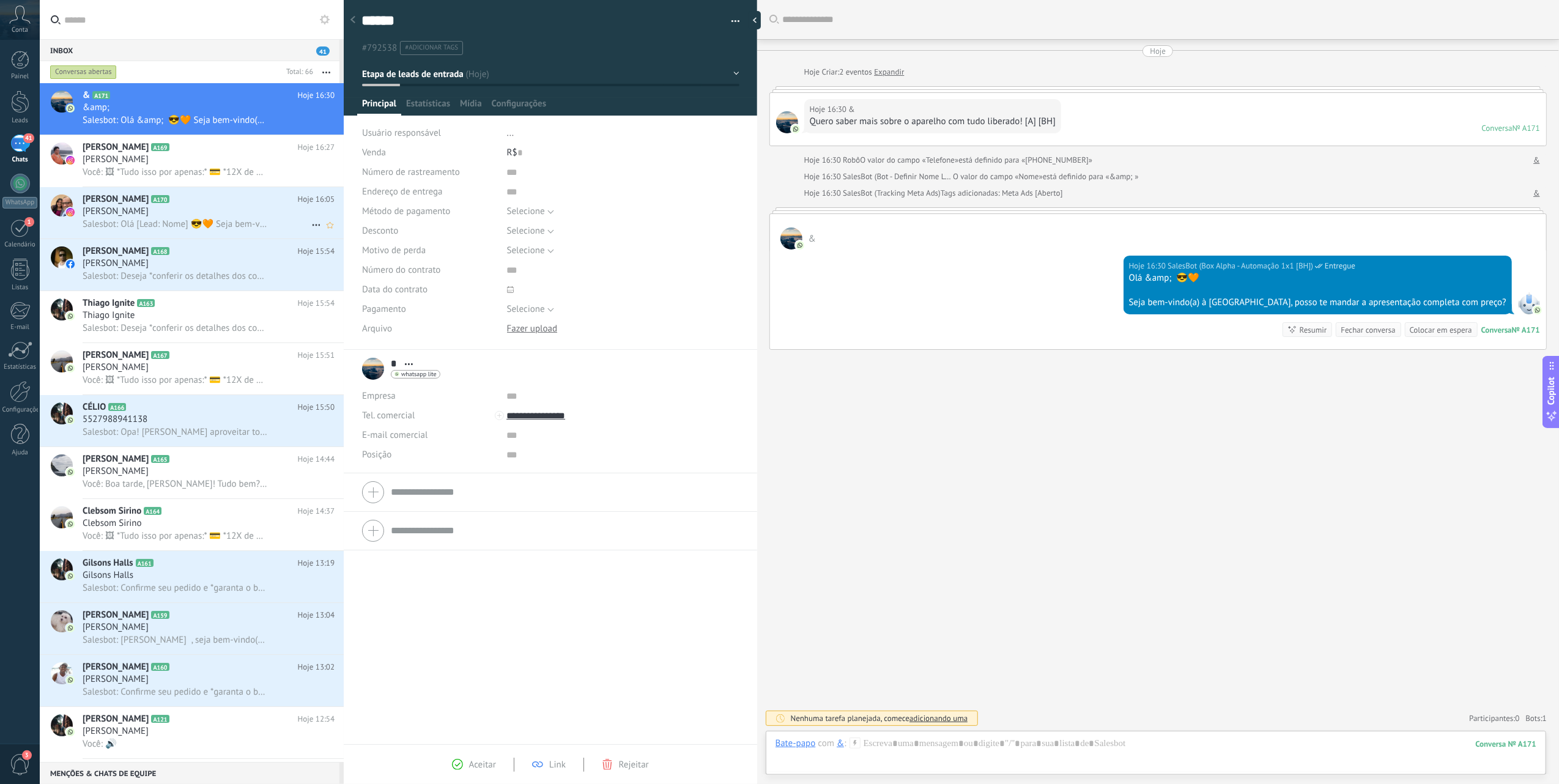
click at [211, 202] on h2 "[PERSON_NAME] A170" at bounding box center [190, 199] width 215 height 13
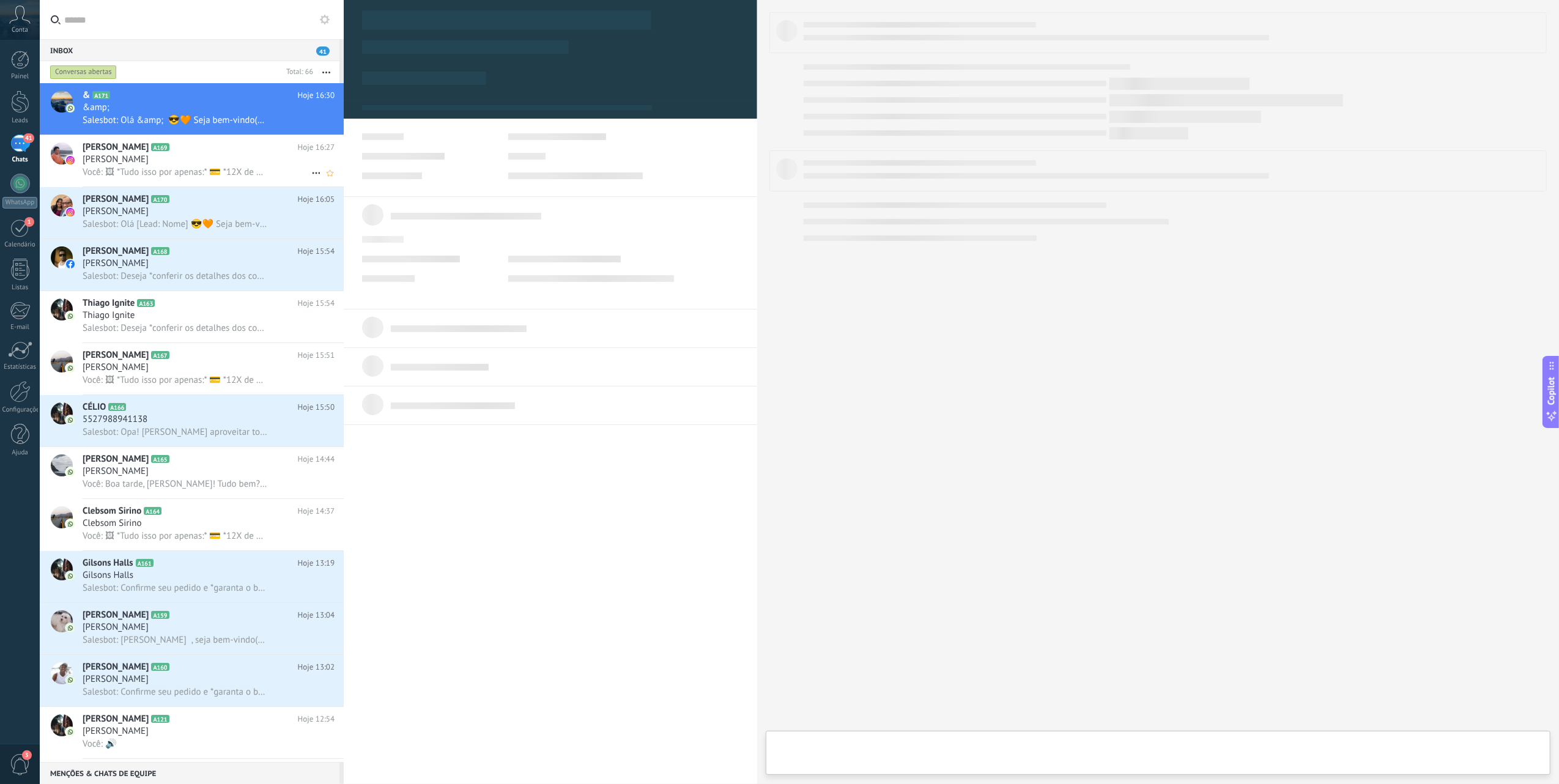
click at [219, 168] on span "Você: 🖼 *Tudo isso por apenas:* 💳 *12X de R$49,9* sem juros Ou; *R$450 à vista*…" at bounding box center [175, 172] width 185 height 12
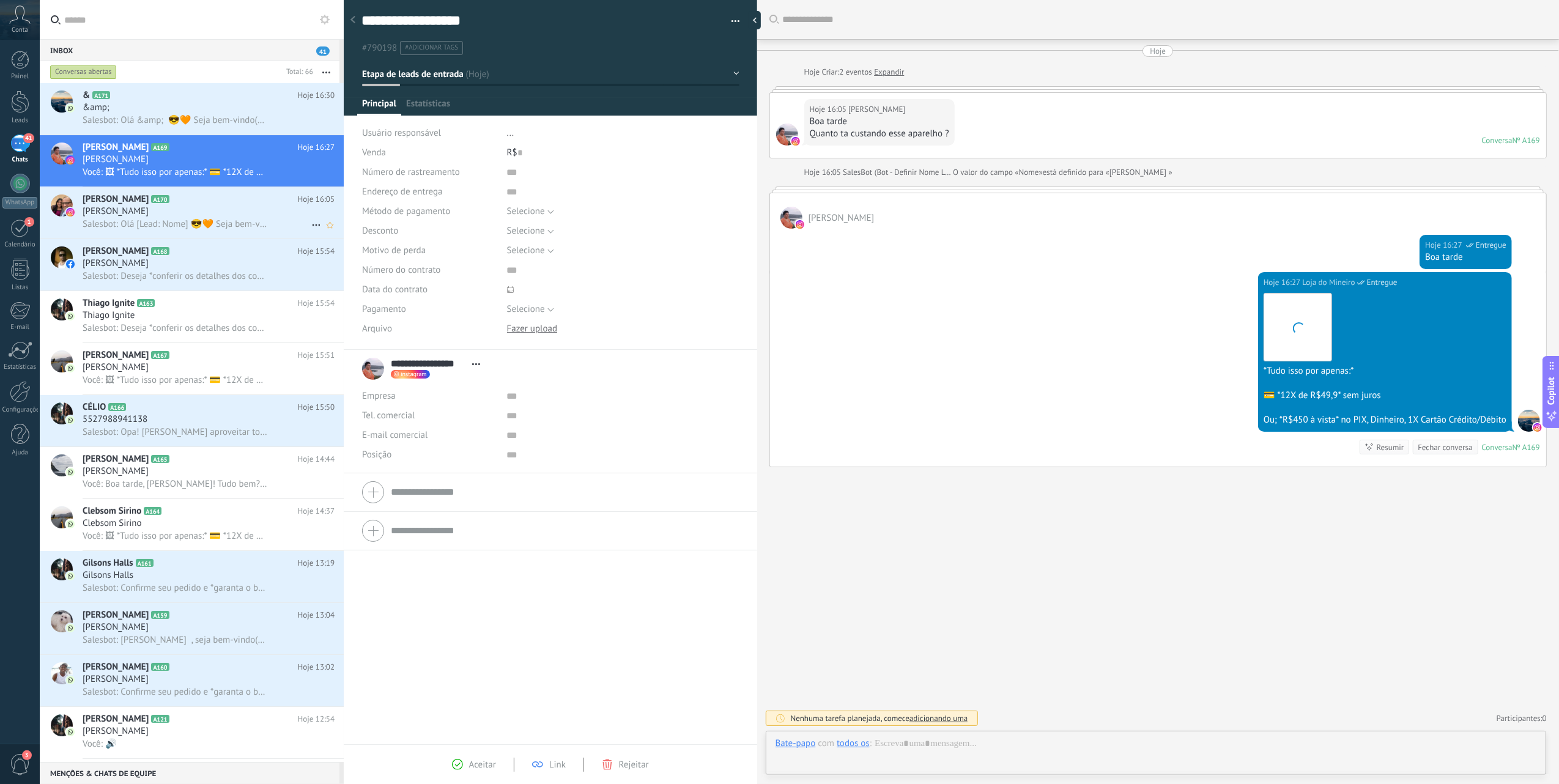
scroll to position [18, 0]
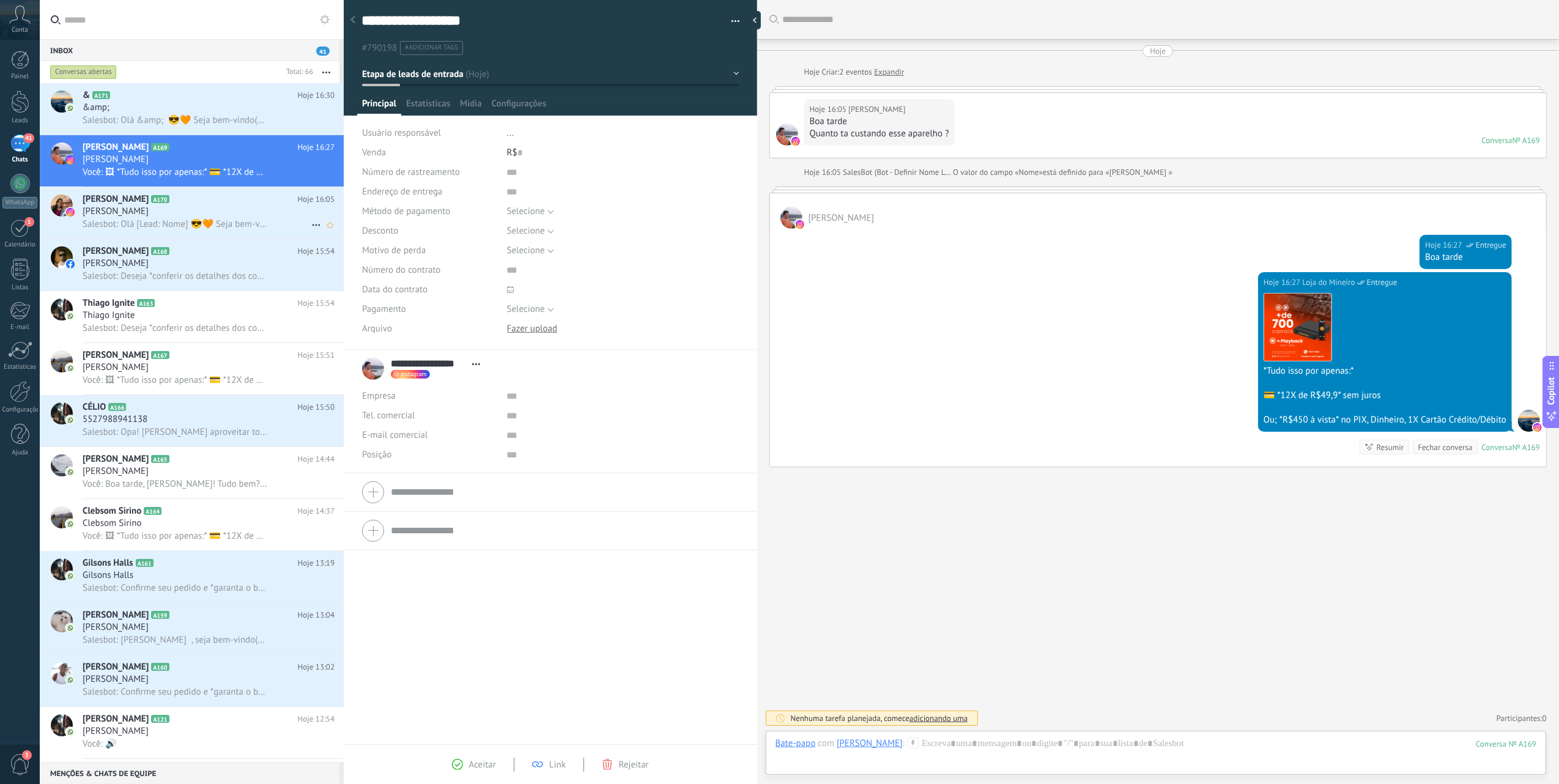
click at [206, 203] on h2 "[PERSON_NAME] A170" at bounding box center [190, 199] width 215 height 13
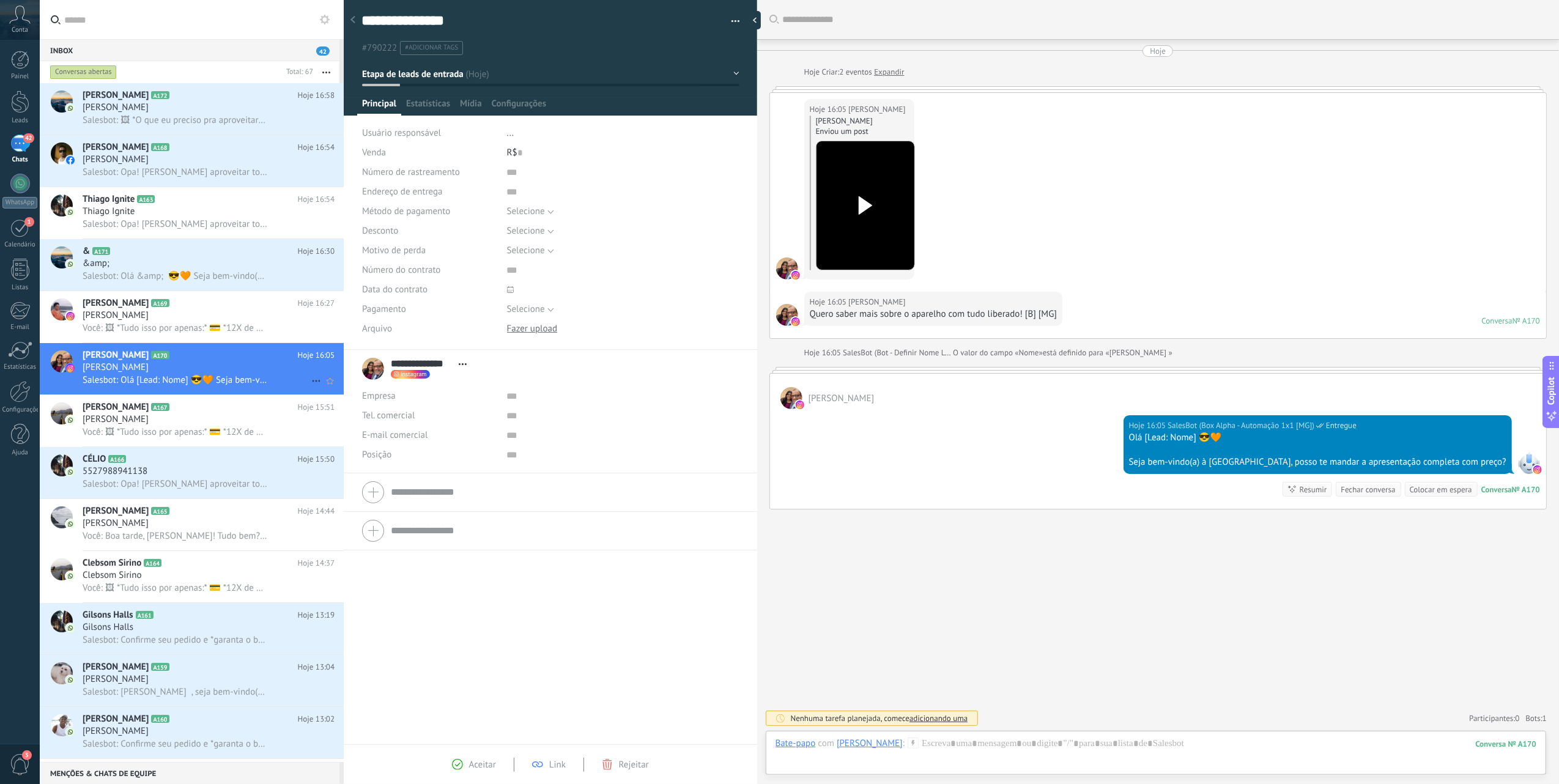
click at [248, 373] on div "[PERSON_NAME]" at bounding box center [208, 367] width 252 height 13
click at [211, 321] on div "[PERSON_NAME]" at bounding box center [208, 316] width 252 height 13
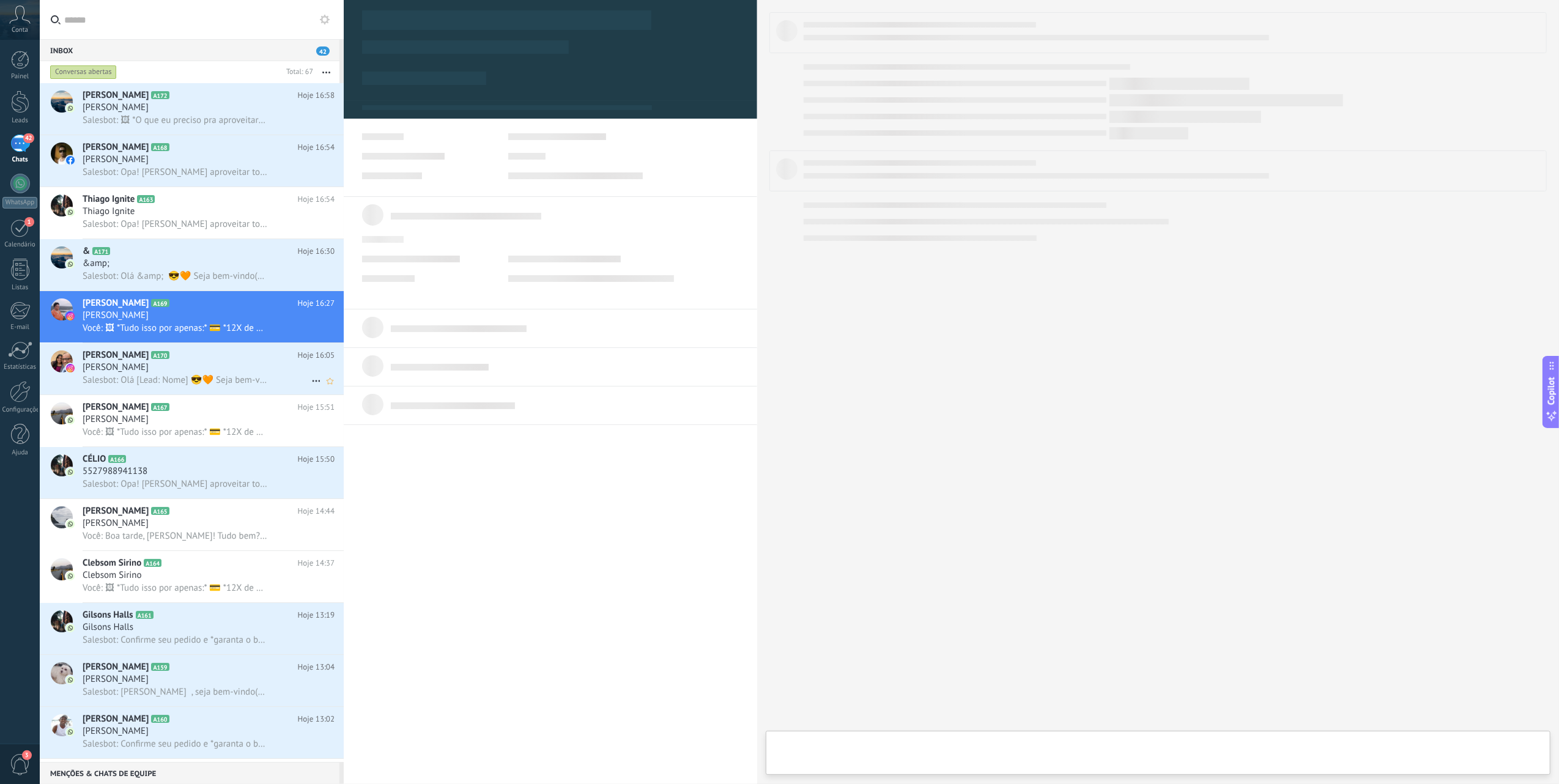
click at [204, 361] on h2 "[PERSON_NAME] A170" at bounding box center [190, 355] width 215 height 13
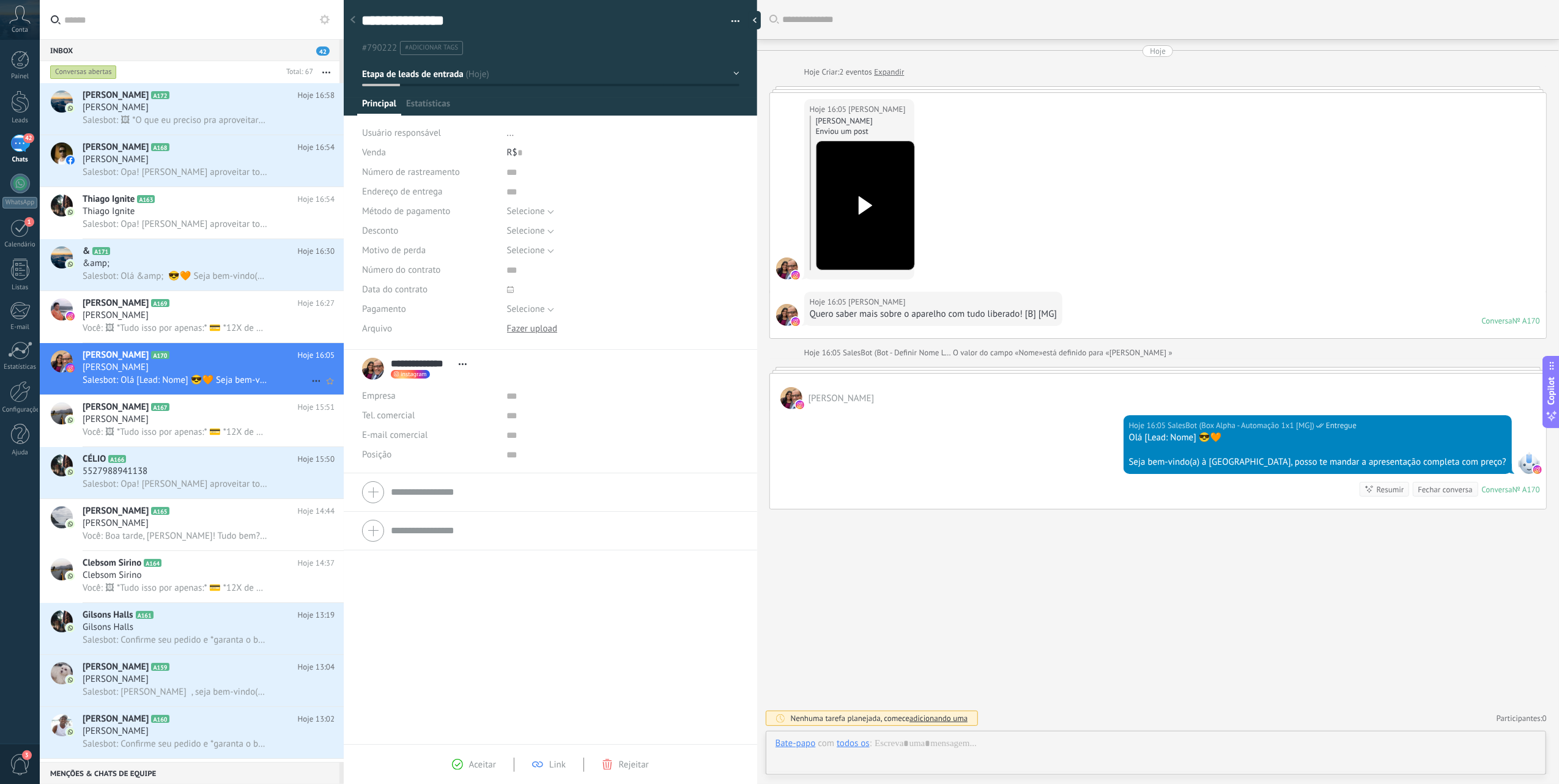
scroll to position [18, 0]
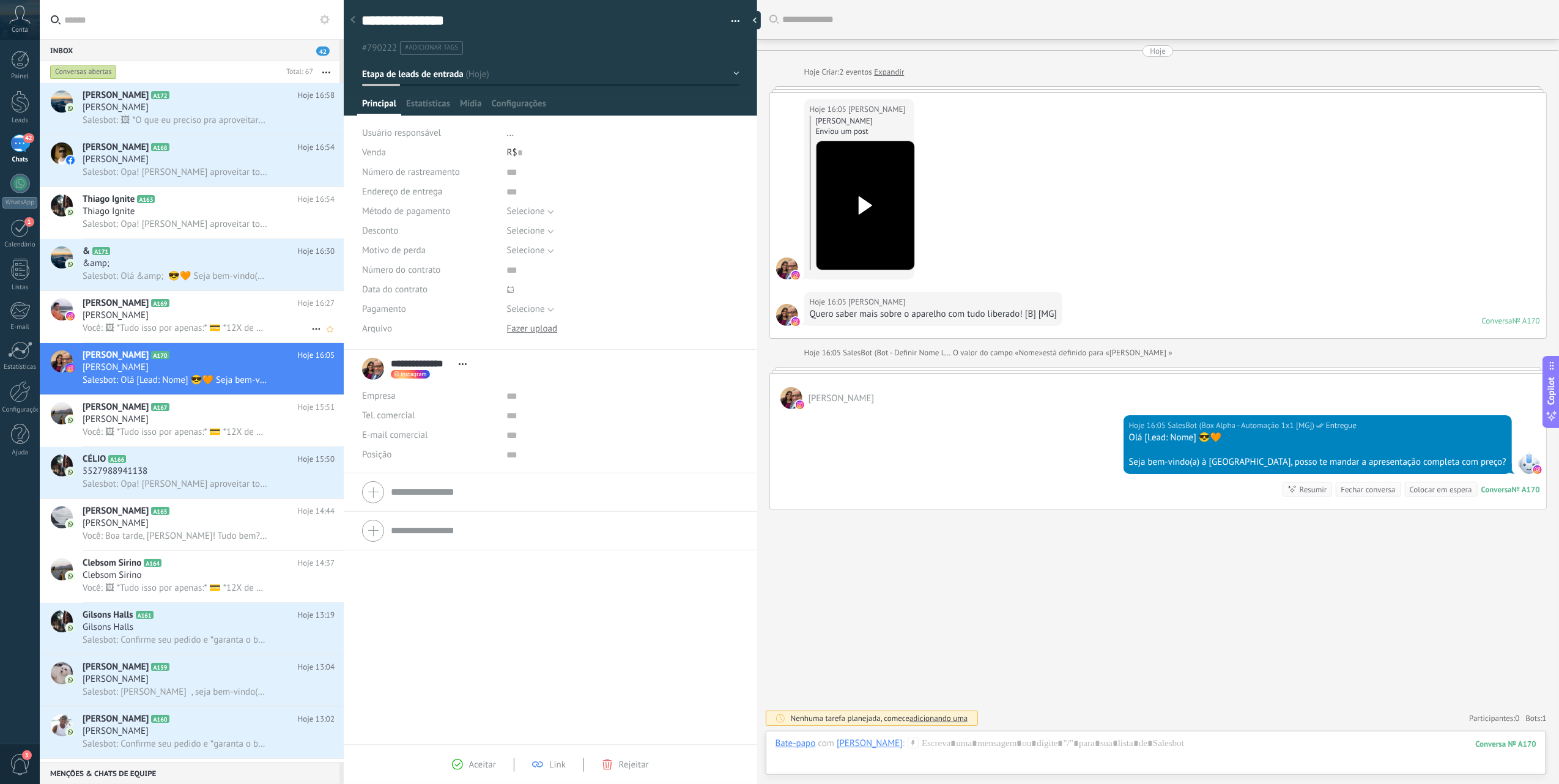
click at [228, 301] on h2 "[PERSON_NAME] A169" at bounding box center [190, 303] width 215 height 13
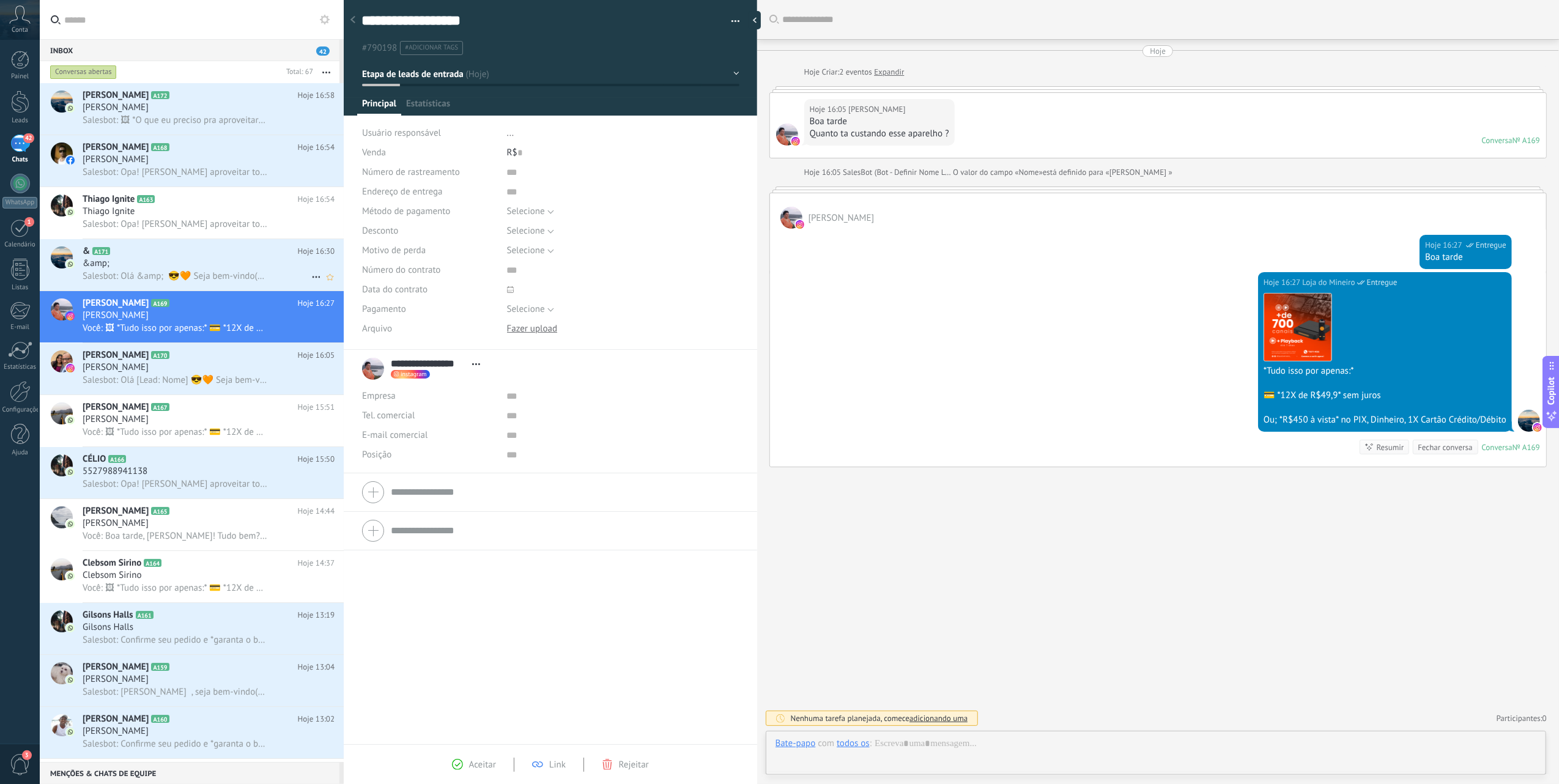
scroll to position [18, 0]
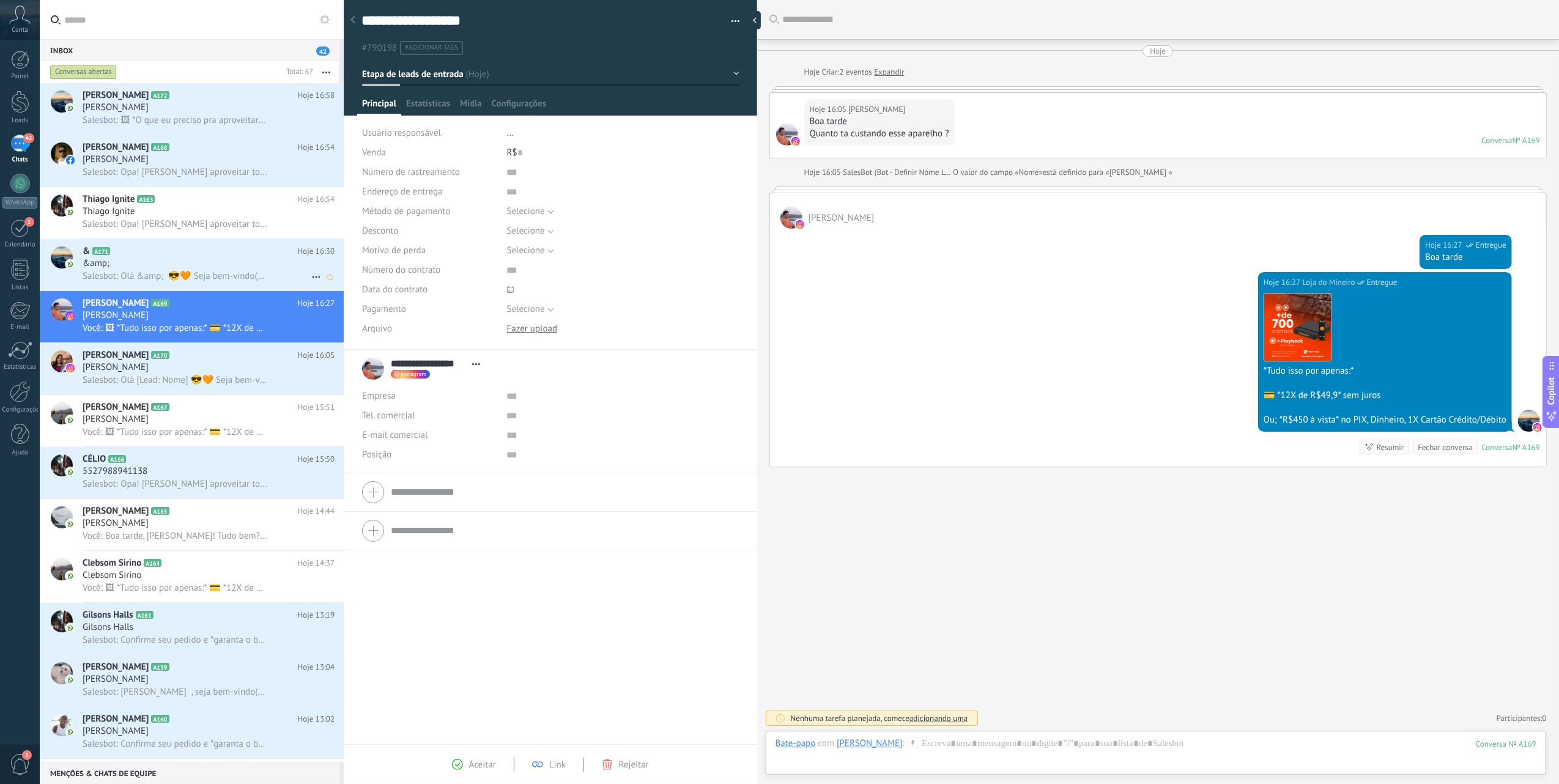
click at [231, 264] on div "&amp;" at bounding box center [208, 263] width 252 height 13
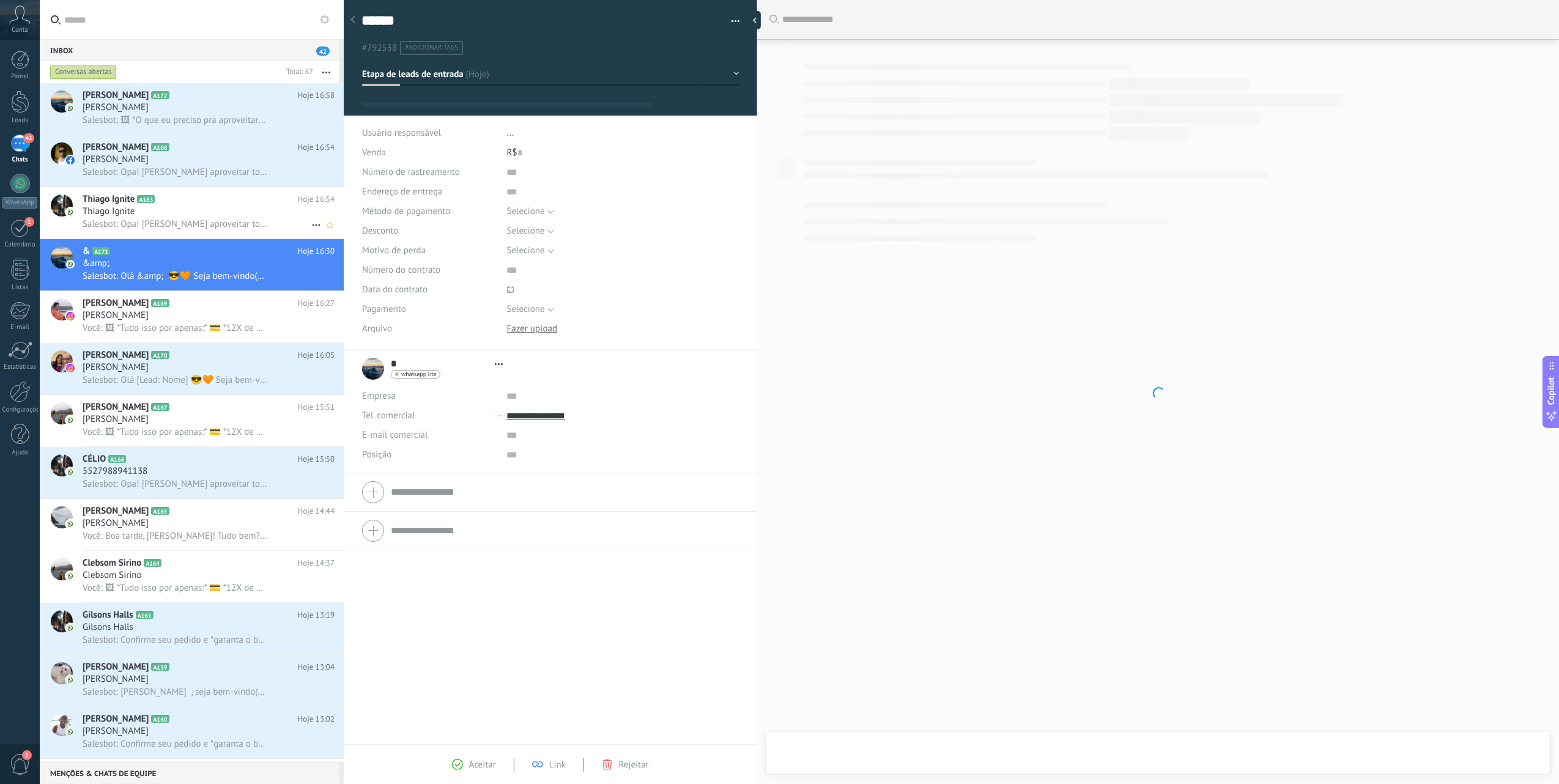
scroll to position [18, 0]
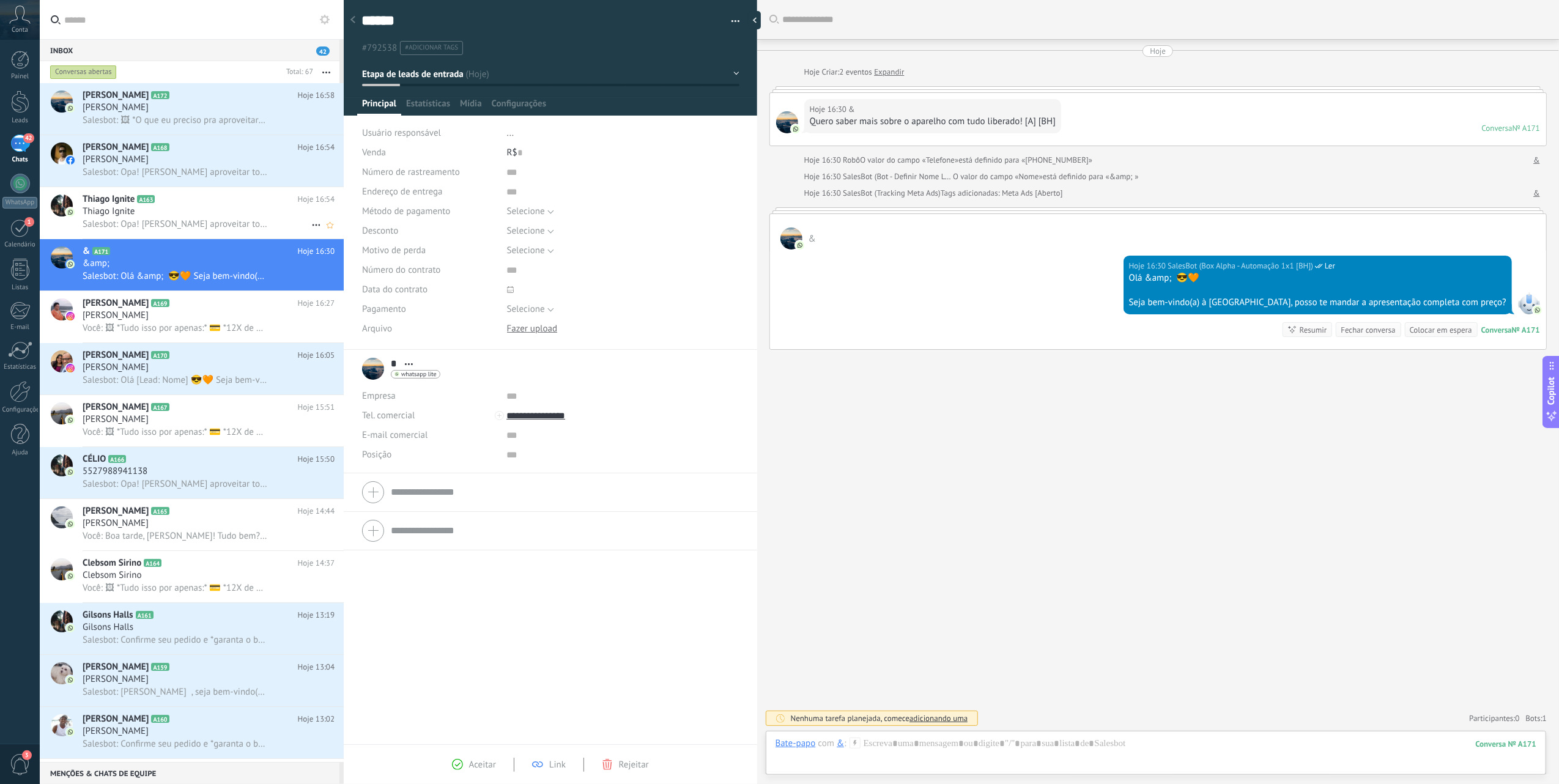
click at [245, 211] on div "Thiago Ignite" at bounding box center [208, 211] width 252 height 13
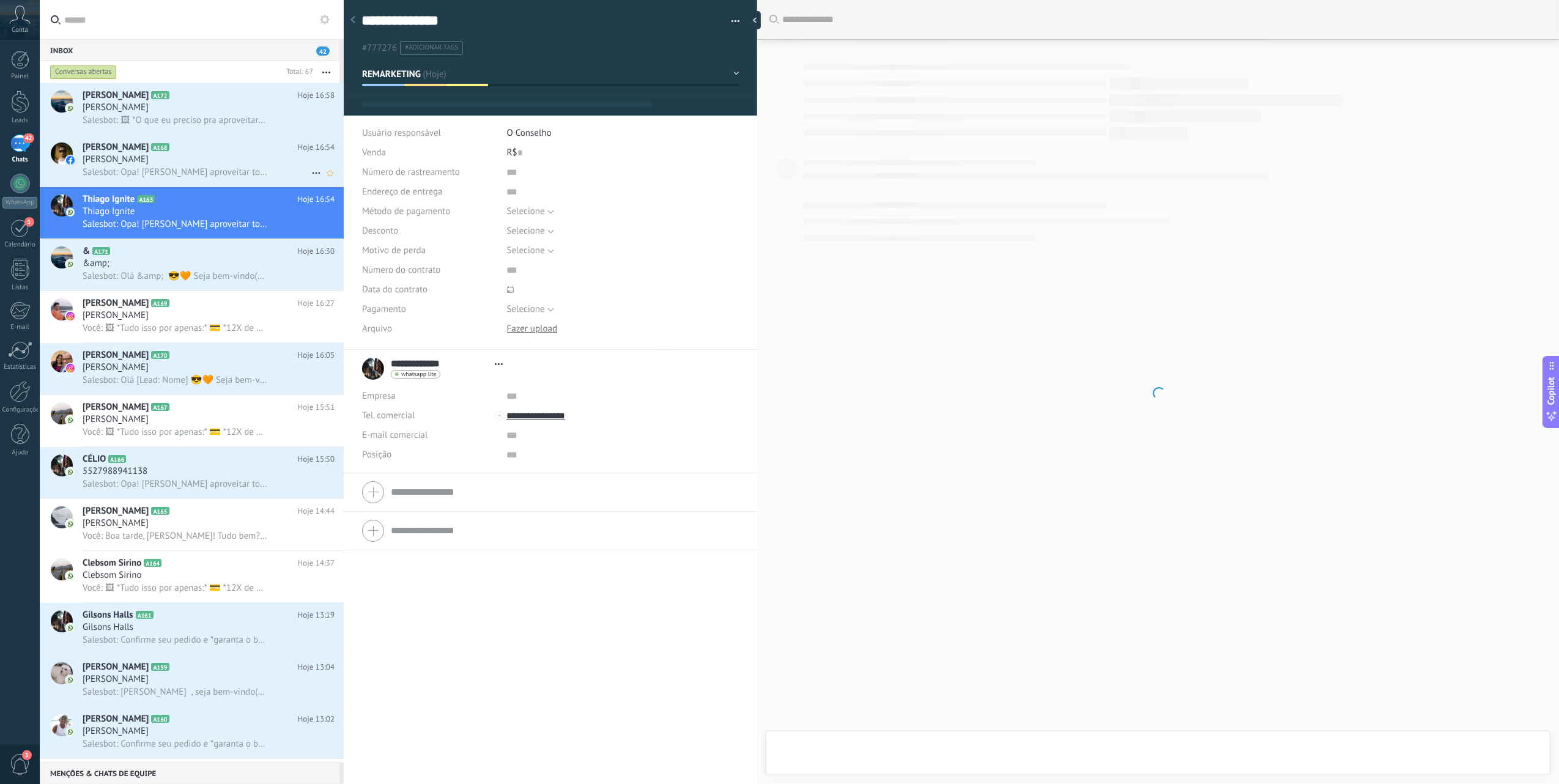
click at [257, 159] on div "[PERSON_NAME]" at bounding box center [208, 160] width 252 height 13
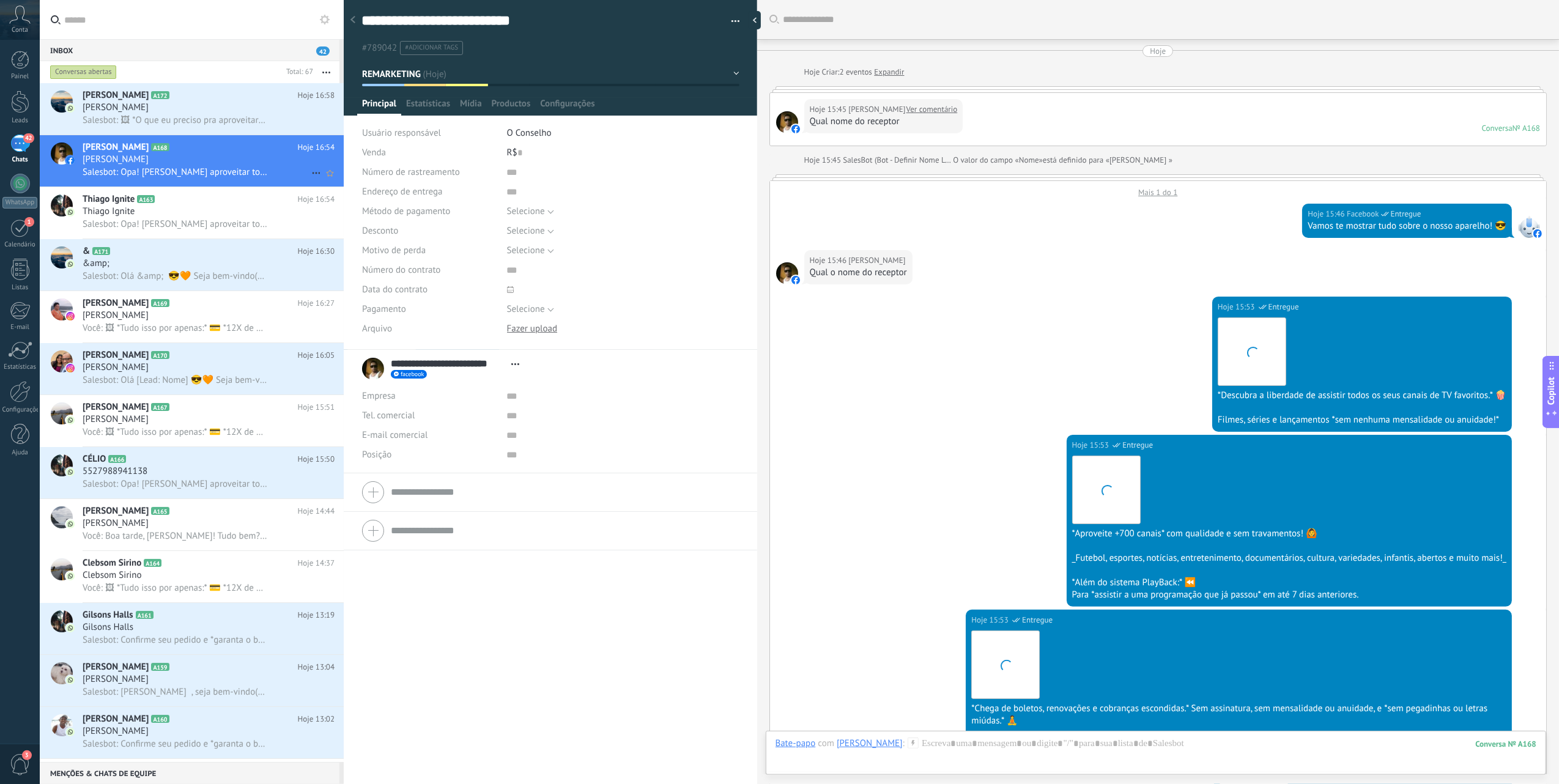
scroll to position [1229, 0]
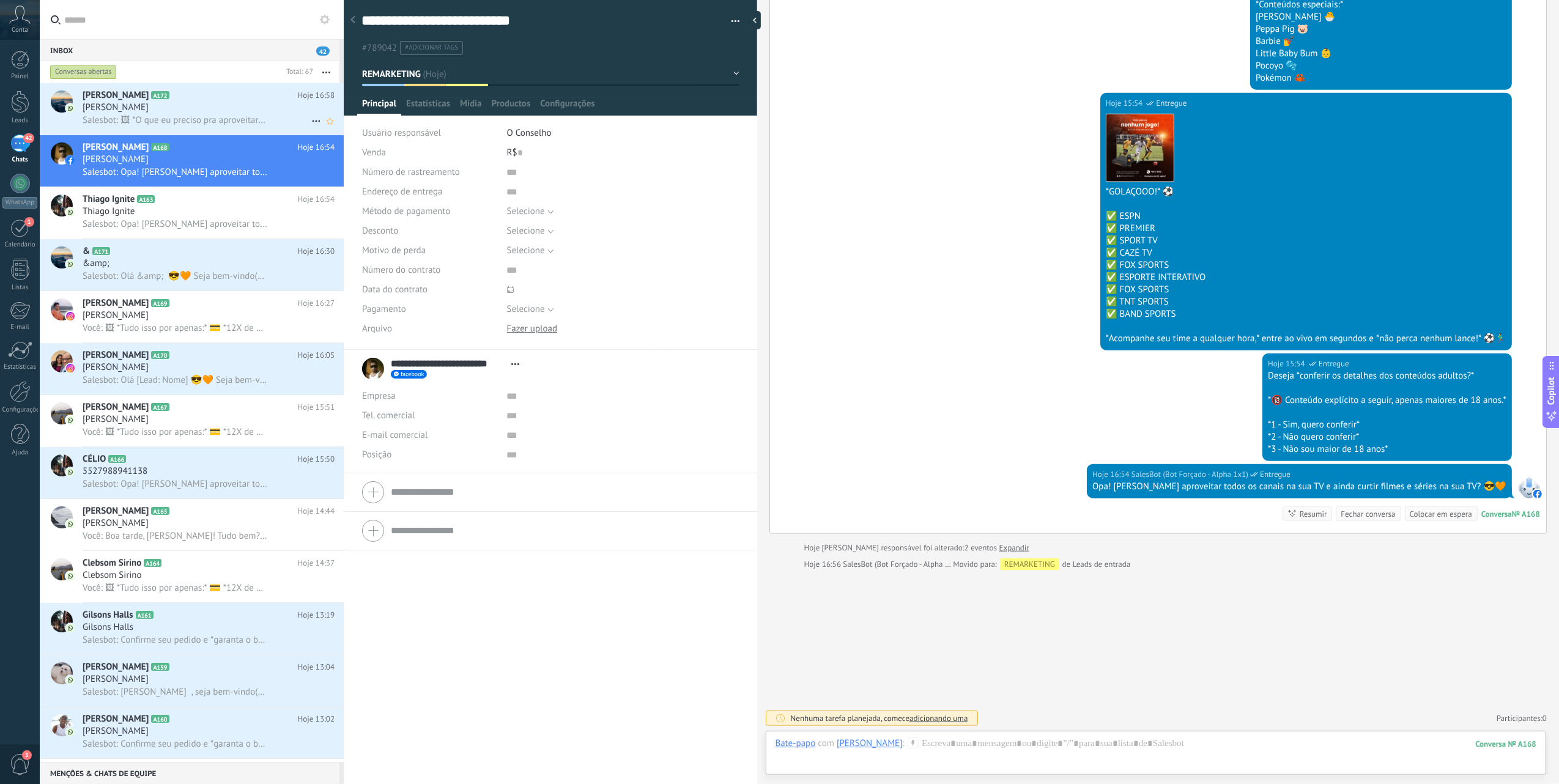
click at [232, 110] on div "[PERSON_NAME]" at bounding box center [208, 107] width 252 height 13
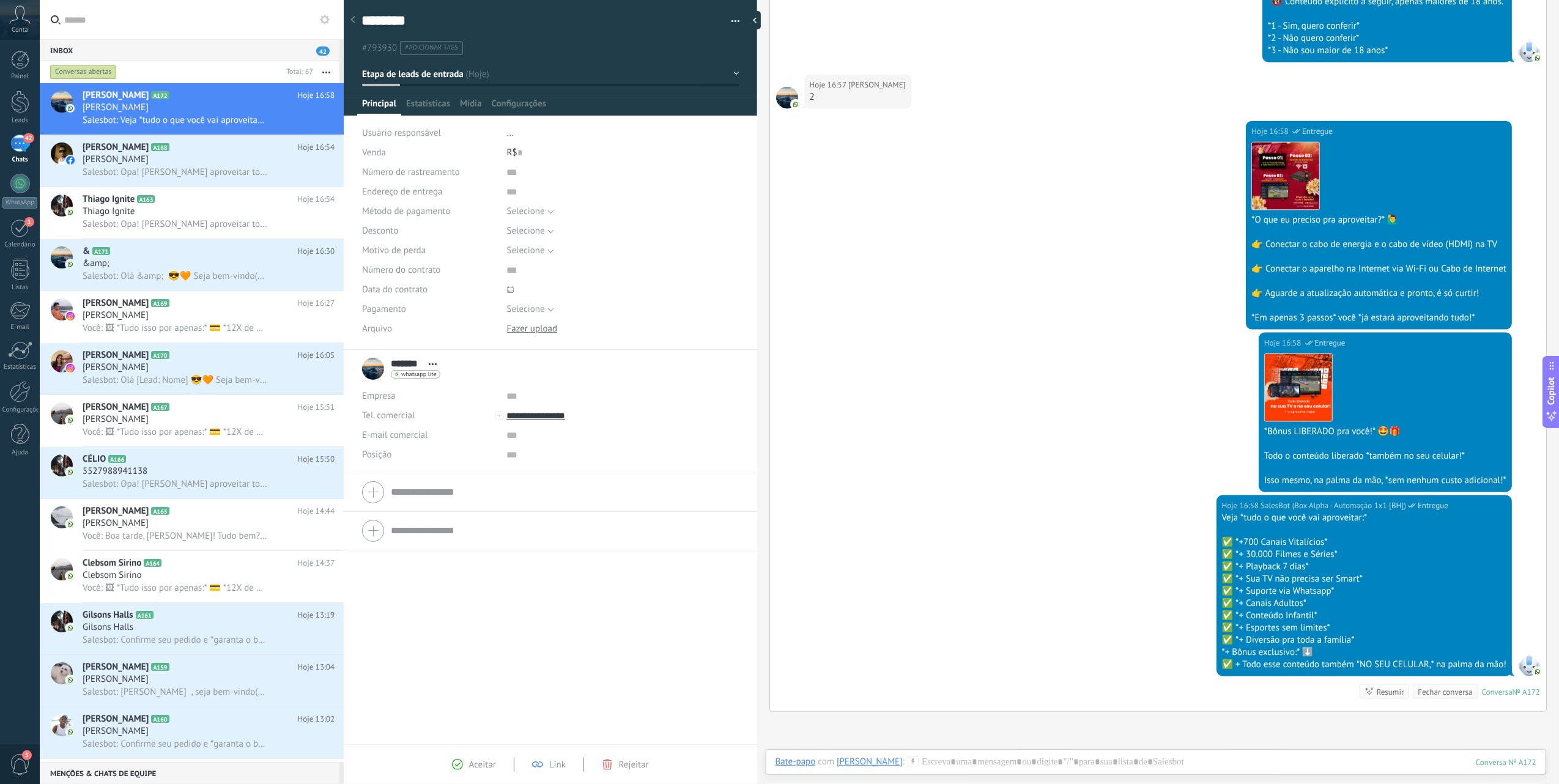
scroll to position [1603, 0]
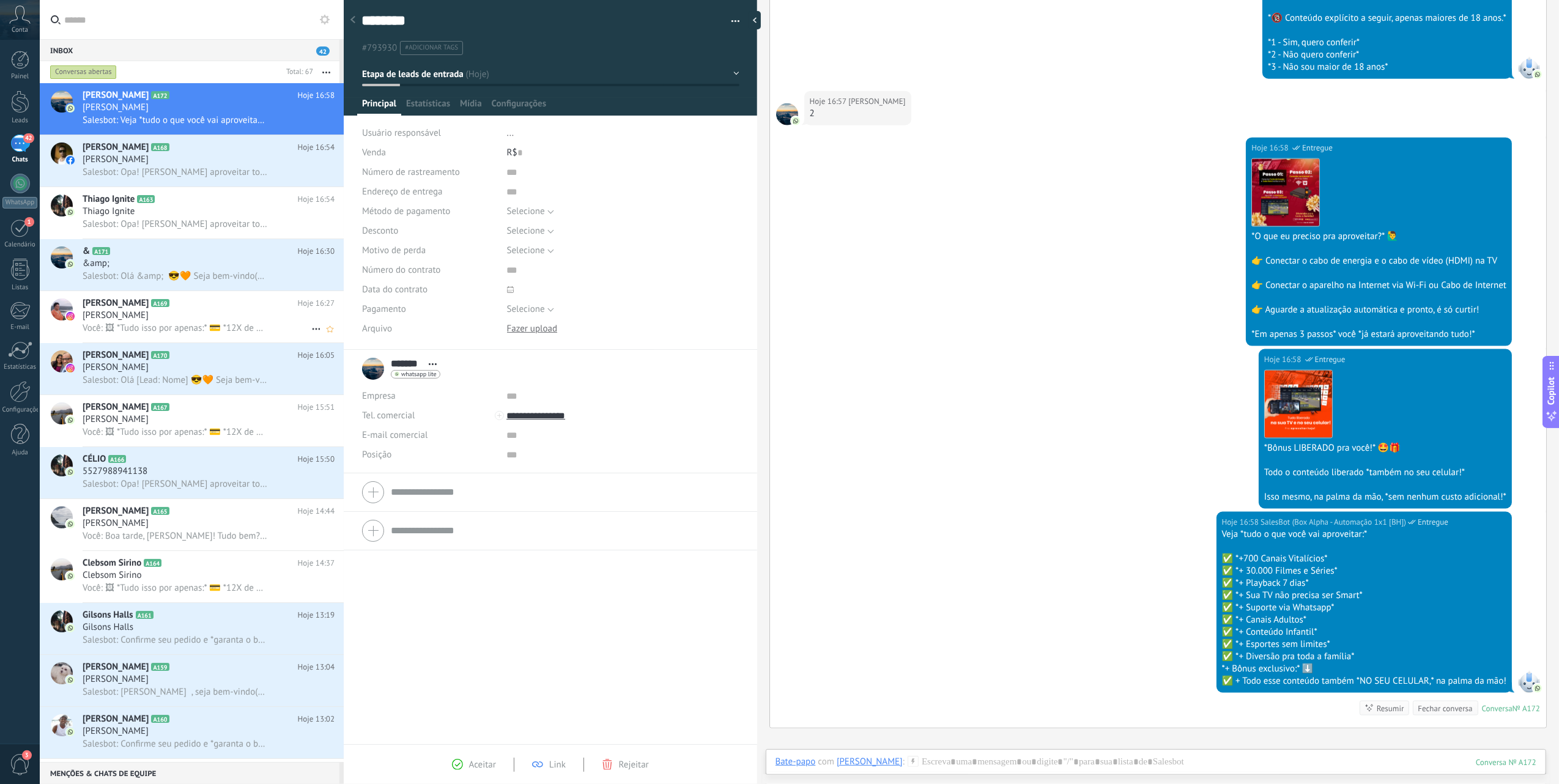
click at [137, 321] on div "Você: 🖼 *Tudo isso por apenas:* 💳 *12X de R$49,9* sem juros Ou; *R$450 à vista*…" at bounding box center [208, 327] width 252 height 13
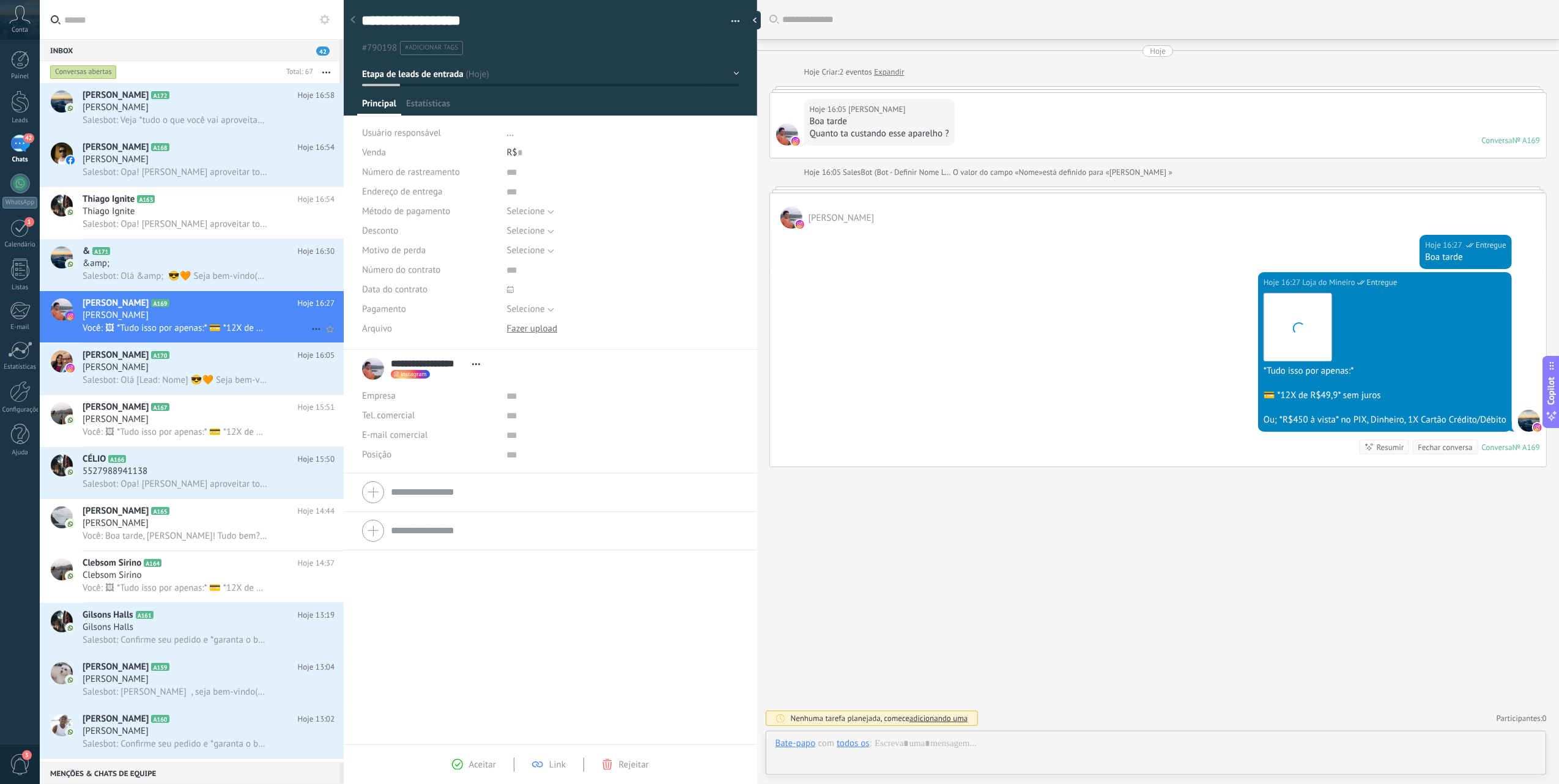
scroll to position [18, 0]
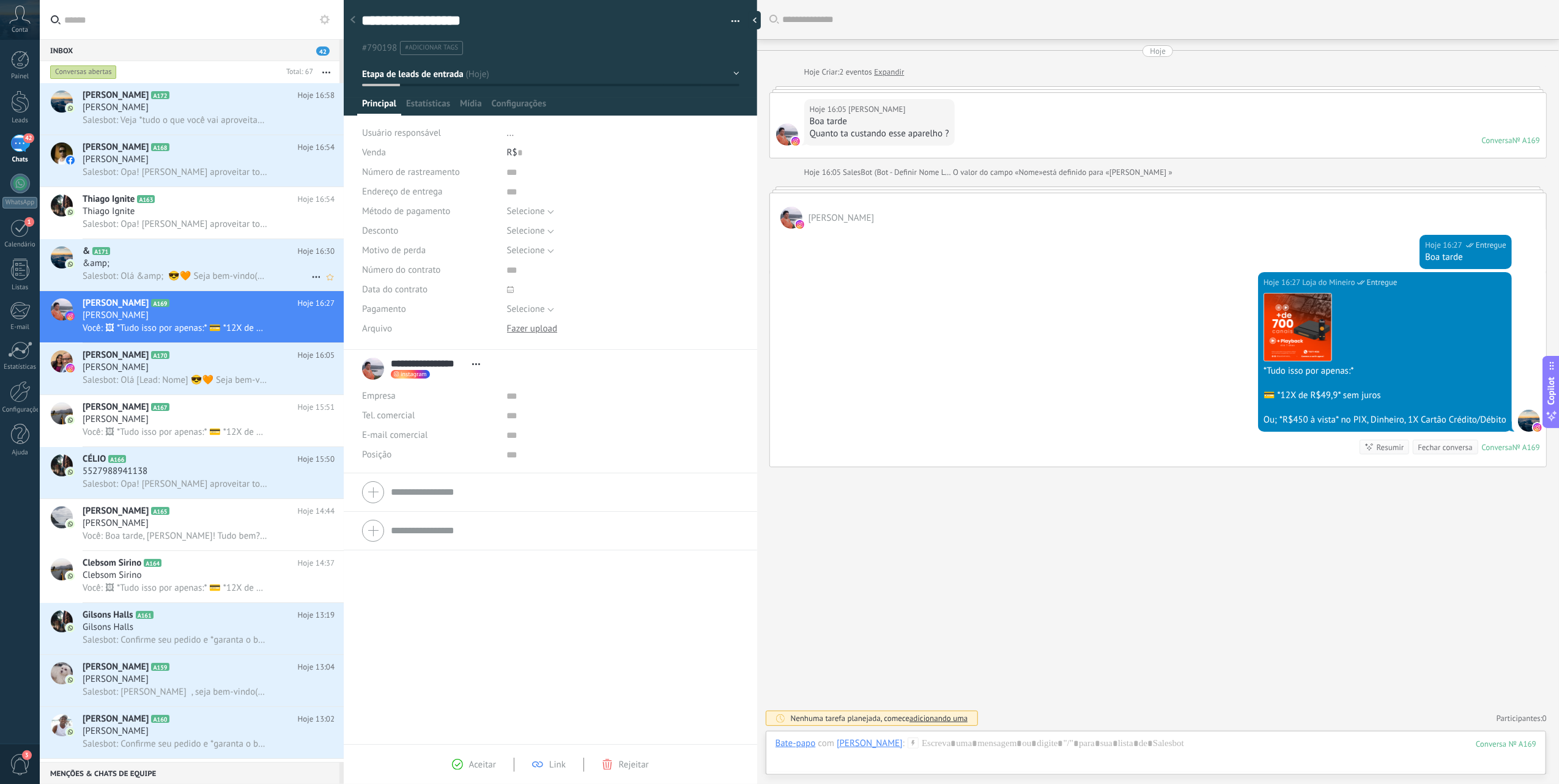
click at [118, 242] on div "& A171 Hoje 16:30 &amp; Salesbot: Olá &amp; 😎🧡 Seja bem-vindo(a) à [GEOGRAPHIC_…" at bounding box center [213, 265] width 261 height 52
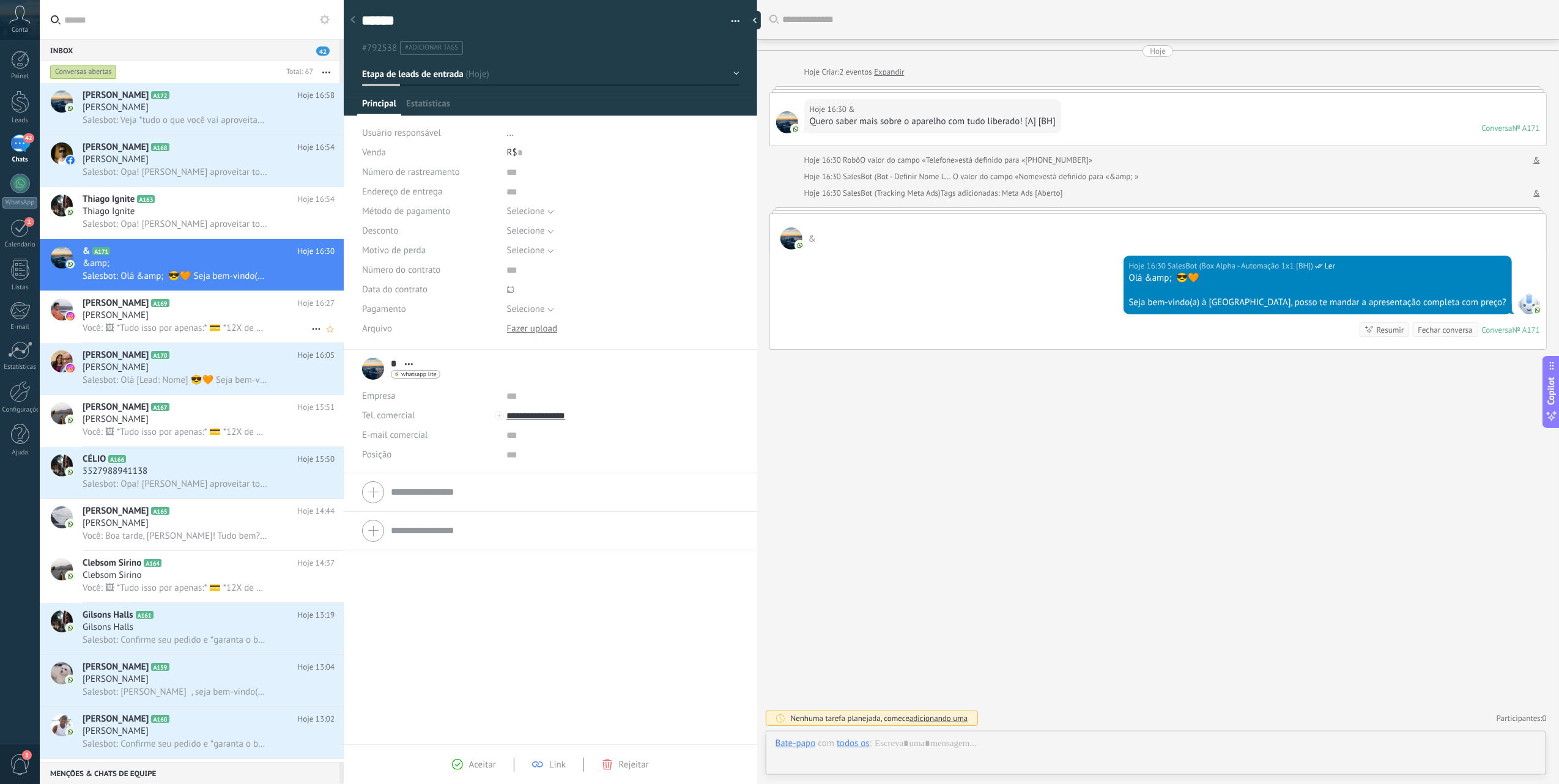
scroll to position [18, 0]
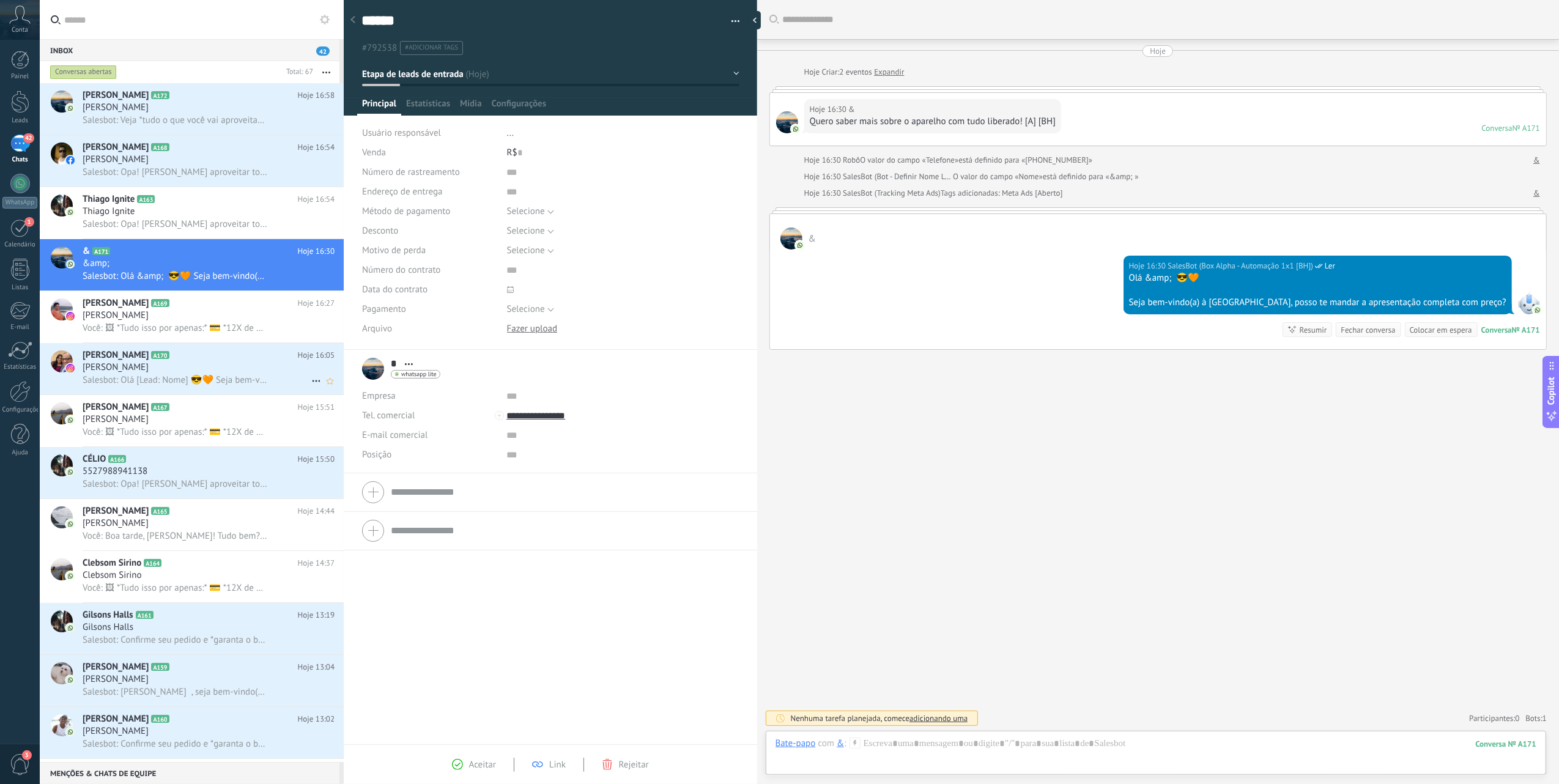
click at [183, 372] on div "[PERSON_NAME]" at bounding box center [208, 367] width 252 height 13
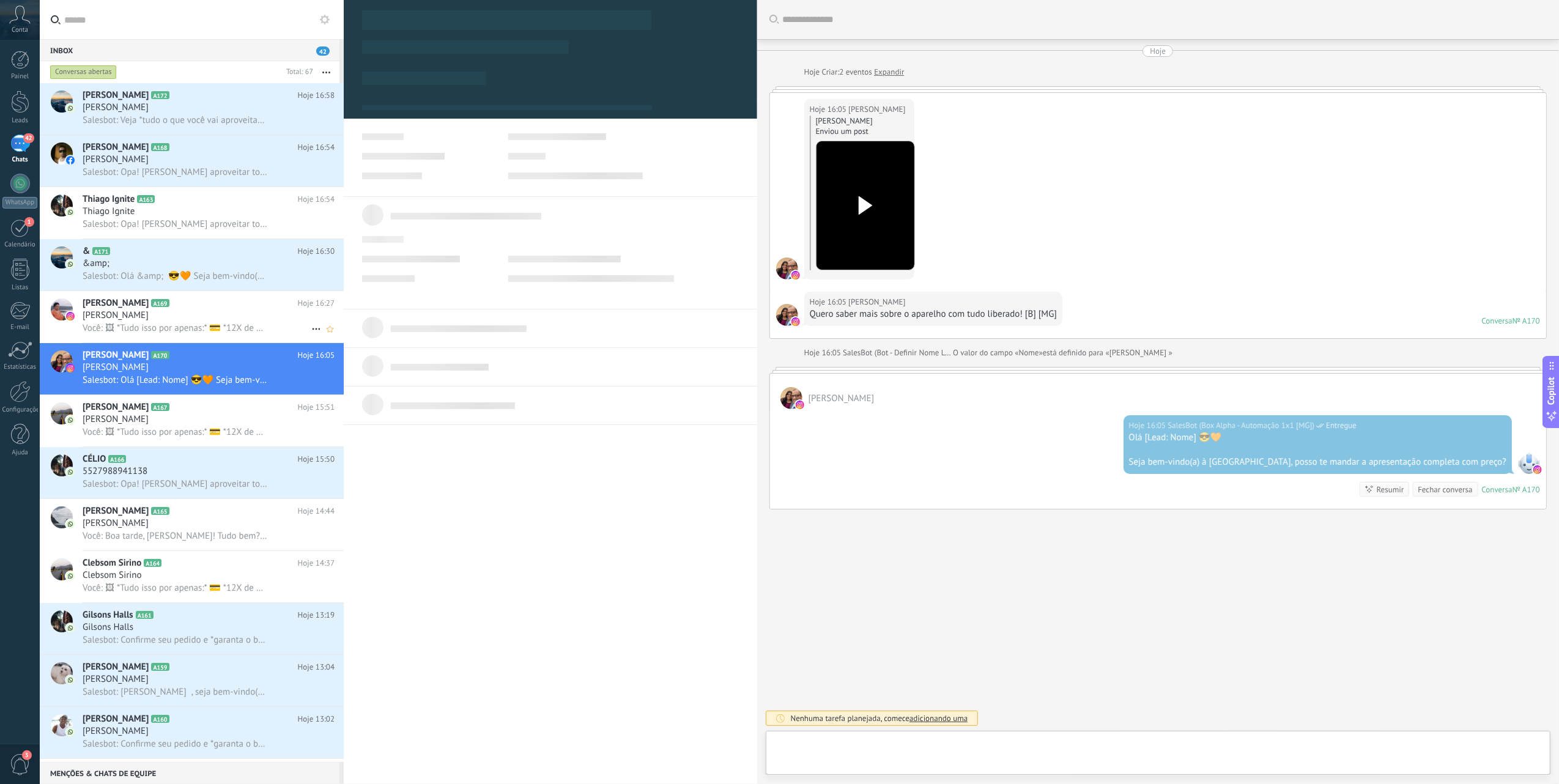
scroll to position [18, 0]
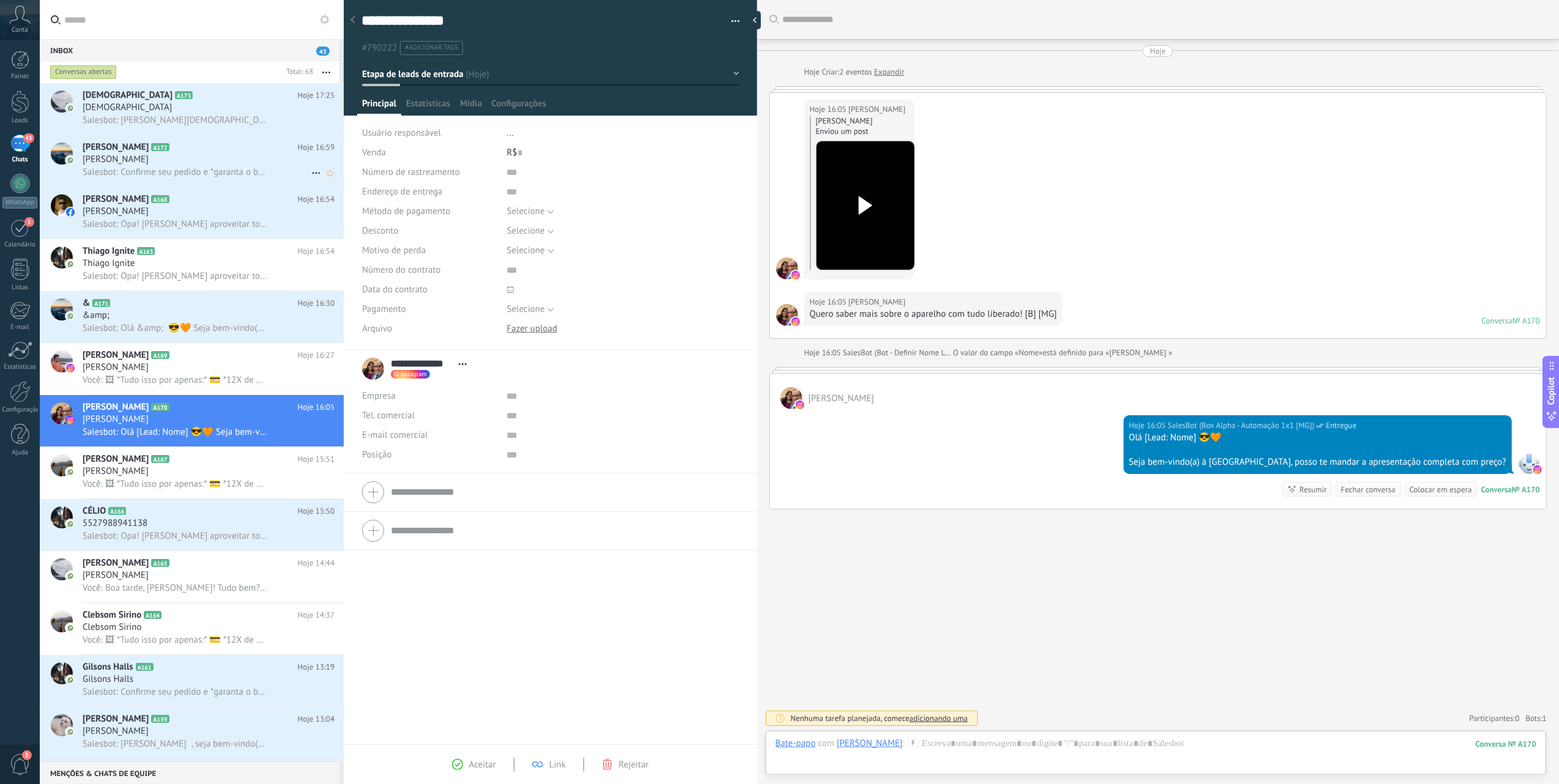
click at [188, 154] on div "[PERSON_NAME]" at bounding box center [208, 160] width 252 height 13
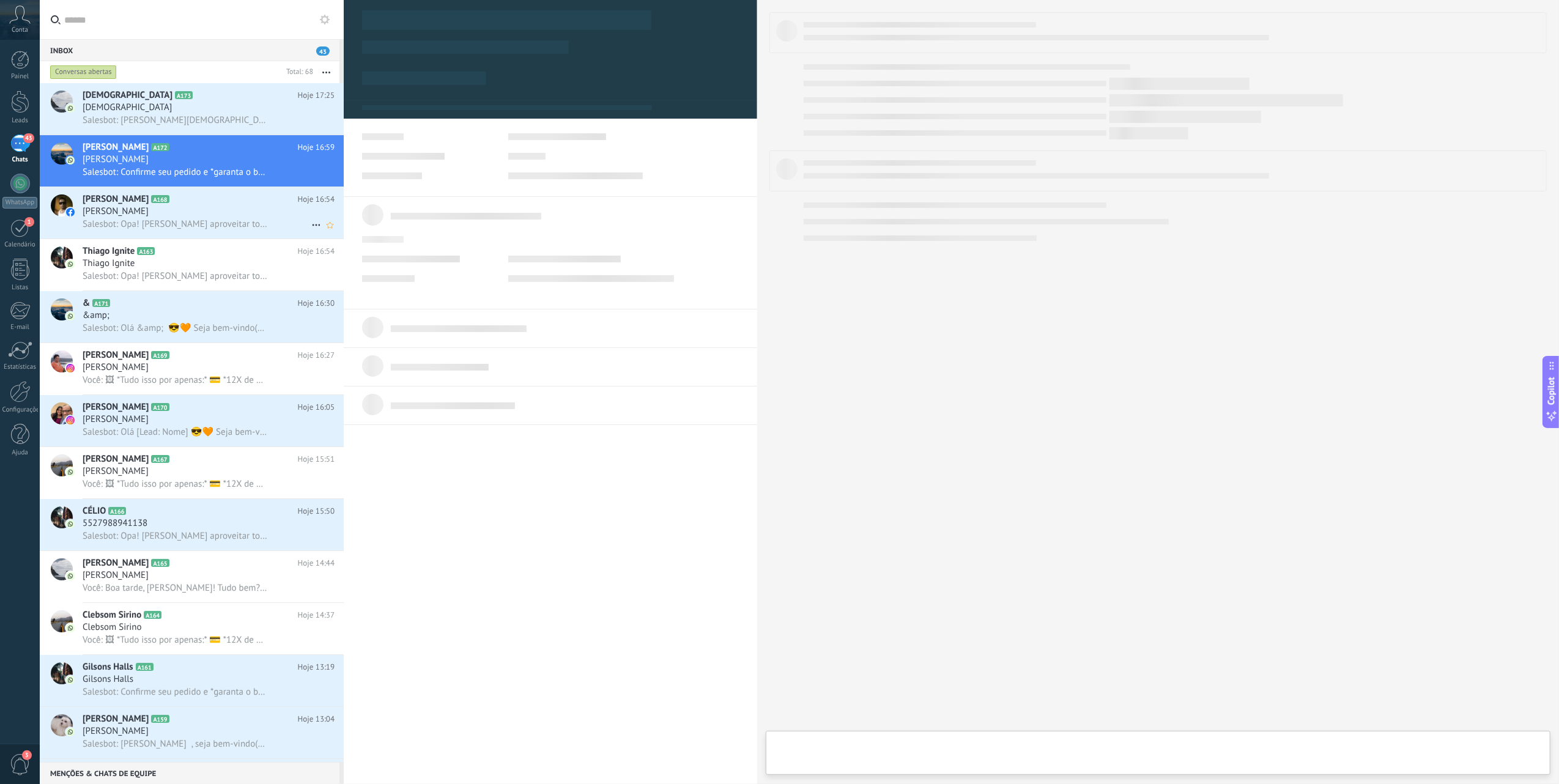
click at [211, 214] on div "[PERSON_NAME]" at bounding box center [208, 211] width 252 height 13
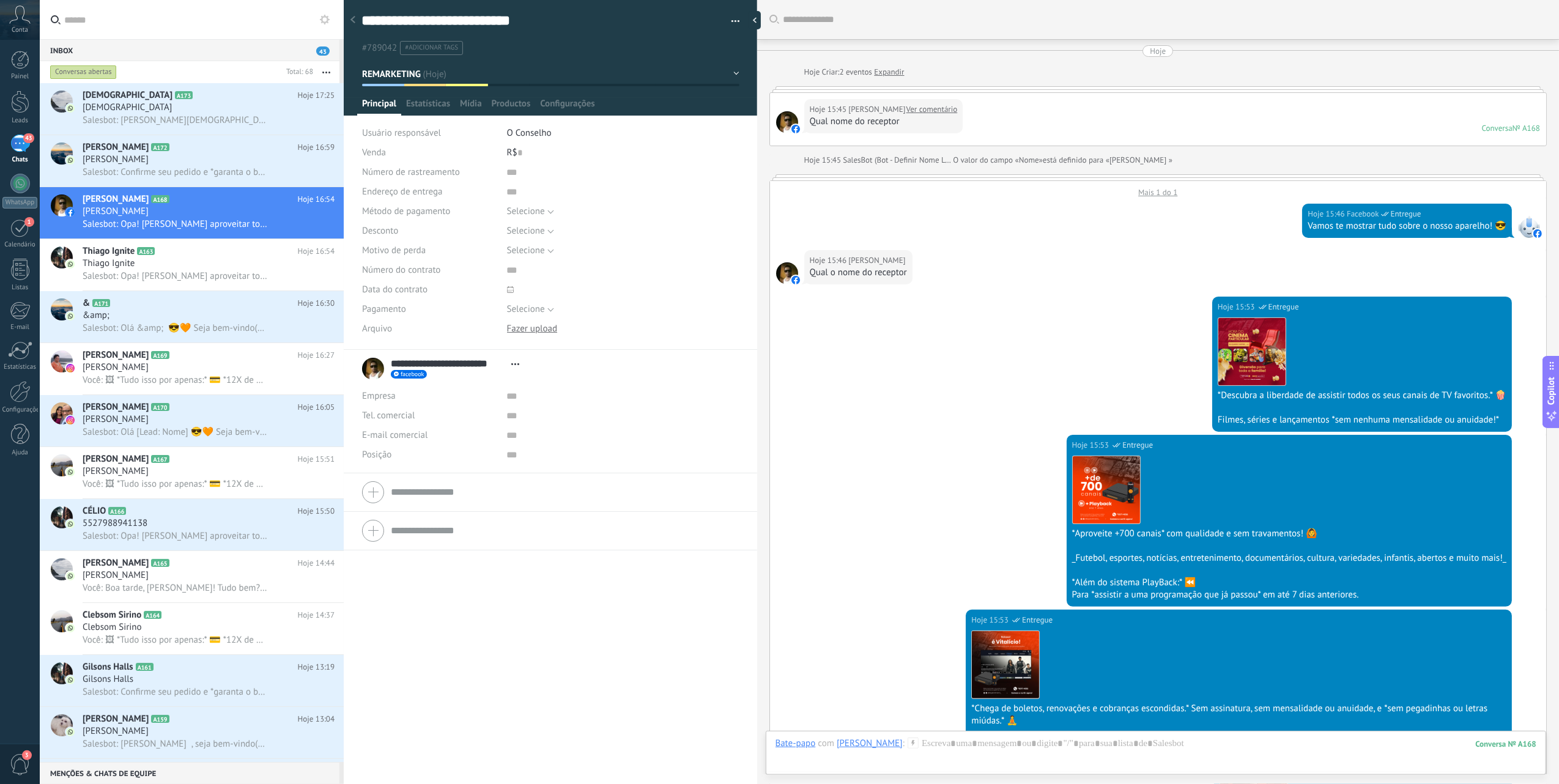
scroll to position [18, 0]
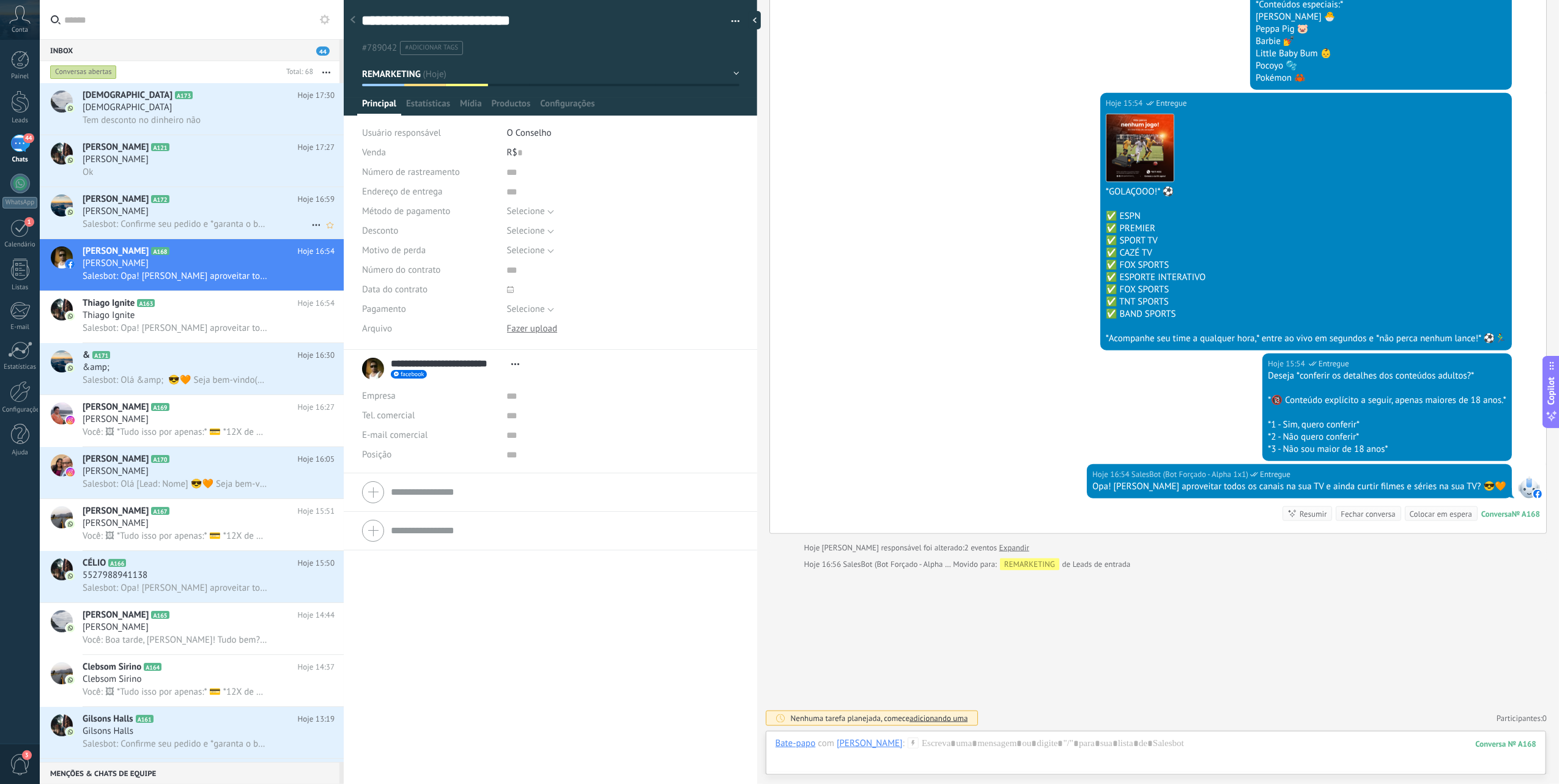
click at [239, 202] on h2 "Clayton A172" at bounding box center [190, 199] width 215 height 13
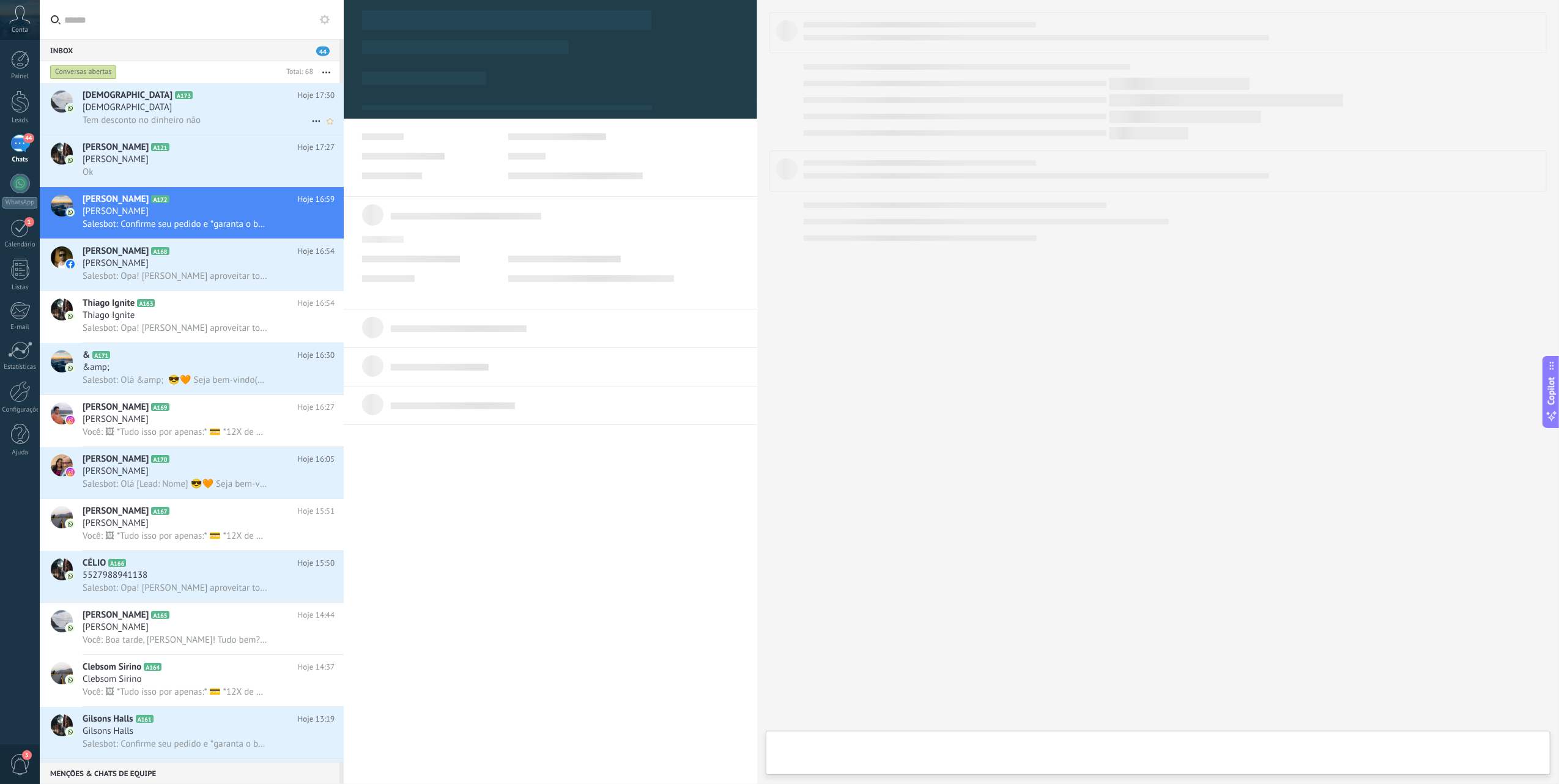
click at [245, 100] on h2 "[DEMOGRAPHIC_DATA] A173" at bounding box center [190, 95] width 215 height 13
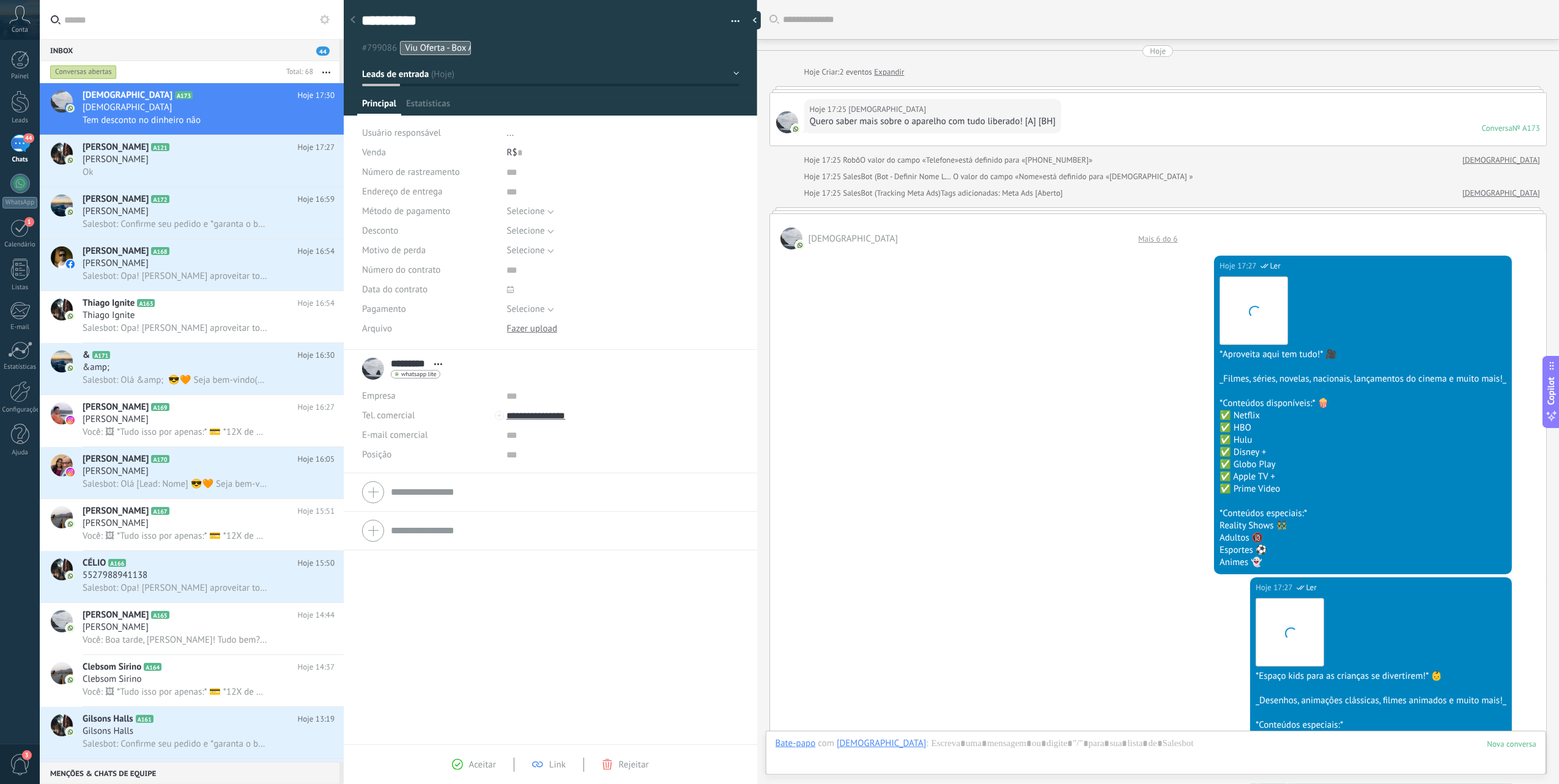
scroll to position [1858, 0]
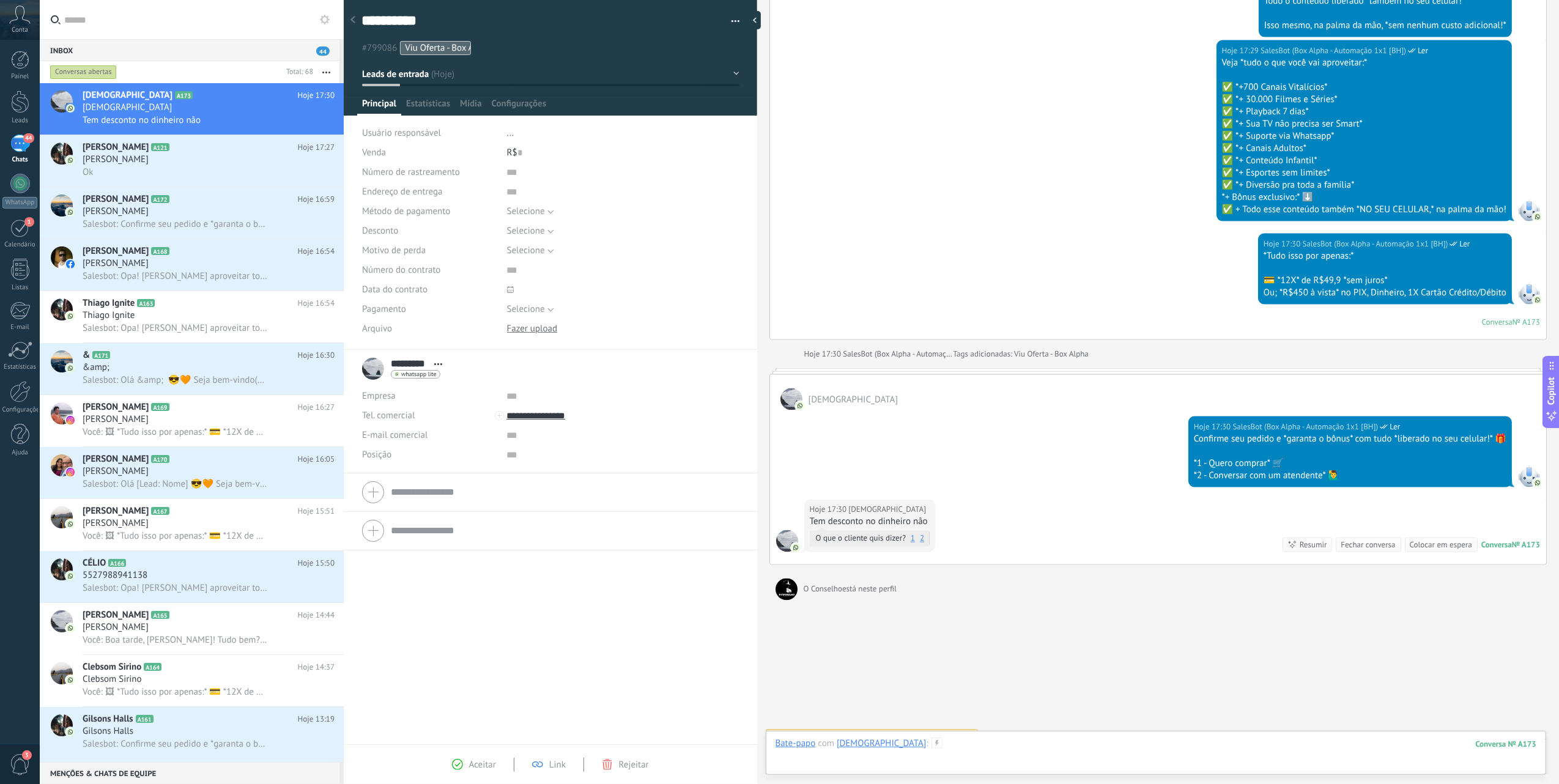
click at [933, 754] on div at bounding box center [1155, 756] width 761 height 37
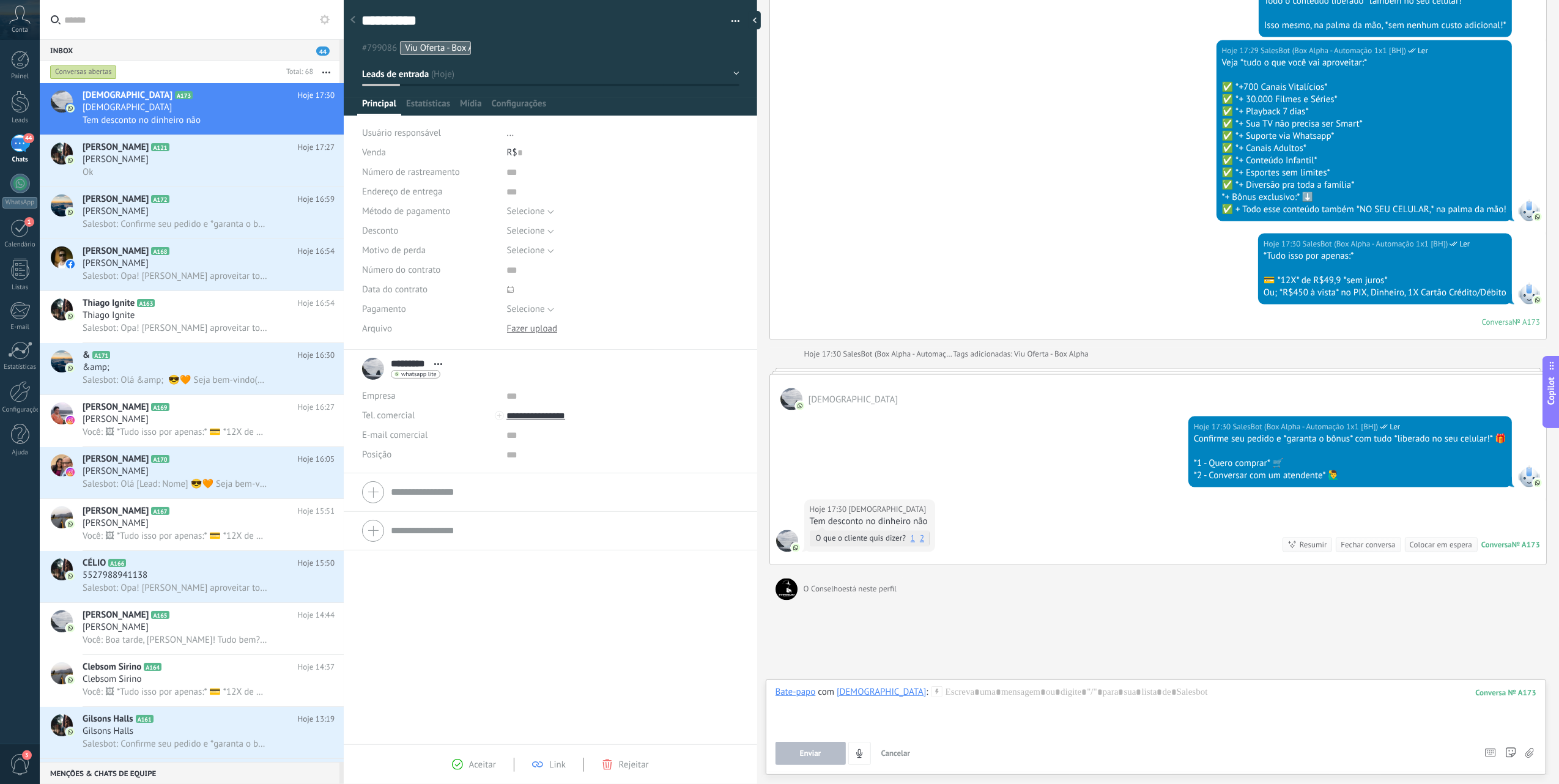
click at [957, 544] on div "Hoje 17:30 [DEMOGRAPHIC_DATA] Tem desconto no dinheiro não O que o cliente quis…" at bounding box center [1158, 532] width 776 height 65
drag, startPoint x: 859, startPoint y: 749, endPoint x: 906, endPoint y: 502, distance: 251.4
click at [891, 559] on div "Buscar Carregar mais Hoje Hoje Criar: 2 eventos Expandir Hoje 17:25 [DEMOGRAPHI…" at bounding box center [1158, 392] width 802 height 784
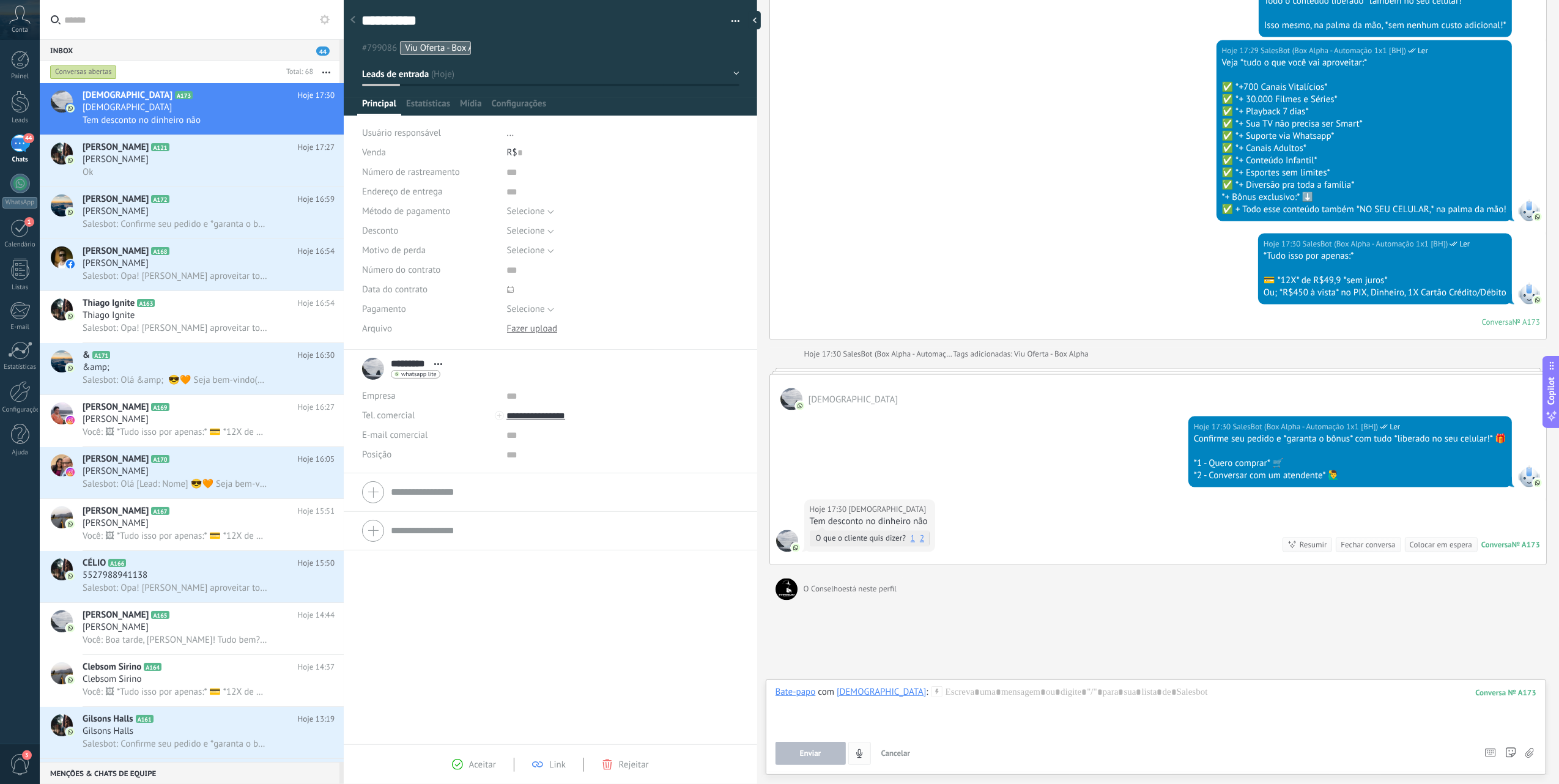
click at [866, 749] on button "4" at bounding box center [860, 753] width 23 height 23
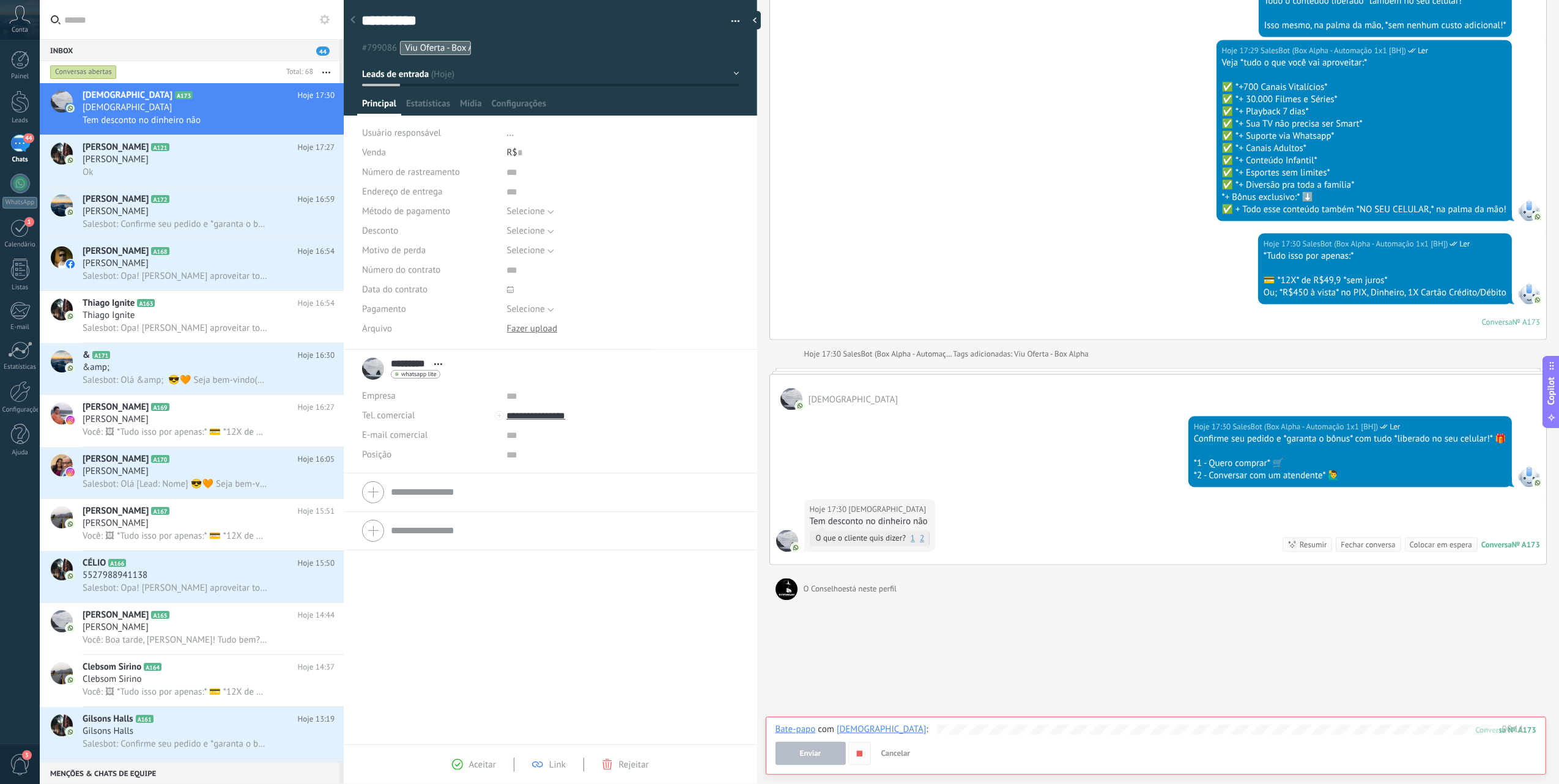
click at [862, 757] on icon "button" at bounding box center [860, 754] width 10 height 10
click at [857, 753] on icon "button" at bounding box center [860, 754] width 10 height 10
click at [865, 751] on button "button" at bounding box center [860, 753] width 23 height 23
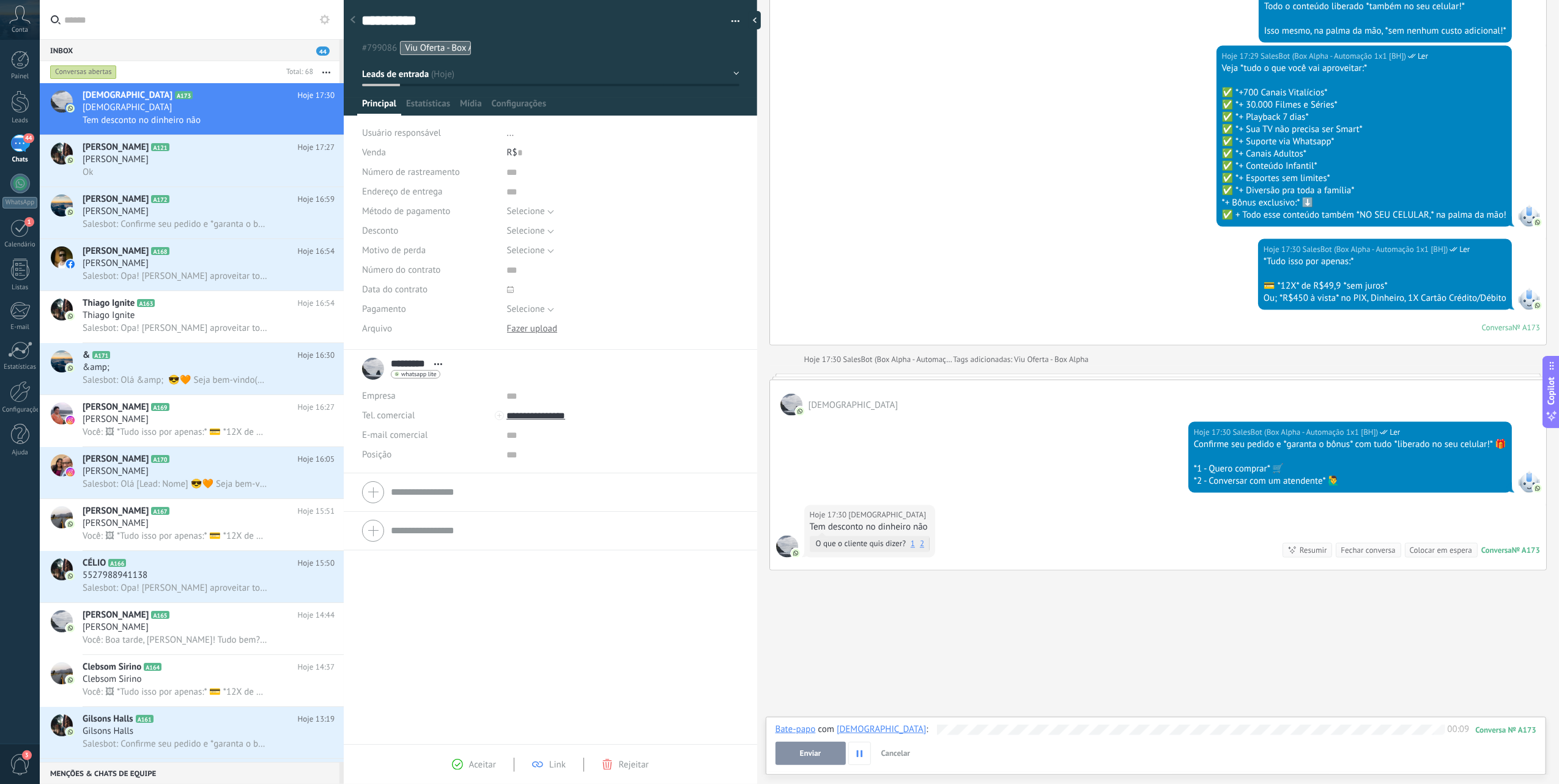
click at [899, 754] on span "Cancelar" at bounding box center [896, 753] width 30 height 10
click at [1022, 749] on div at bounding box center [1155, 756] width 761 height 37
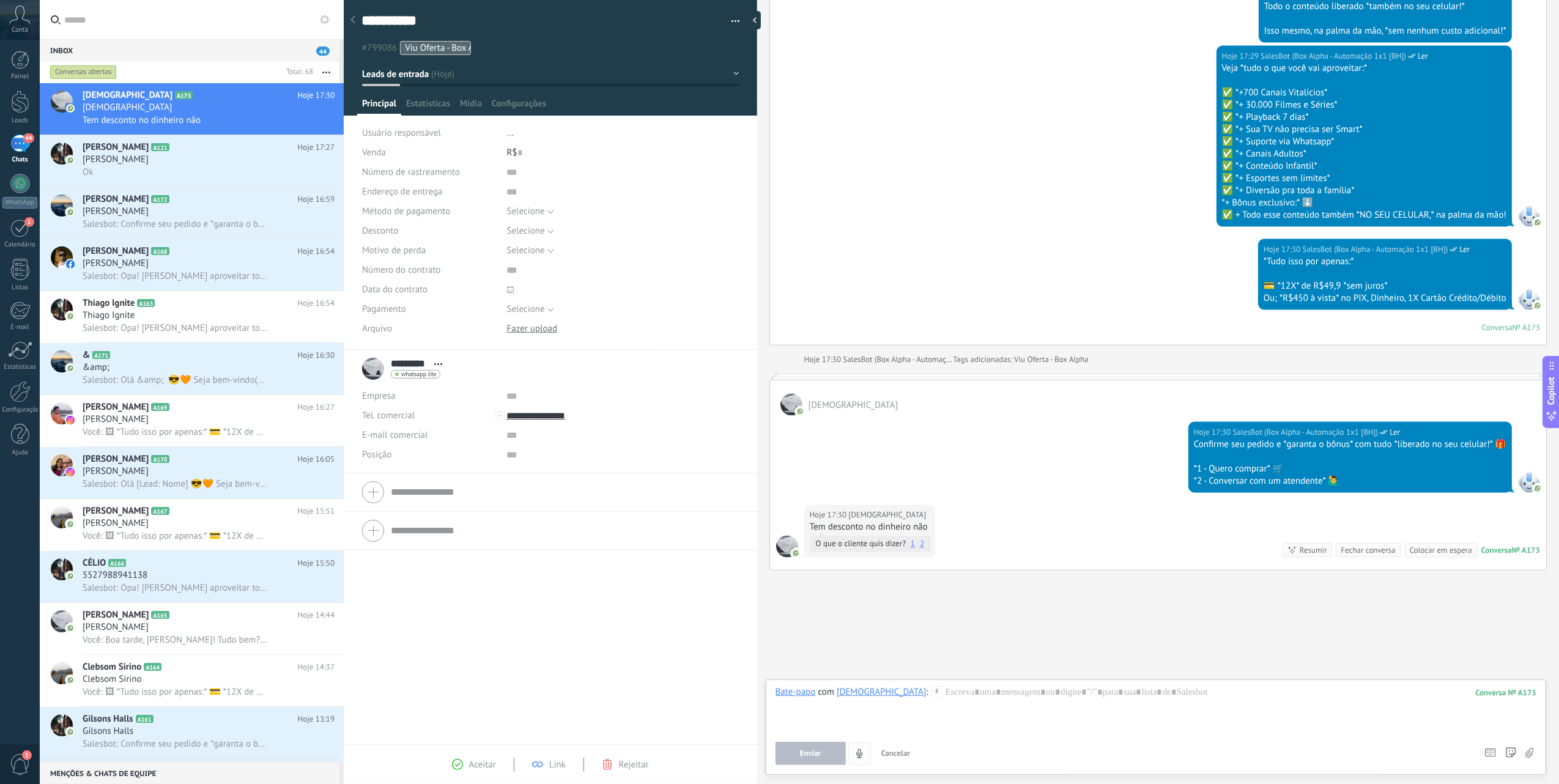
click at [852, 754] on button "4" at bounding box center [860, 753] width 23 height 23
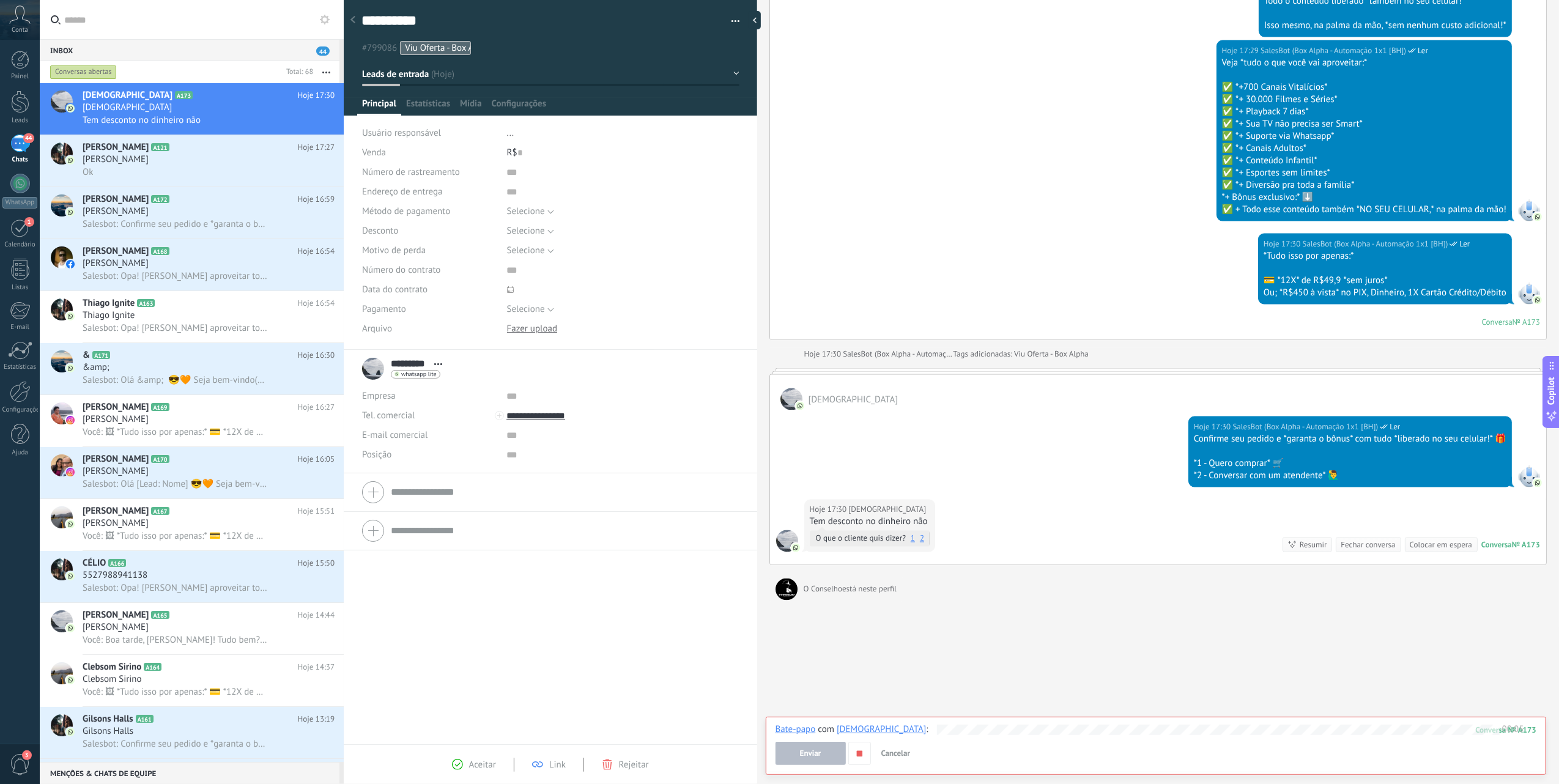
click at [902, 754] on span "Cancelar" at bounding box center [896, 753] width 30 height 10
click at [903, 742] on div at bounding box center [1155, 756] width 761 height 37
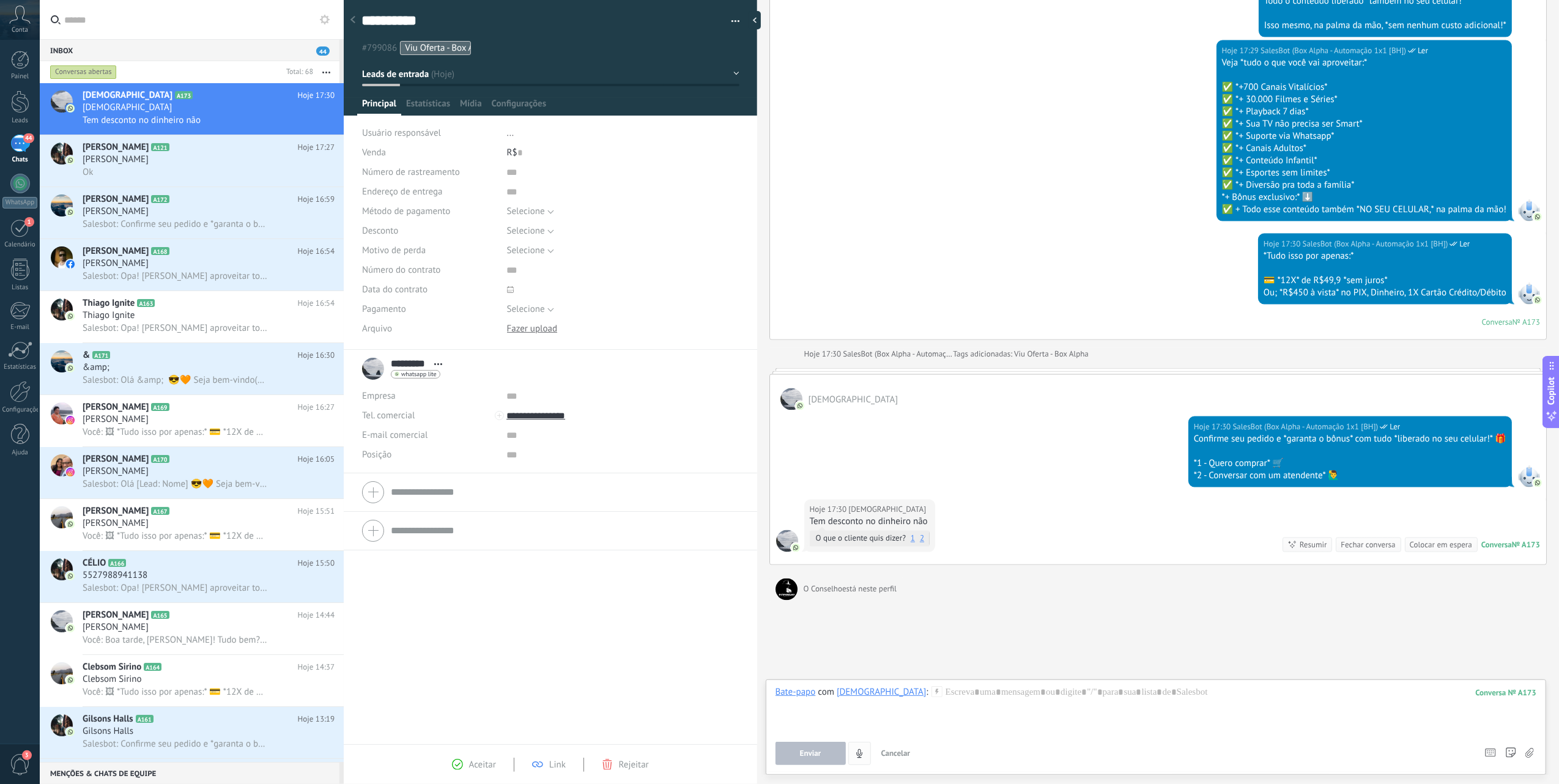
click at [854, 754] on button "4" at bounding box center [860, 753] width 23 height 23
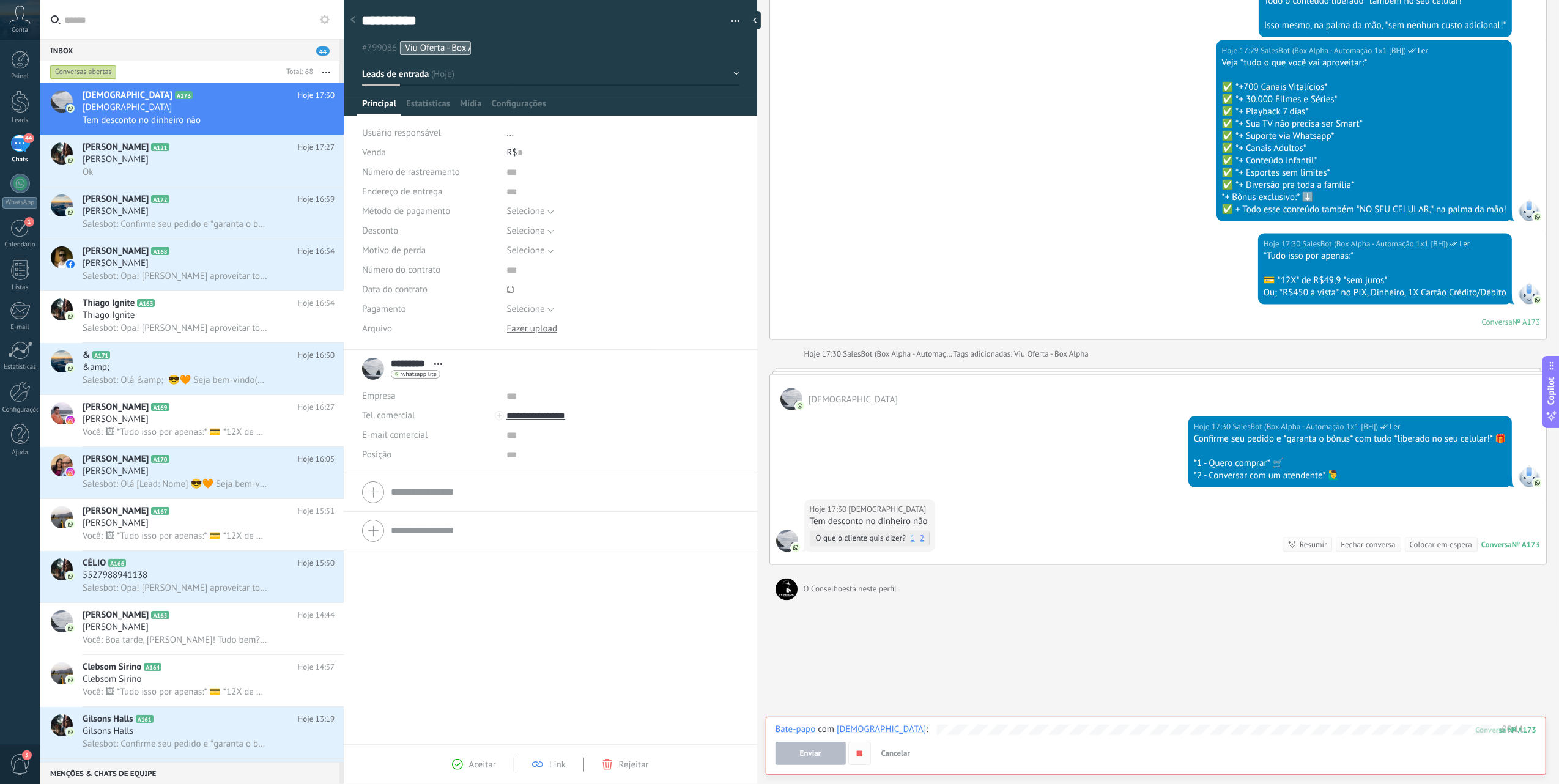
click at [855, 757] on icon "button" at bounding box center [860, 754] width 10 height 10
click at [859, 766] on div "Bate-papo E-mail Nota Tarefa Bate-papo com Cristiano : 173 00:11 Enviar Cancela…" at bounding box center [1156, 746] width 781 height 58
click at [859, 761] on button "button" at bounding box center [860, 753] width 23 height 23
click at [811, 751] on span "Enviar" at bounding box center [810, 754] width 21 height 9
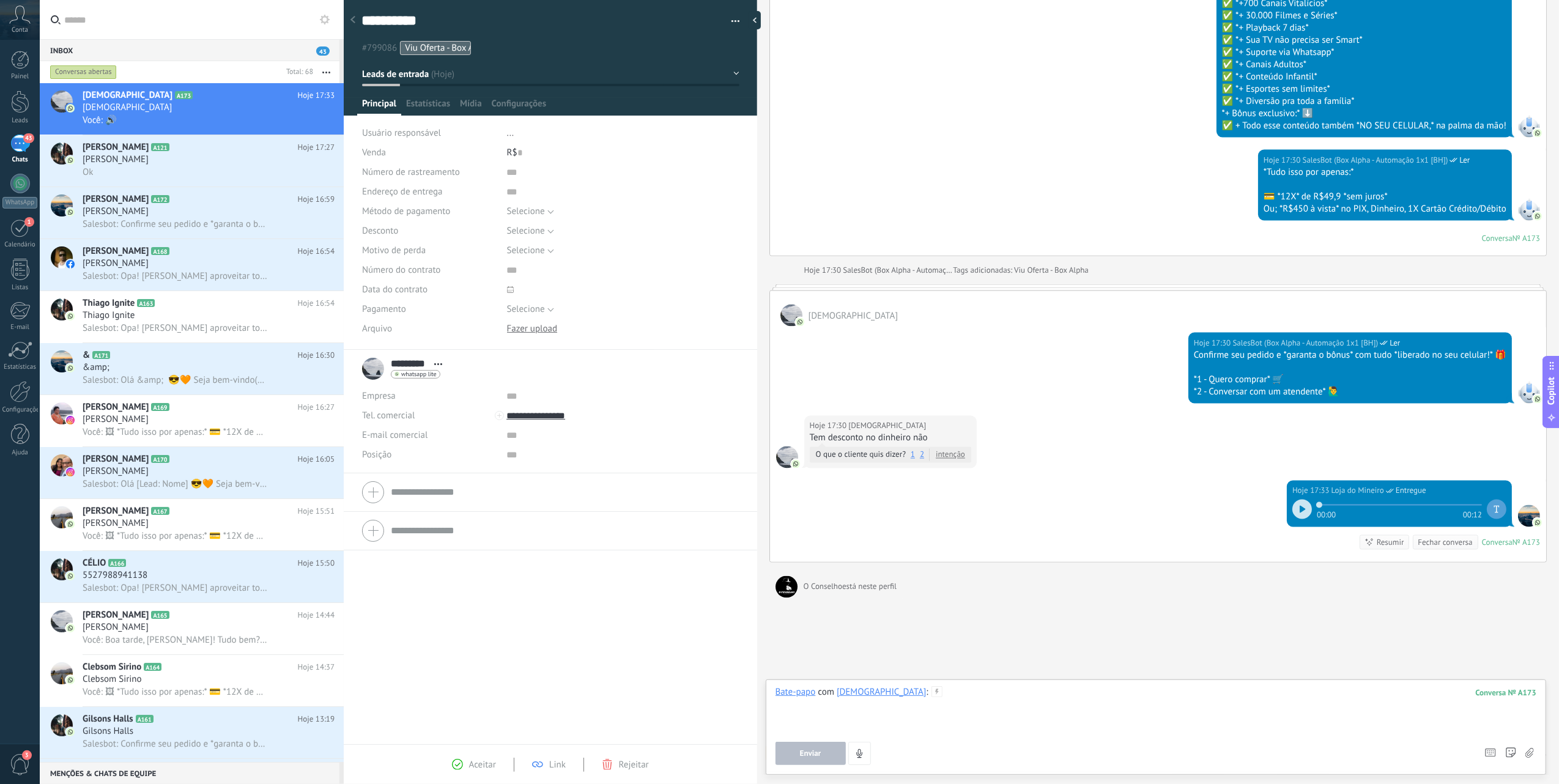
scroll to position [1940, 0]
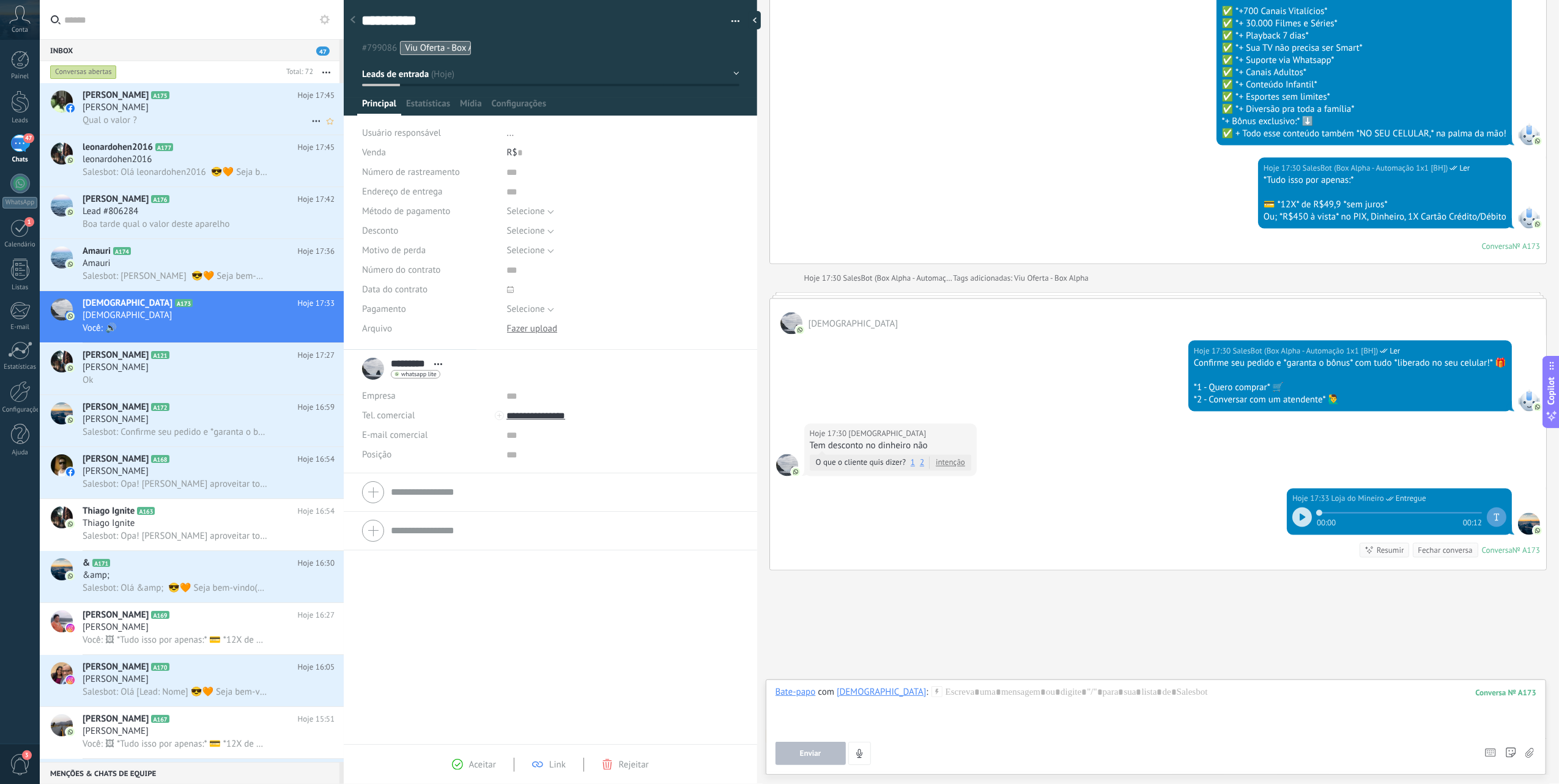
click at [225, 109] on div "[PERSON_NAME]" at bounding box center [208, 107] width 252 height 13
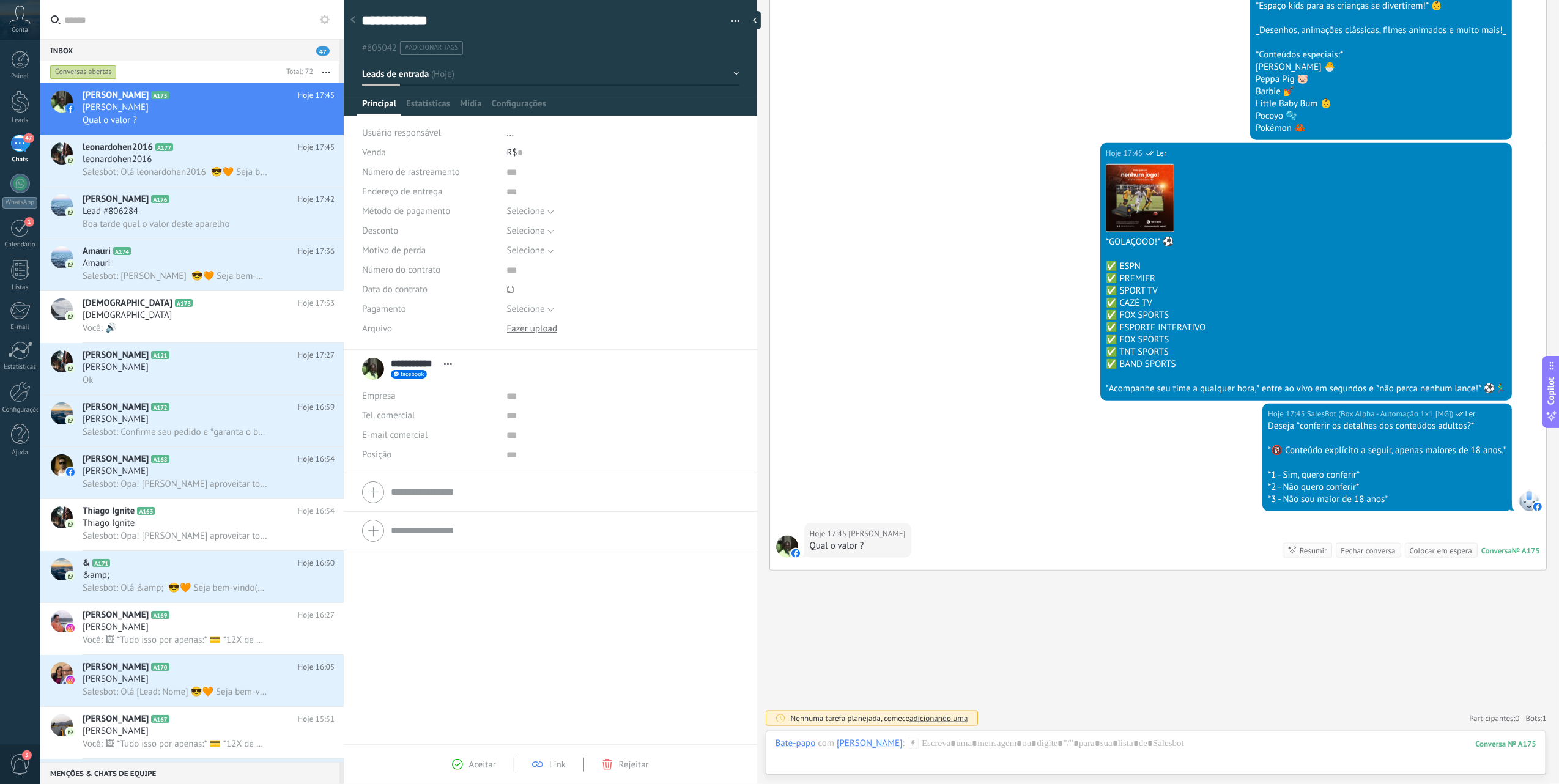
scroll to position [1591, 0]
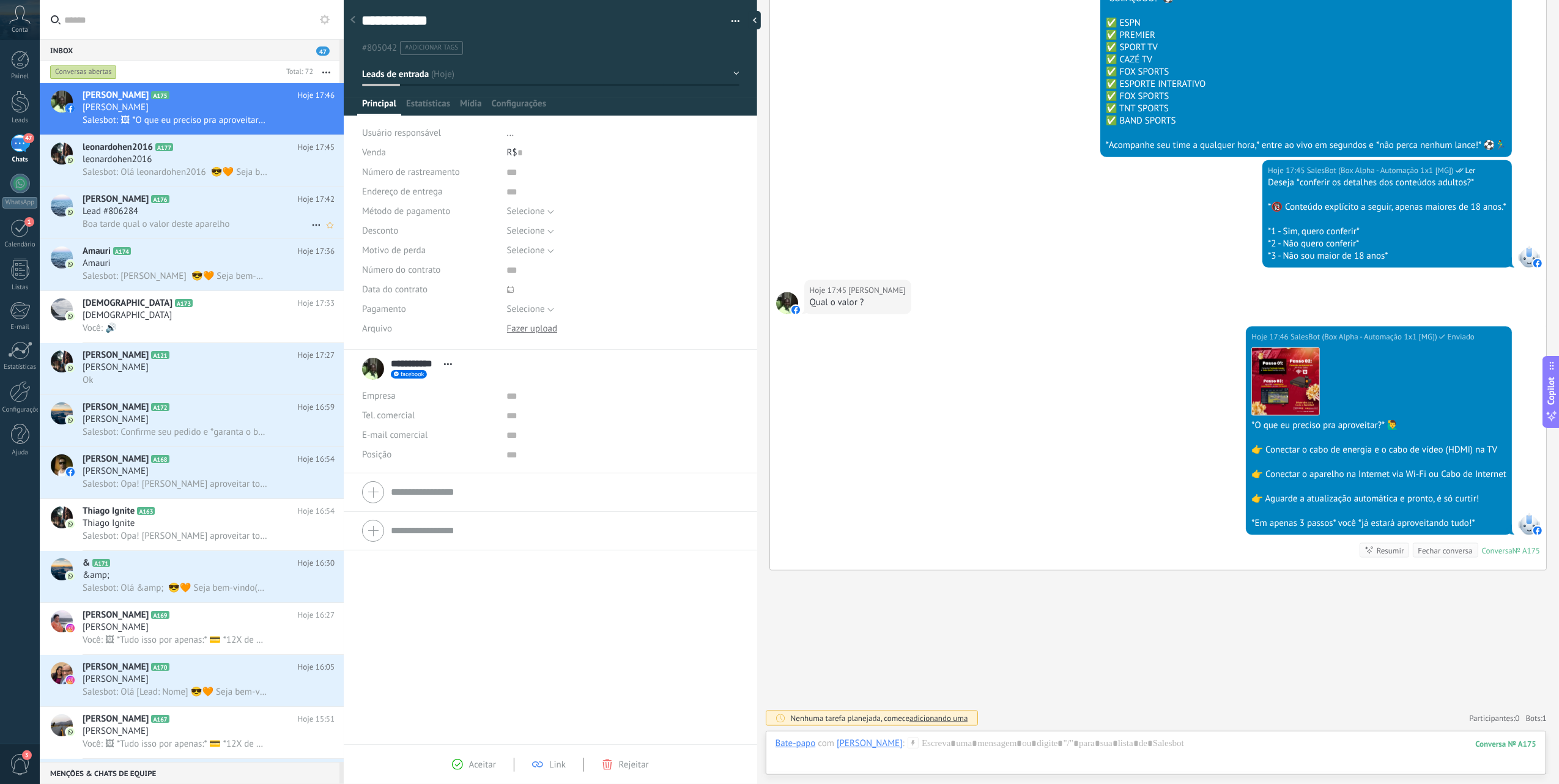
click at [203, 215] on div "Lead #806284" at bounding box center [208, 211] width 252 height 13
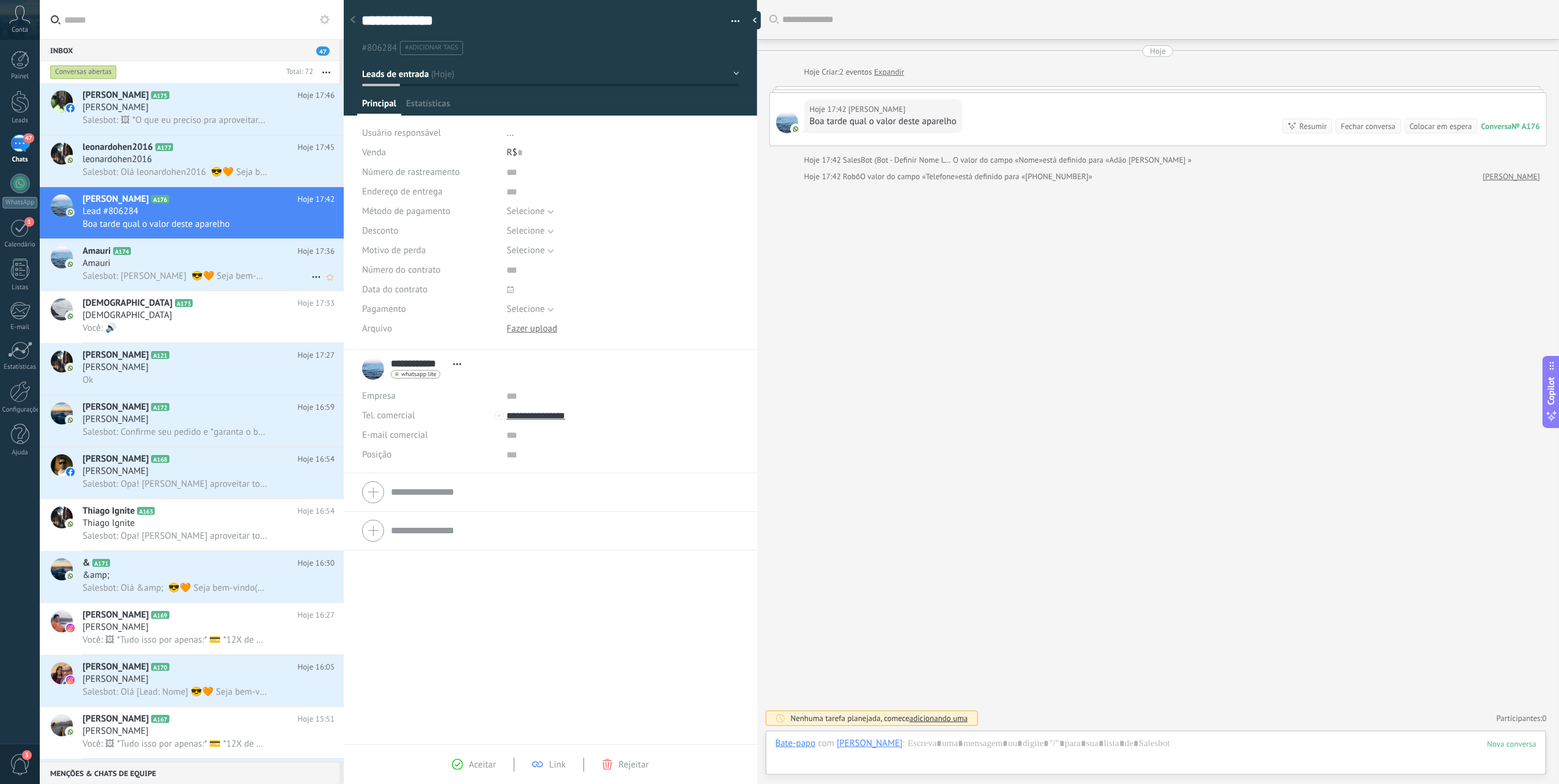
scroll to position [18, 0]
click at [999, 746] on div at bounding box center [1155, 756] width 761 height 37
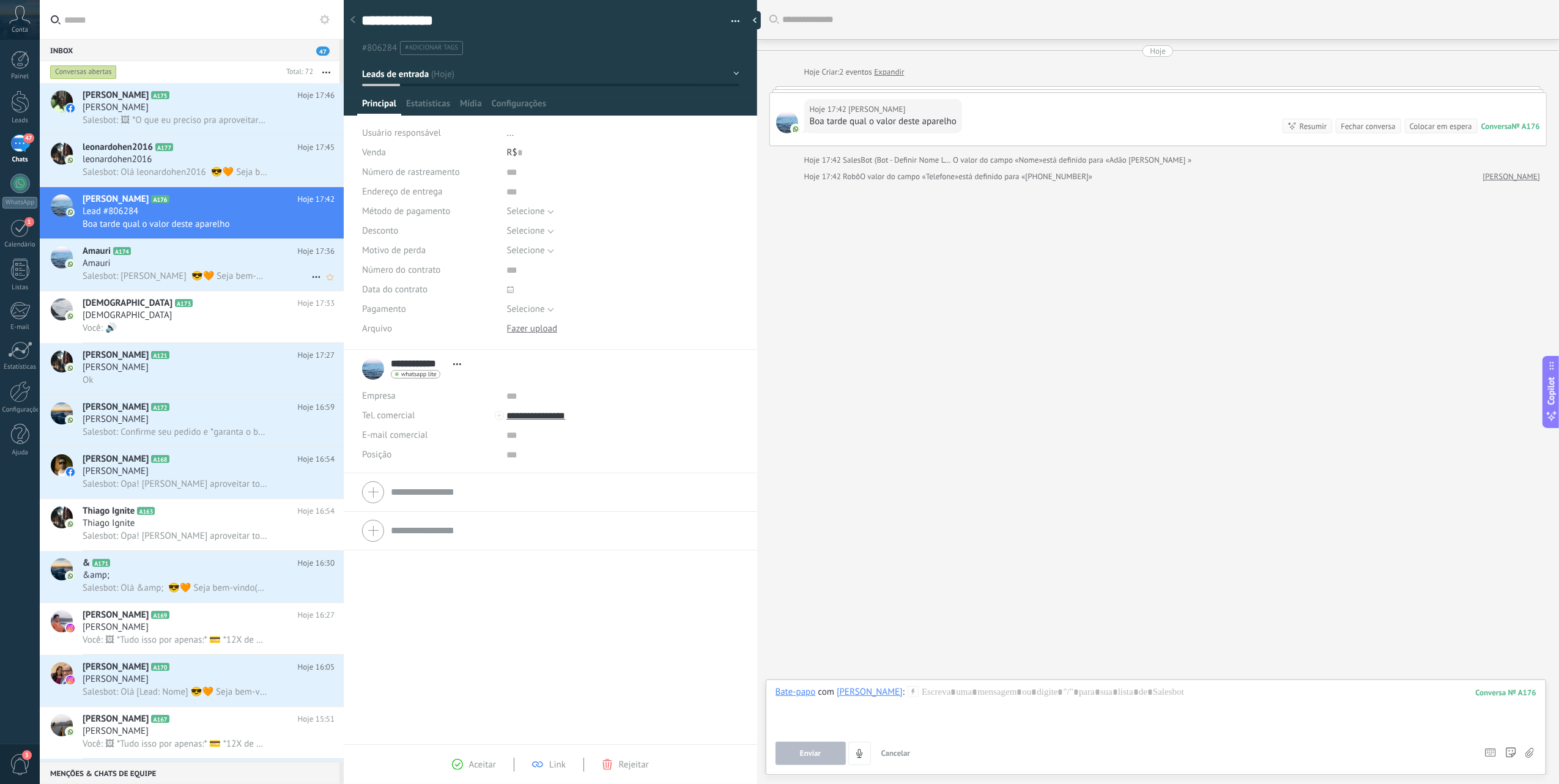
click at [170, 273] on span "Salesbot: [PERSON_NAME] 😎🧡 Seja bem-vindo(a) à [GEOGRAPHIC_DATA], posso te mand…" at bounding box center [175, 276] width 185 height 12
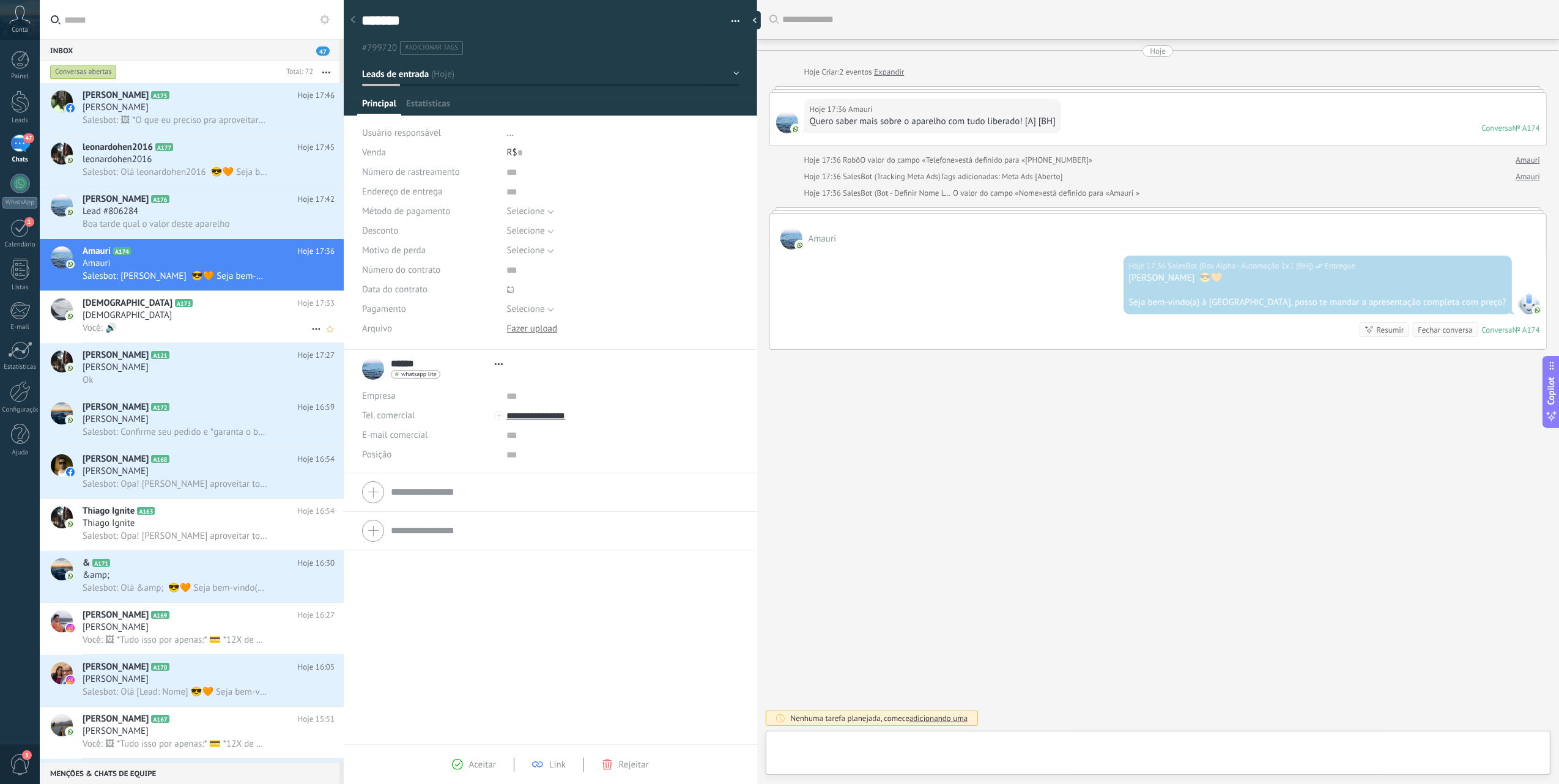
scroll to position [18, 0]
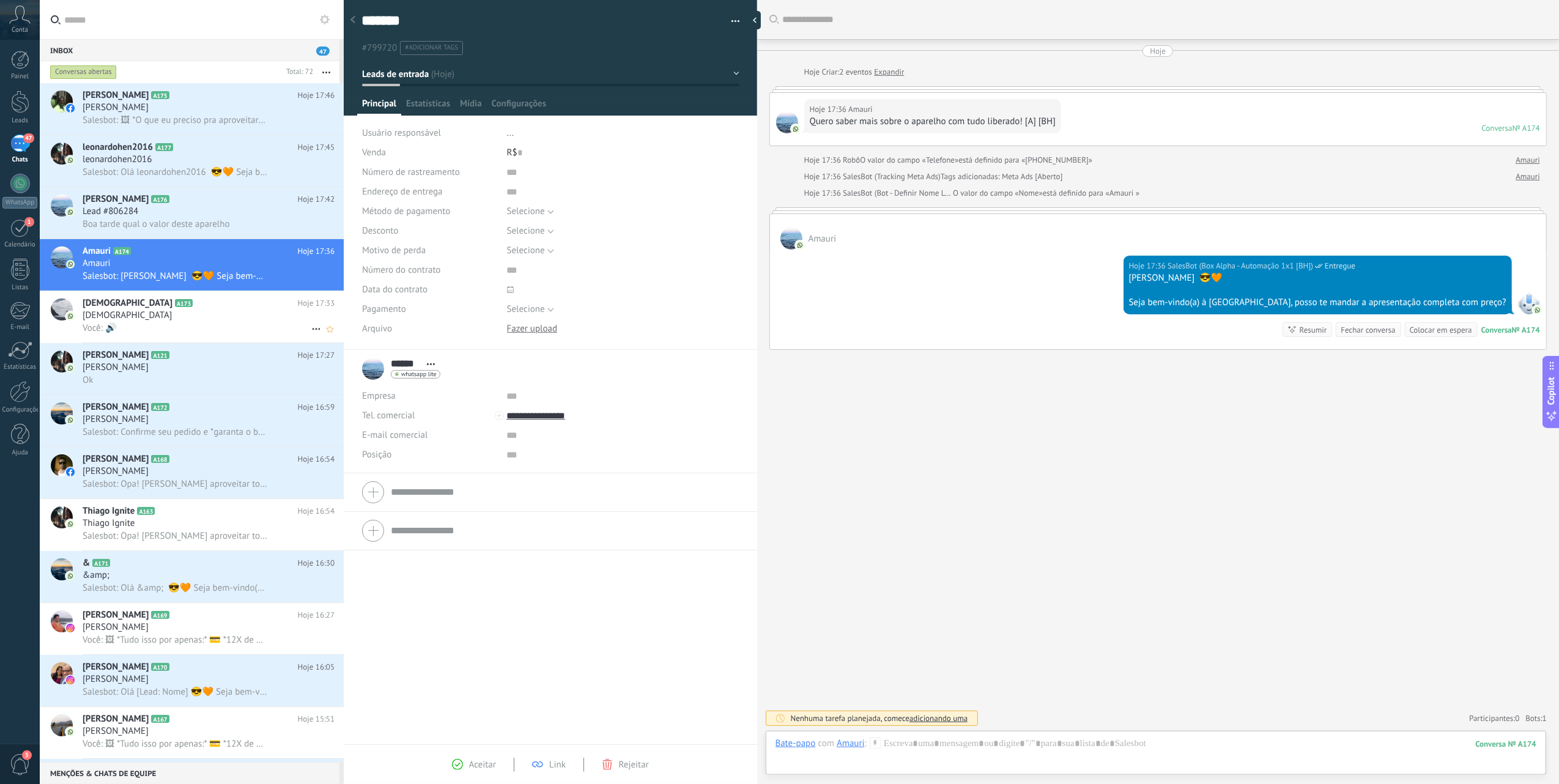
click at [169, 304] on h2 "[DEMOGRAPHIC_DATA] A173" at bounding box center [190, 303] width 215 height 13
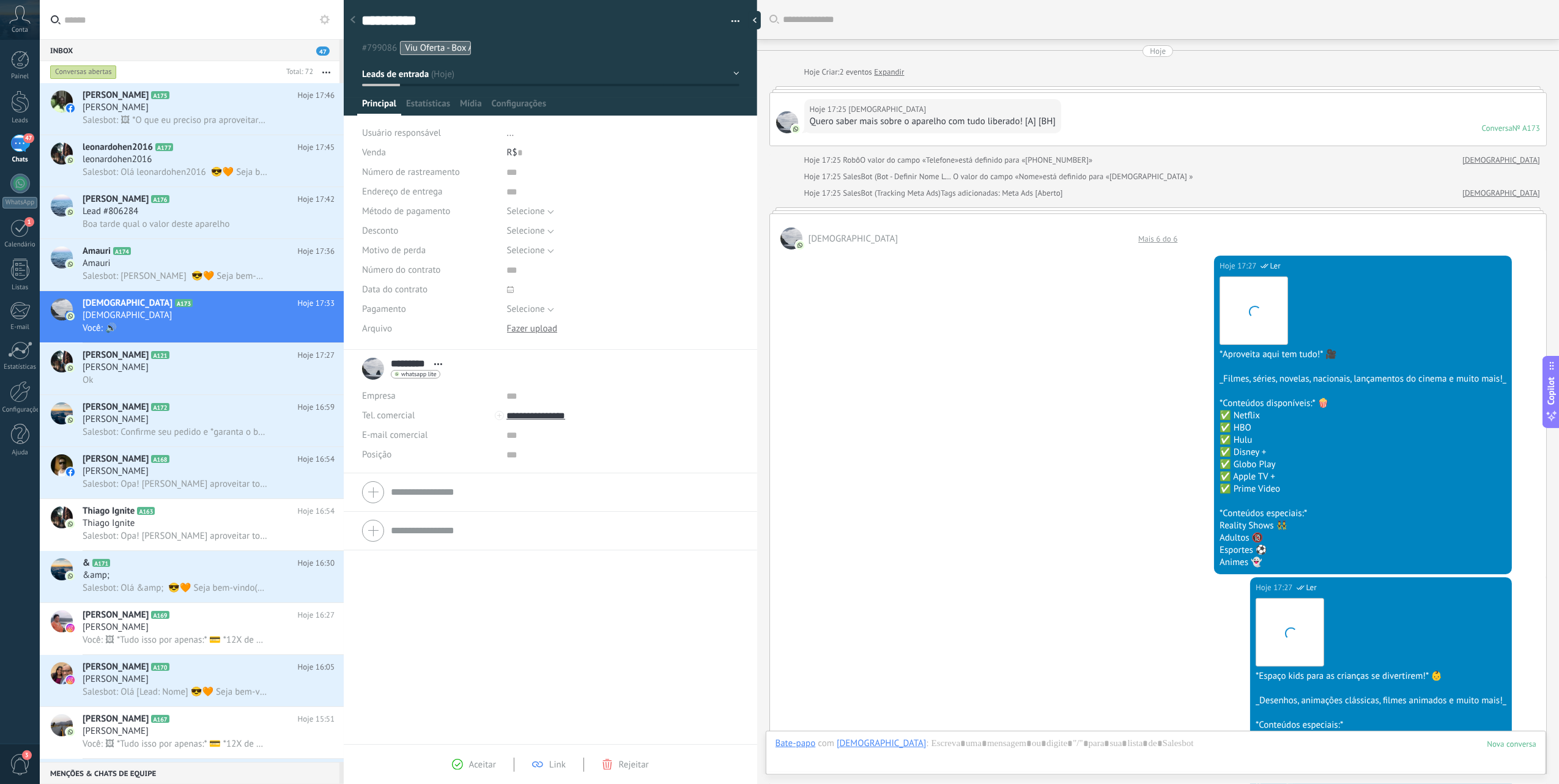
scroll to position [1940, 0]
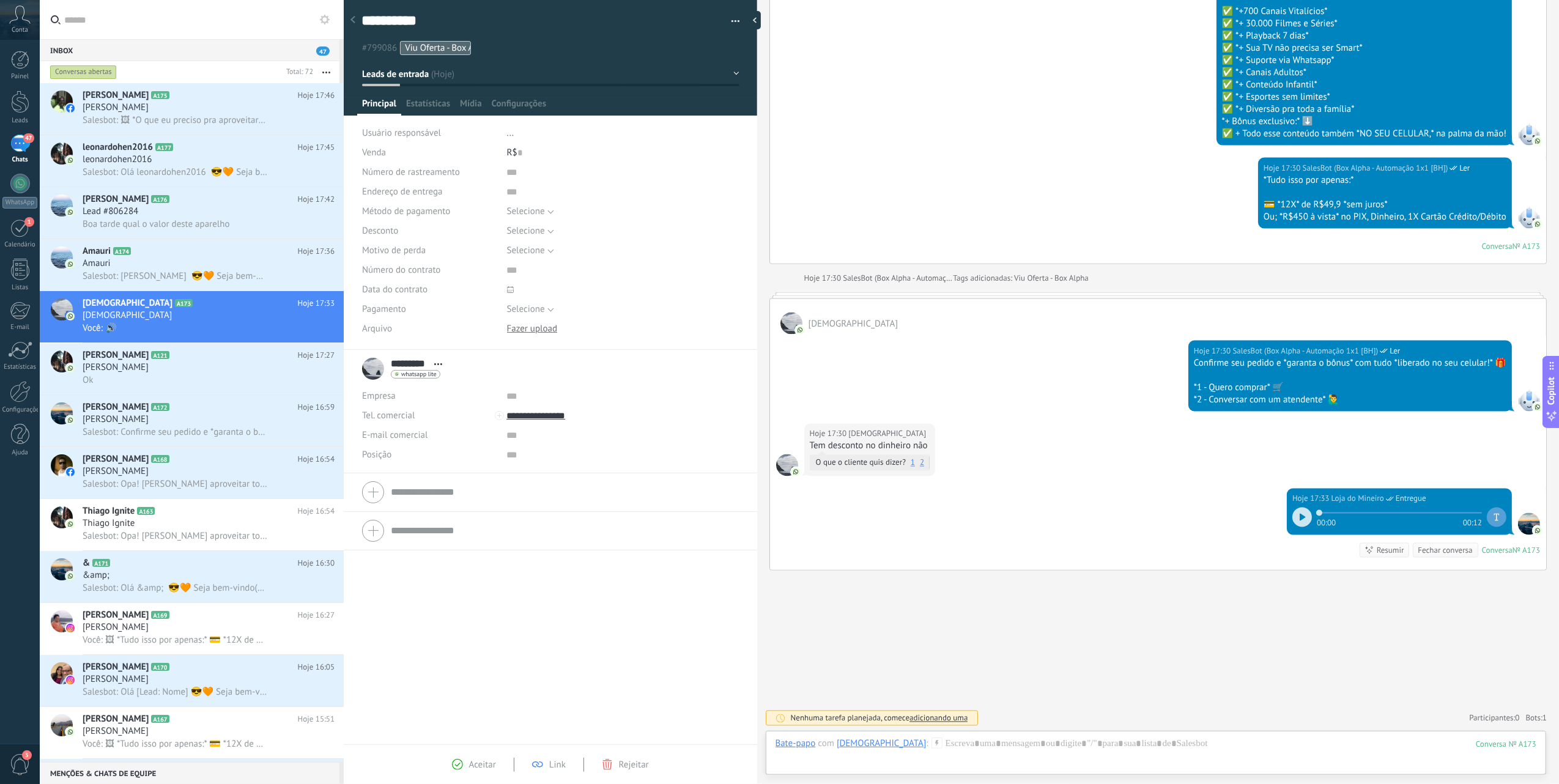
click at [1302, 517] on icon at bounding box center [1302, 517] width 6 height 7
click at [206, 154] on div "leonardohen2016" at bounding box center [208, 160] width 252 height 13
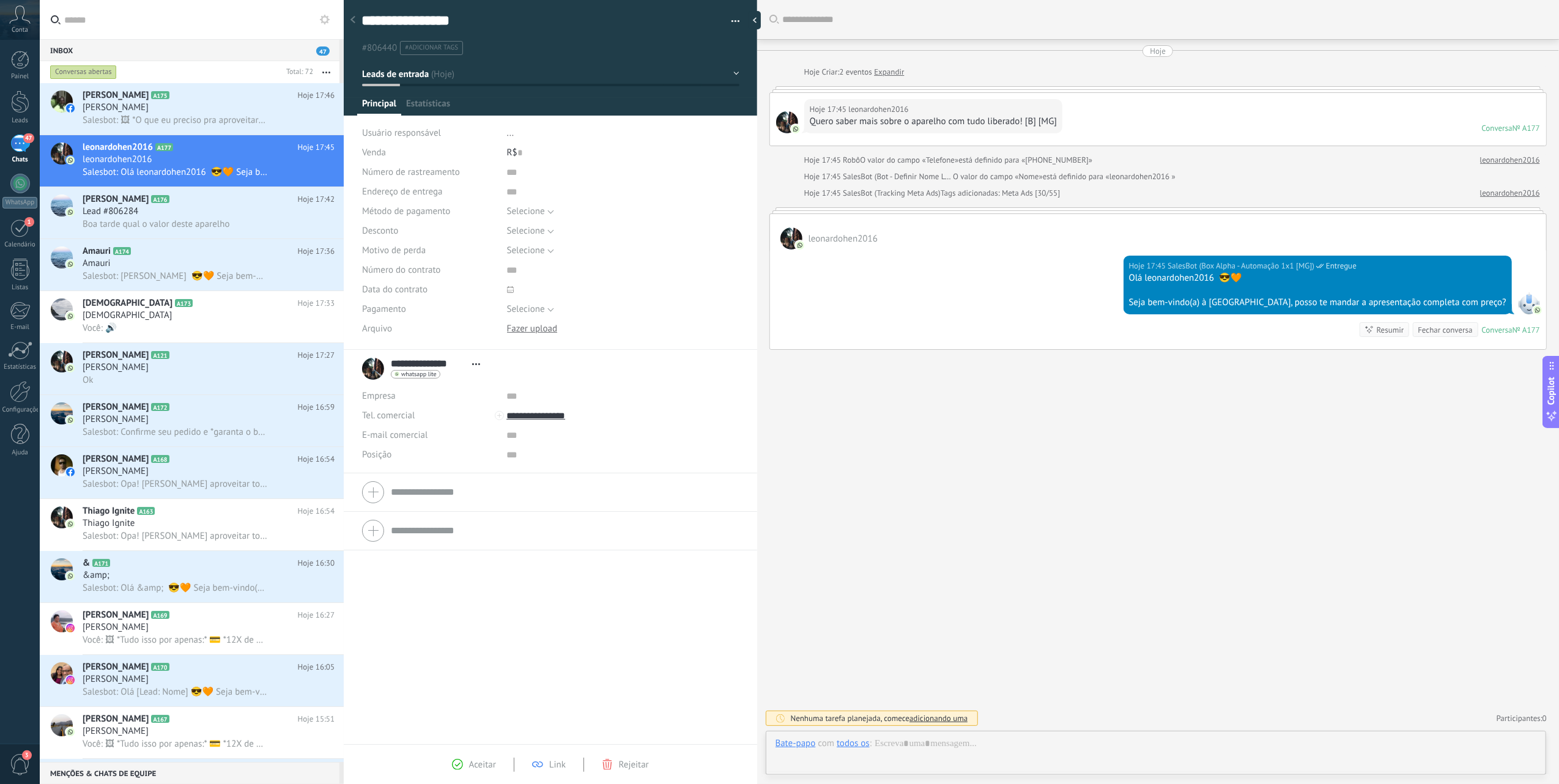
scroll to position [18, 0]
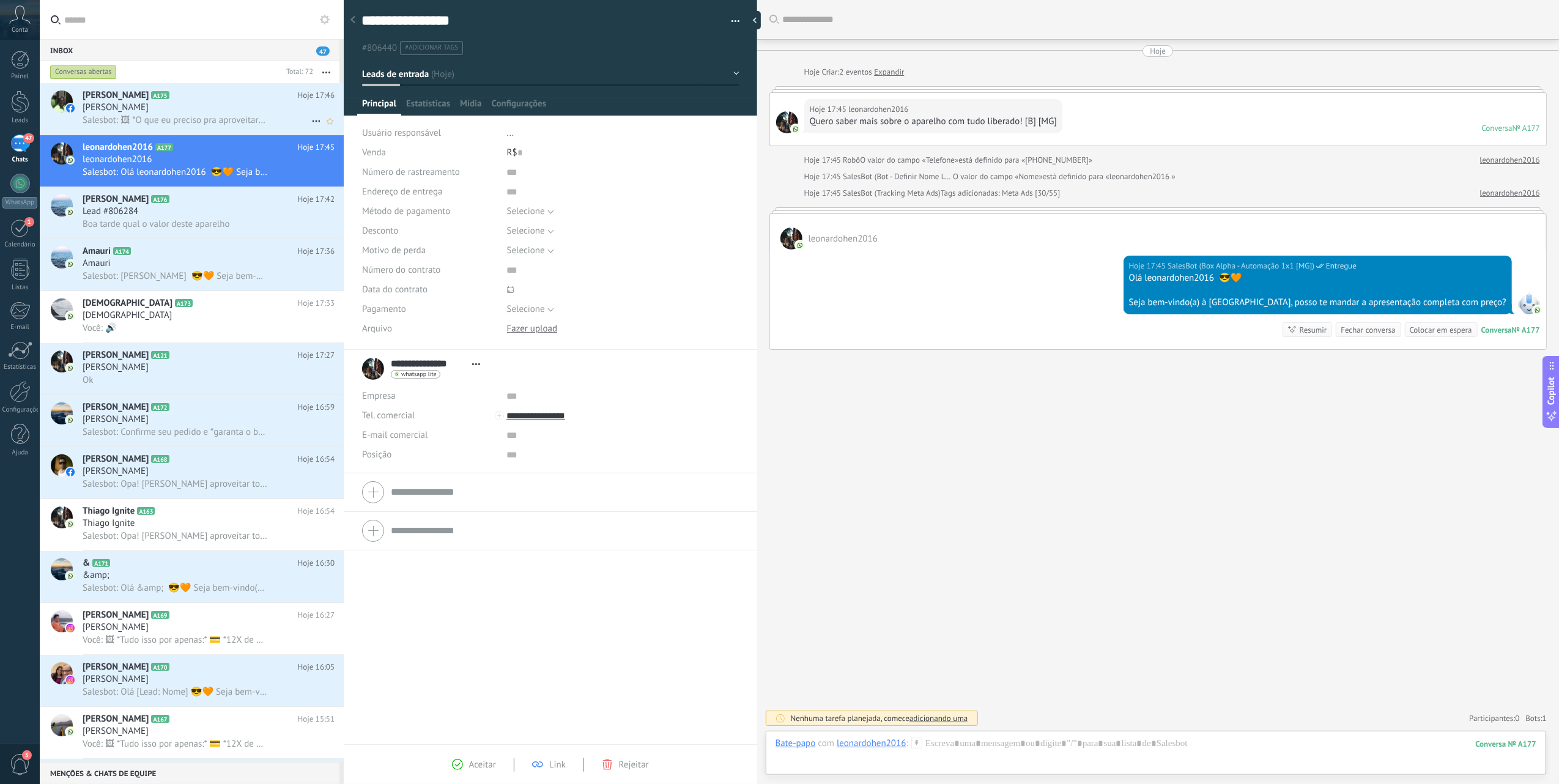
click at [167, 123] on span "Salesbot: 🖼 *O que eu preciso pra aproveitar?* 🙋‍♂️ 👉 Conectar o cabo de energi…" at bounding box center [175, 120] width 185 height 12
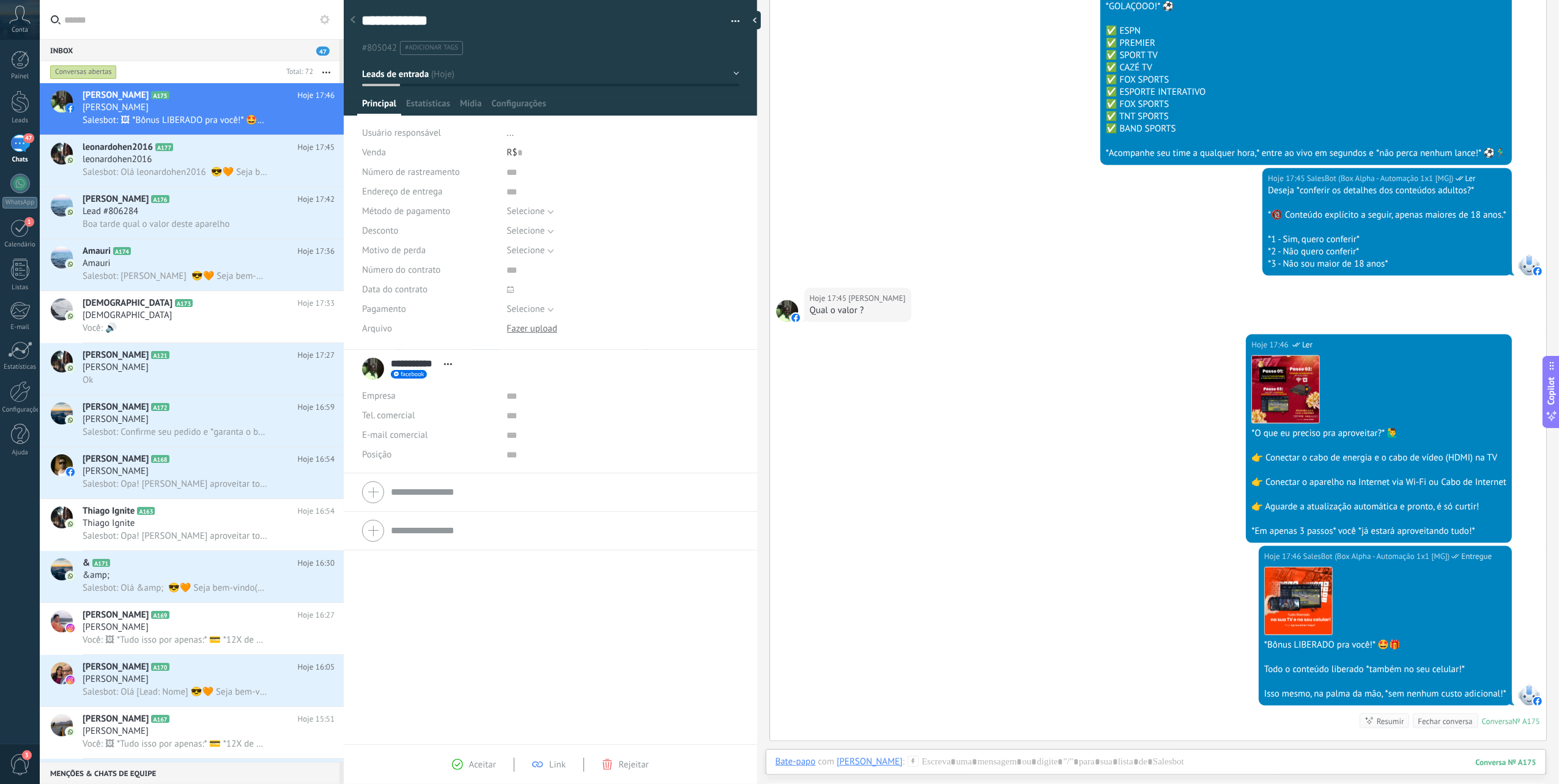
scroll to position [1708, 0]
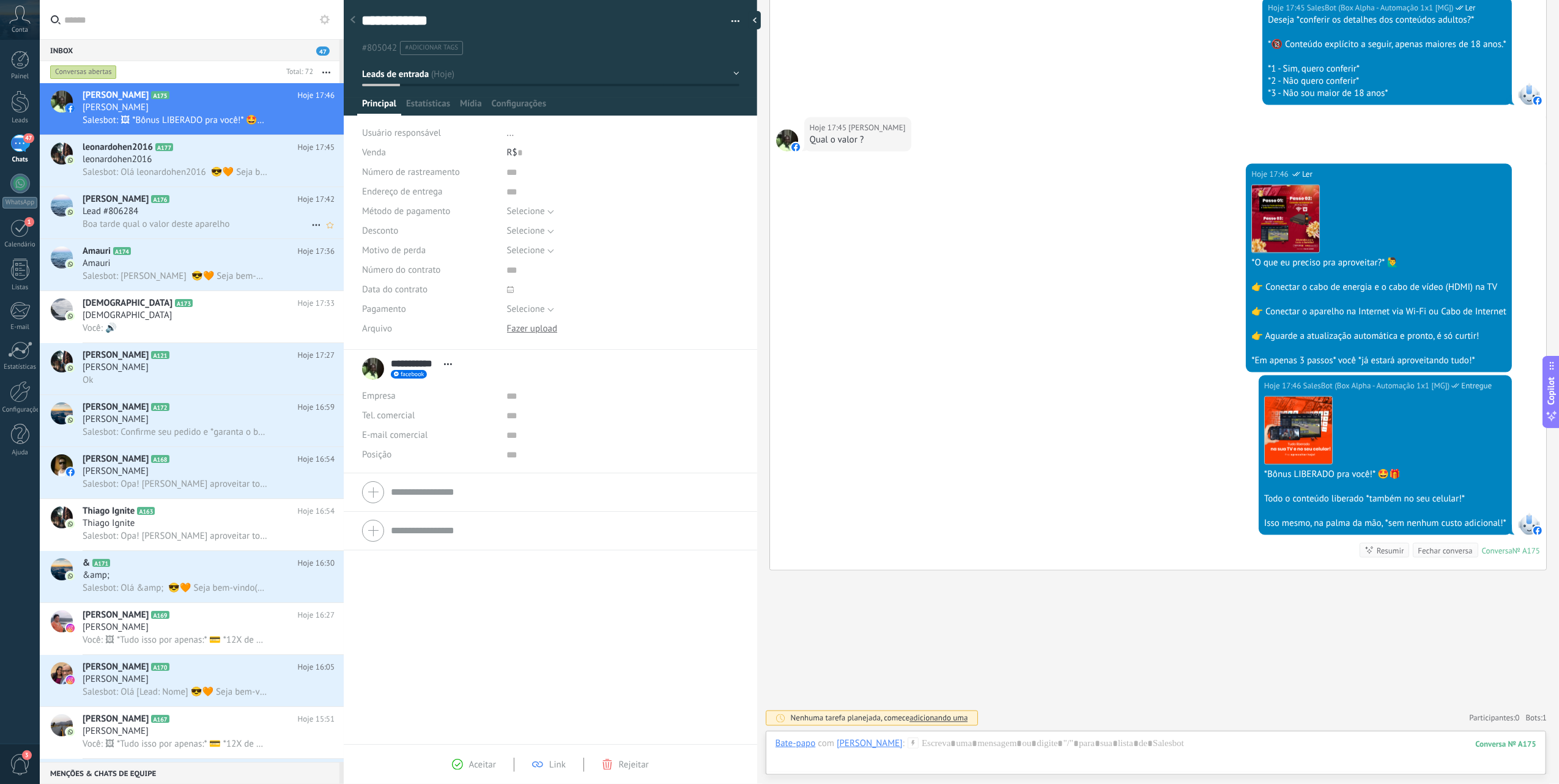
click at [184, 221] on span "Boa tarde qual o valor deste aparelho" at bounding box center [156, 224] width 147 height 12
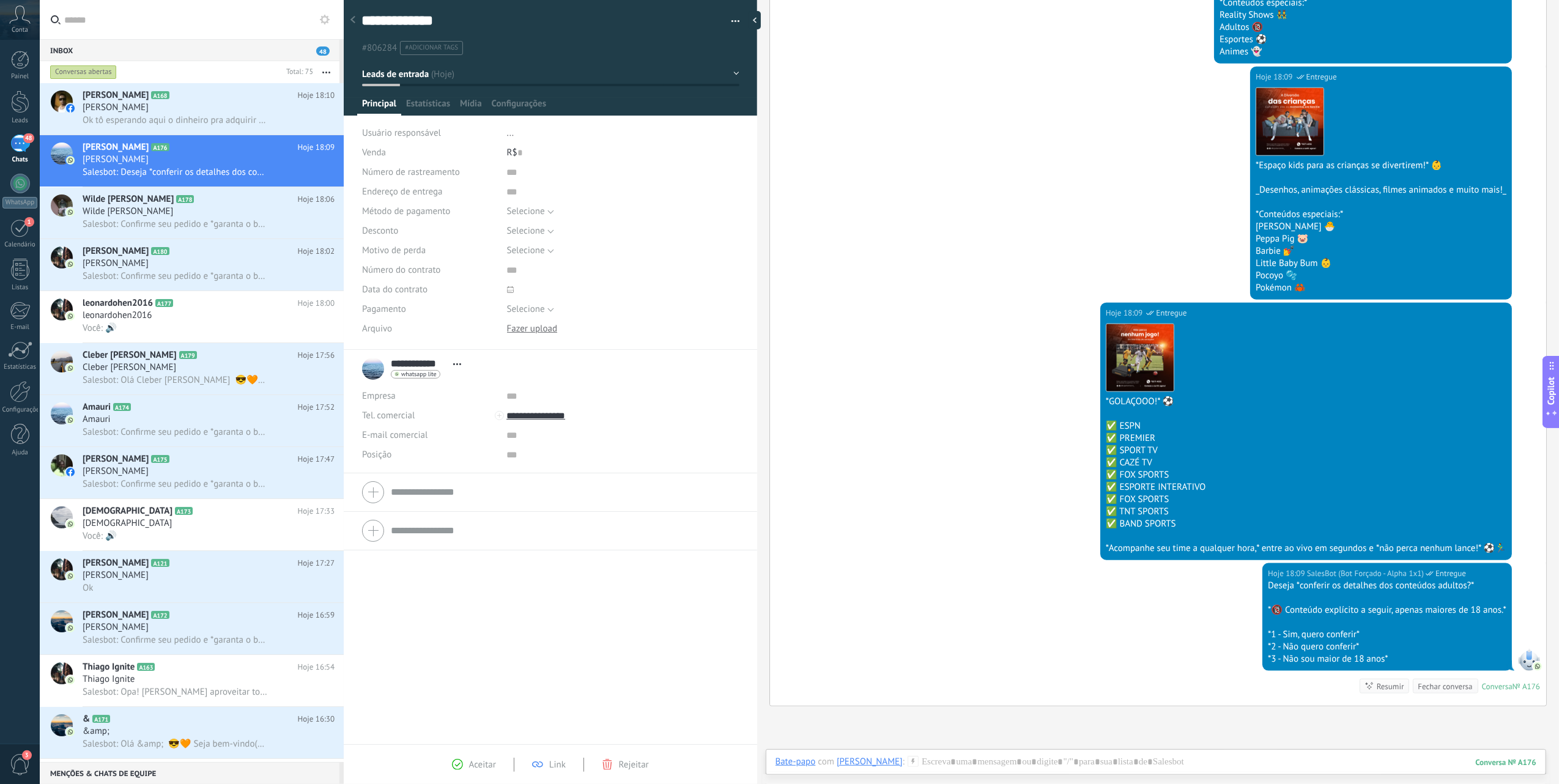
scroll to position [925, 0]
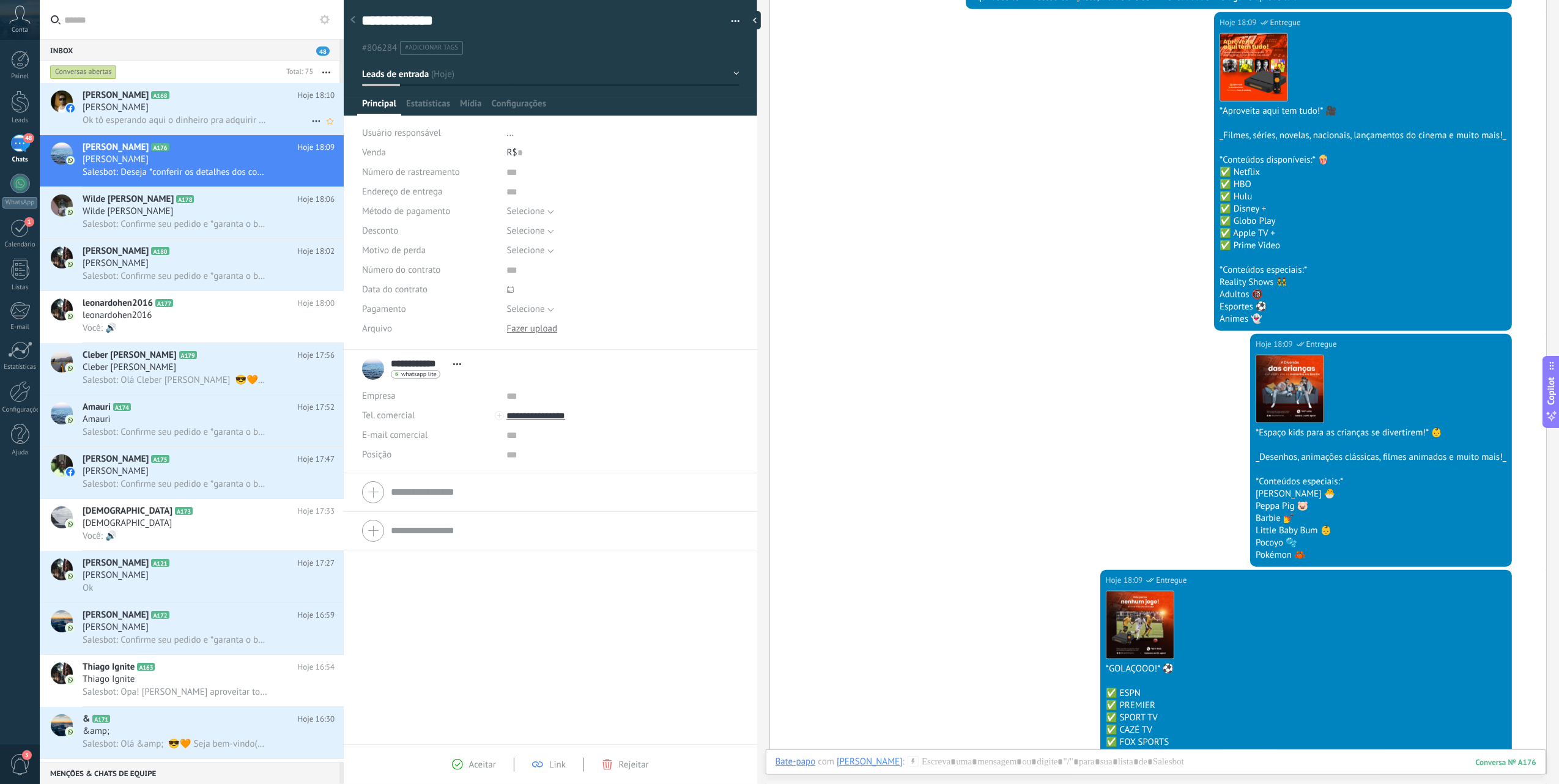
click at [207, 121] on span "Ok tô esperando aqui o dinheiro pra adquirir um" at bounding box center [175, 120] width 185 height 12
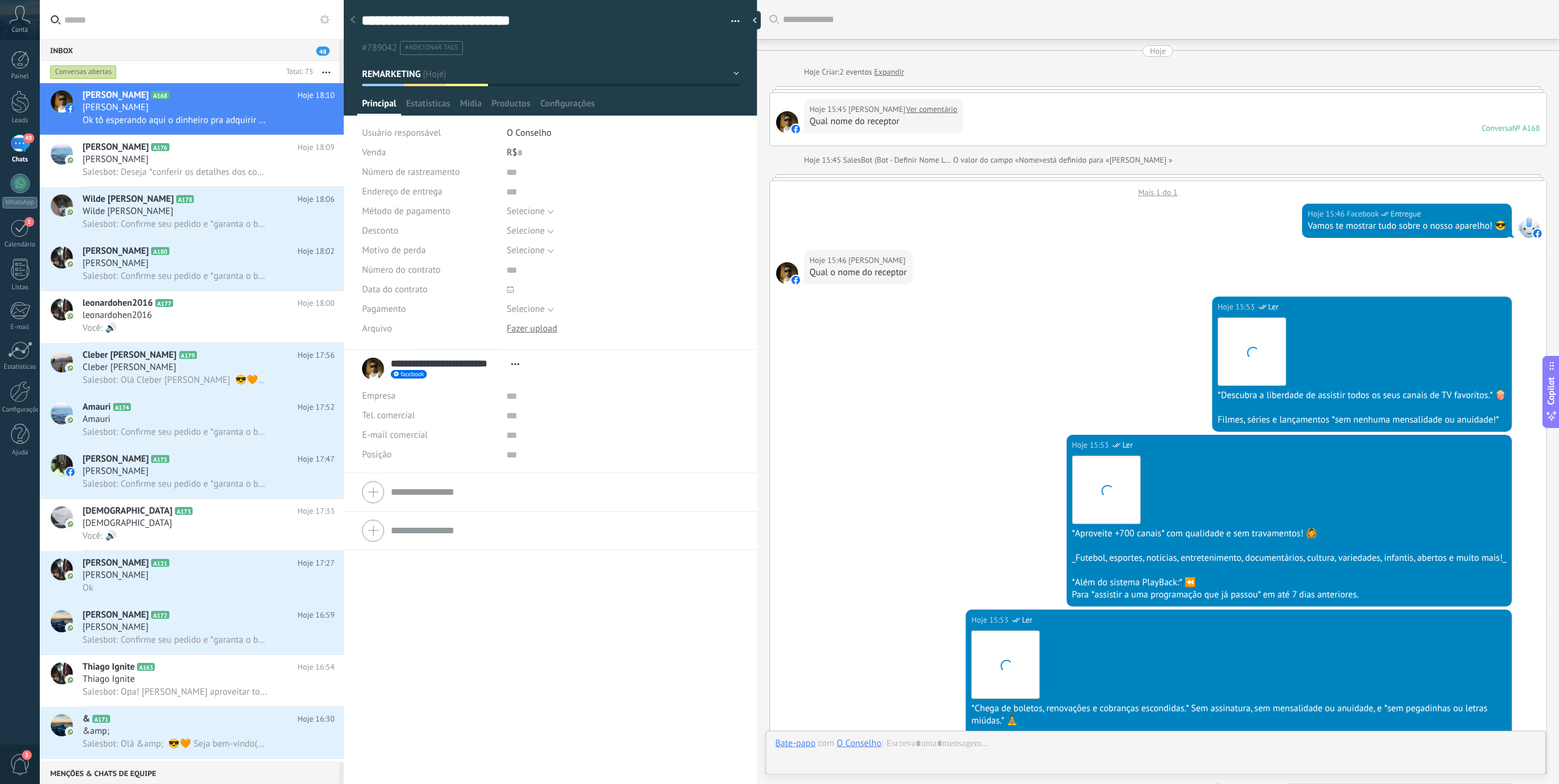
scroll to position [1400, 0]
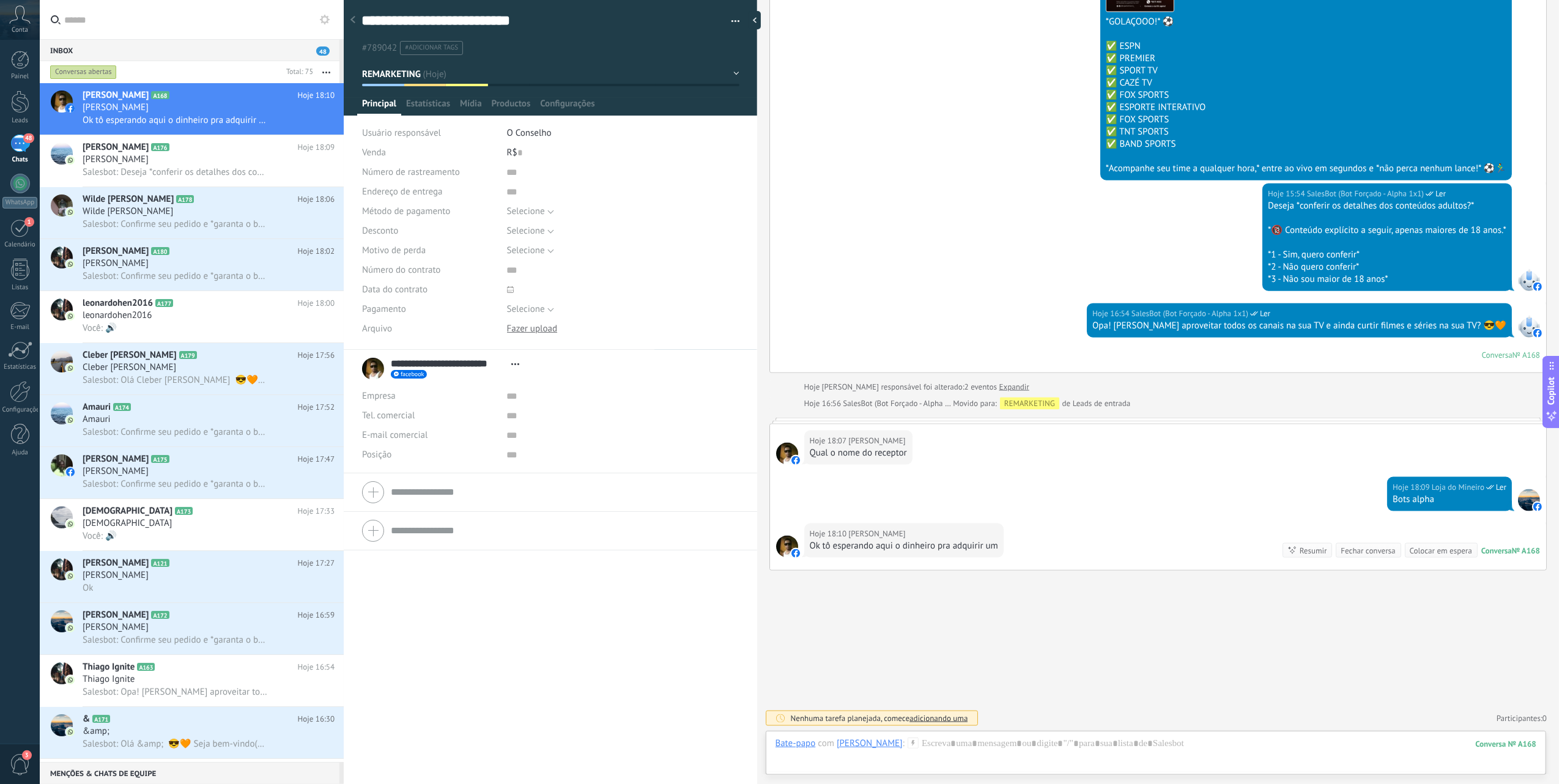
click at [1015, 539] on div "Hoje 18:10 [PERSON_NAME] Ok tô esperando aqui o dinheiro pra adquirir um Conver…" at bounding box center [1158, 546] width 776 height 47
click at [1033, 398] on div "REMARKETING" at bounding box center [1030, 403] width 59 height 13
click at [13, 103] on div at bounding box center [20, 101] width 18 height 23
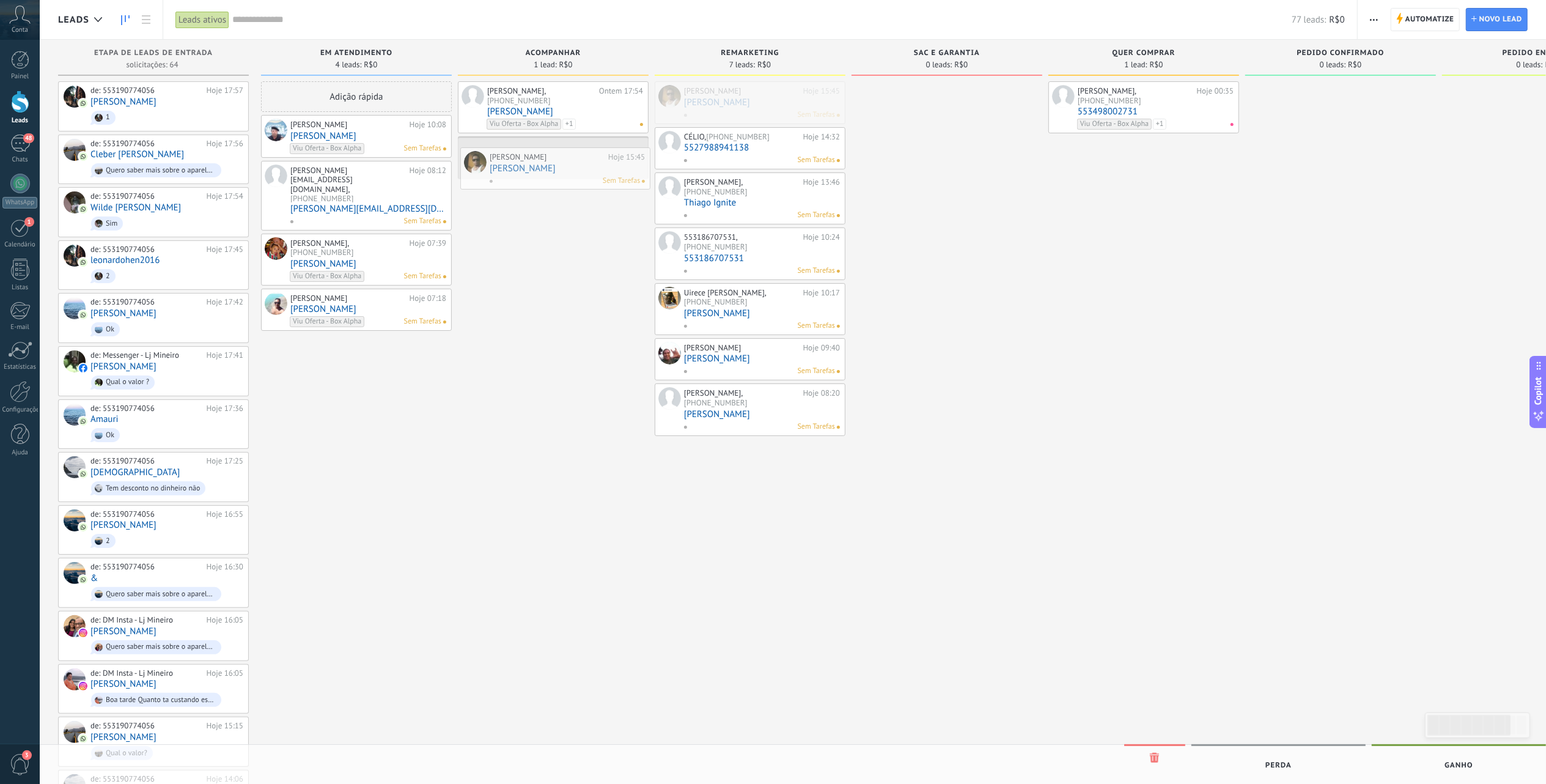
drag, startPoint x: 755, startPoint y: 105, endPoint x: 562, endPoint y: 171, distance: 204.0
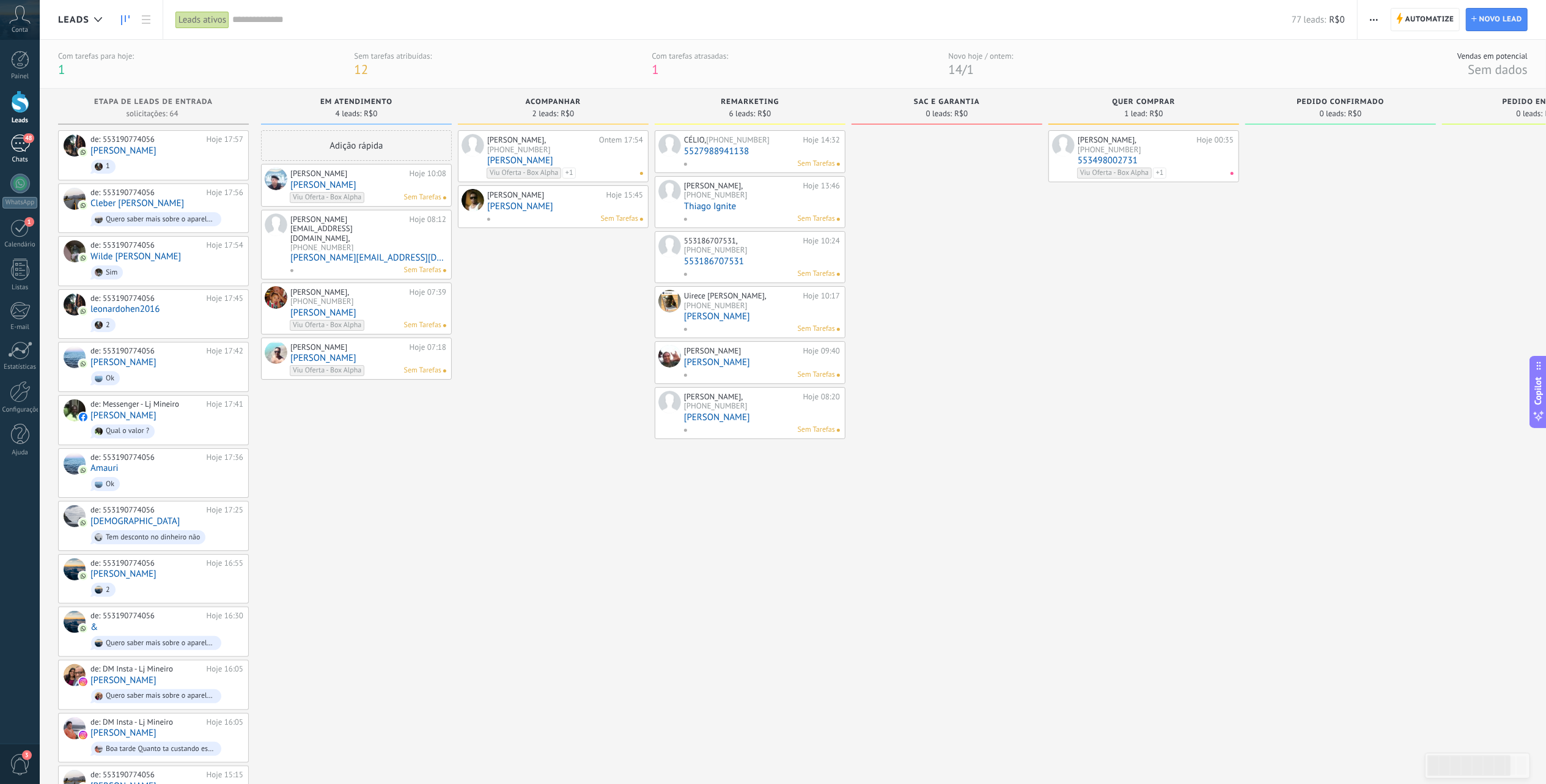
click at [18, 137] on div "48" at bounding box center [20, 143] width 19 height 18
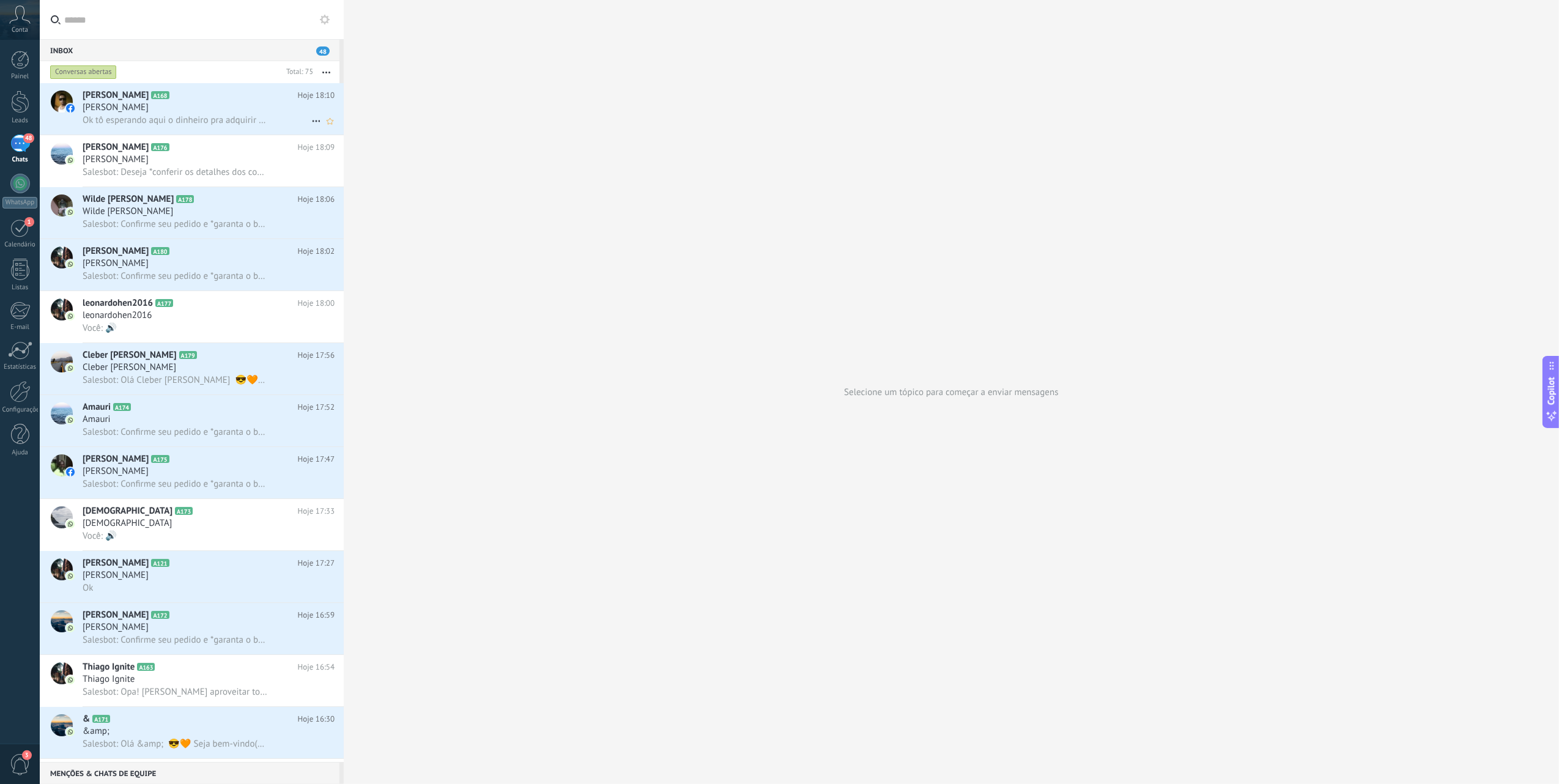
click at [225, 119] on span "Ok tô esperando aqui o dinheiro pra adquirir um" at bounding box center [175, 120] width 185 height 12
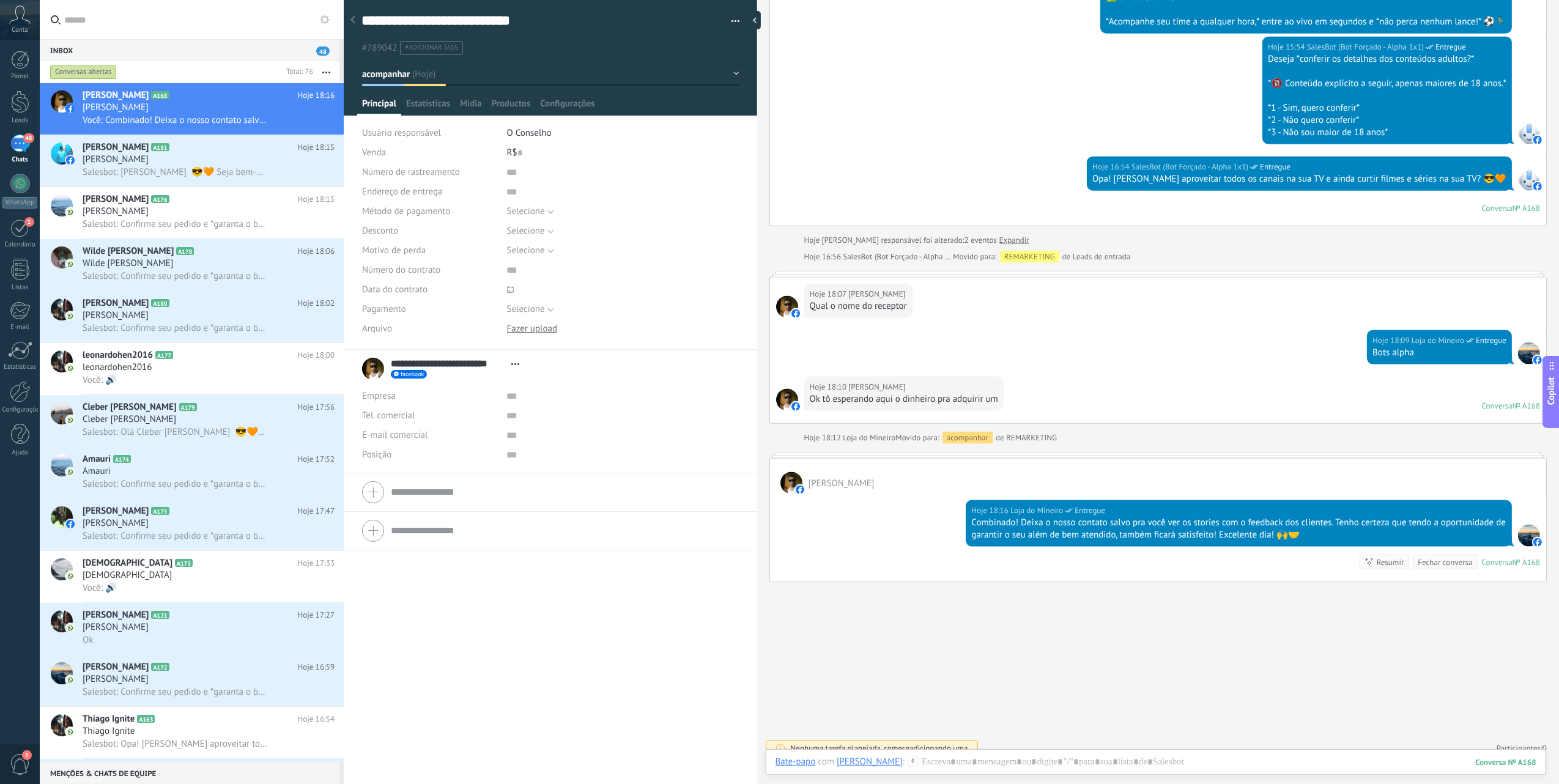
scroll to position [1559, 0]
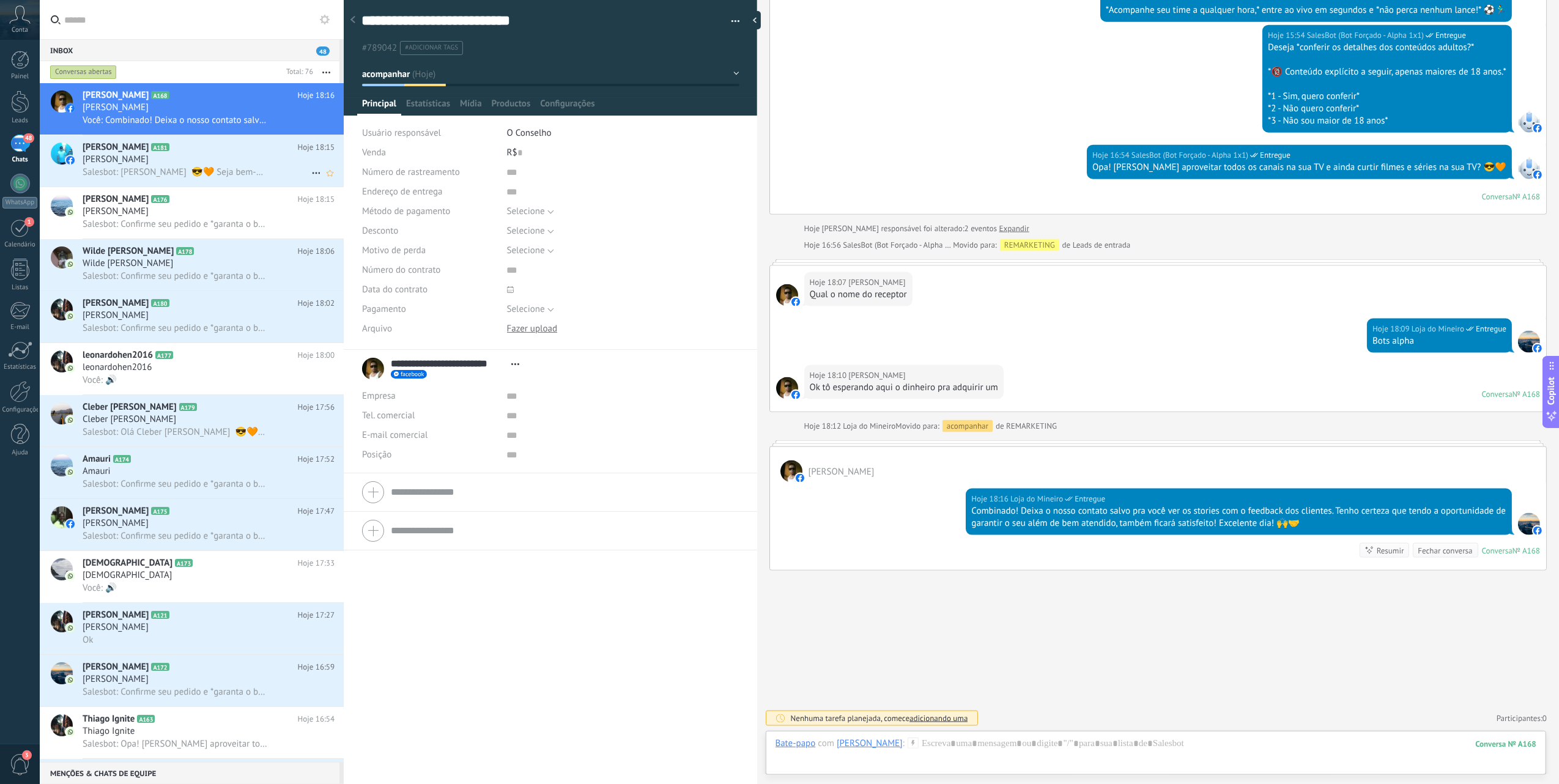
click at [142, 170] on span "Salesbot: [PERSON_NAME] 😎🧡 Seja bem-vindo(a) à [GEOGRAPHIC_DATA], posso te mand…" at bounding box center [175, 172] width 185 height 12
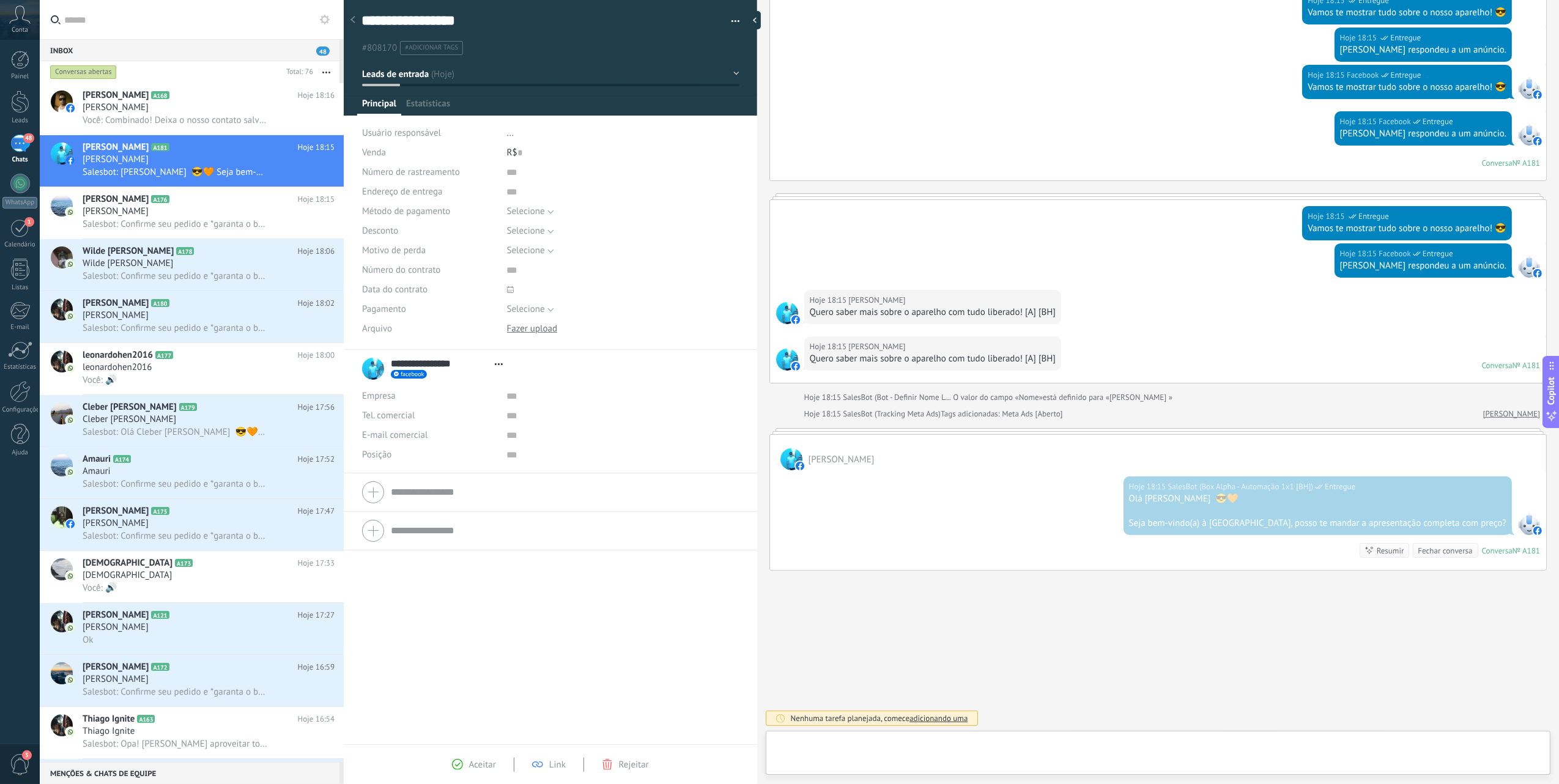
scroll to position [18, 0]
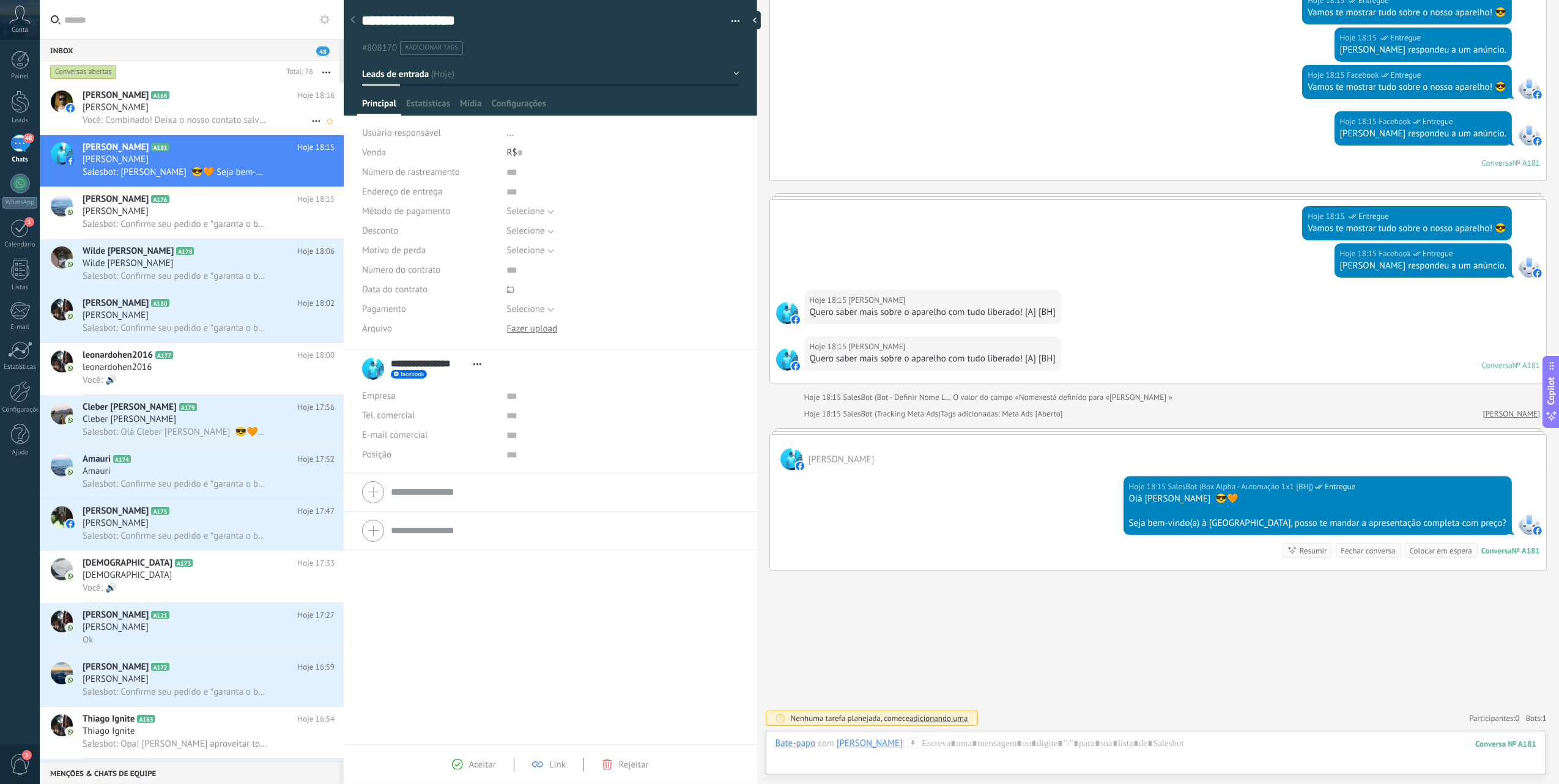
click at [230, 123] on span "Você: Combinado! Deixa o nosso contato salvo pra você ver os stories com o feed…" at bounding box center [175, 120] width 185 height 12
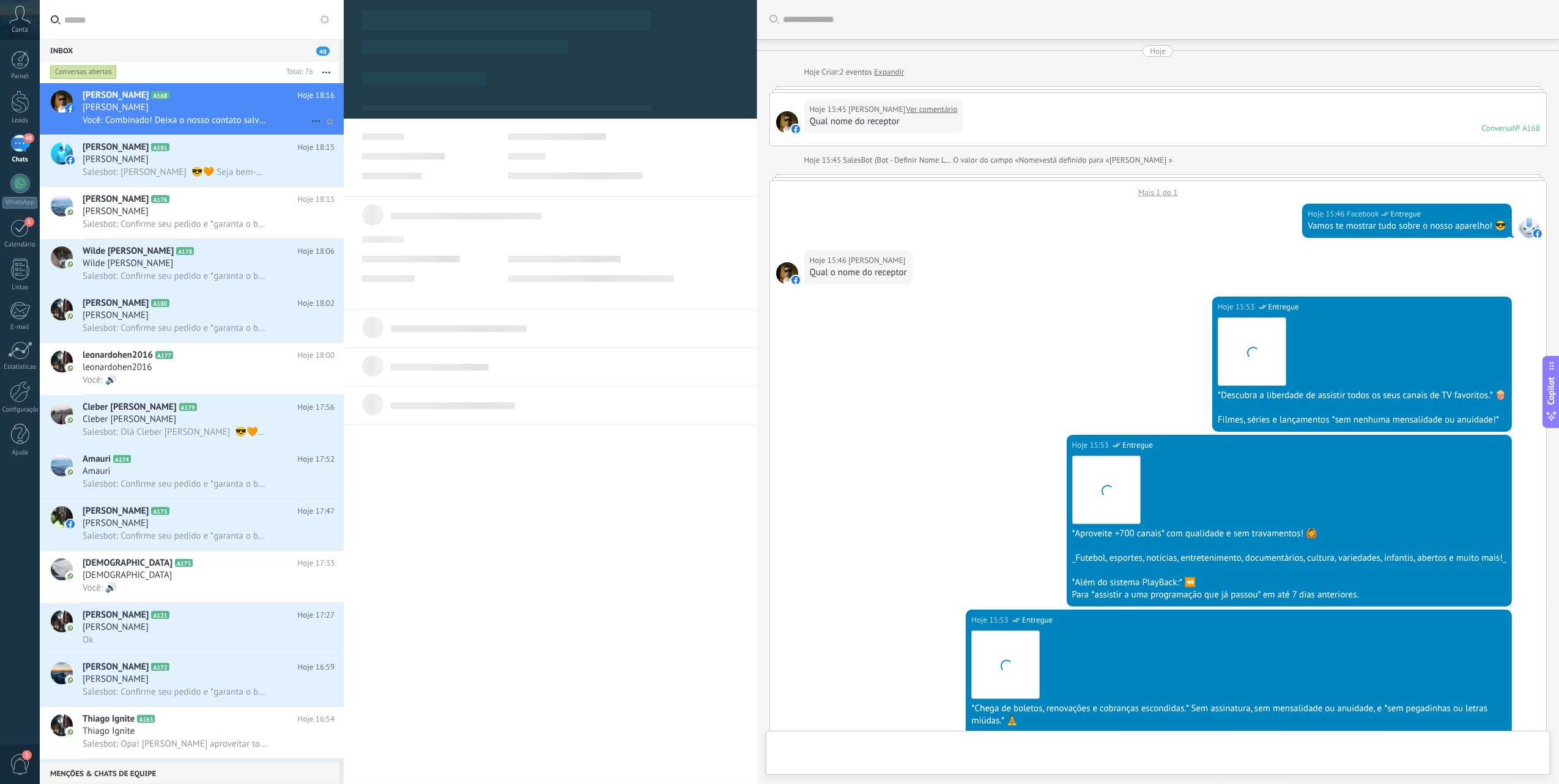
scroll to position [1559, 0]
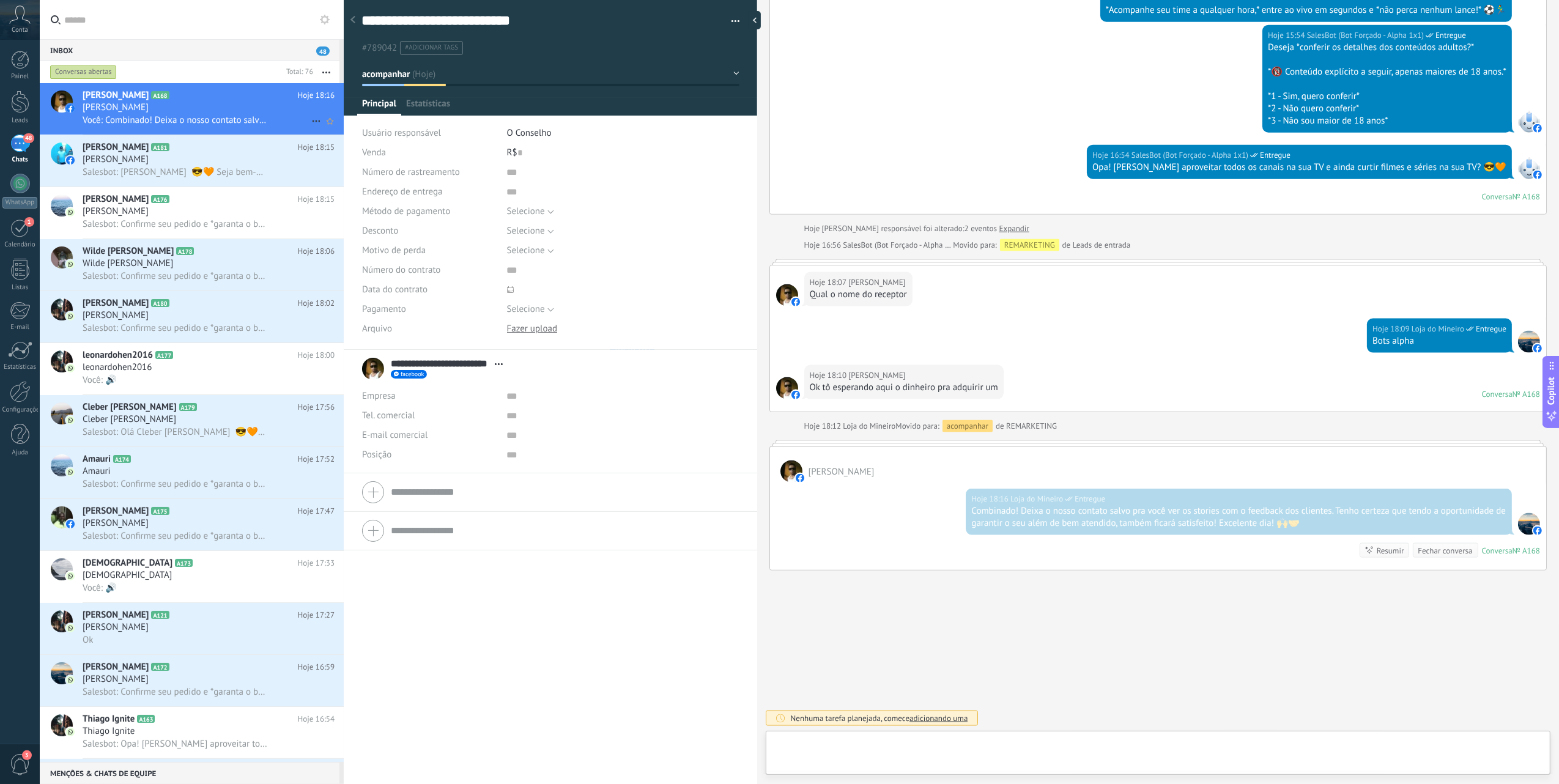
type textarea "**********"
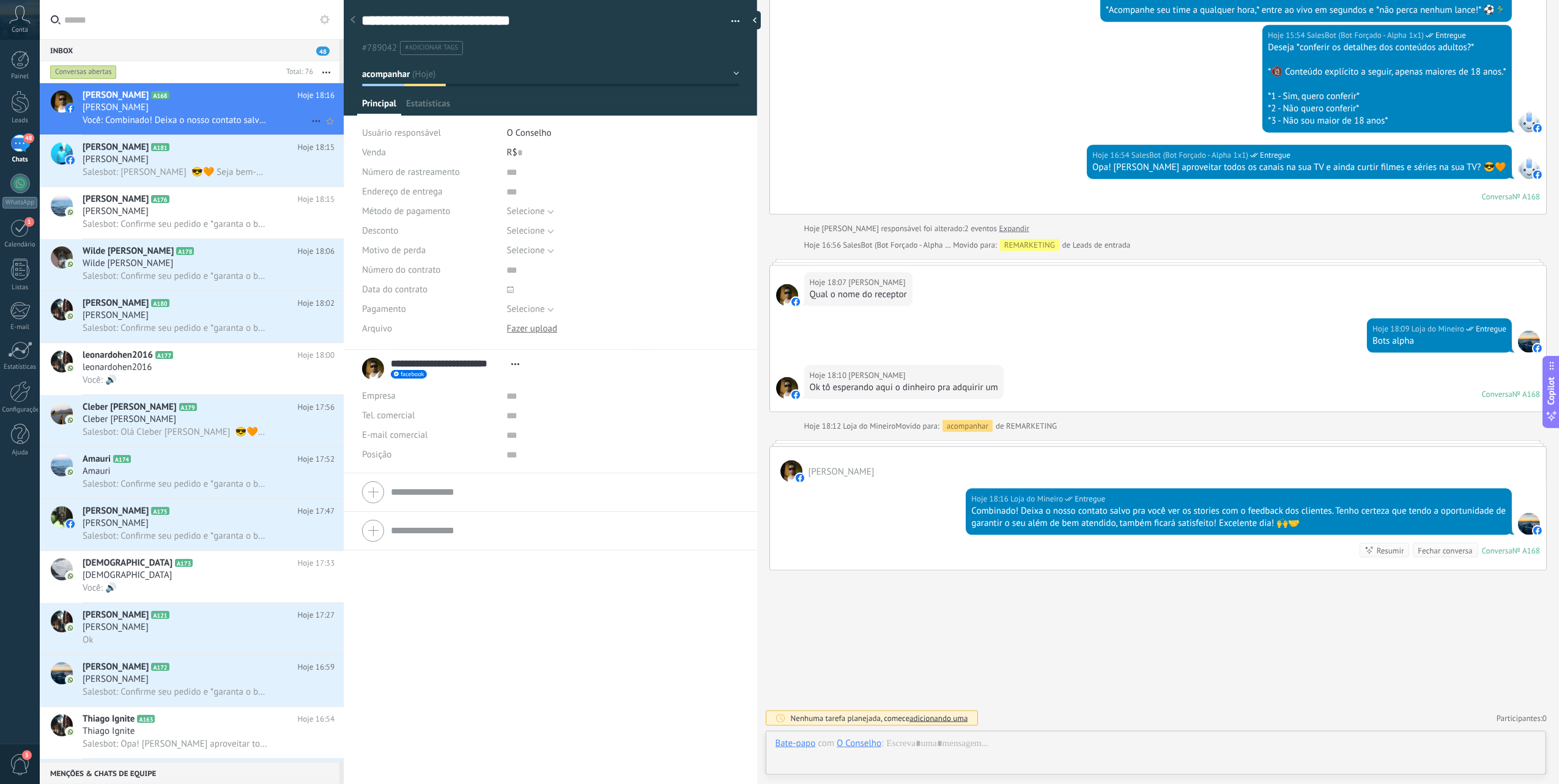
scroll to position [18, 0]
